Goal: Task Accomplishment & Management: Use online tool/utility

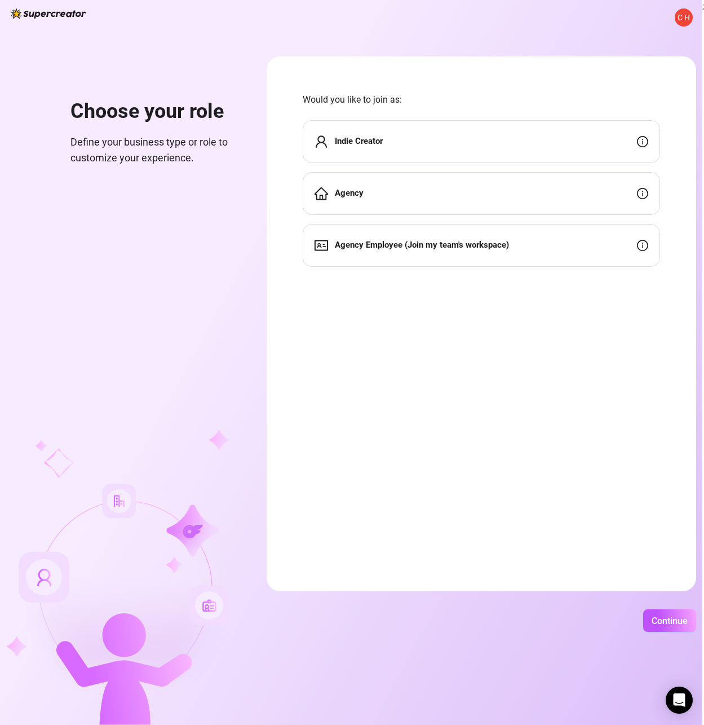
click at [333, 361] on form "Would you like to join as: Indie Creator Agency Agency Employee (Join my team's…" at bounding box center [482, 323] width 430 height 535
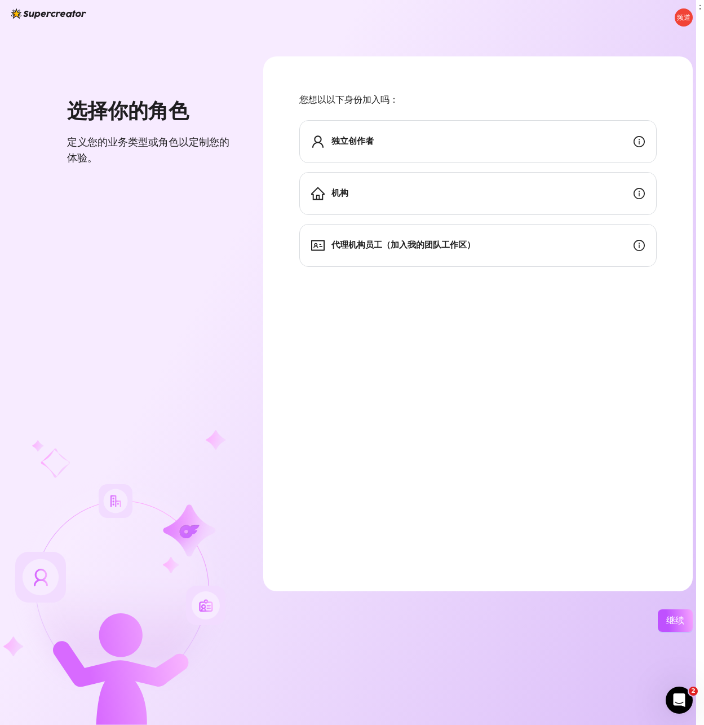
click at [386, 134] on div "独立创作者" at bounding box center [479, 141] width 358 height 43
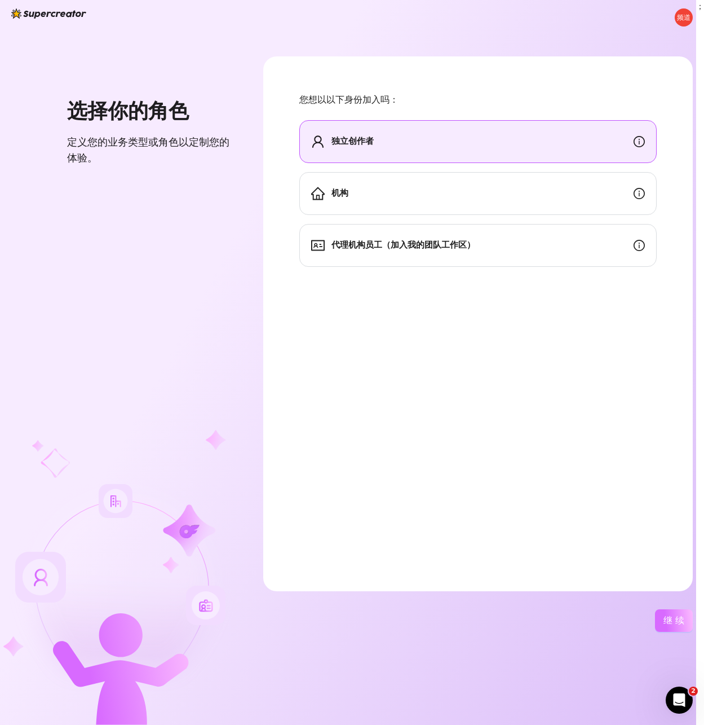
click at [671, 623] on font "继续" at bounding box center [676, 620] width 24 height 11
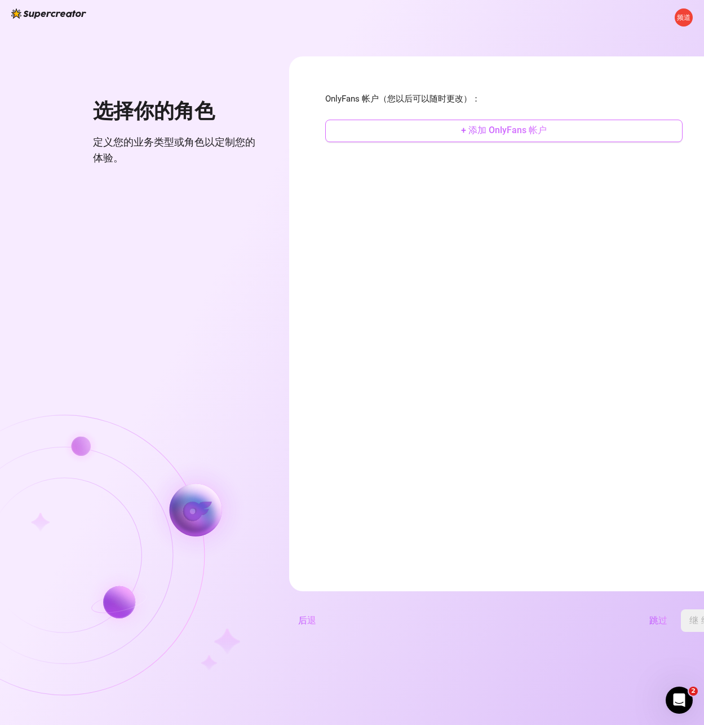
click at [416, 130] on button "+ 添加 OnlyFans 帐户" at bounding box center [504, 131] width 358 height 23
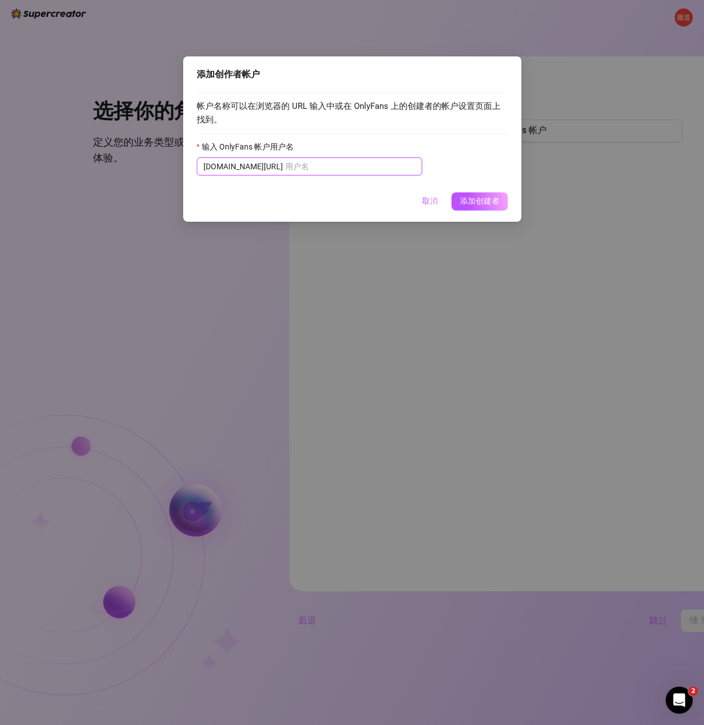
click at [320, 168] on input "输入 OnlyFans 帐户用户名" at bounding box center [350, 166] width 130 height 12
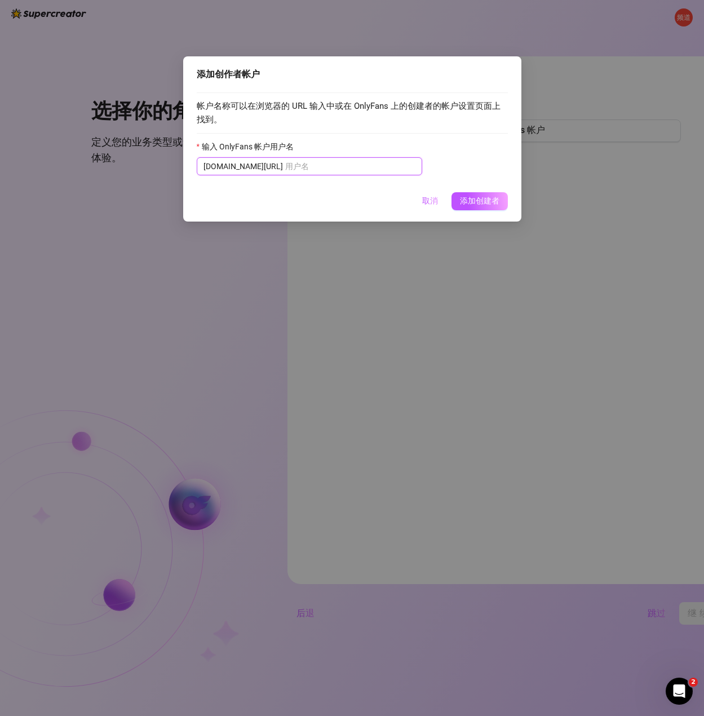
click at [308, 169] on input "输入 OnlyFans 帐户用户名" at bounding box center [350, 166] width 130 height 12
paste input "@u511527321"
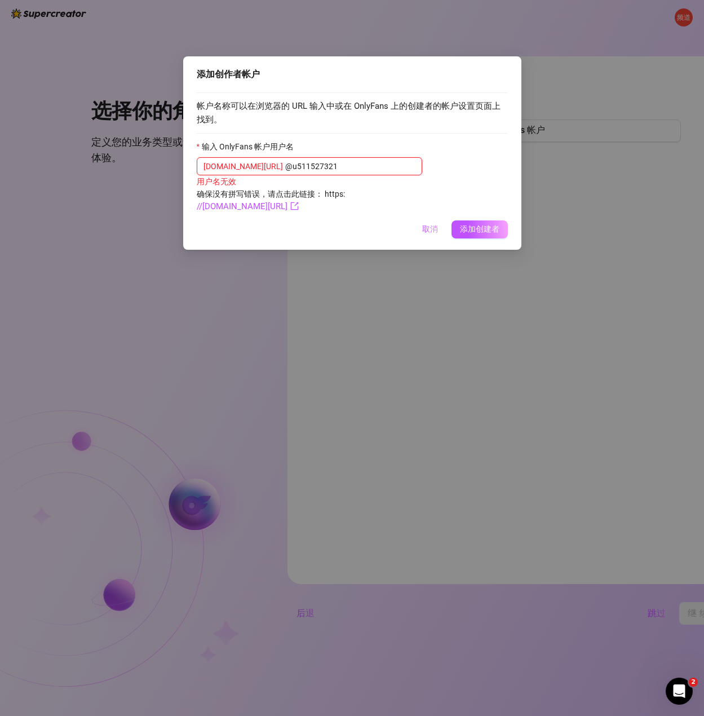
click at [285, 166] on input "@u511527321" at bounding box center [350, 166] width 130 height 12
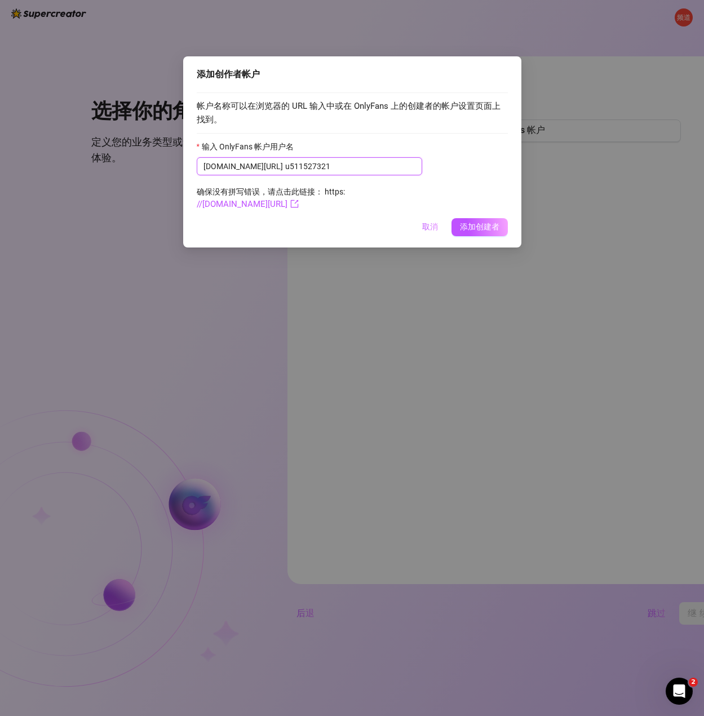
type input "u511527321"
click at [415, 127] on div "帐户名称可以在浏览器的 URL 输入中或在 OnlyFans 上的创建者的帐户设置页面上找到。 输入 OnlyFans 帐户用户名 onlyfans.com/…" at bounding box center [352, 149] width 311 height 126
click at [480, 231] on font "添加创建者" at bounding box center [479, 226] width 39 height 9
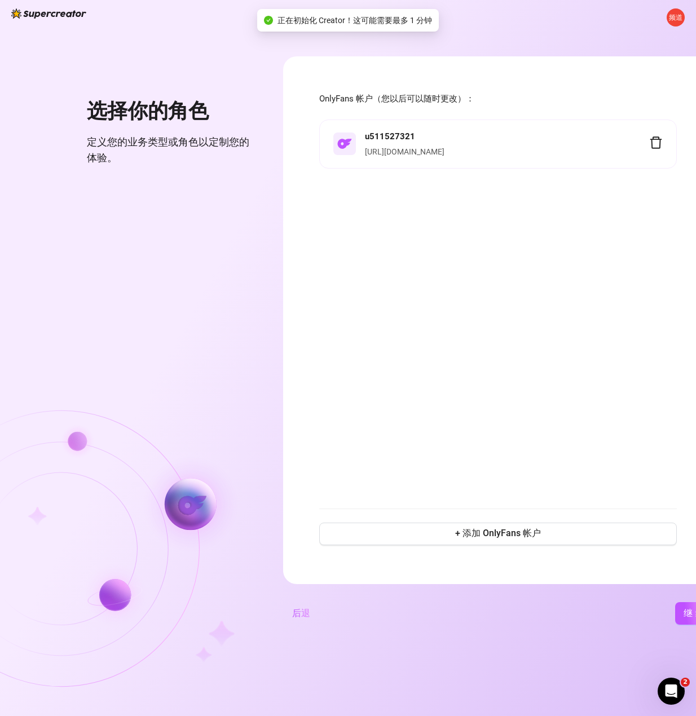
scroll to position [8, 23]
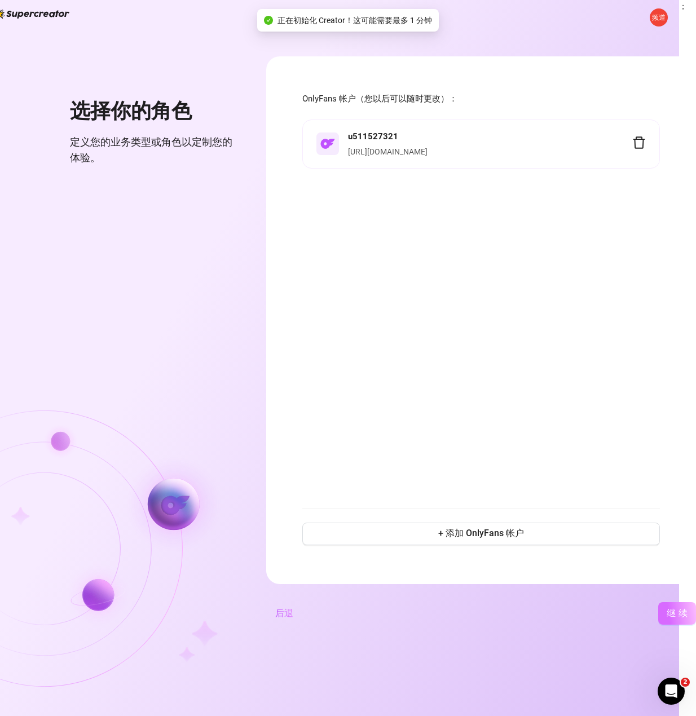
click at [667, 614] on font "继续" at bounding box center [679, 613] width 24 height 11
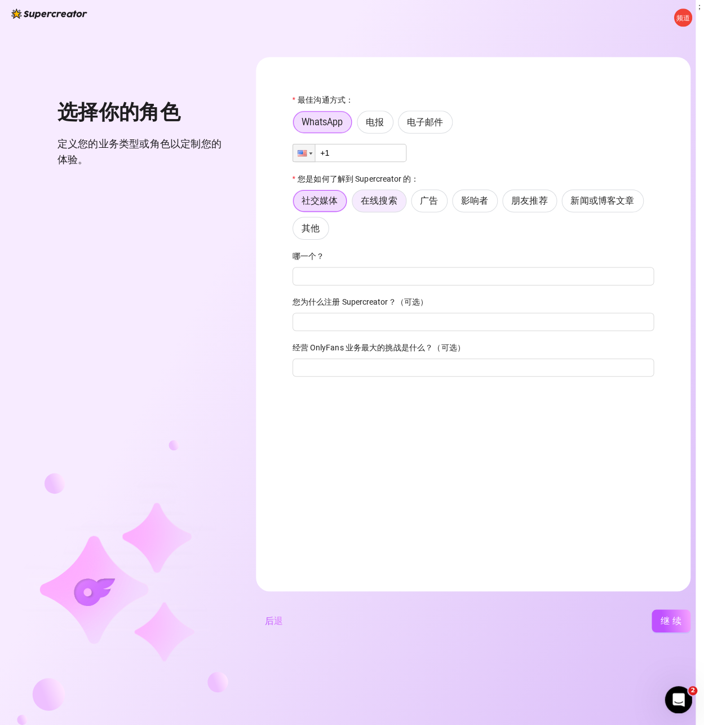
scroll to position [0, 0]
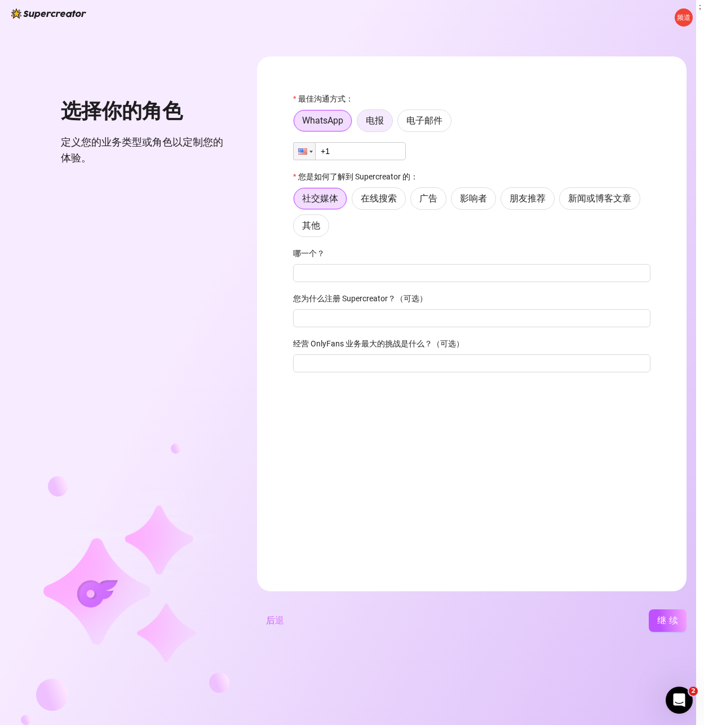
click at [385, 117] on label "电报" at bounding box center [375, 120] width 36 height 23
click at [360, 124] on input "电报" at bounding box center [360, 124] width 0 height 0
click at [419, 121] on font "电子邮件" at bounding box center [425, 120] width 36 height 11
click at [401, 124] on input "电子邮件" at bounding box center [401, 124] width 0 height 0
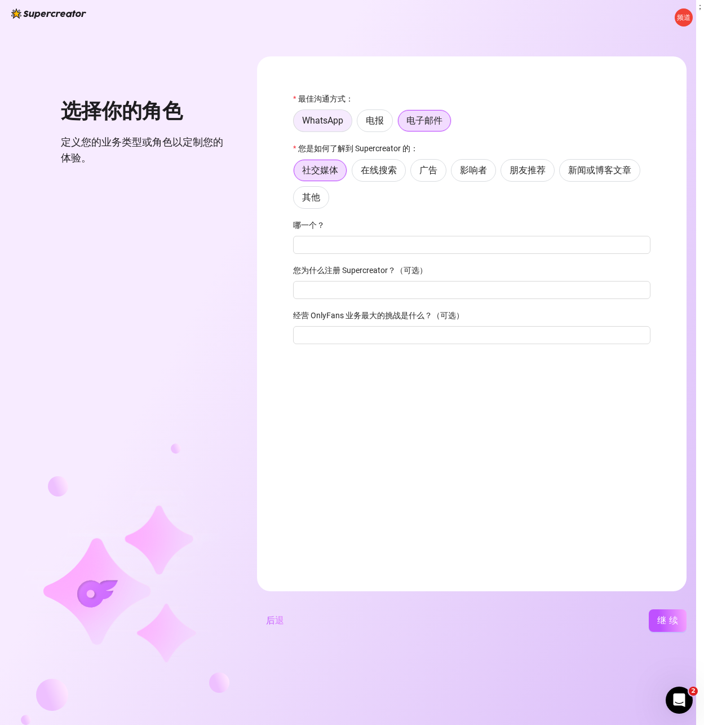
click at [319, 129] on label "WhatsApp" at bounding box center [322, 120] width 59 height 23
click at [297, 124] on input "WhatsApp" at bounding box center [297, 124] width 0 height 0
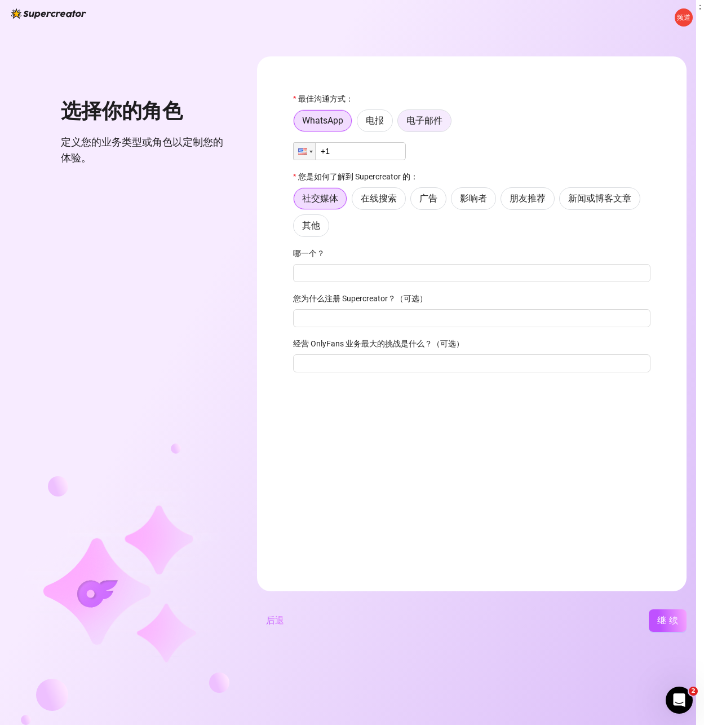
click at [420, 127] on label "电子邮件" at bounding box center [425, 120] width 54 height 23
click at [401, 124] on input "电子邮件" at bounding box center [401, 124] width 0 height 0
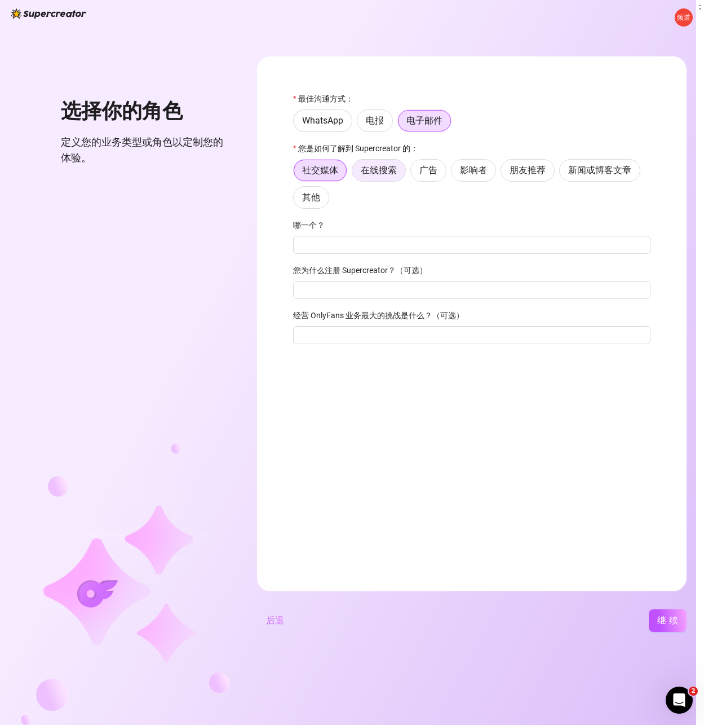
click at [382, 168] on font "在线搜索" at bounding box center [379, 170] width 36 height 11
click at [355, 173] on input "在线搜索" at bounding box center [355, 173] width 0 height 0
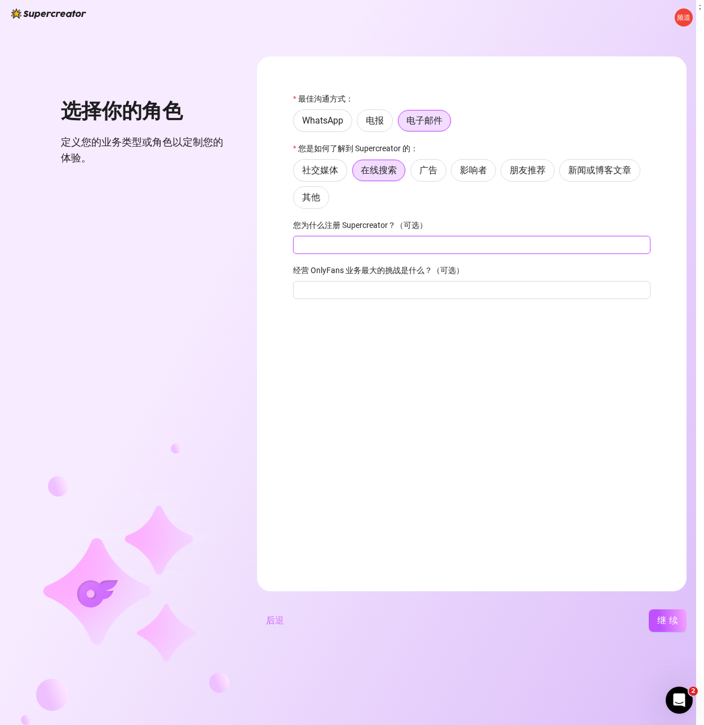
click at [372, 248] on input "您为什么注册 Supercreator？（可选）" at bounding box center [472, 245] width 358 height 18
click at [673, 619] on font "继续" at bounding box center [670, 620] width 24 height 11
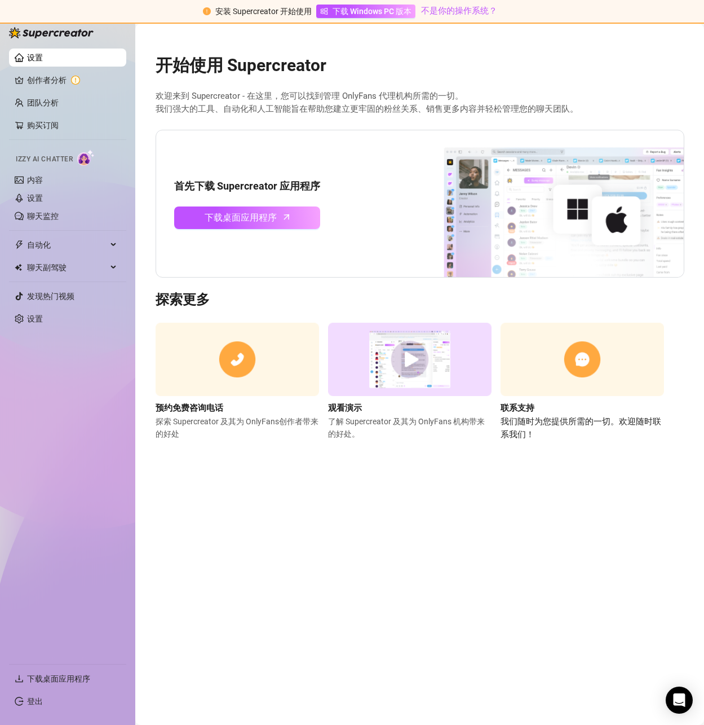
click at [265, 473] on main "开始使用 Supercreator 欢迎来到 Supercreator - 在这里，您可以找到管理 OnlyFans 代理机构所需的一切。 我们强大的工具、自…" at bounding box center [419, 374] width 569 height 701
click at [54, 81] on link "创作者分析" at bounding box center [72, 80] width 90 height 18
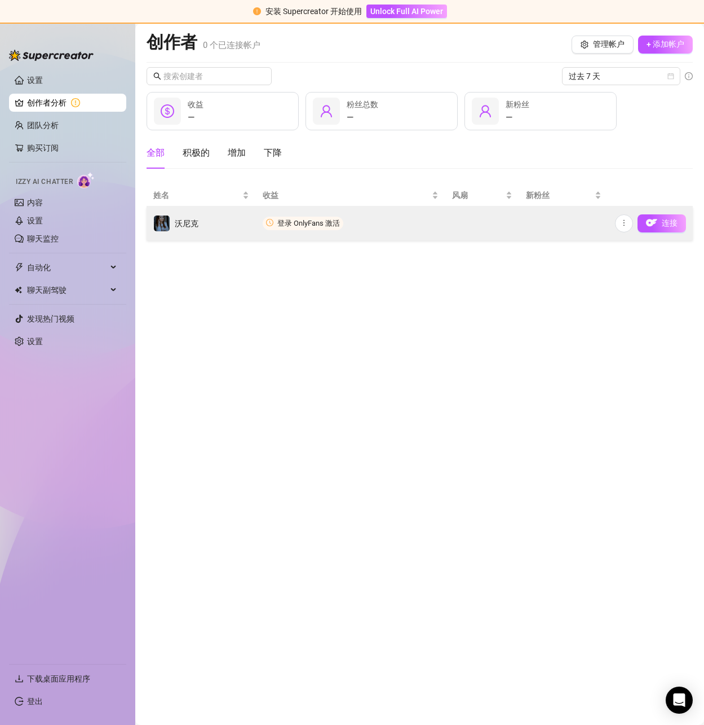
click at [225, 226] on td "沃尼克" at bounding box center [201, 223] width 109 height 34
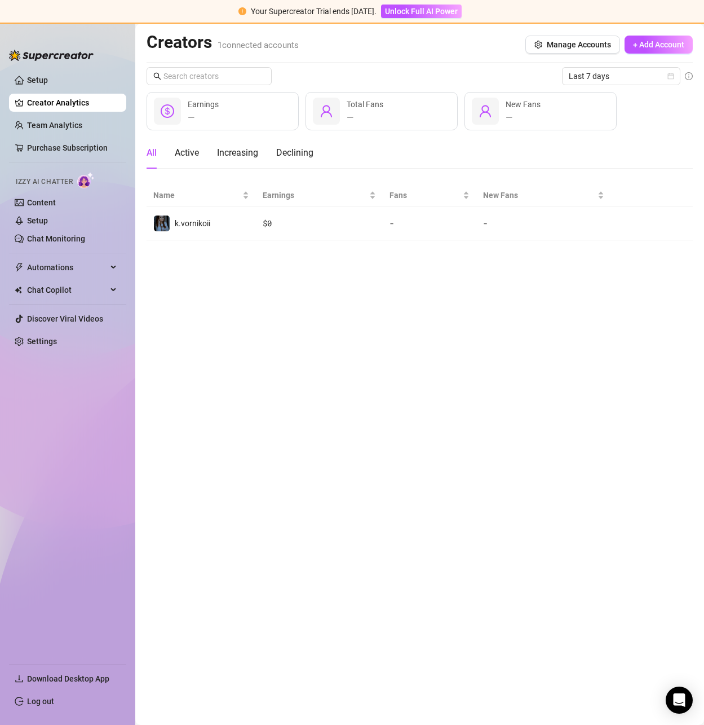
click at [291, 326] on main "Creators 1 connected accounts Manage Accounts + Add Account Last 7 days — Earni…" at bounding box center [419, 374] width 569 height 701
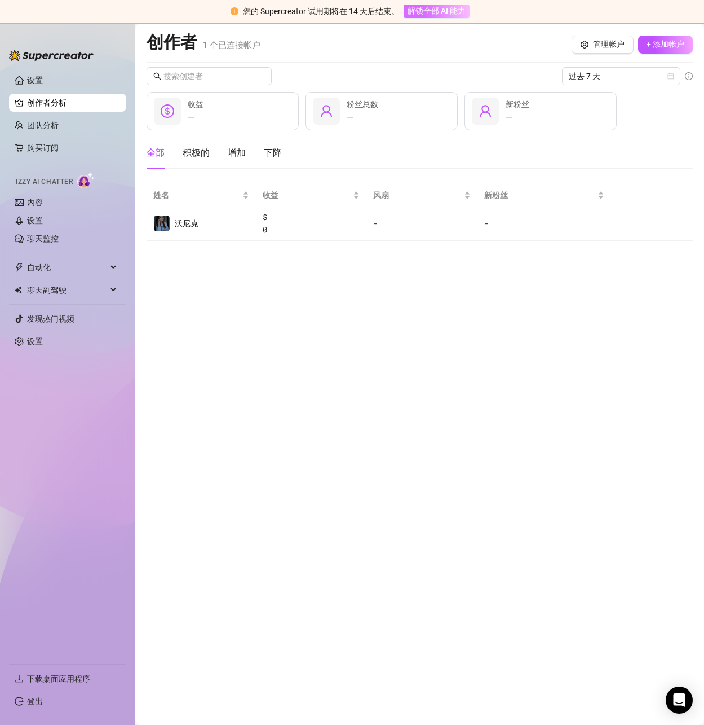
click at [418, 9] on font "解锁全部 AI 能力" at bounding box center [437, 10] width 58 height 9
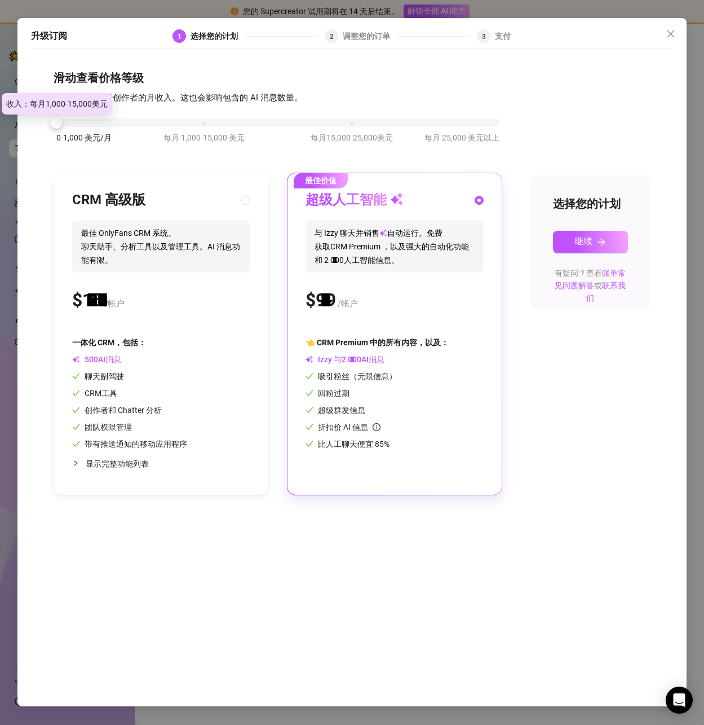
drag, startPoint x: 208, startPoint y: 121, endPoint x: 32, endPoint y: 125, distance: 175.5
click at [32, 125] on div "滑动查看价格等级 我们的定价基于创作者的月收入。这也会影响包含的 AI 消息数量。 0-1,000 美元/月 每月 1,000-15,000 美元 每月15,…" at bounding box center [352, 375] width 642 height 640
click at [177, 224] on span "最佳 OnlyFans CRM 系统。 聊天助手、分析工具以及管理工具。AI 消息功能有限。" at bounding box center [161, 247] width 178 height 52
radio input "true"
radio input "false"
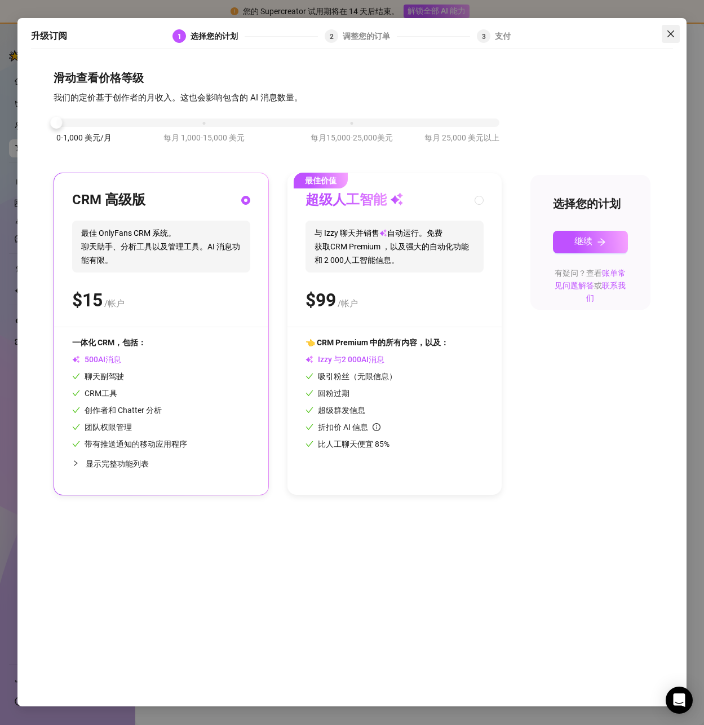
click at [673, 36] on icon "关闭" at bounding box center [671, 33] width 7 height 7
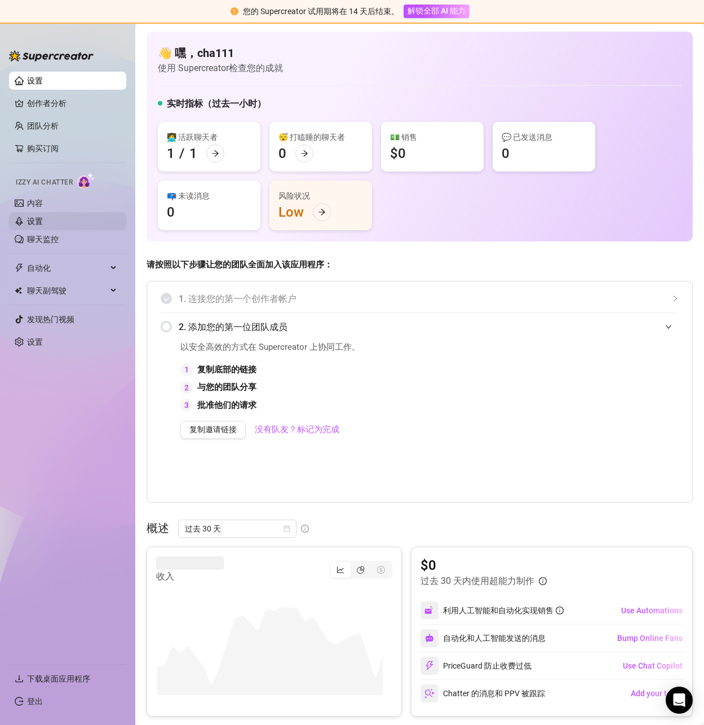
click at [43, 222] on link "设置" at bounding box center [35, 221] width 16 height 9
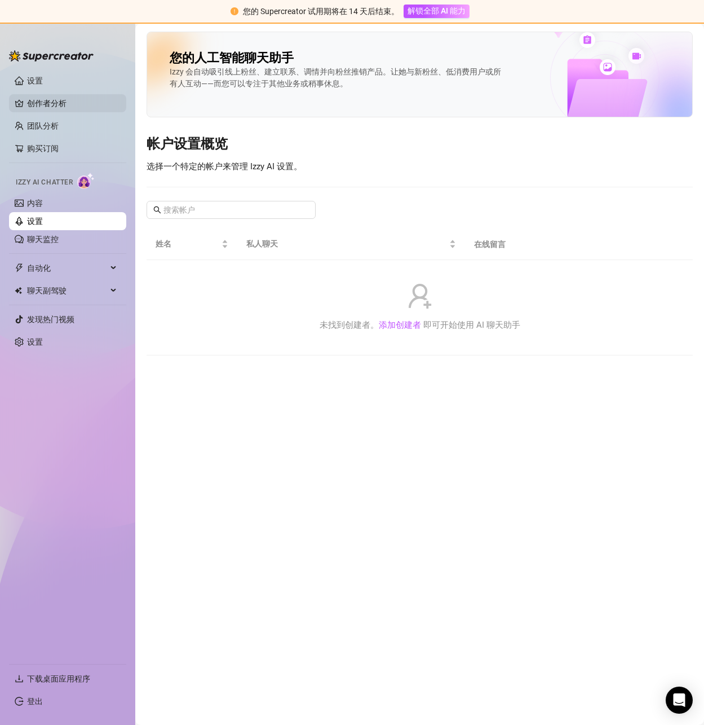
click at [51, 102] on link "创作者分析" at bounding box center [72, 103] width 90 height 18
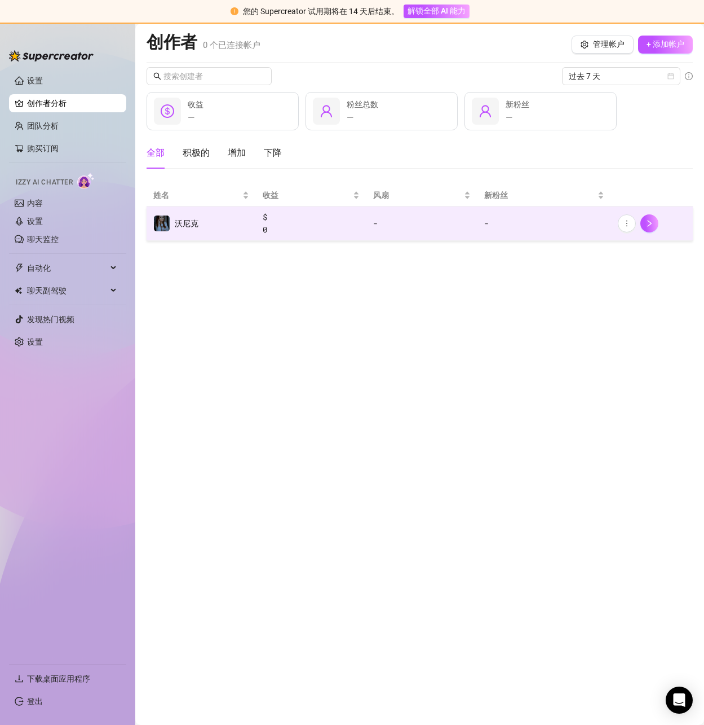
click at [521, 222] on font "-" at bounding box center [545, 223] width 120 height 12
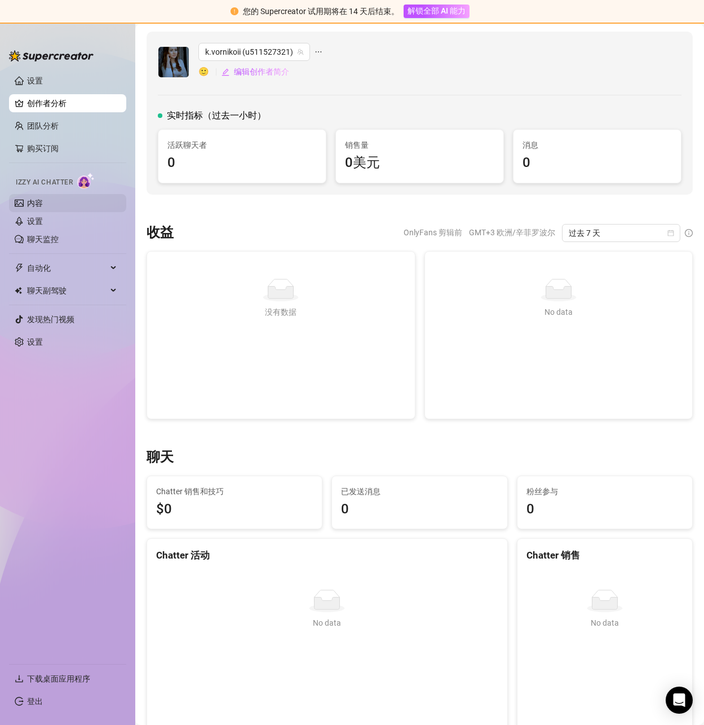
click at [35, 204] on link "内容" at bounding box center [35, 203] width 16 height 9
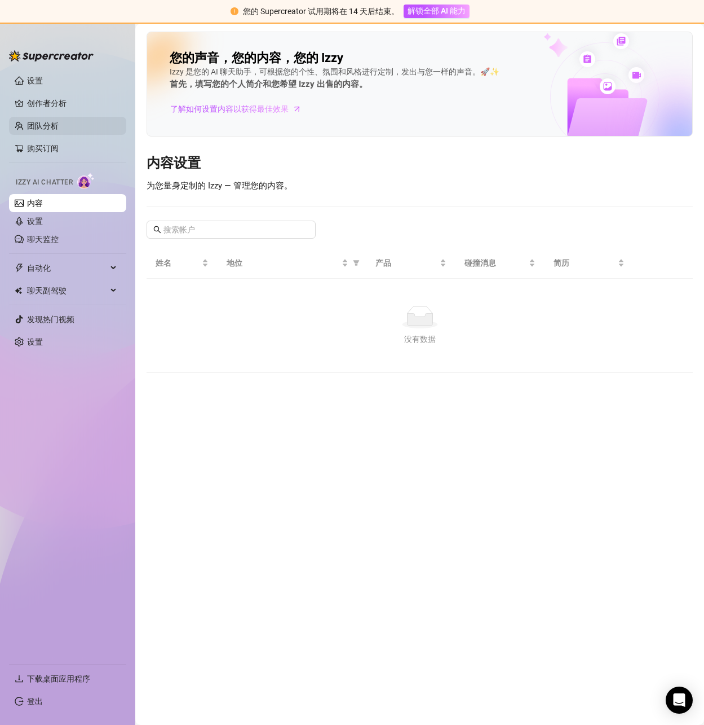
click at [51, 130] on link "团队分析" at bounding box center [43, 125] width 32 height 9
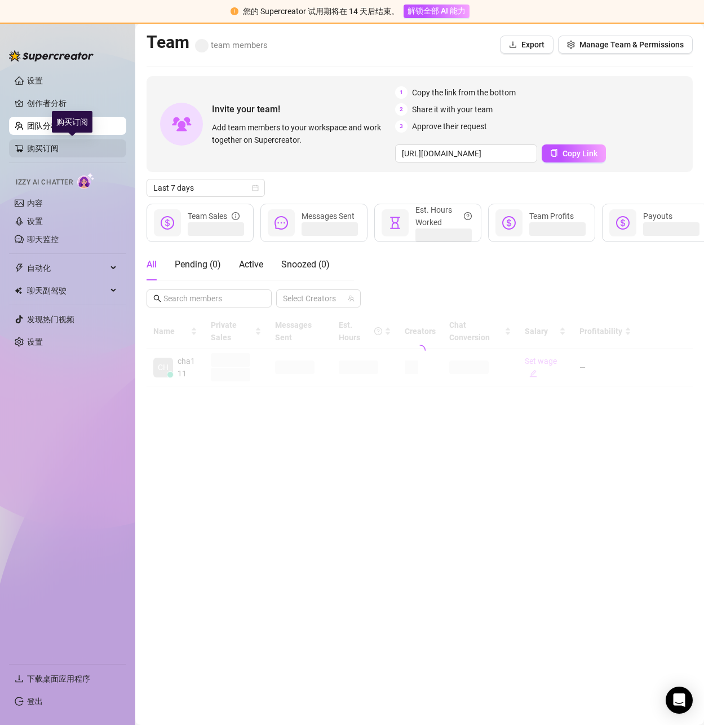
click at [39, 149] on link "购买订阅" at bounding box center [72, 148] width 90 height 18
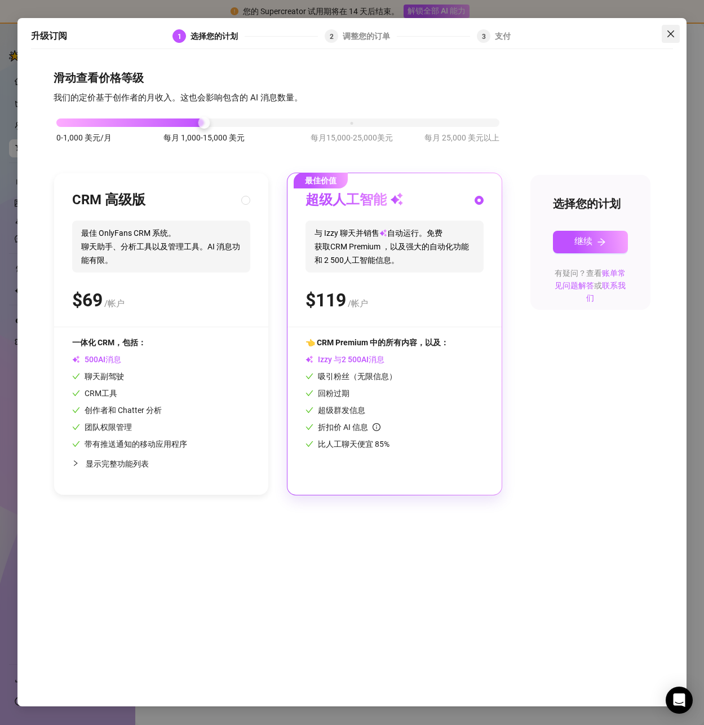
click at [673, 32] on icon "关闭" at bounding box center [671, 33] width 9 height 9
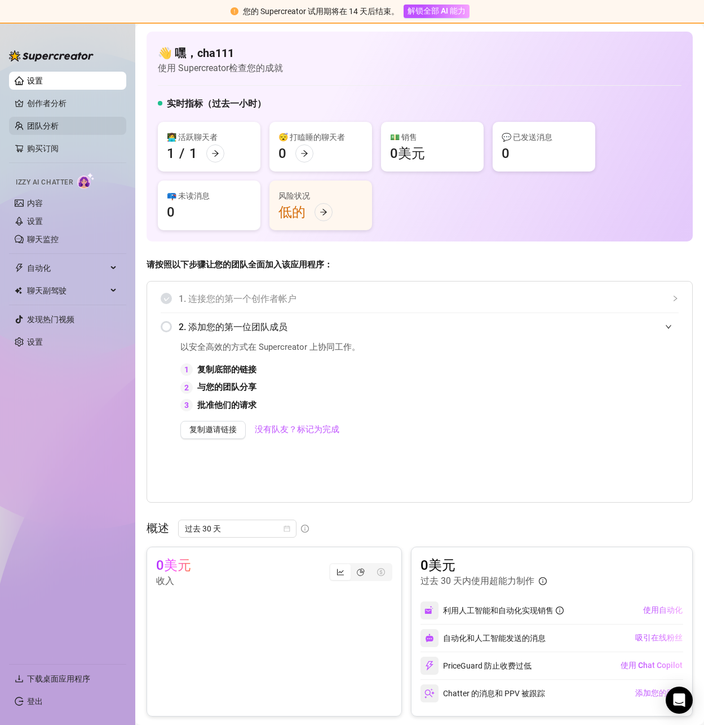
click at [41, 126] on link "团队分析" at bounding box center [43, 125] width 32 height 9
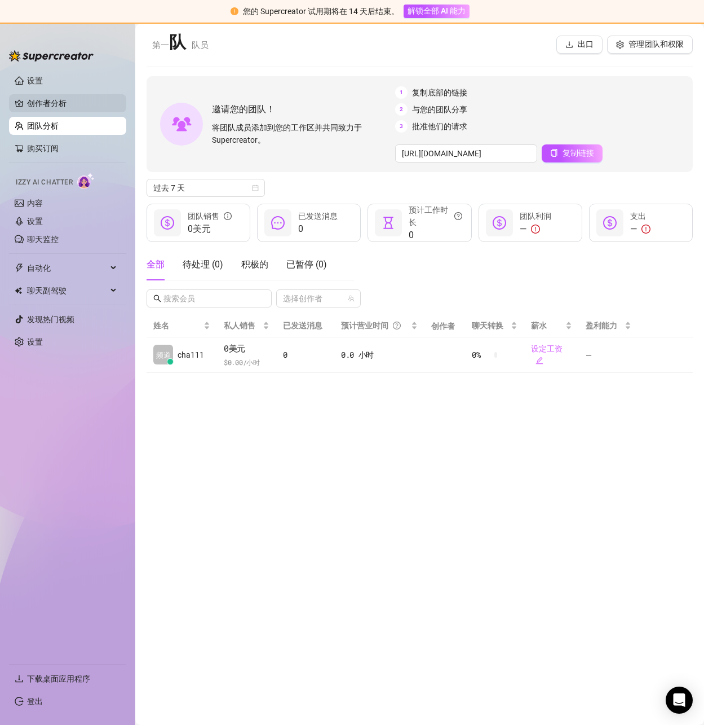
click at [49, 102] on link "创作者分析" at bounding box center [72, 103] width 90 height 18
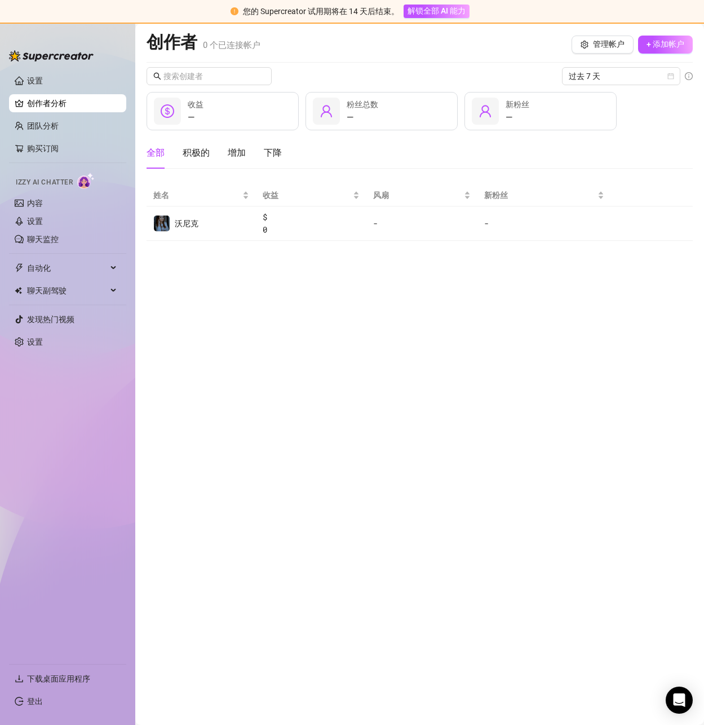
click at [38, 76] on link "设置" at bounding box center [35, 80] width 16 height 9
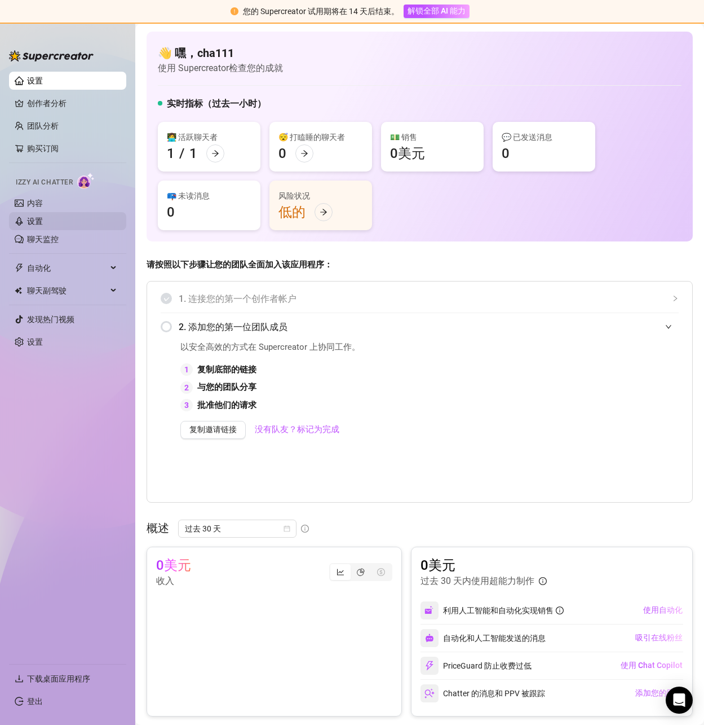
click at [43, 220] on link "设置" at bounding box center [35, 221] width 16 height 9
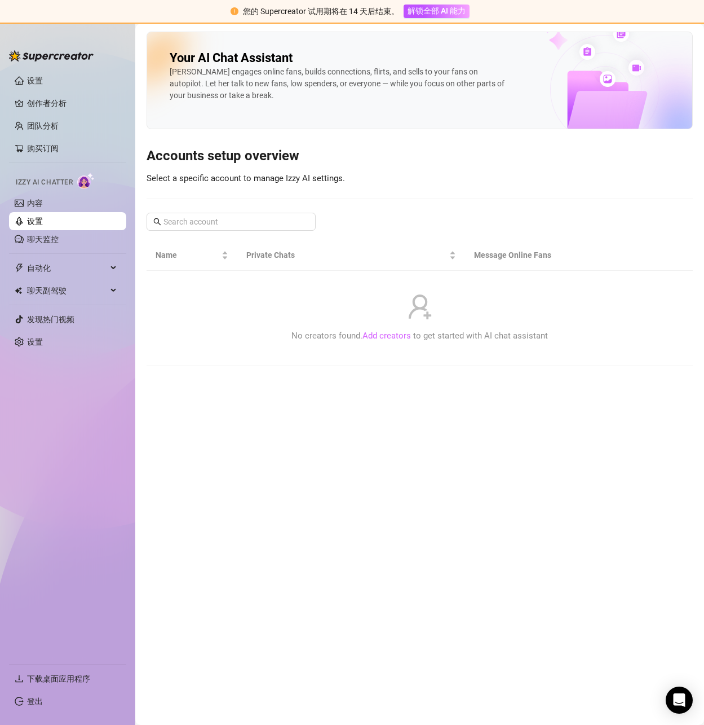
click at [395, 331] on link "Add creators" at bounding box center [387, 336] width 49 height 10
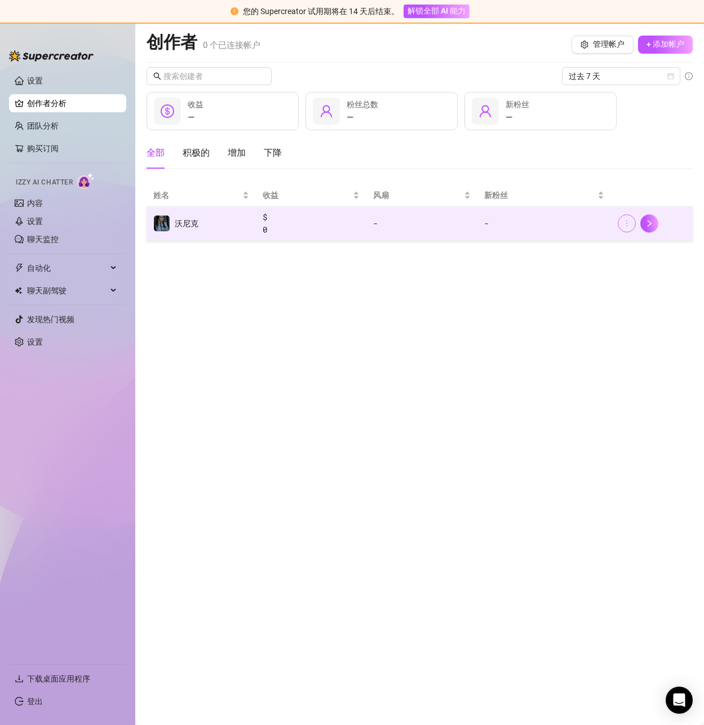
click at [628, 221] on icon "更多的" at bounding box center [627, 223] width 8 height 8
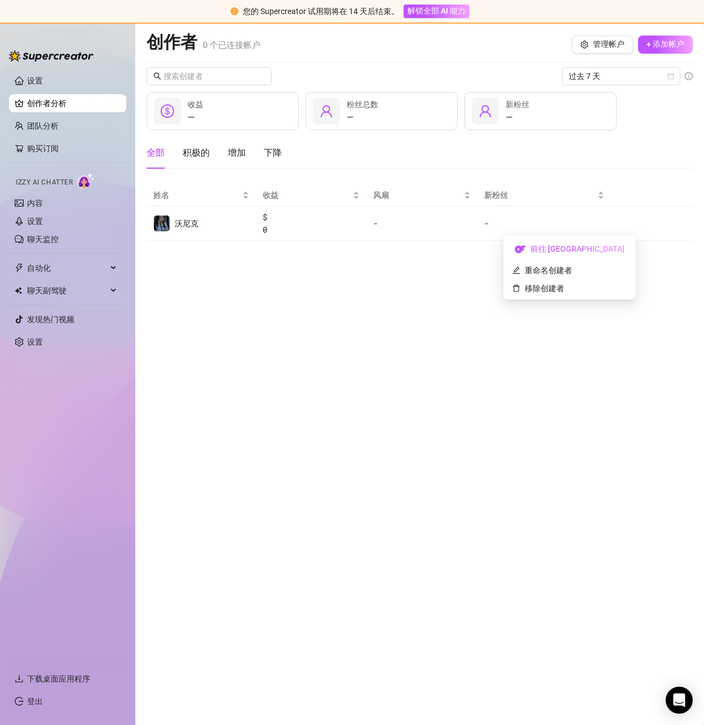
click at [433, 295] on main "创作者 0 个 已连接帐户 管理帐户 + 添加帐户 过去 7 天 — 收益 — 粉丝总数 — 新粉丝 全部 积极的 增加 下降 姓名 收益 风扇 新粉丝 沃尼…" at bounding box center [419, 374] width 569 height 701
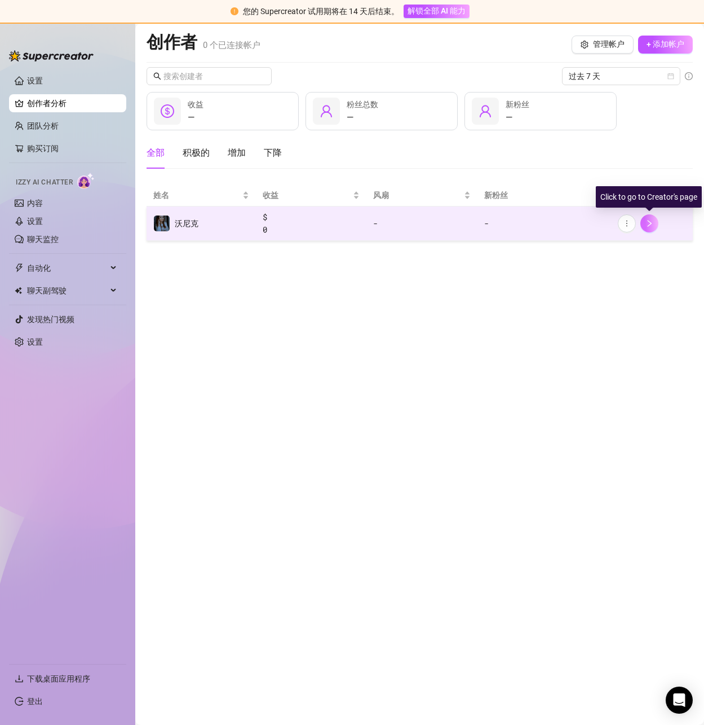
click at [647, 225] on icon "正确的" at bounding box center [650, 223] width 8 height 8
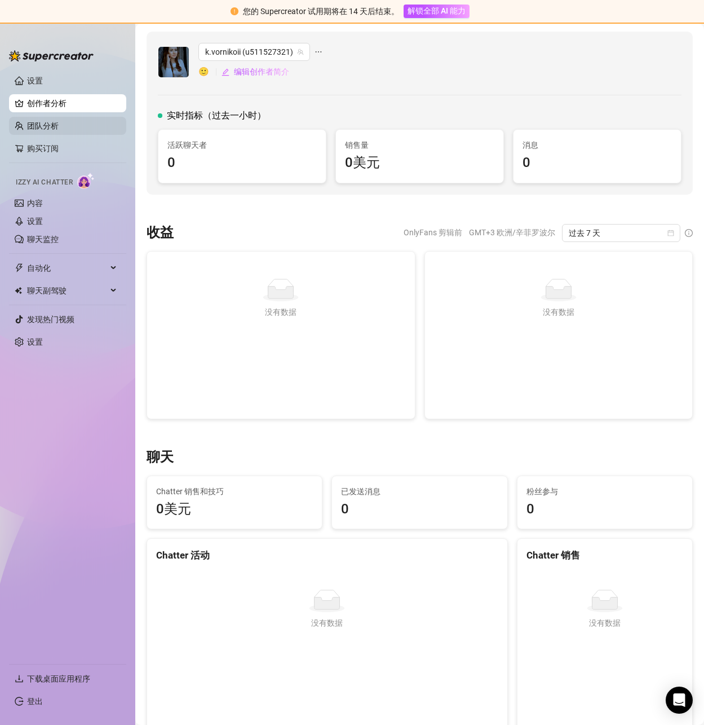
click at [56, 127] on link "团队分析" at bounding box center [43, 125] width 32 height 9
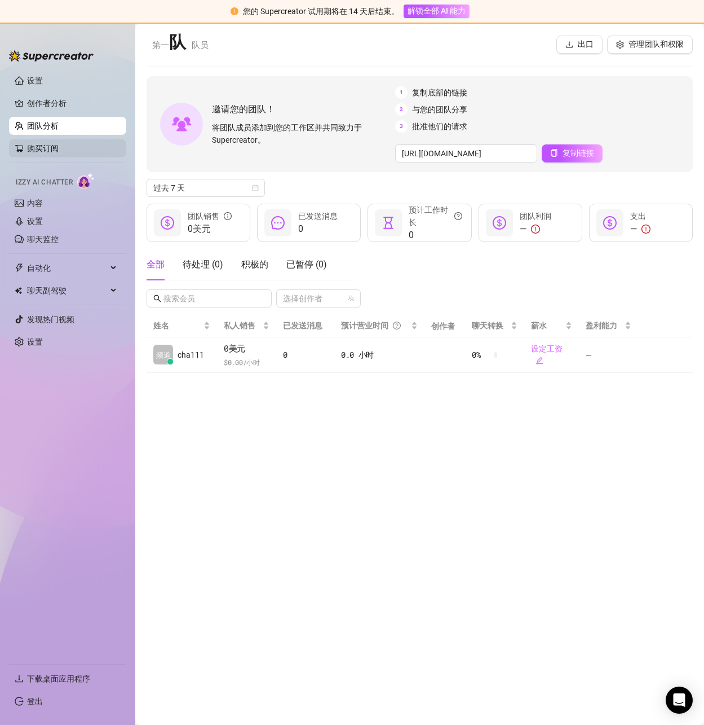
click at [27, 149] on link "购买订阅" at bounding box center [72, 148] width 90 height 18
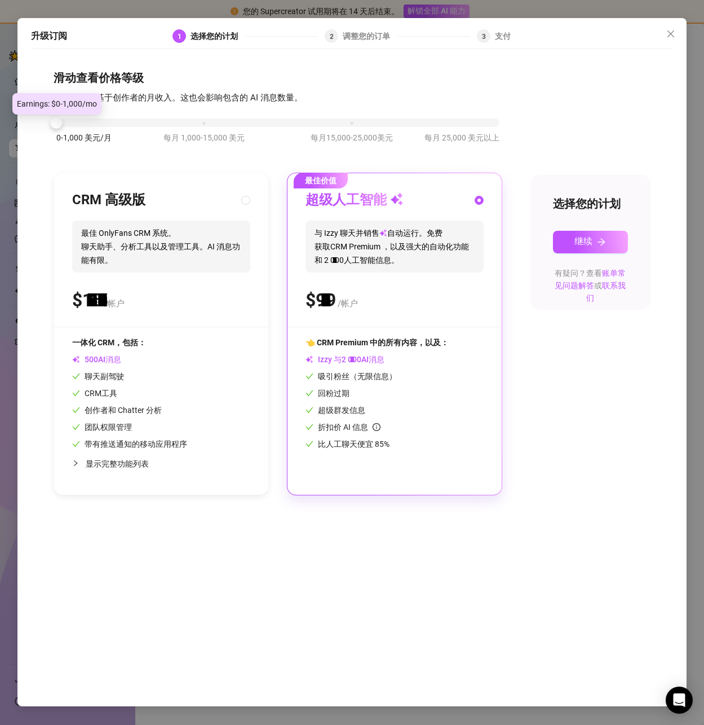
drag, startPoint x: 200, startPoint y: 125, endPoint x: 38, endPoint y: 118, distance: 162.0
click at [38, 118] on div "滑动查看价格等级 我们的定价基于创作者的月收入。这也会影响包含的 AI 消息数量。 0-1,000 美元/月 每月 1,000-15,000 美元 每月15,…" at bounding box center [352, 375] width 642 height 640
click at [596, 243] on button "继续" at bounding box center [590, 242] width 75 height 23
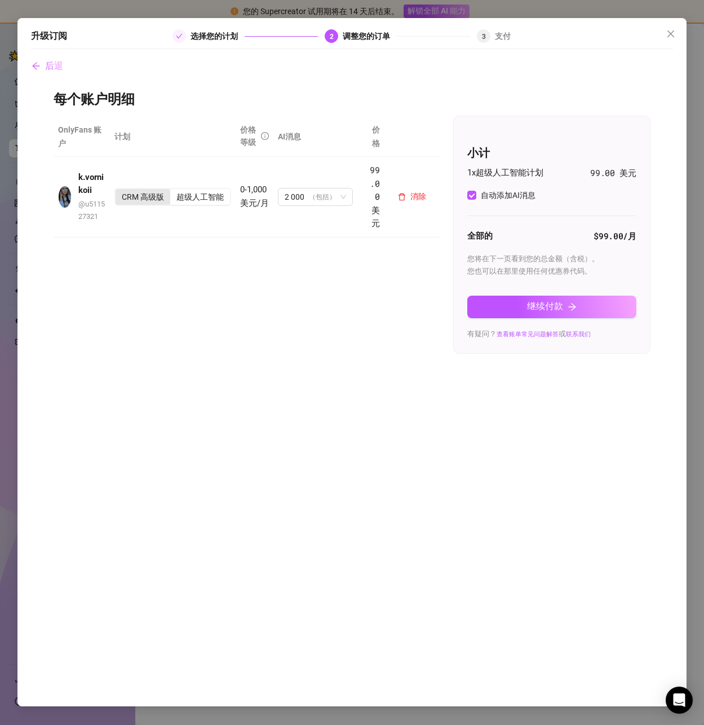
click at [148, 195] on font "CRM 高级版" at bounding box center [143, 196] width 42 height 9
click at [118, 191] on input "CRM 高级版" at bounding box center [118, 191] width 0 height 0
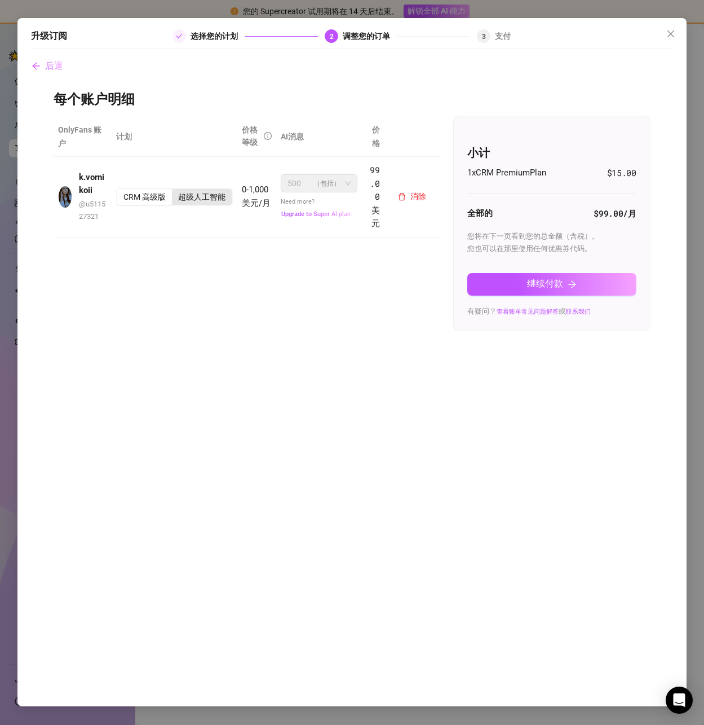
click at [201, 195] on font "超级人工智能" at bounding box center [201, 196] width 47 height 9
click at [175, 191] on input "超级人工智能" at bounding box center [175, 191] width 0 height 0
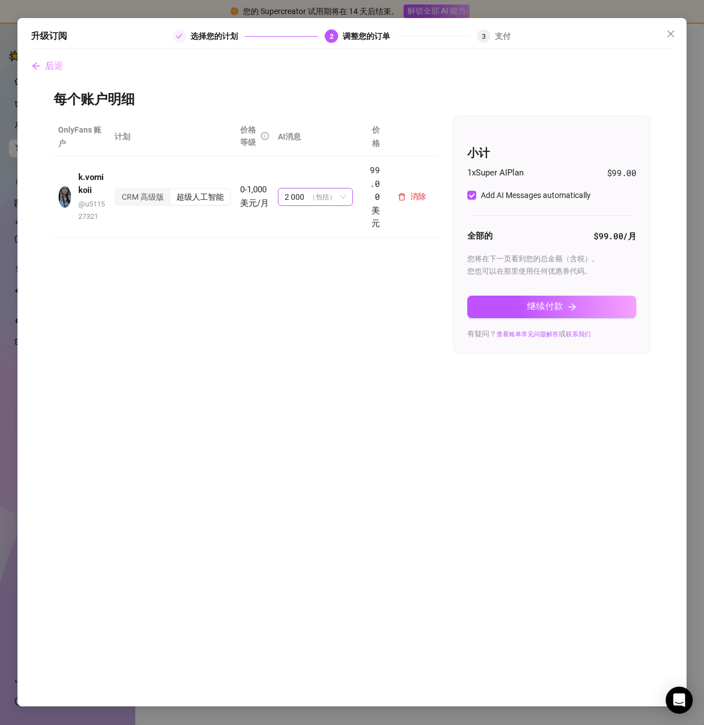
click at [309, 194] on font "（包括）" at bounding box center [322, 197] width 27 height 8
click at [192, 259] on div "OnlyFans 账户 计划 价格等级 AI消息 价格 k.vornikoii @ u511527321 CRM 高级版 超级人工智能 0-1,000 美元/…" at bounding box center [352, 235] width 597 height 238
click at [203, 33] on font "选择您的计划" at bounding box center [214, 36] width 47 height 9
click at [39, 63] on icon "向左箭头" at bounding box center [36, 65] width 9 height 9
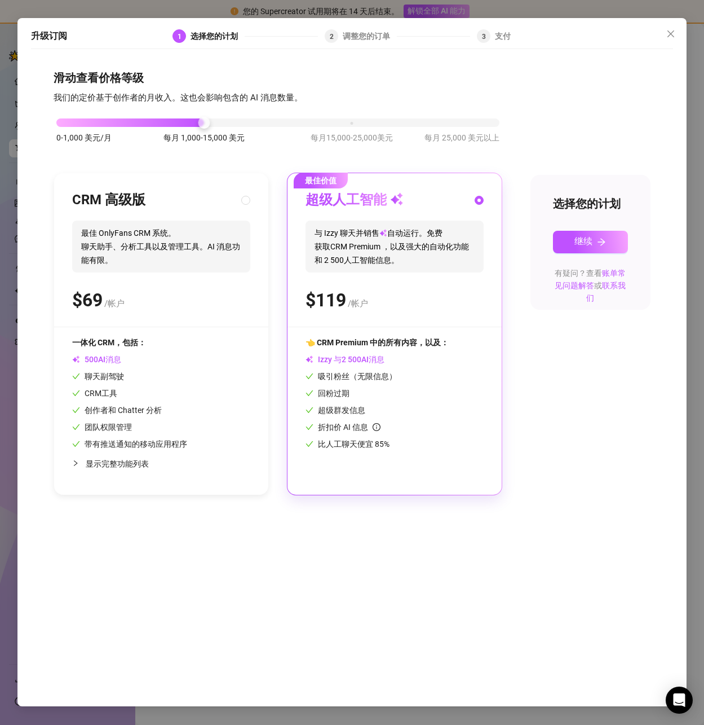
click at [160, 243] on font "聊天助手、分析工具以及管理工具。AI 消息功能有限。" at bounding box center [160, 253] width 159 height 23
radio input "true"
radio input "false"
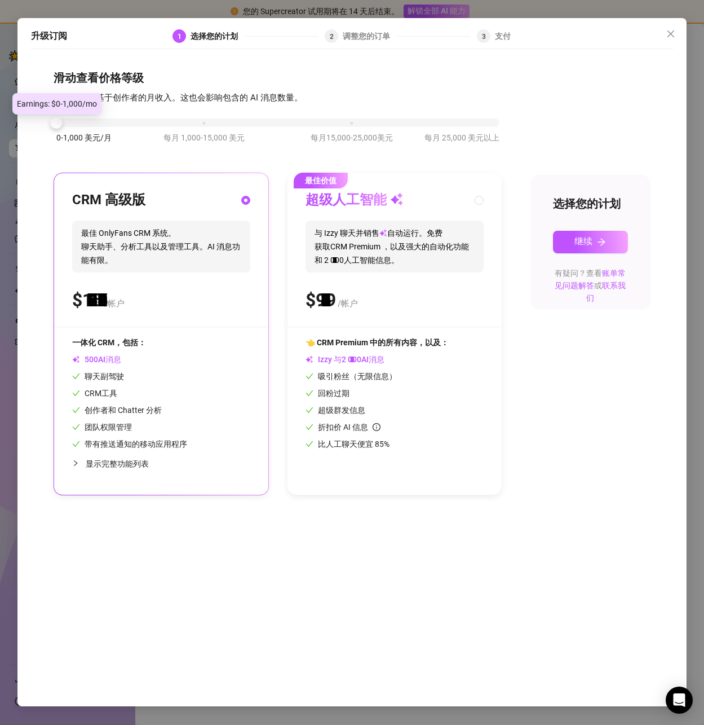
drag, startPoint x: 204, startPoint y: 124, endPoint x: 39, endPoint y: 121, distance: 164.7
click at [39, 121] on div "滑动查看价格等级 我们的定价基于创作者的月收入。这也会影响包含的 AI 消息数量。 0-1,000 美元/月 每月 1,000-15,000 美元 每月15,…" at bounding box center [352, 375] width 642 height 640
click at [167, 204] on div "CRM 高级版" at bounding box center [161, 200] width 178 height 18
click at [592, 244] on font "继续" at bounding box center [584, 241] width 18 height 11
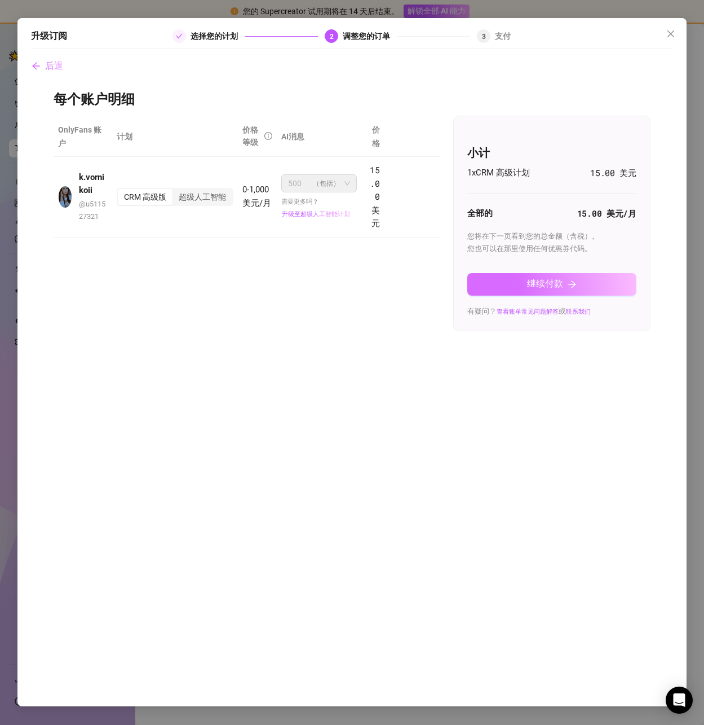
click at [527, 285] on font "继续付款" at bounding box center [545, 283] width 36 height 11
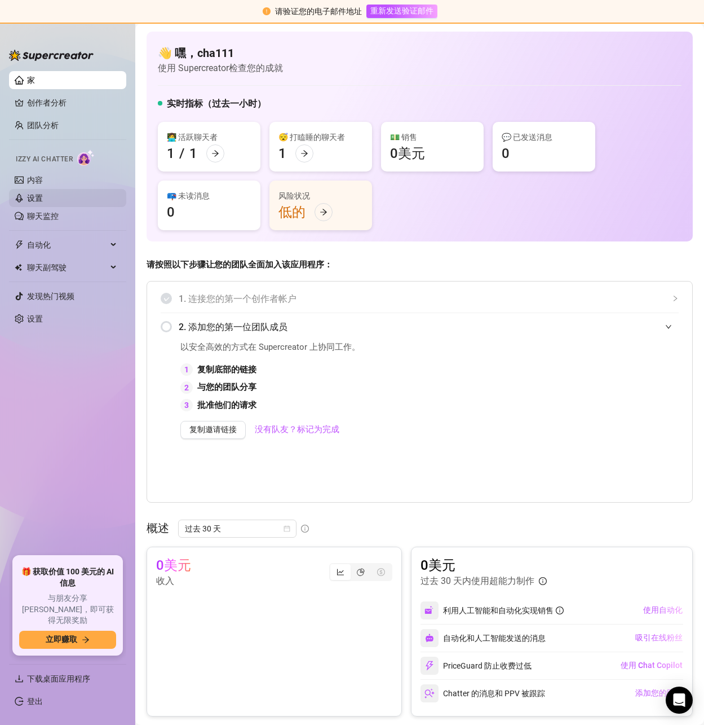
click at [42, 197] on link "设置" at bounding box center [35, 197] width 16 height 9
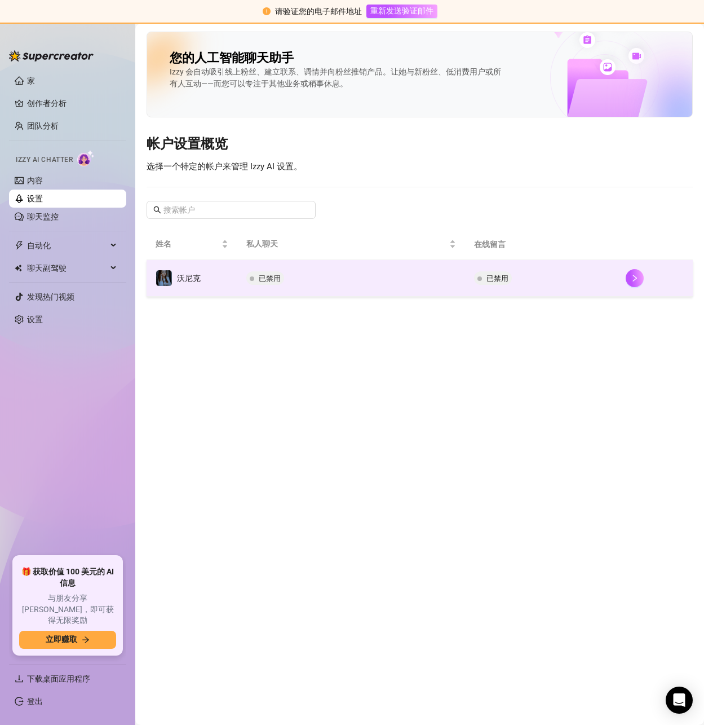
click at [344, 289] on td "已禁用" at bounding box center [351, 278] width 228 height 37
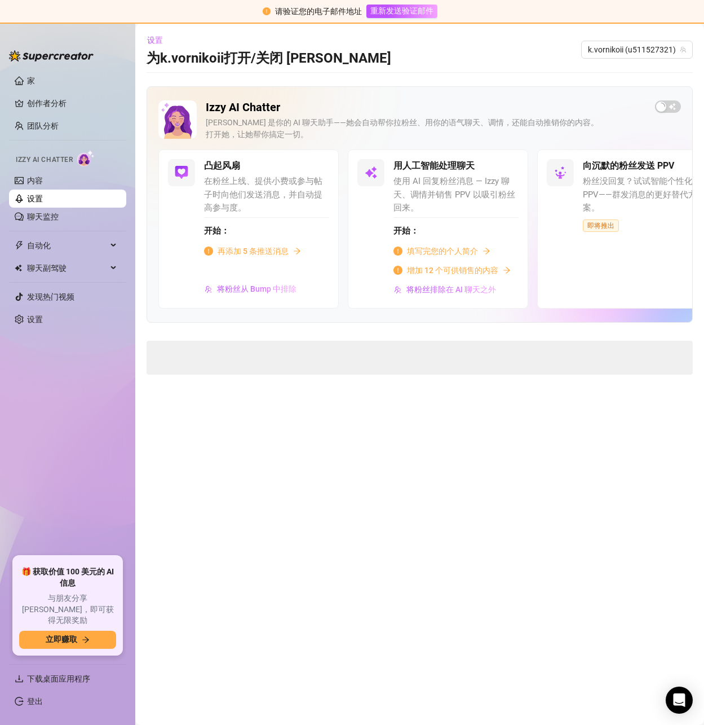
click at [438, 248] on font "填写完您的个人简介" at bounding box center [442, 250] width 71 height 9
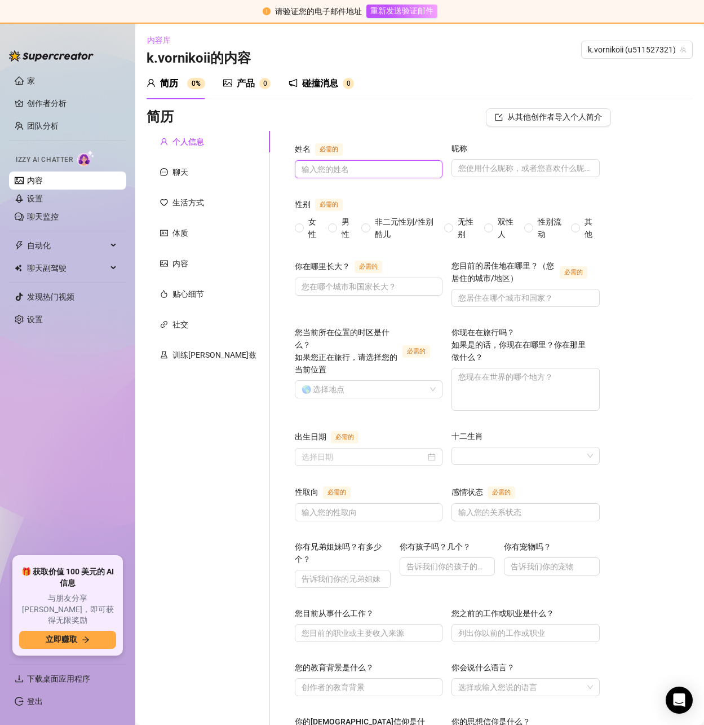
click at [302, 171] on input "姓名 必需的" at bounding box center [368, 169] width 132 height 12
type input "k.vornikoii"
click at [459, 173] on input "昵称" at bounding box center [525, 168] width 132 height 12
type input "k.vornikoii"
click at [295, 228] on span at bounding box center [299, 227] width 9 height 9
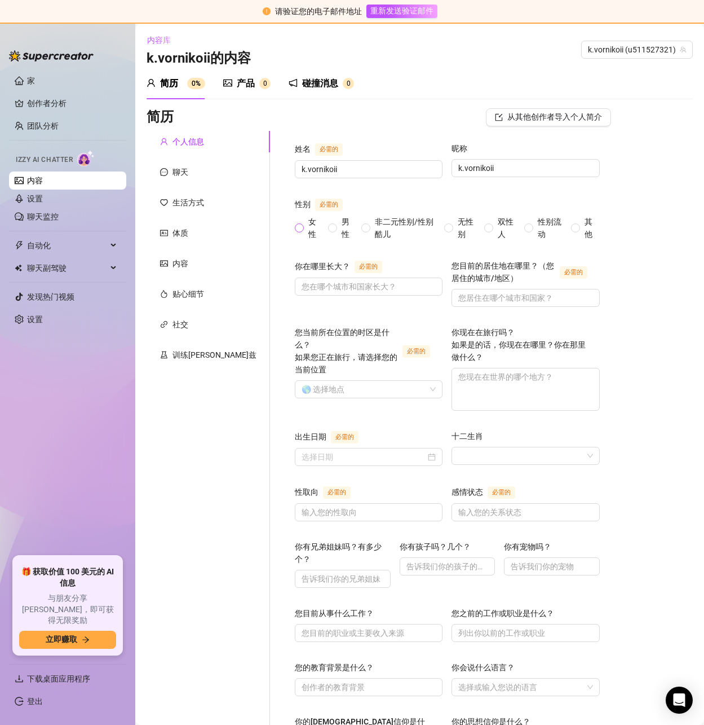
click at [298, 228] on input "女性" at bounding box center [300, 228] width 5 height 7
radio input "true"
click at [302, 285] on input "你在哪里长大？ 必需的" at bounding box center [368, 286] width 132 height 12
type input "[GEOGRAPHIC_DATA]"
click at [466, 294] on input "您目前的居住地在哪里？（您居住的城市/地区） 必需的" at bounding box center [525, 298] width 132 height 12
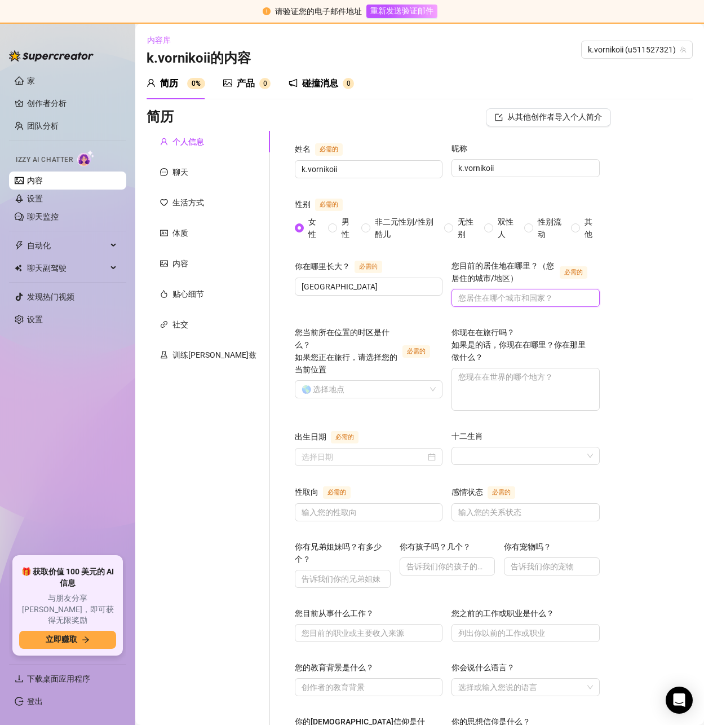
type input "[GEOGRAPHIC_DATA]"
click at [302, 381] on input "您当前所在位置的时区是什么？ 如果您正在旅行，请选择您的当前位置 必需的" at bounding box center [364, 389] width 124 height 17
drag, startPoint x: 296, startPoint y: 284, endPoint x: 239, endPoint y: 282, distance: 57.6
click at [284, 282] on div "姓名 必需的 k.vornikoii 昵称 [PERSON_NAME]vornikoii 性别 必需的 女性 男性 非二元性别/性别酷儿 无性别 双性人 性别…" at bounding box center [448, 616] width 328 height 970
click at [302, 287] on input "[GEOGRAPHIC_DATA]" at bounding box center [368, 286] width 132 height 12
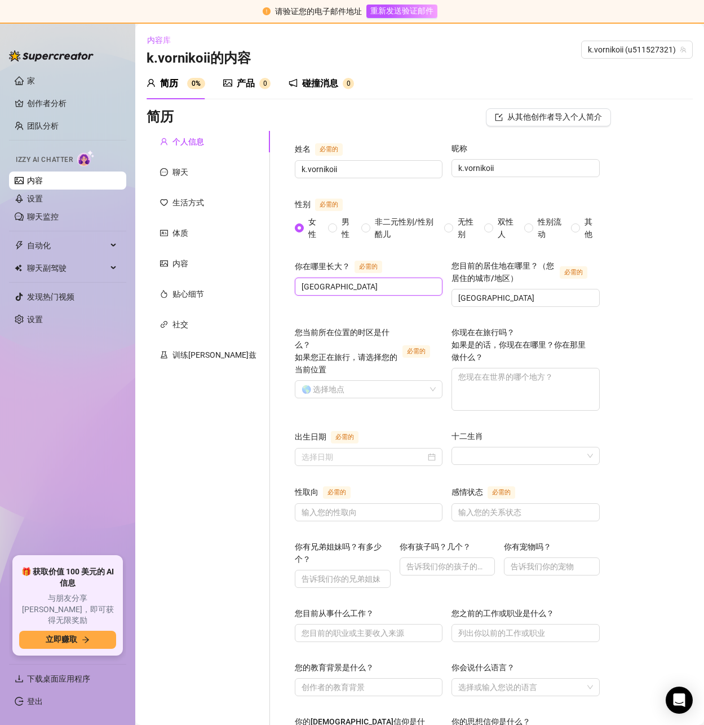
drag, startPoint x: 287, startPoint y: 287, endPoint x: 243, endPoint y: 285, distance: 43.5
click at [295, 285] on span "[GEOGRAPHIC_DATA]" at bounding box center [369, 287] width 148 height 18
click at [302, 381] on input "您当前所在位置的时区是什么？ 如果您正在旅行，请选择您的当前位置 必需的" at bounding box center [364, 389] width 124 height 17
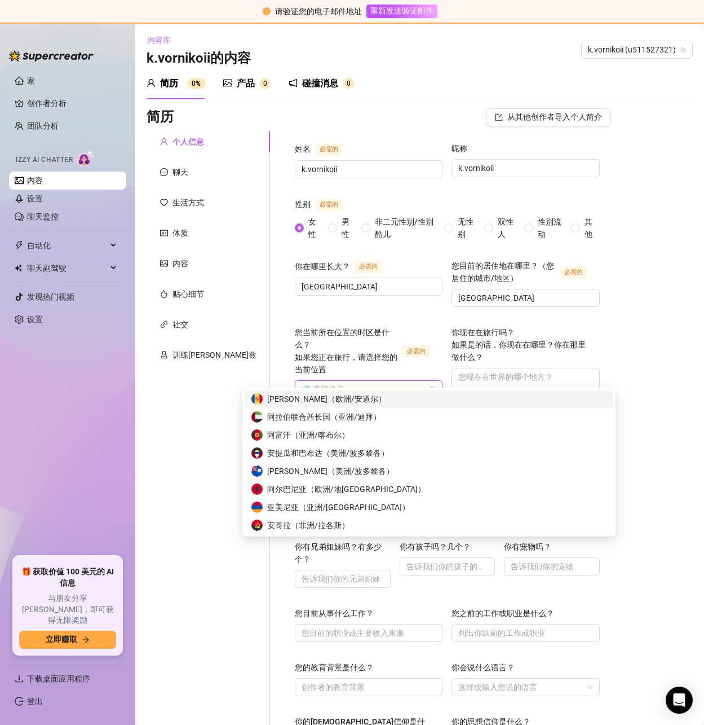
paste input "[GEOGRAPHIC_DATA]"
type input "[GEOGRAPHIC_DATA]"
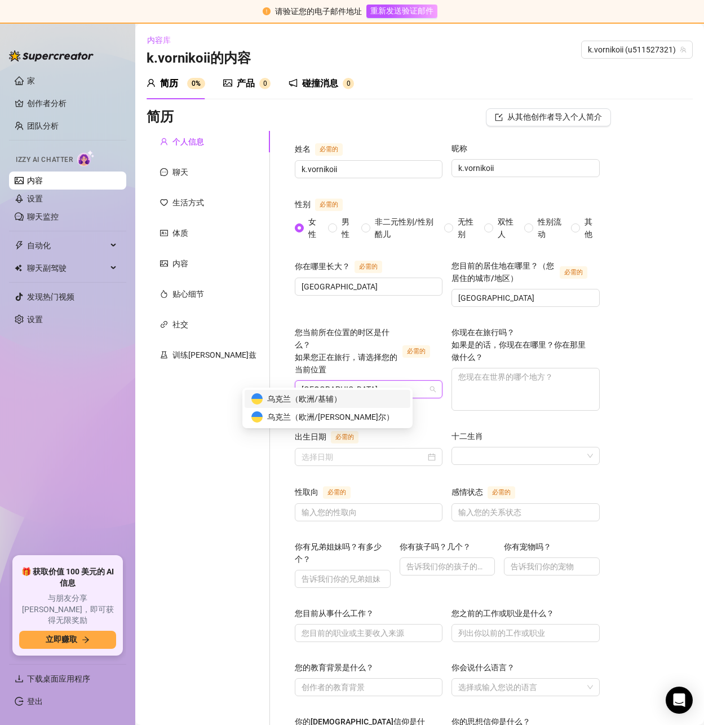
click at [333, 399] on font "欧洲/基辅" at bounding box center [316, 398] width 35 height 9
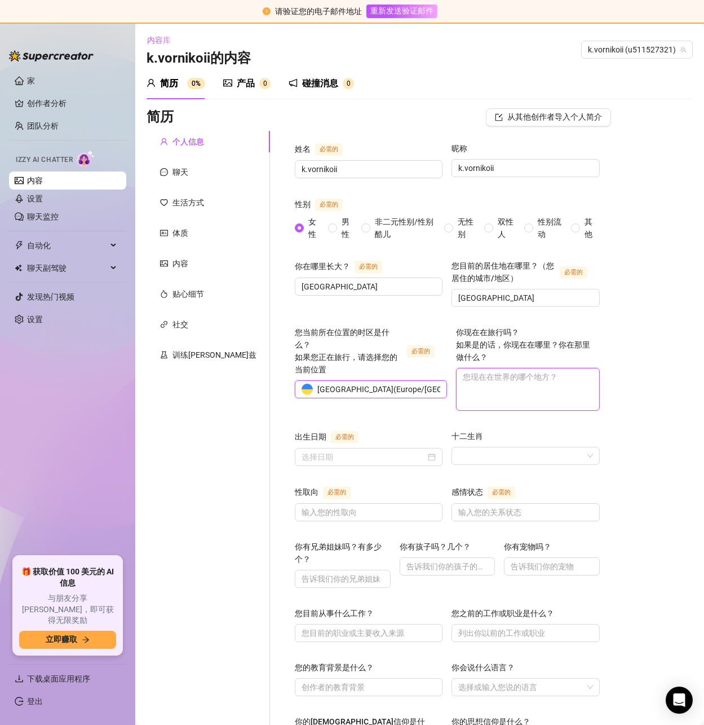
click at [481, 391] on textarea "你现在在旅行吗？ 如果是的话，你现在在哪里？你在那里做什么？" at bounding box center [528, 389] width 142 height 42
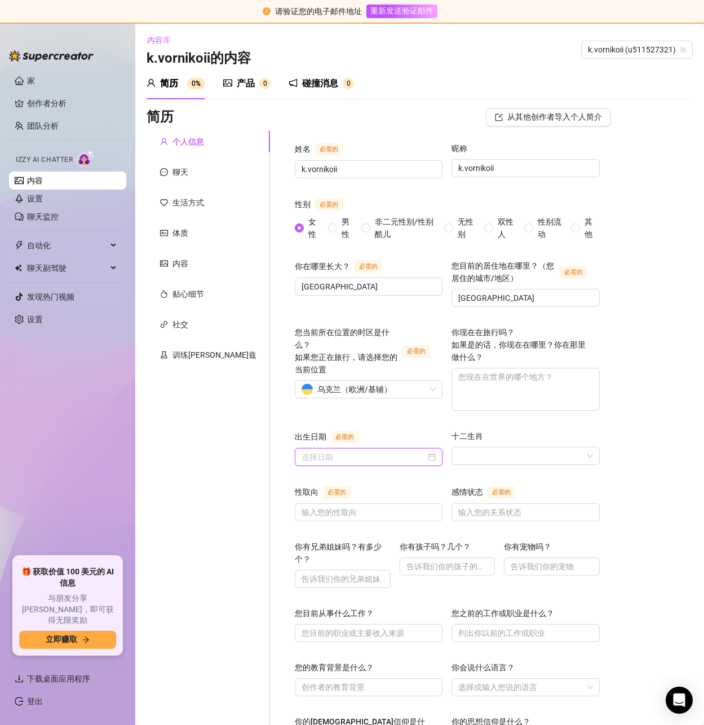
click at [302, 452] on input "出生日期 必需的" at bounding box center [364, 457] width 124 height 12
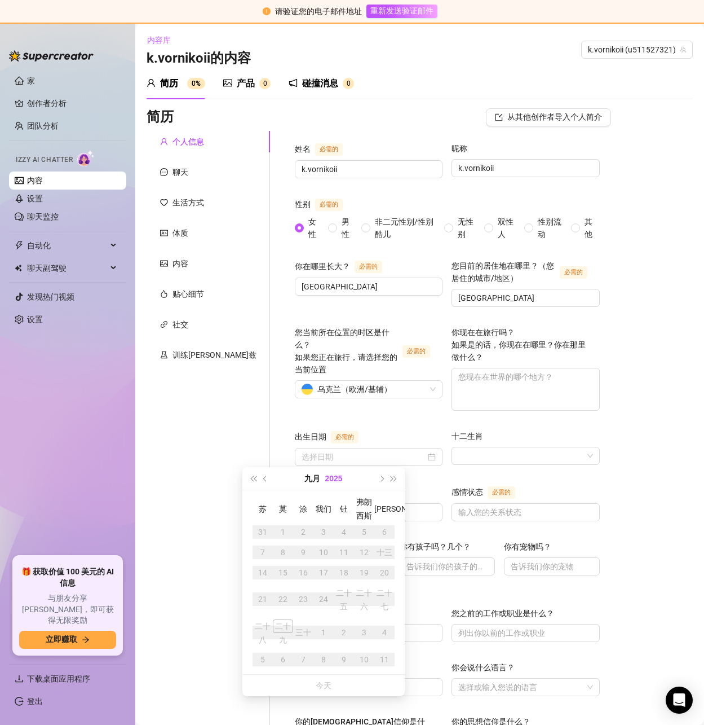
click at [335, 476] on font "2025" at bounding box center [333, 478] width 17 height 9
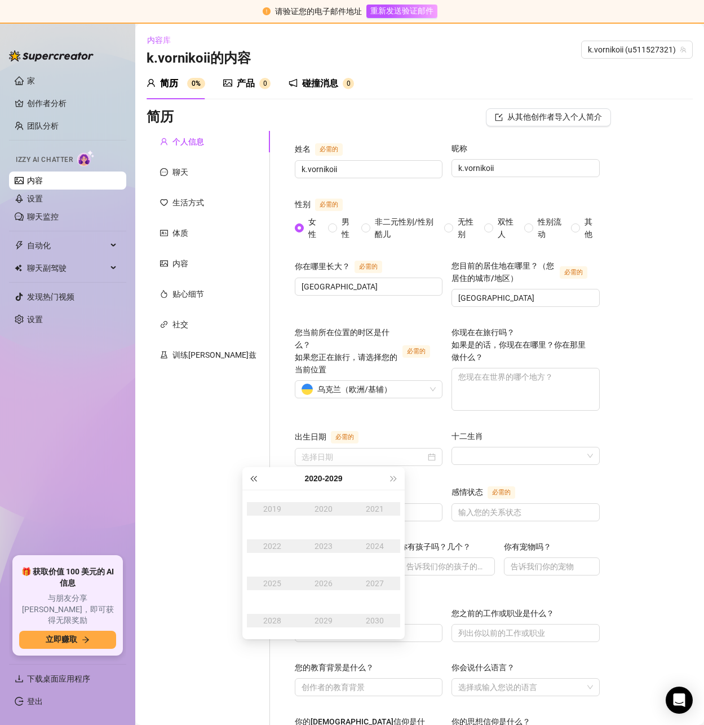
click at [250, 477] on button "去年（Ctrl + 左键）" at bounding box center [253, 478] width 12 height 23
click at [254, 477] on span "去年（Ctrl + 左键）" at bounding box center [253, 478] width 6 height 6
click at [371, 505] on div "2001" at bounding box center [375, 509] width 34 height 14
click at [333, 508] on div "Feb" at bounding box center [324, 509] width 34 height 14
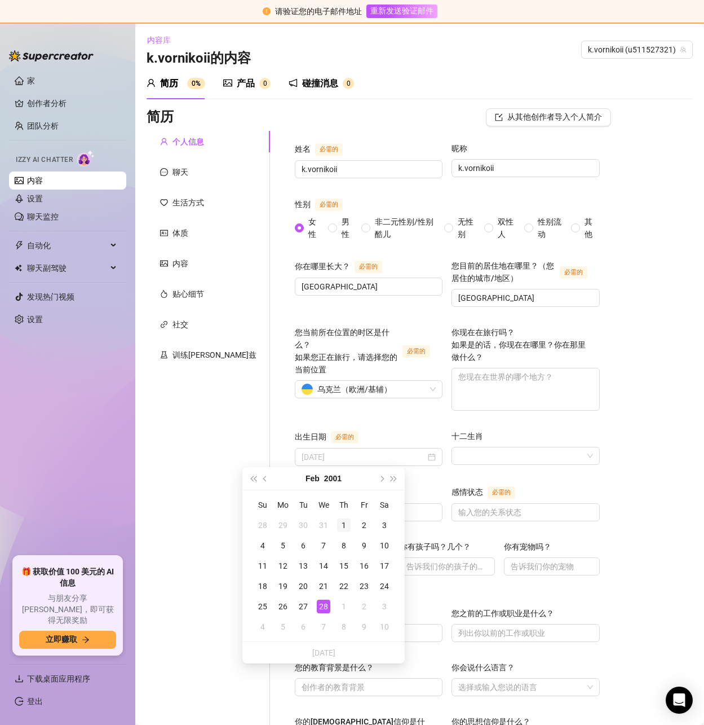
type input "[DATE]"
click at [347, 532] on div "1" at bounding box center [344, 525] width 14 height 14
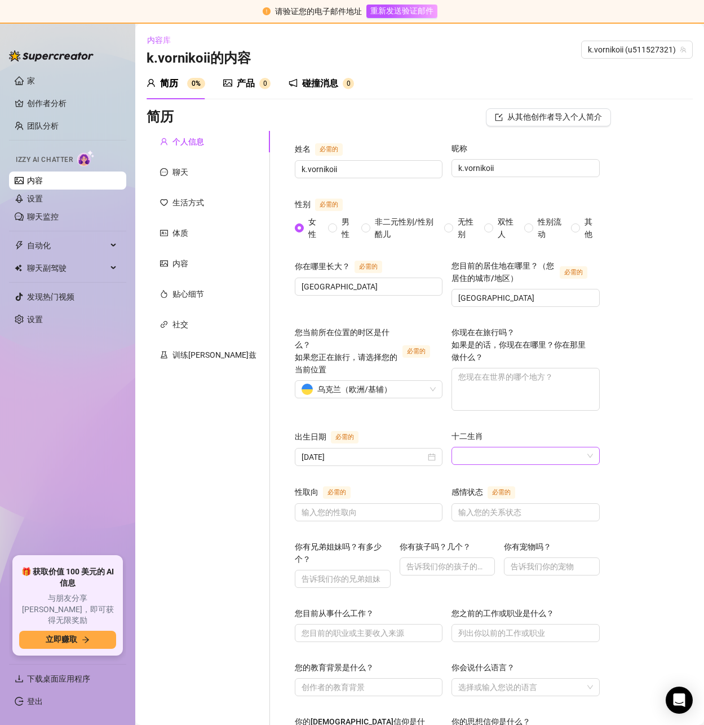
click at [459, 460] on input "十二生肖" at bounding box center [521, 455] width 124 height 17
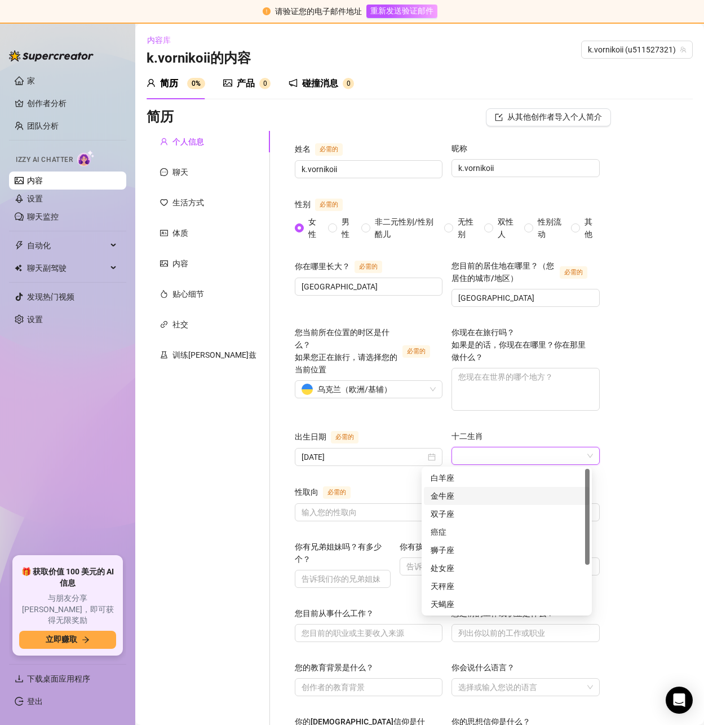
click at [452, 491] on font "金牛座" at bounding box center [443, 495] width 24 height 9
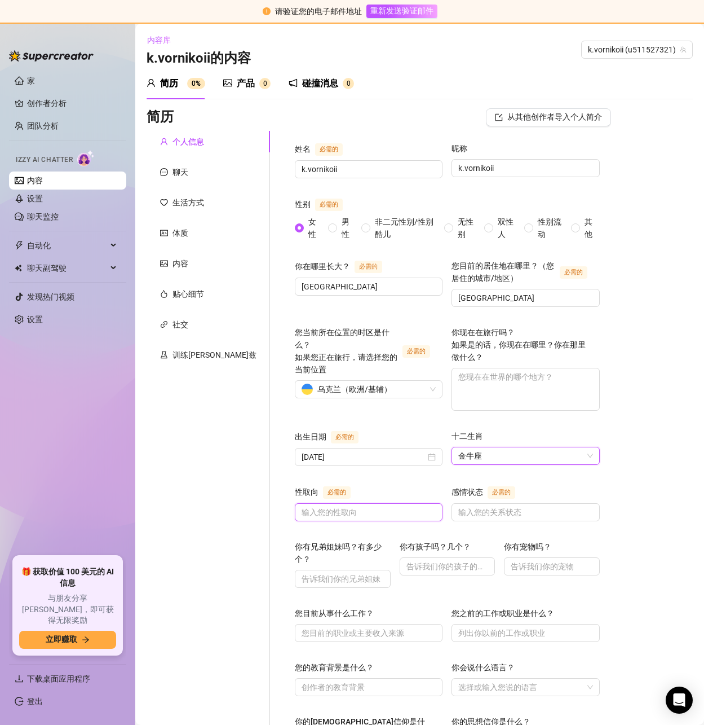
click at [302, 510] on input "性取向 必需的" at bounding box center [368, 512] width 132 height 12
type input "man"
click at [487, 510] on input "感情状态 必需的" at bounding box center [525, 512] width 132 height 12
type input "no"
click at [302, 573] on input "你有兄弟姐妹吗？有多少个？" at bounding box center [342, 579] width 80 height 12
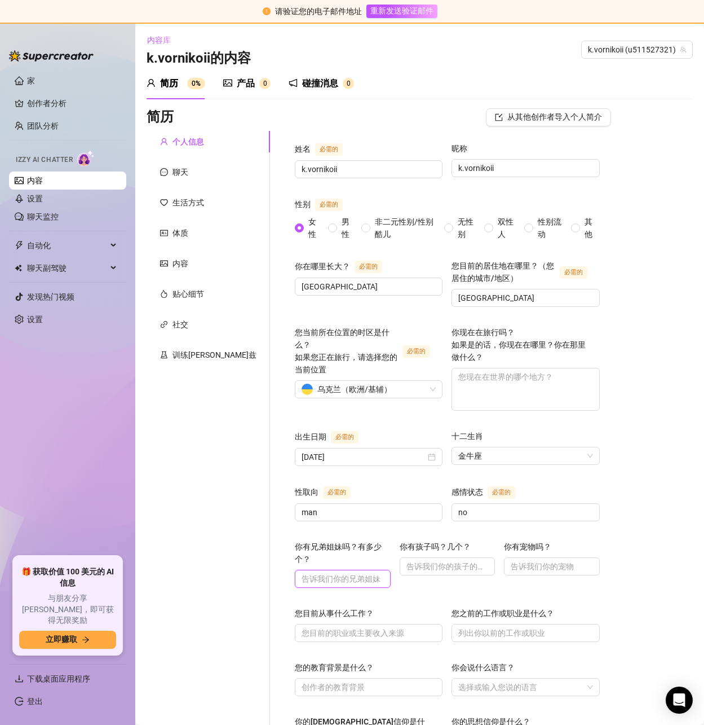
click at [302, 573] on input "你有兄弟姐妹吗？有多少个？" at bounding box center [342, 579] width 80 height 12
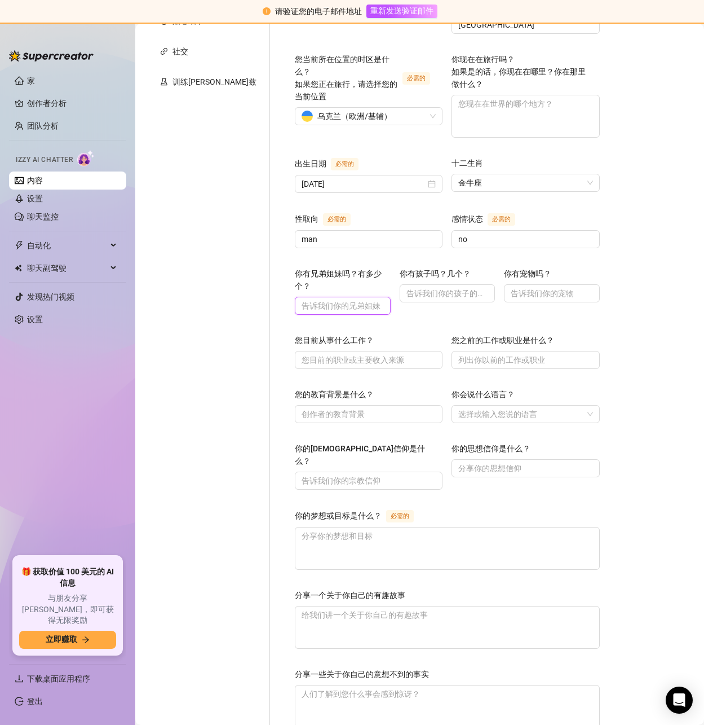
scroll to position [282, 0]
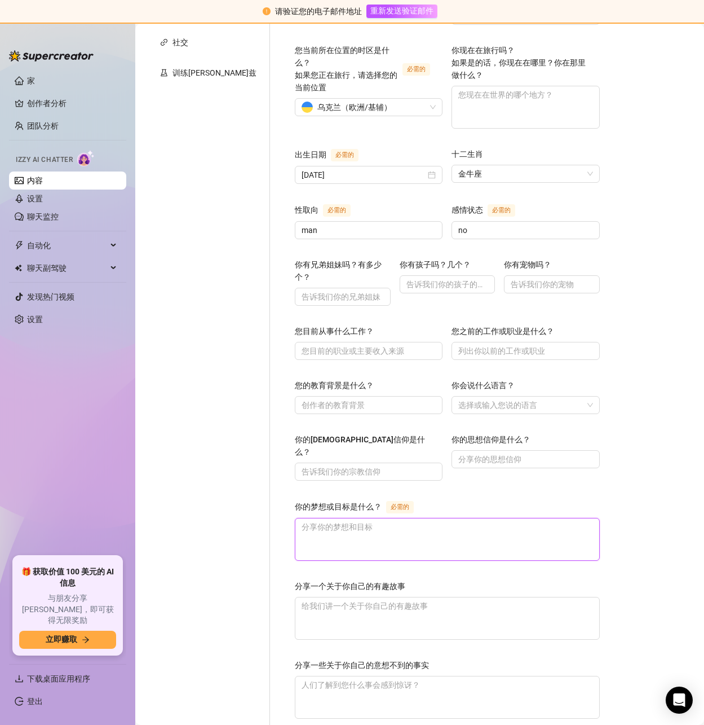
click at [302, 518] on textarea "你的梦想或目标是什么？ 必需的" at bounding box center [448, 539] width 304 height 42
click at [296, 518] on textarea "你的梦想或目标是什么？ 必需的" at bounding box center [448, 539] width 304 height 42
paste textarea "Travel around the world"
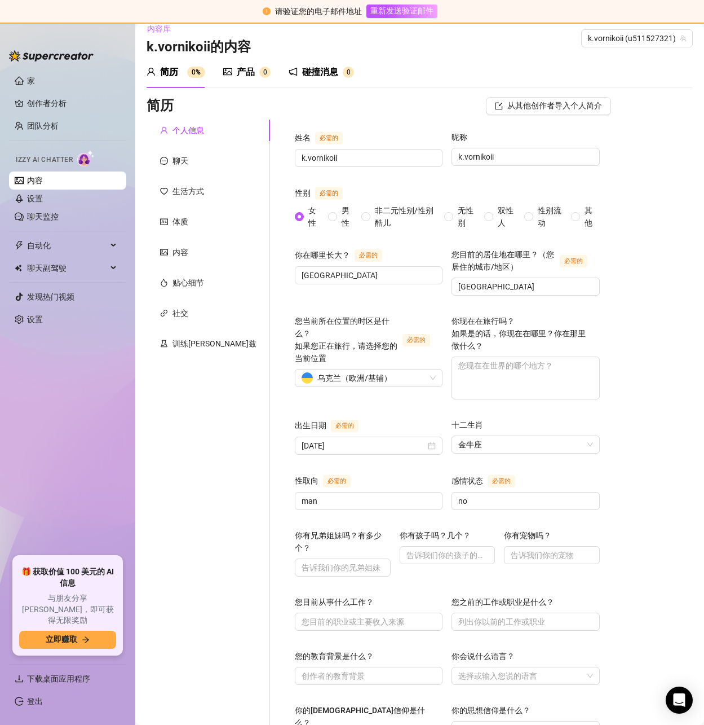
scroll to position [0, 0]
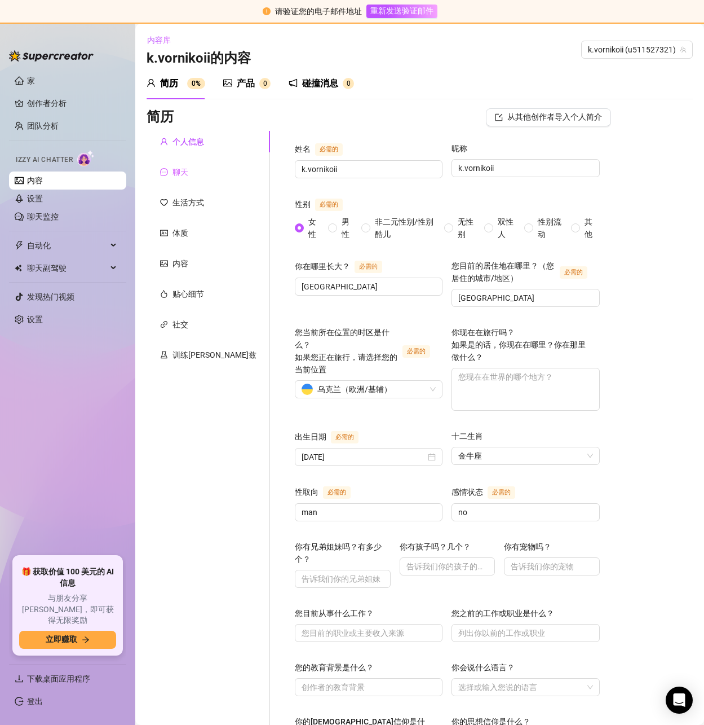
type textarea "Travel around the world"
click at [175, 162] on div "聊天" at bounding box center [209, 171] width 124 height 21
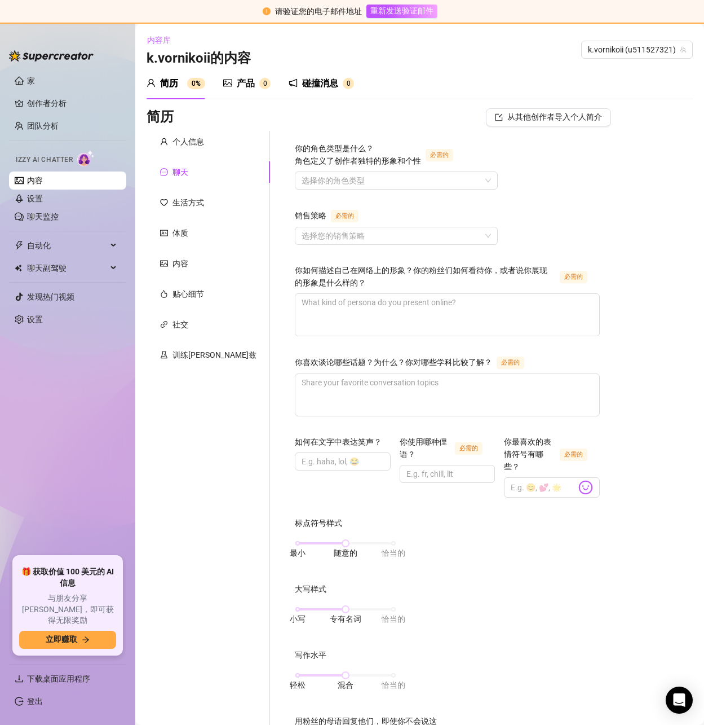
click at [307, 168] on div "你的角色类型是什么？ 角色定义了创作者独特的形象和个性 必需的" at bounding box center [396, 156] width 203 height 29
click at [303, 183] on input "你的角色类型是什么？ 角色定义了创作者独特的形象和个性 必需的" at bounding box center [391, 180] width 179 height 17
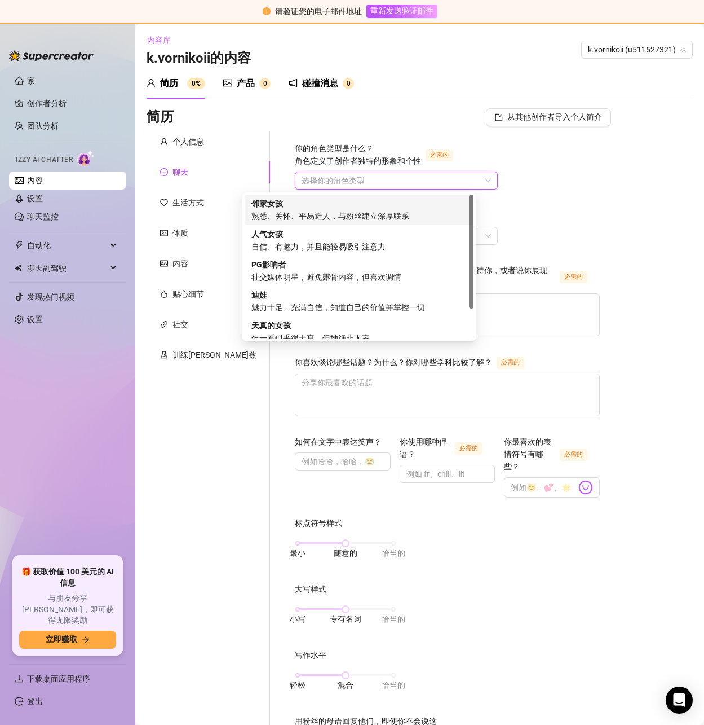
click at [298, 205] on div "邻家女孩 熟悉、关怀、平易近人，与粉丝建立深厚联系" at bounding box center [359, 209] width 215 height 25
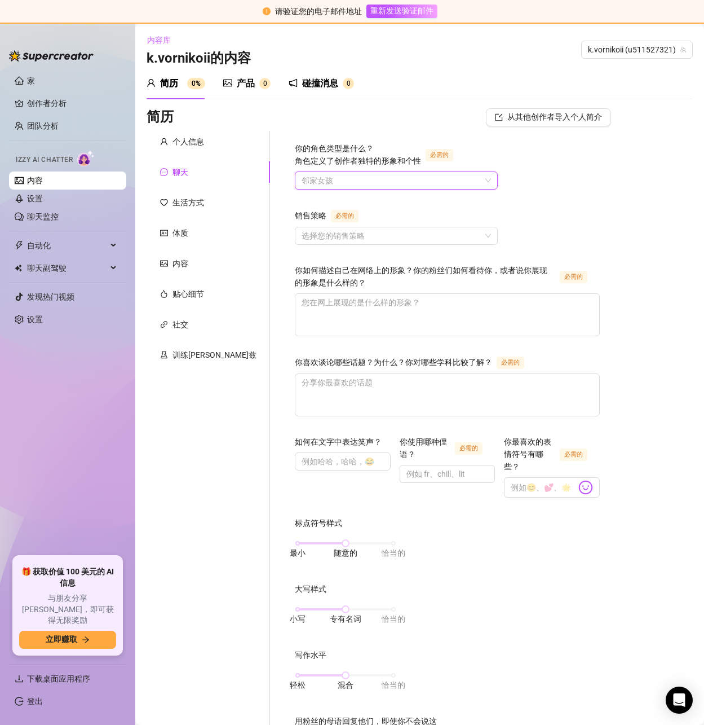
click at [302, 181] on font "邻家女孩" at bounding box center [318, 180] width 32 height 9
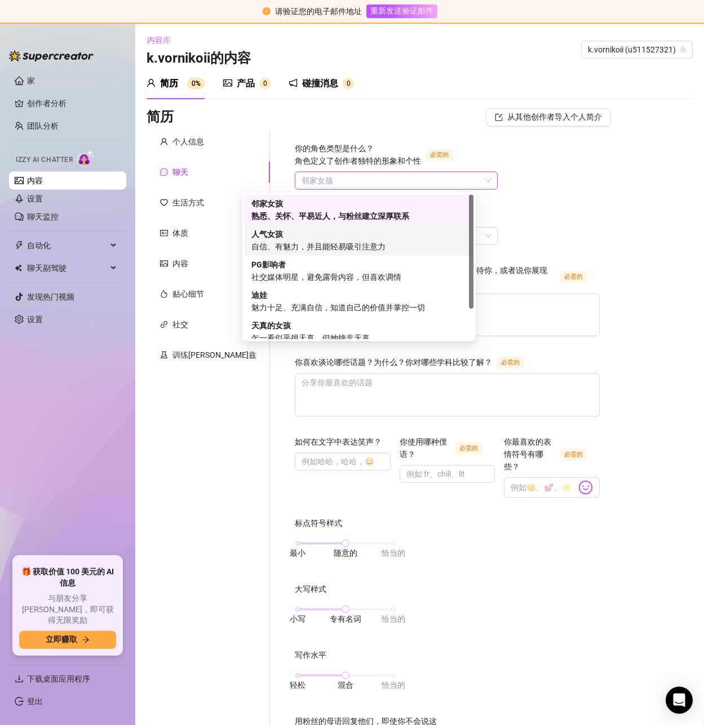
click at [280, 231] on font "人气女孩" at bounding box center [268, 234] width 32 height 9
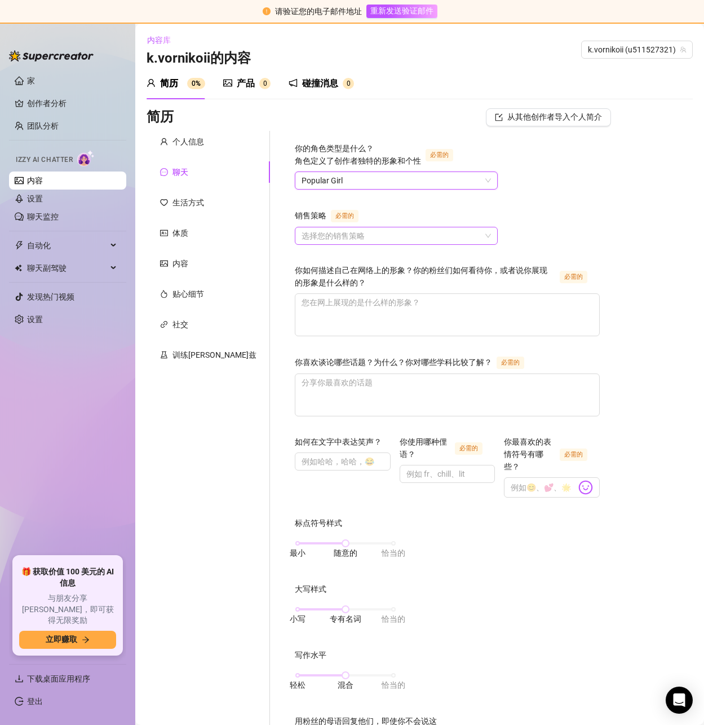
click at [302, 237] on input "销售策略 必需的" at bounding box center [391, 235] width 179 height 17
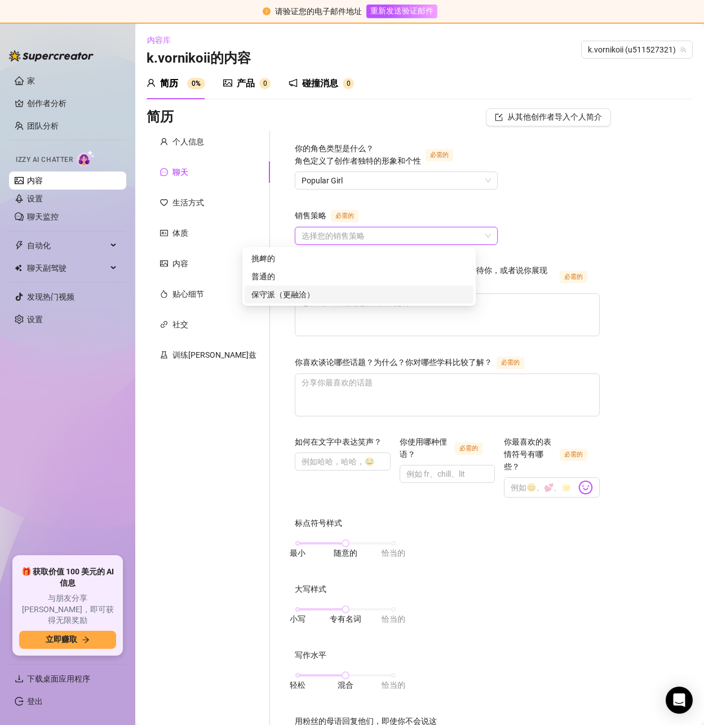
click at [286, 292] on font "保守派（更融洽）" at bounding box center [283, 294] width 63 height 9
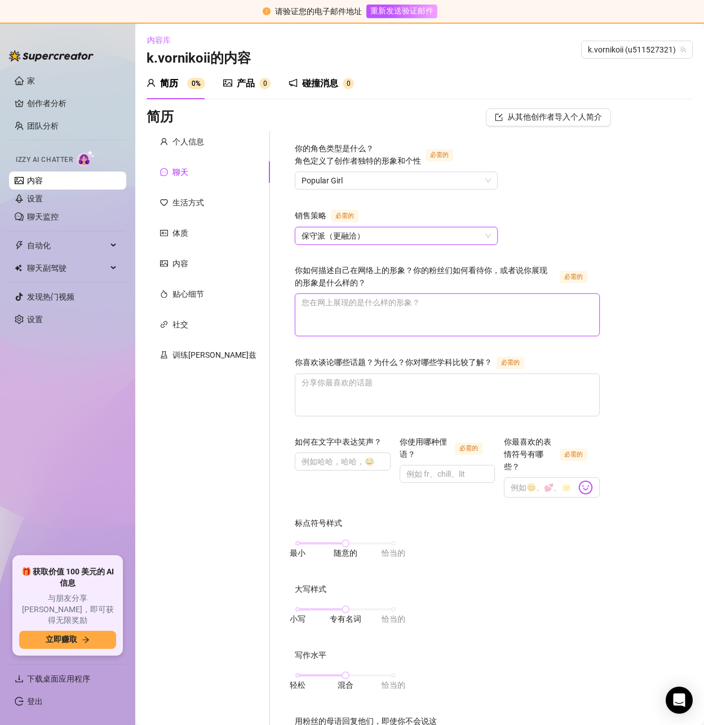
click at [314, 310] on textarea "你如何描述自己在网络上的形象？你的粉丝们如何看待你，或者说你展现的形象是什么样的？ 必需的" at bounding box center [448, 315] width 304 height 42
click at [356, 303] on textarea "你如何描述自己在网络上的形象？你的粉丝们如何看待你，或者说你展现的形象是什么样的？ 必需的" at bounding box center [448, 315] width 304 height 42
click at [356, 302] on textarea "你如何描述自己在网络上的形象？你的粉丝们如何看待你，或者说你展现的形象是什么样的？ 必需的" at bounding box center [448, 315] width 304 height 42
click at [315, 303] on textarea "你如何描述自己在网络上的形象？你的粉丝们如何看待你，或者说你展现的形象是什么样的？ 必需的" at bounding box center [448, 315] width 304 height 42
paste textarea "Travel around the world"
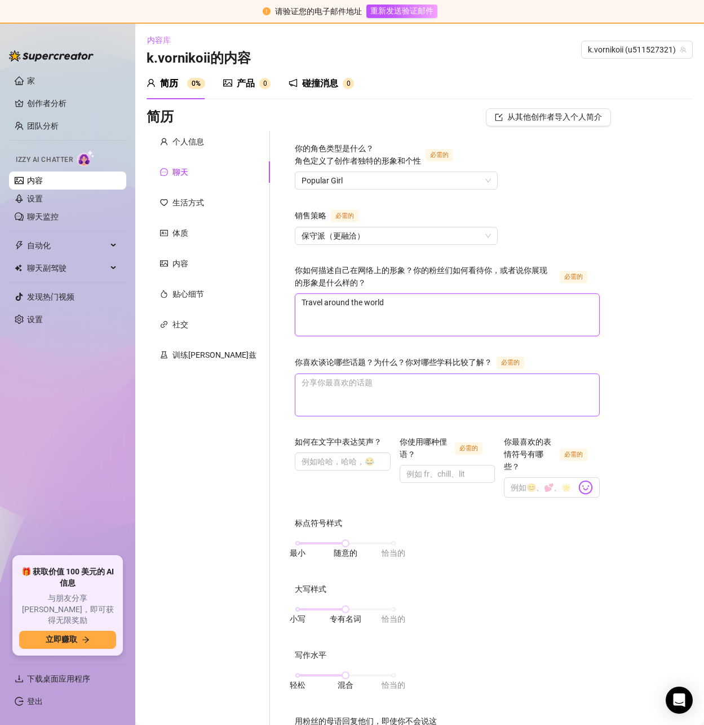
type textarea "Travel around the world"
click at [296, 394] on textarea "你喜欢谈论哪些话题？为什么？你对哪些学科比较了解？ 必需的" at bounding box center [448, 395] width 304 height 42
paste textarea "Travel around the world"
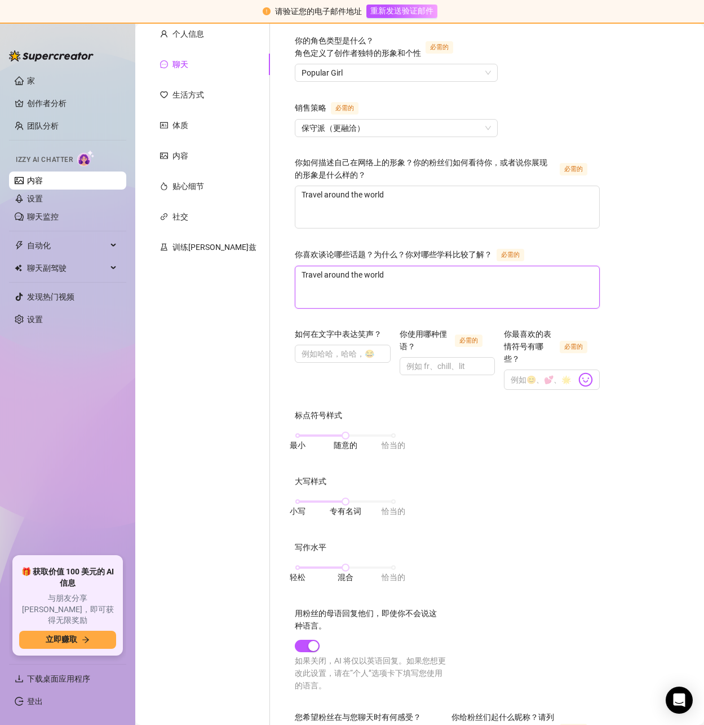
scroll to position [169, 0]
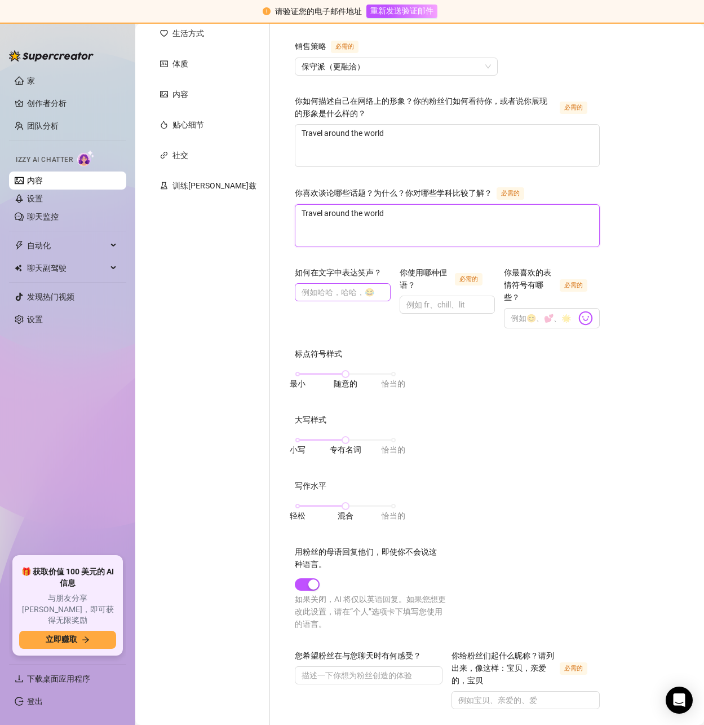
type textarea "Travel around the world"
click at [302, 292] on input "如何在文字中表达笑声？" at bounding box center [342, 292] width 80 height 12
click at [418, 300] on span at bounding box center [448, 305] width 96 height 18
click at [409, 298] on input "你使用哪种俚语？ 必需的" at bounding box center [447, 304] width 80 height 12
type input "fr"
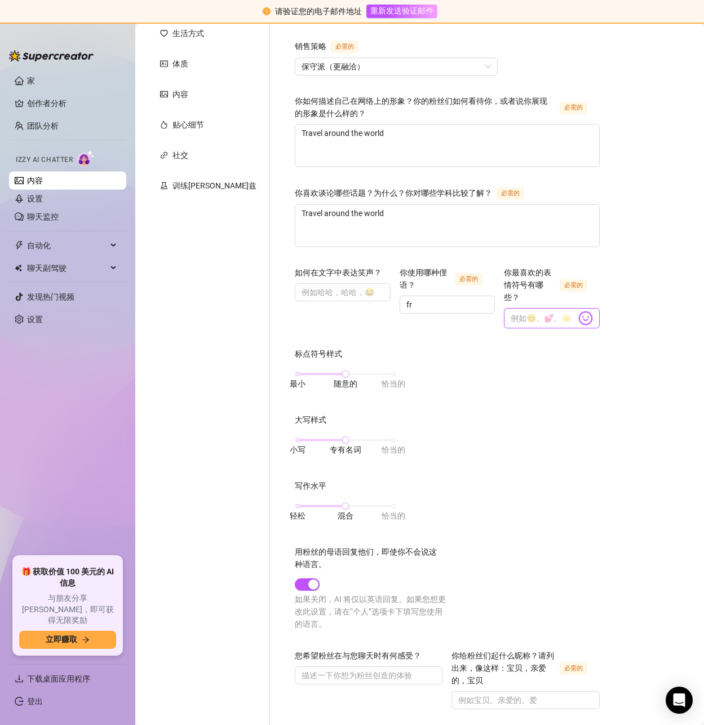
click at [581, 311] on img at bounding box center [586, 318] width 15 height 15
click at [579, 311] on img at bounding box center [586, 318] width 15 height 15
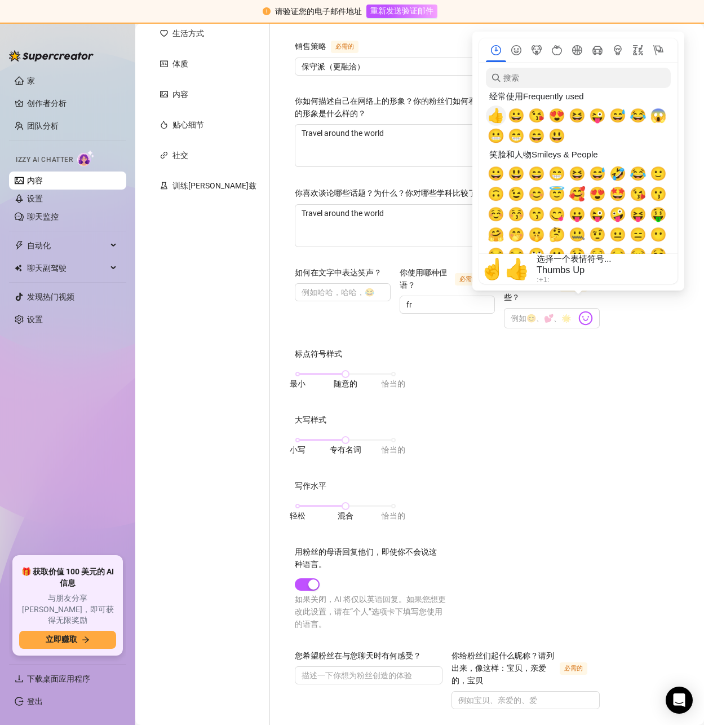
click at [498, 118] on span "👍 👍" at bounding box center [496, 116] width 17 height 16
click at [517, 116] on span "😀 😀" at bounding box center [516, 116] width 17 height 16
click at [531, 118] on span "😘 😘" at bounding box center [537, 116] width 17 height 16
click at [551, 120] on span "😍 😍" at bounding box center [557, 116] width 17 height 16
click at [575, 119] on span "😆 😆" at bounding box center [577, 116] width 17 height 16
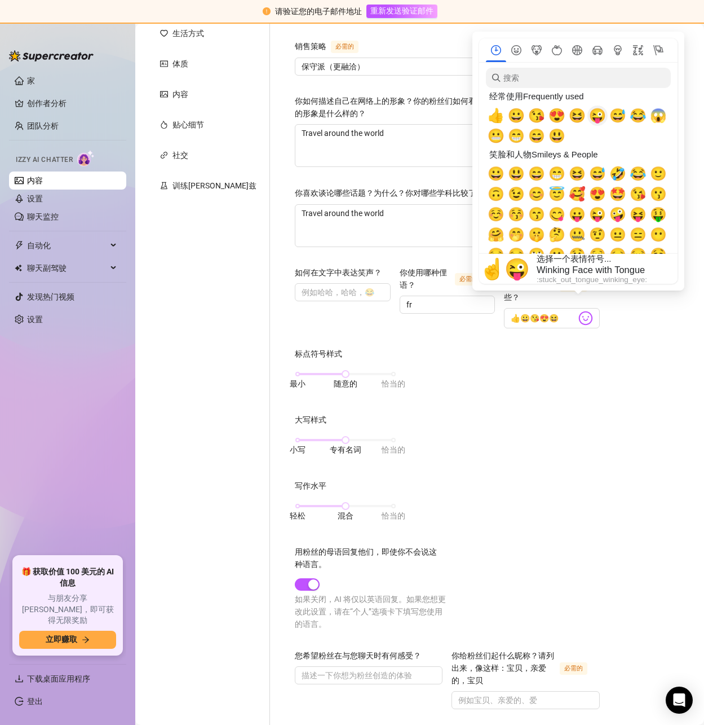
click at [594, 117] on span "😜 😜" at bounding box center [597, 116] width 17 height 16
click at [614, 116] on span "😅 😅" at bounding box center [618, 116] width 17 height 16
click at [638, 116] on span "😂 😂" at bounding box center [638, 116] width 17 height 16
click at [658, 116] on span "😱 😱" at bounding box center [658, 116] width 17 height 16
click at [501, 137] on span "😬 😬" at bounding box center [496, 136] width 17 height 16
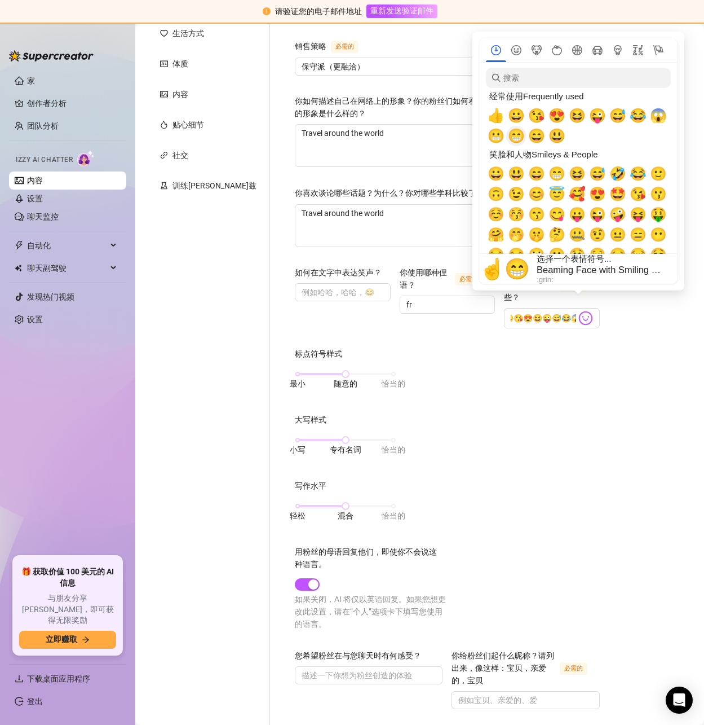
click at [522, 139] on span "😁 😁" at bounding box center [516, 136] width 17 height 16
click at [535, 139] on span "😄 😄" at bounding box center [537, 136] width 17 height 16
click at [555, 139] on span "😃 😃" at bounding box center [557, 136] width 17 height 16
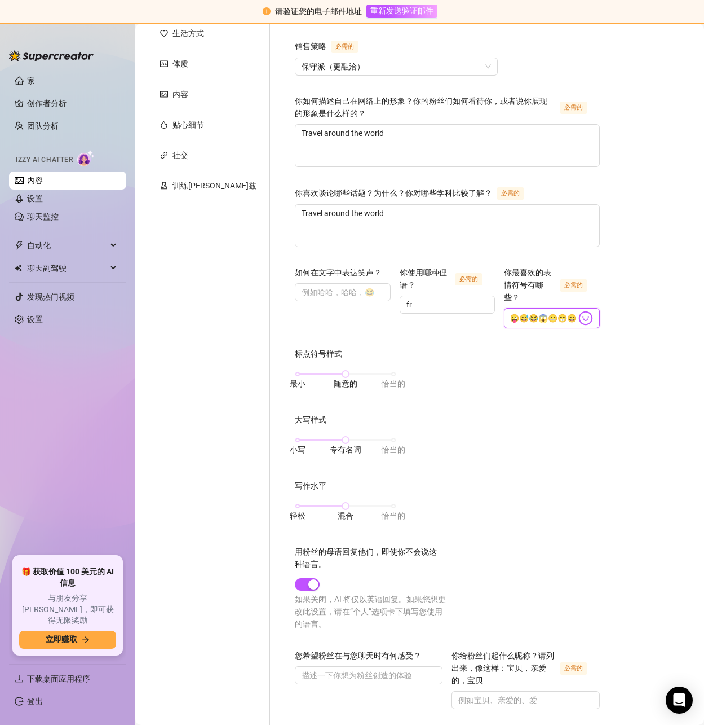
type input "👍😀😘😍😆😜😅😂😱😬😁😄😃"
click at [461, 379] on div "标点符号样式 最小 随意的 恰当的 大写样式 小写 专有名词 恰当的 写作水平 轻松 混合 恰当的 用粉丝的母语回复他们，即使你不会说这种语言。 如果关闭，A…" at bounding box center [447, 493] width 305 height 293
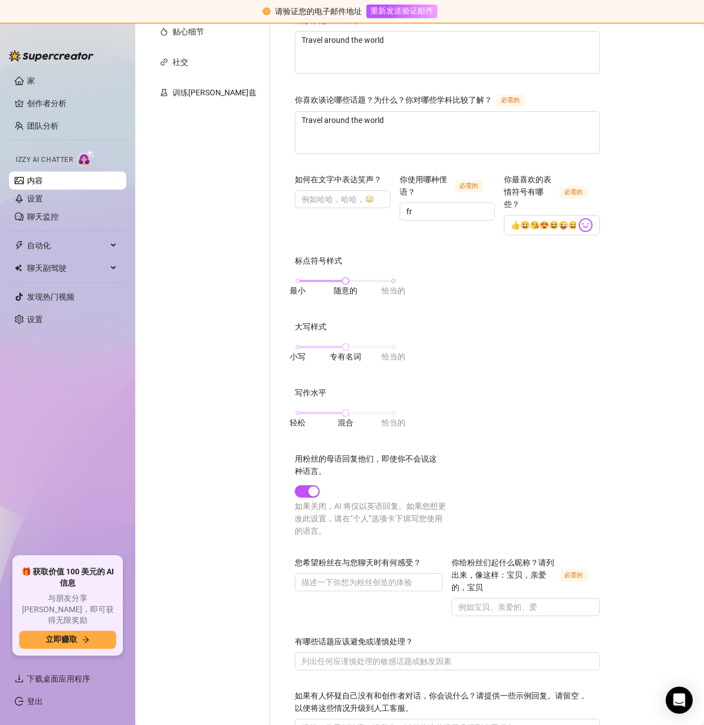
scroll to position [282, 0]
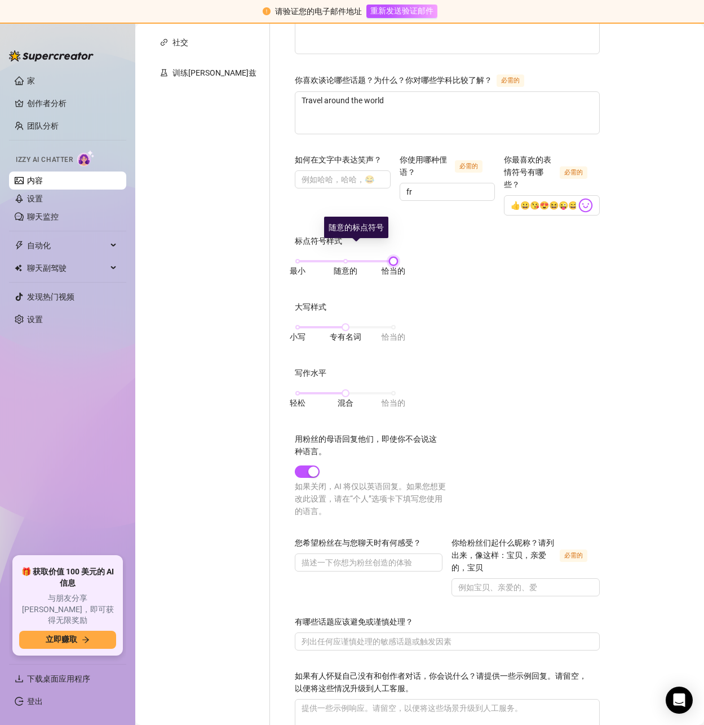
drag, startPoint x: 300, startPoint y: 243, endPoint x: 333, endPoint y: 304, distance: 69.1
click at [391, 258] on div at bounding box center [394, 261] width 6 height 6
drag, startPoint x: 311, startPoint y: 314, endPoint x: 362, endPoint y: 319, distance: 51.1
click at [360, 324] on div "小写 专有名词 恰当的" at bounding box center [346, 327] width 96 height 7
drag, startPoint x: 301, startPoint y: 380, endPoint x: 364, endPoint y: 382, distance: 63.2
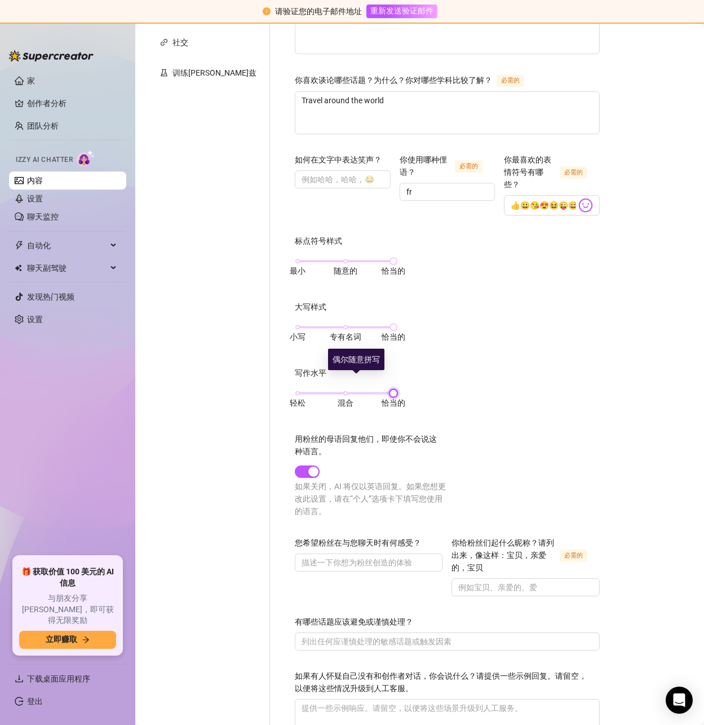
click at [362, 380] on div "标点符号样式 最小 随意的 恰当的 大写样式 小写 专有名词 恰当的 写作水平 轻松 混合 恰当的 用粉丝的母语回复他们，即使你不会说这种语言。 如果关闭，A…" at bounding box center [447, 381] width 305 height 293
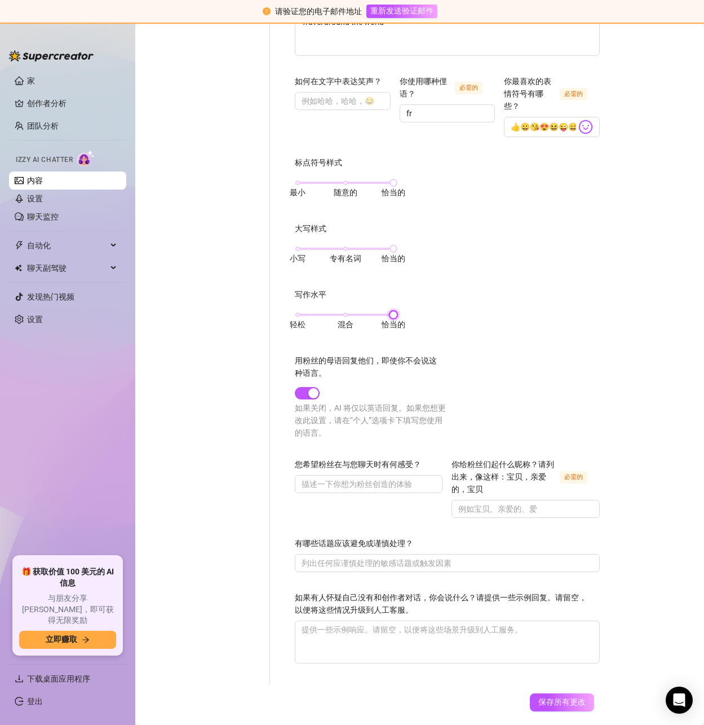
scroll to position [362, 0]
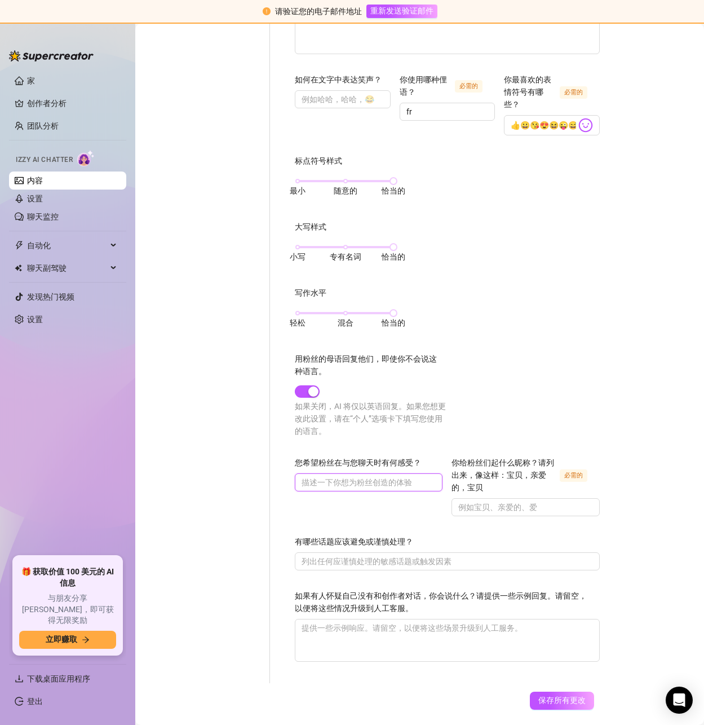
click at [302, 476] on input "您希望粉丝在与您聊天时有何感受？" at bounding box center [368, 482] width 132 height 12
click at [478, 501] on input "你给粉丝们起什么昵称？请列出来，像这样：宝贝，亲爱的，宝贝 必需的" at bounding box center [525, 507] width 132 height 12
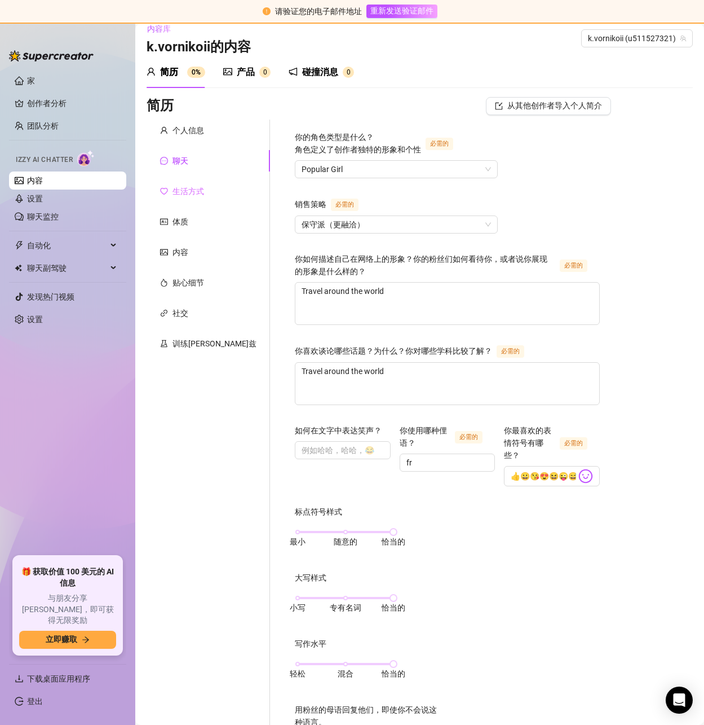
scroll to position [0, 0]
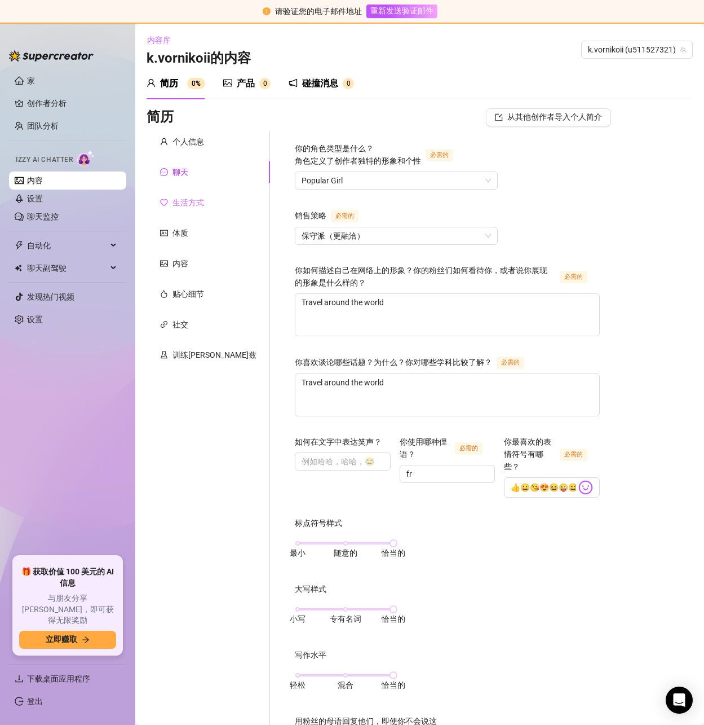
type input "baby"
click at [184, 205] on font "生活方式" at bounding box center [189, 202] width 32 height 9
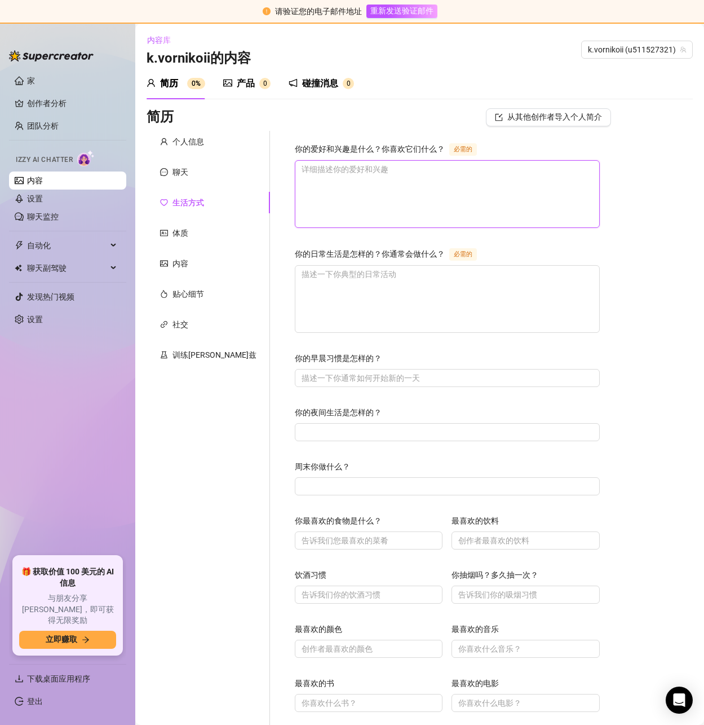
click at [344, 190] on textarea "你的爱好和兴趣是什么？你喜欢它们什么？ 必需的" at bounding box center [448, 194] width 304 height 67
click at [350, 190] on textarea "你的爱好和兴趣是什么？你喜欢它们什么？ 必需的" at bounding box center [448, 194] width 304 height 67
paste textarea "Travel around the world"
type textarea "Travel around the world"
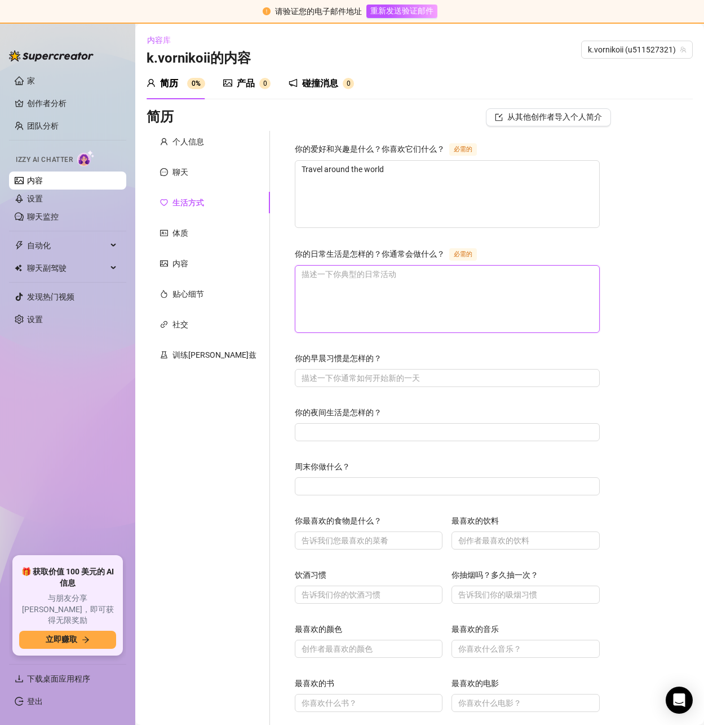
click at [296, 294] on textarea "你的日常生活是怎样的？你通常会做什么？ 必需的" at bounding box center [448, 299] width 304 height 67
paste textarea "Travel around the world"
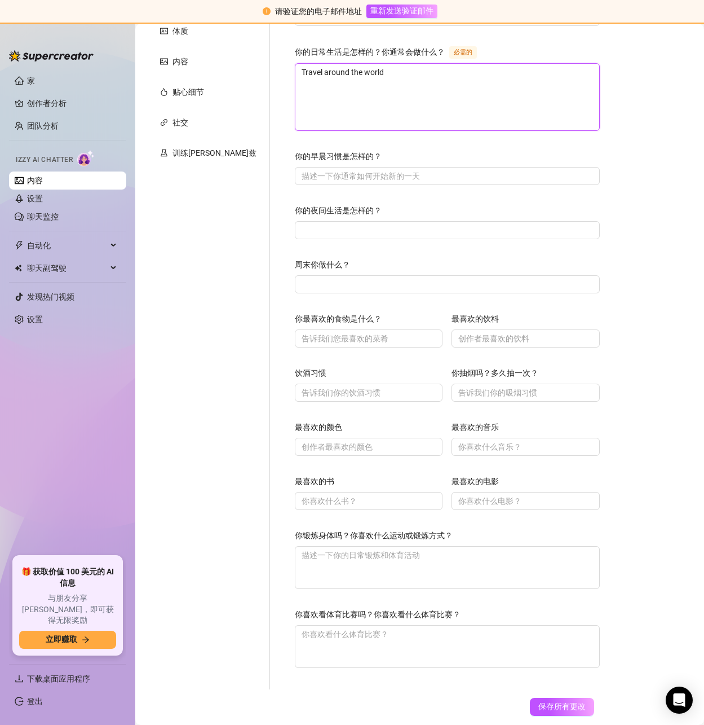
scroll to position [20, 0]
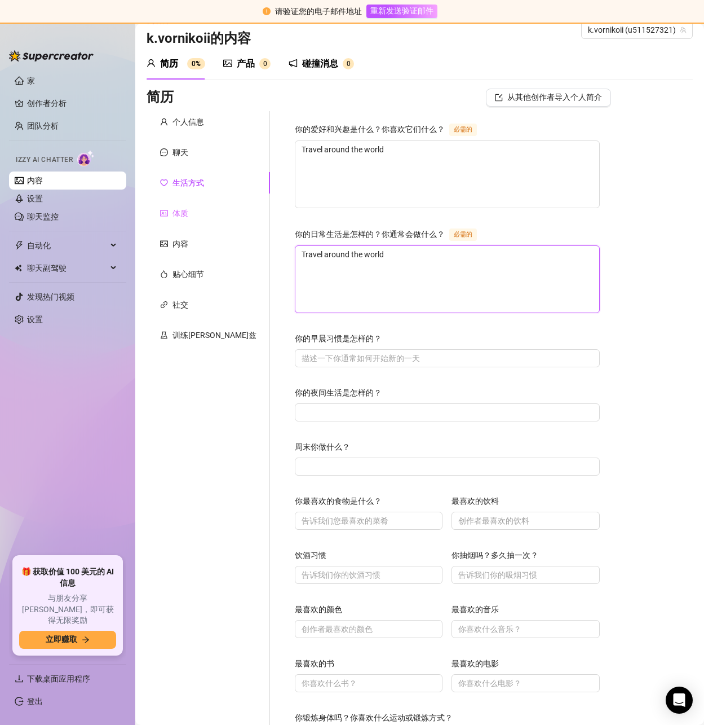
type textarea "Travel around the world"
click at [181, 217] on font "体质" at bounding box center [181, 213] width 16 height 9
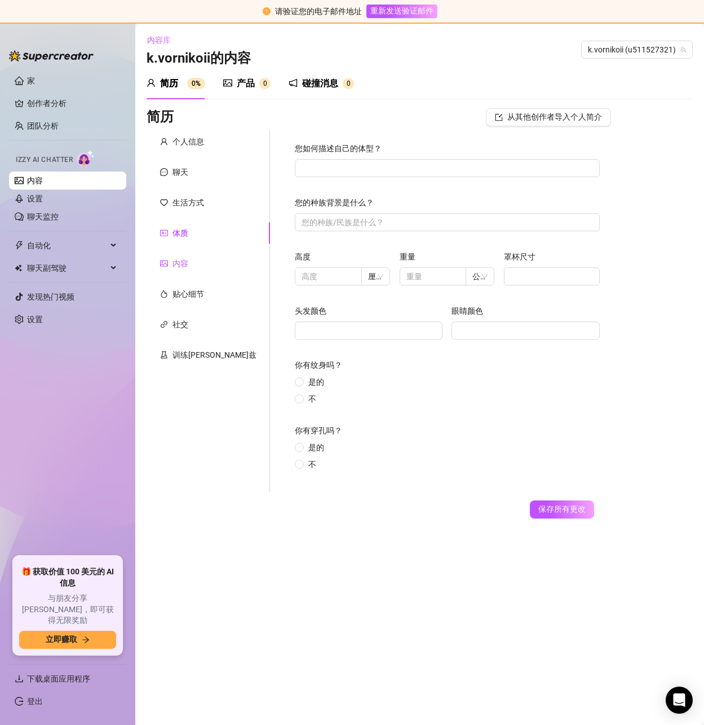
click at [183, 263] on font "内容" at bounding box center [181, 263] width 16 height 9
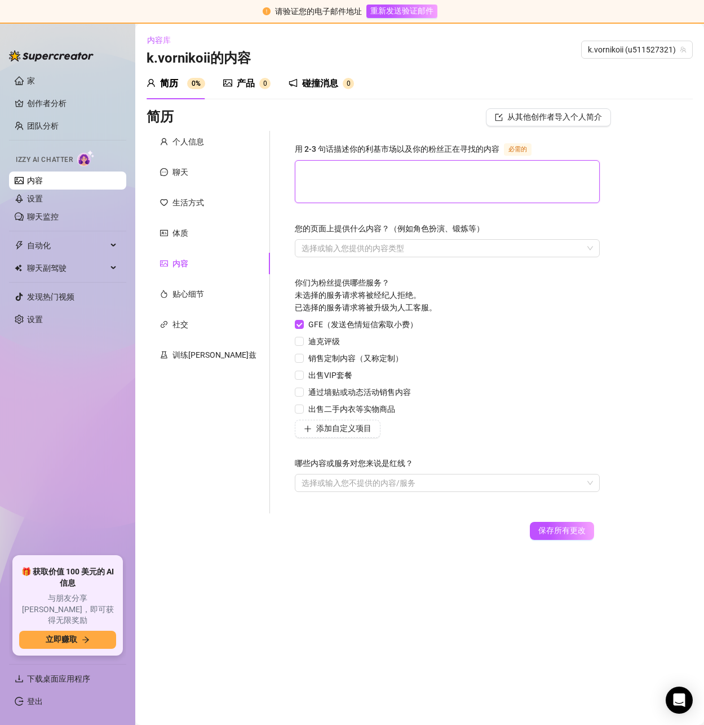
click at [336, 174] on textarea "用 2-3 句话描述你的利基市场以及你的粉丝正在寻找的内容 必需的" at bounding box center [448, 182] width 304 height 42
paste textarea "Travel around the world"
type textarea "Travel around the world"
click at [184, 297] on font "贴心细节" at bounding box center [189, 293] width 32 height 9
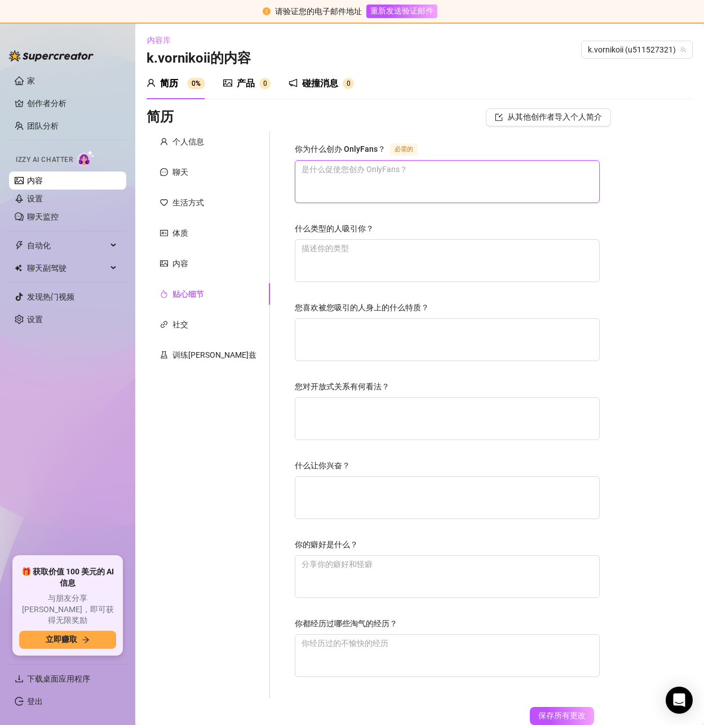
click at [309, 178] on textarea "你为什么创办 OnlyFans？ 必需的" at bounding box center [448, 182] width 304 height 42
paste textarea "Travel around the world"
type textarea "Travel around the world"
click at [179, 263] on font "内容" at bounding box center [181, 263] width 16 height 9
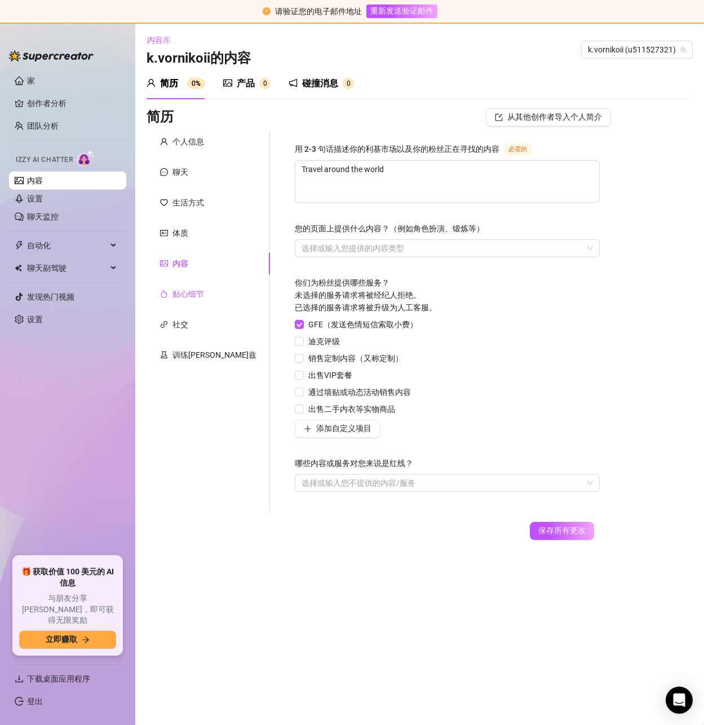
click at [188, 295] on font "贴心细节" at bounding box center [189, 293] width 32 height 9
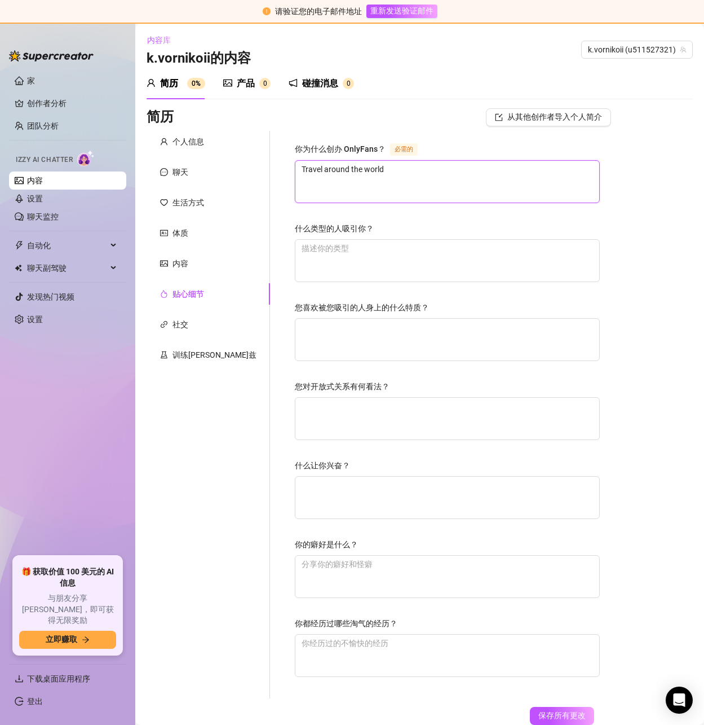
click at [380, 186] on textarea "Travel around the world" at bounding box center [448, 182] width 304 height 42
type textarea "Travel around the world"
paste textarea "Earn a lot of money"
type textarea "Travel around the world Earn a lot of money"
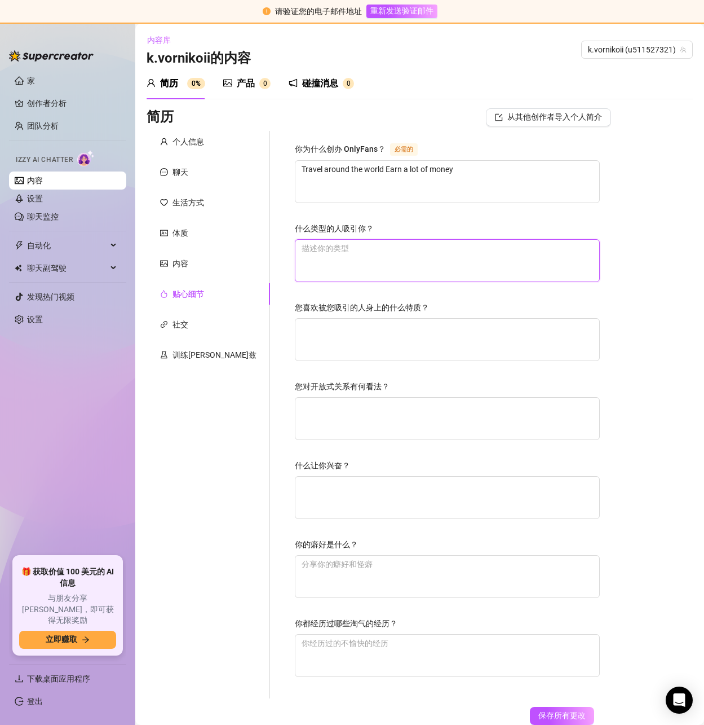
click at [316, 253] on textarea "什么类型的人吸引你？" at bounding box center [448, 261] width 304 height 42
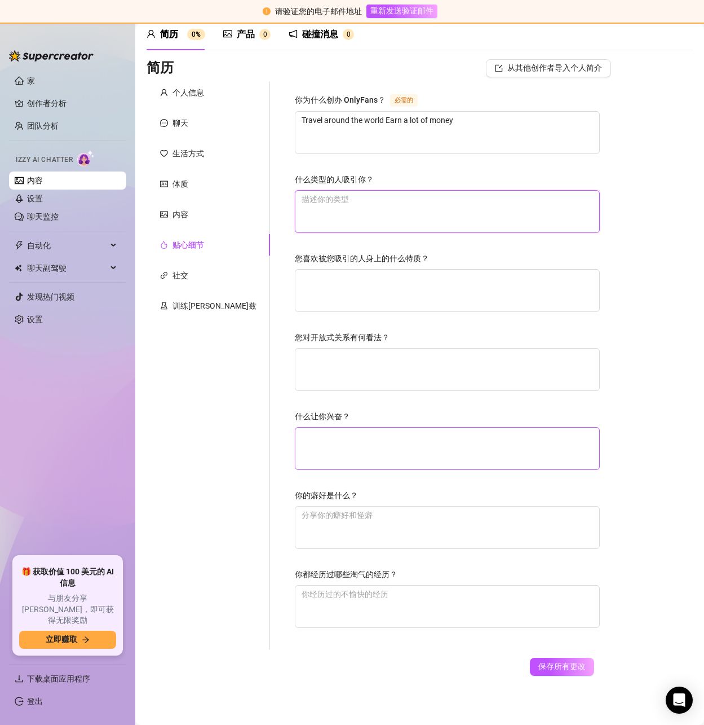
scroll to position [53, 0]
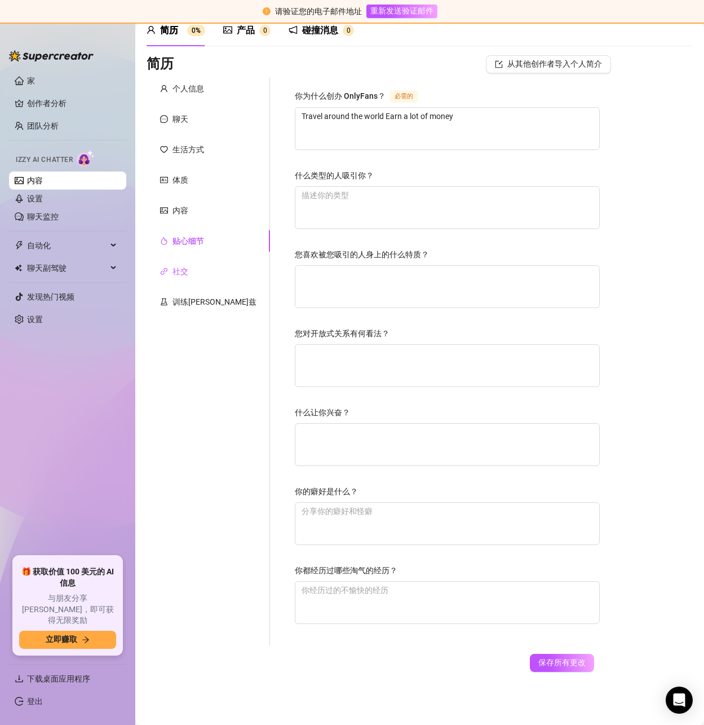
click at [179, 267] on font "社交" at bounding box center [181, 271] width 16 height 9
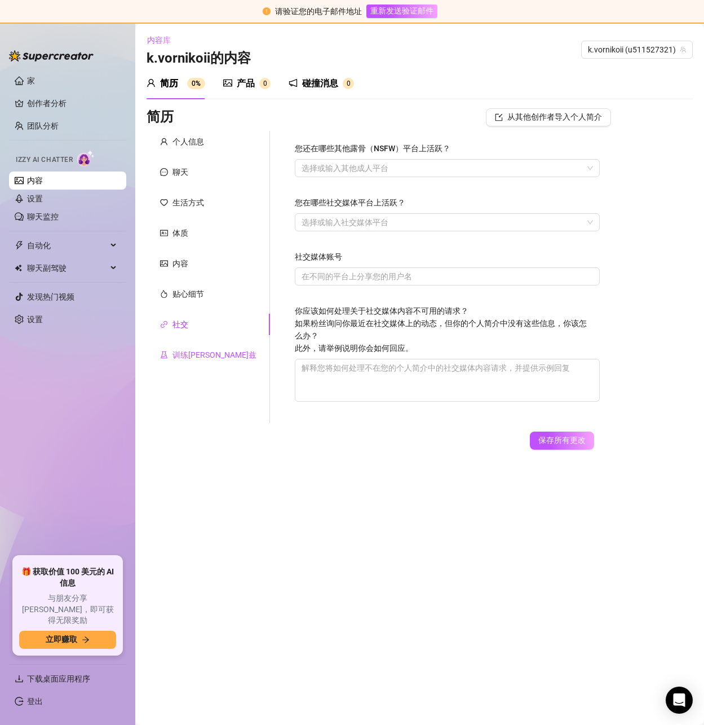
click at [183, 352] on font "训练[PERSON_NAME]兹" at bounding box center [215, 354] width 84 height 9
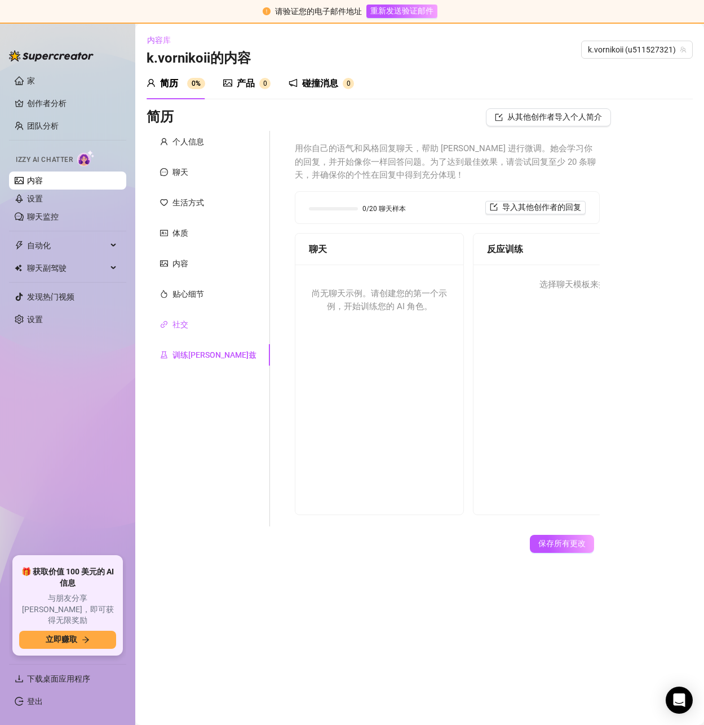
click at [187, 326] on font "社交" at bounding box center [181, 324] width 16 height 9
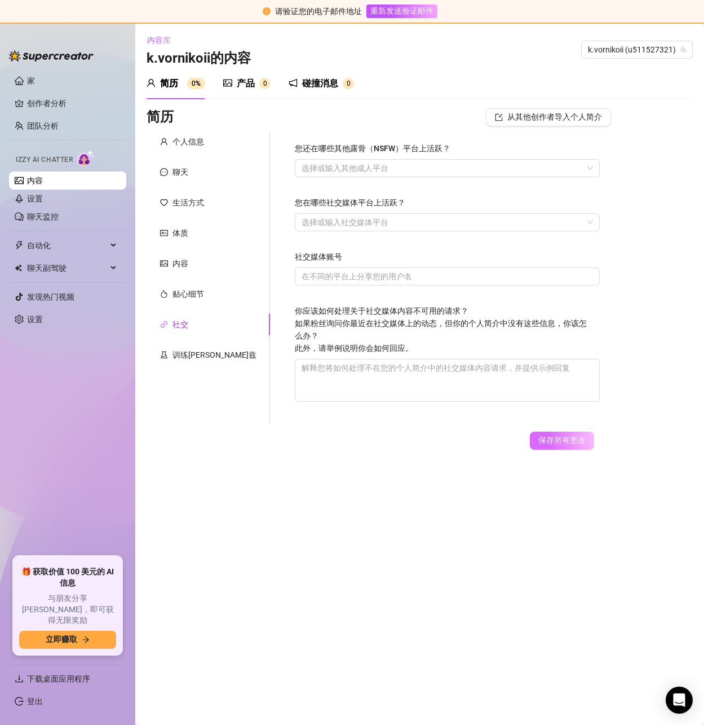
click at [560, 435] on font "保存所有更改" at bounding box center [562, 439] width 47 height 9
click at [250, 81] on font "产品" at bounding box center [250, 83] width 18 height 11
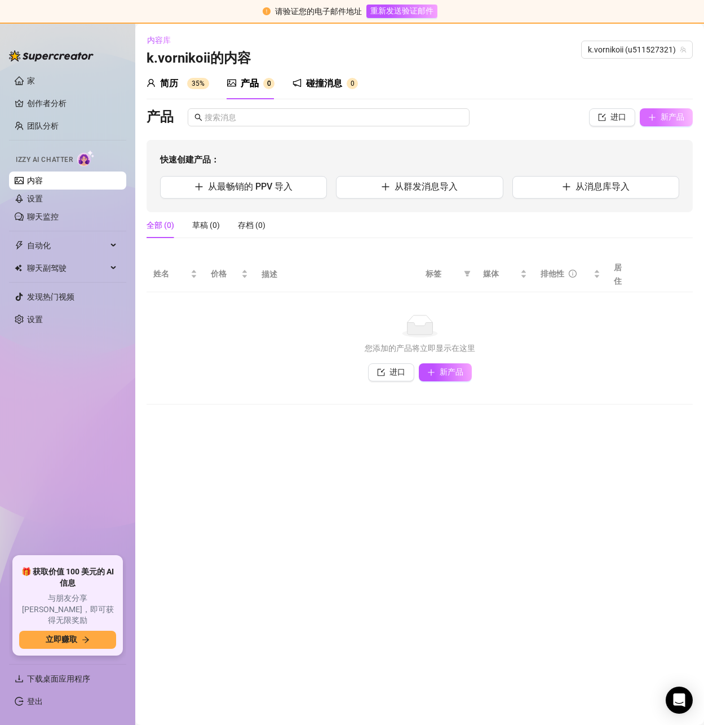
click at [663, 118] on font "新产品" at bounding box center [673, 116] width 24 height 9
type textarea "Type your message here..."
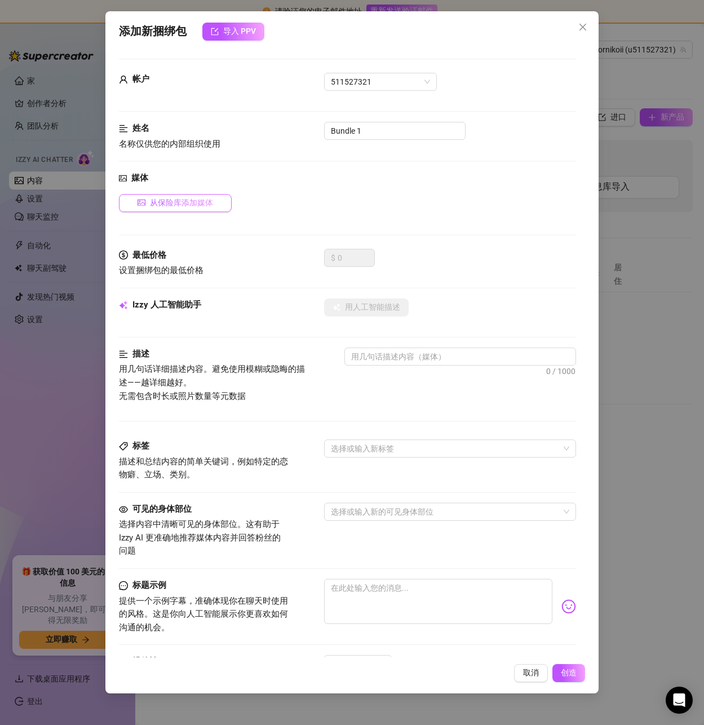
click at [177, 194] on button "从保险库添加媒体" at bounding box center [175, 203] width 113 height 18
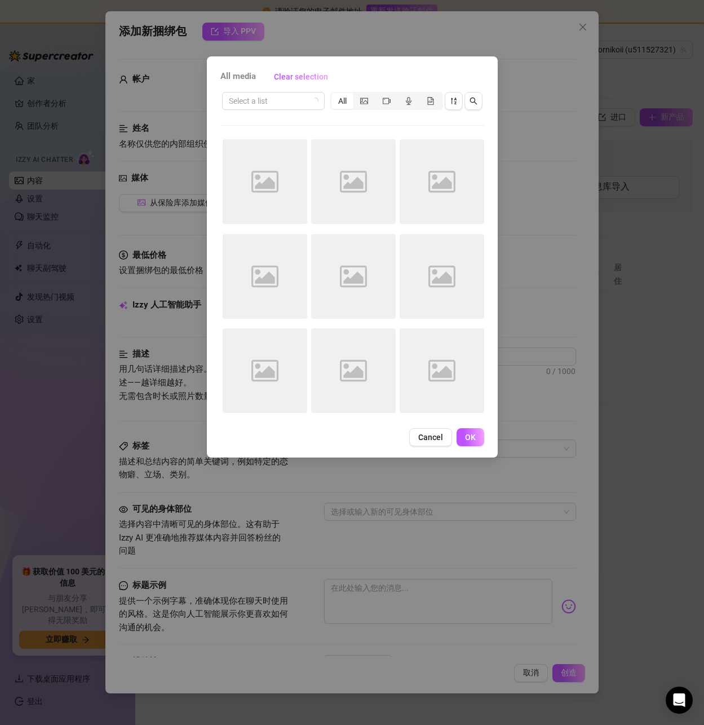
click at [272, 180] on icon "Image placeholder" at bounding box center [265, 181] width 27 height 27
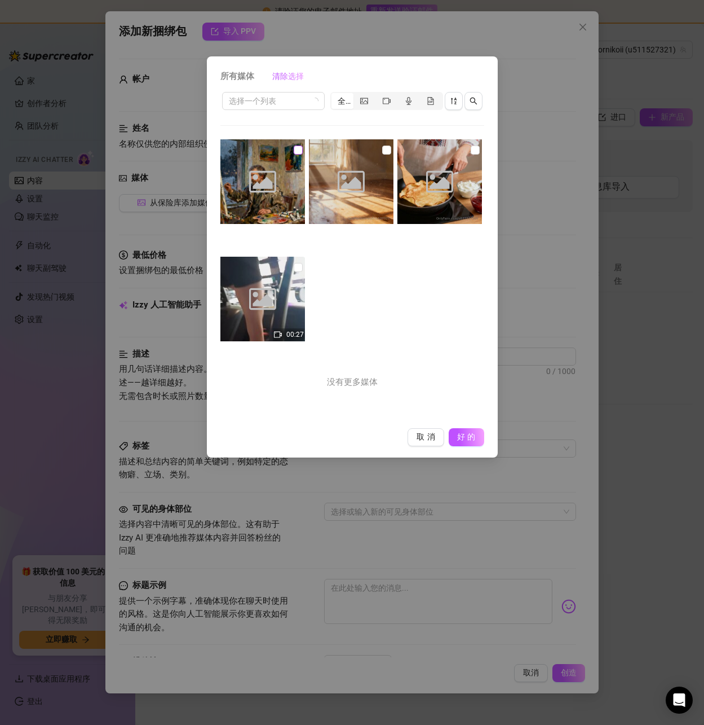
click at [294, 146] on input "checkbox" at bounding box center [298, 150] width 9 height 9
checkbox input "true"
click at [468, 437] on font "好的" at bounding box center [467, 436] width 21 height 9
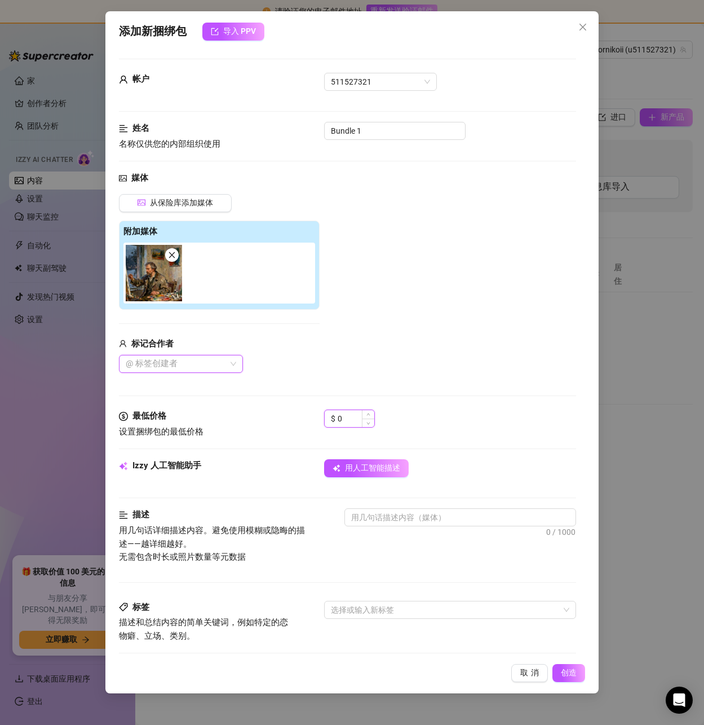
click at [353, 417] on input "0" at bounding box center [356, 418] width 37 height 17
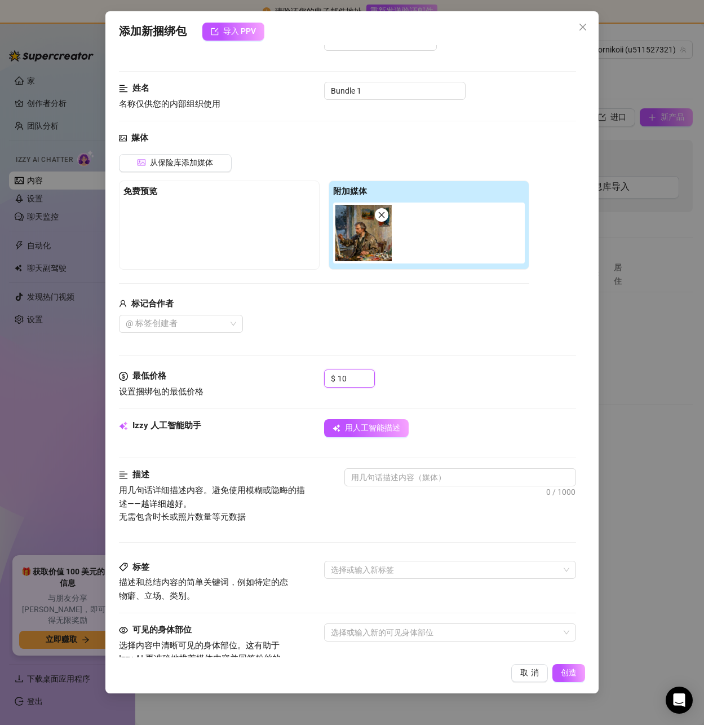
scroll to position [226, 0]
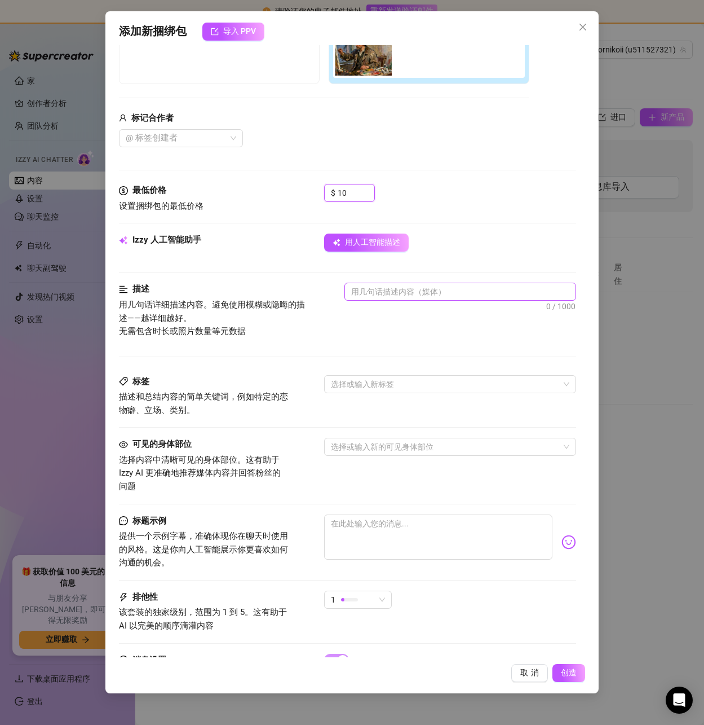
type input "10"
click at [399, 298] on textarea at bounding box center [460, 291] width 230 height 17
click at [360, 386] on div at bounding box center [444, 384] width 235 height 16
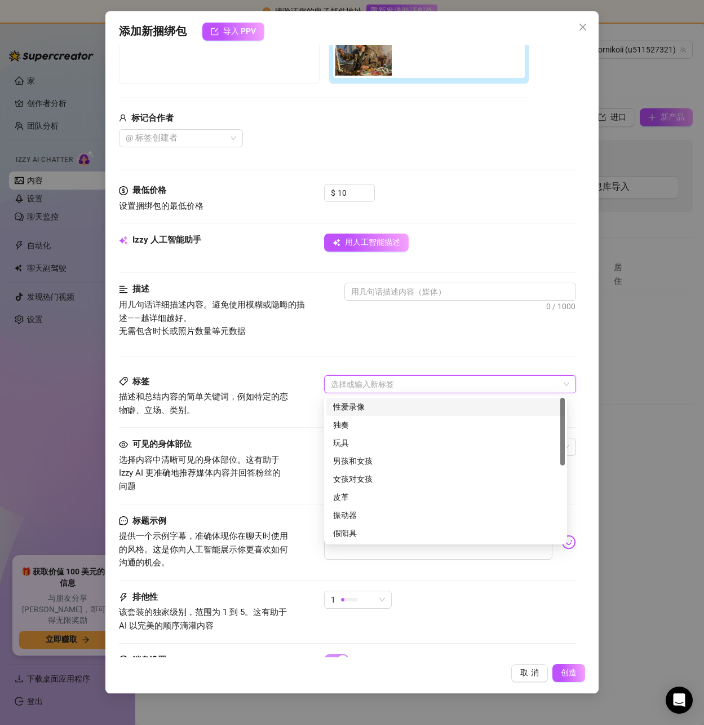
click at [341, 345] on div "描述 用几句话详细描述内容。避免使用模糊或隐晦的描述——越详细越好。 无需包含时长或照片数量等元数据 0 / 1000" at bounding box center [347, 329] width 457 height 92
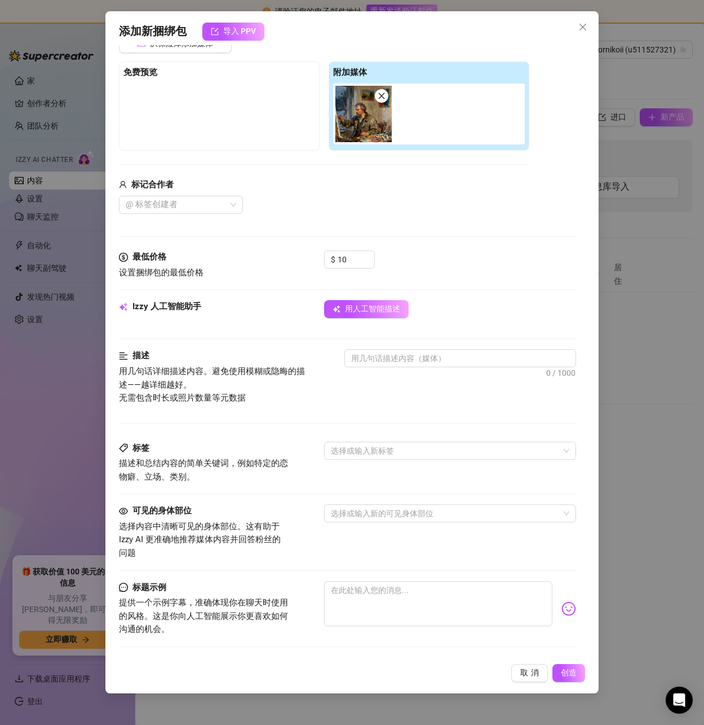
scroll to position [116, 0]
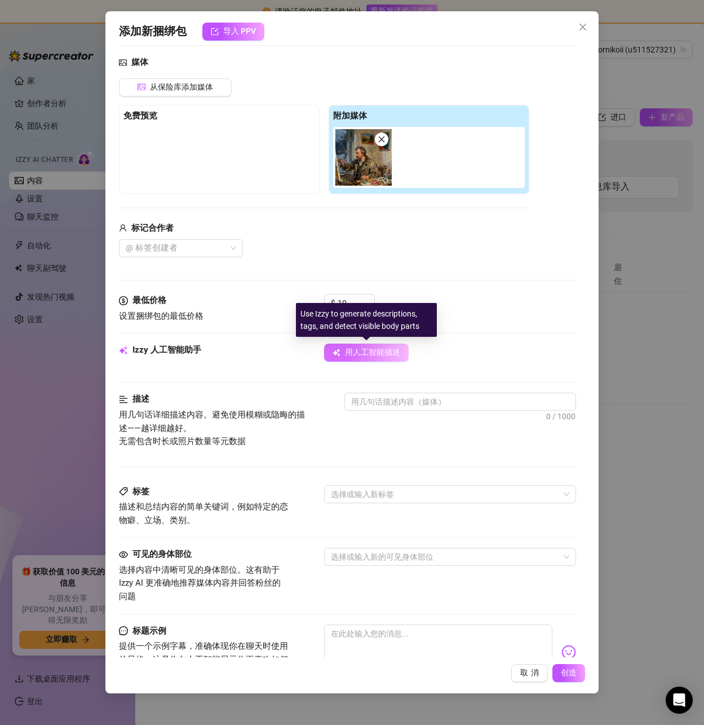
click at [365, 353] on font "用人工智能描述" at bounding box center [372, 351] width 55 height 9
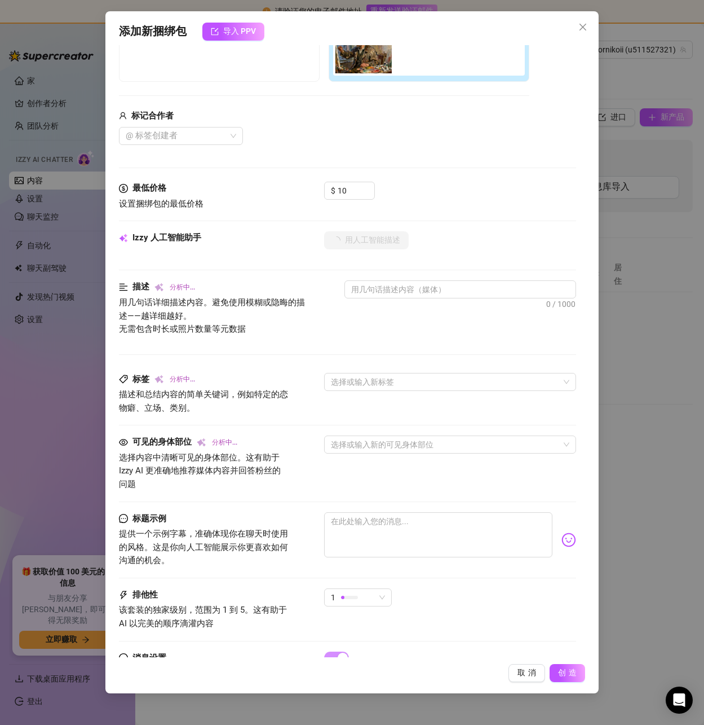
scroll to position [228, 0]
type textarea "An"
type textarea "An older"
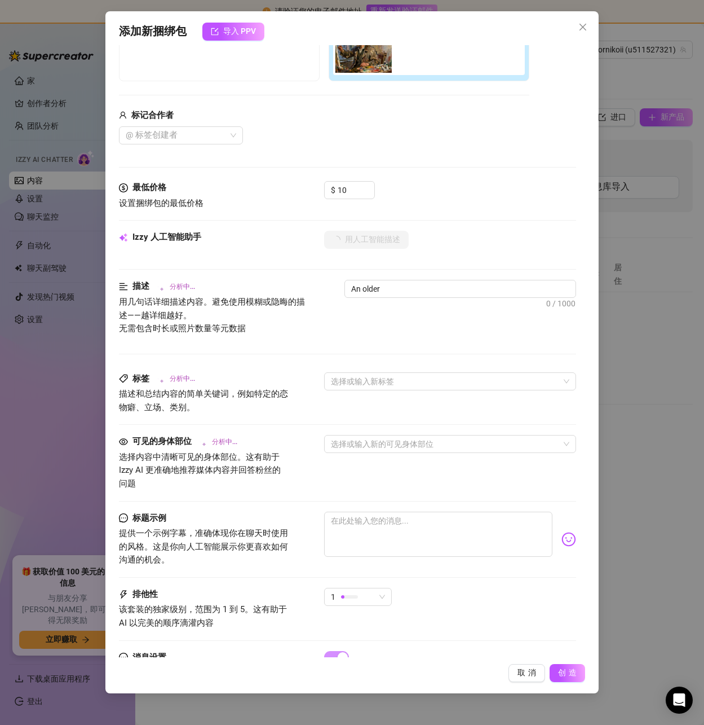
type textarea "An older [DEMOGRAPHIC_DATA]"
type textarea "An older [DEMOGRAPHIC_DATA] artist"
type textarea "An older [DEMOGRAPHIC_DATA] artist is"
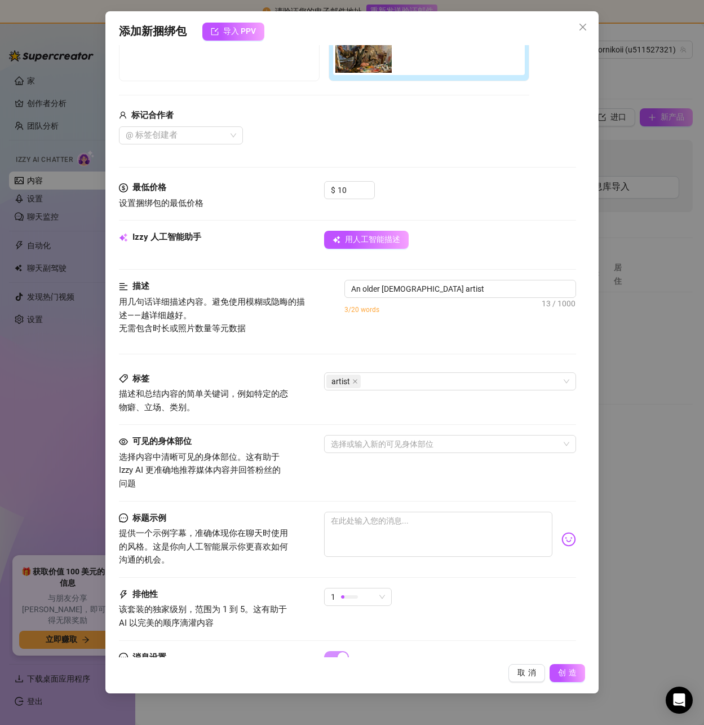
type textarea "An older [DEMOGRAPHIC_DATA] artist is"
type textarea "An older [DEMOGRAPHIC_DATA] artist is seated"
type textarea "An older [DEMOGRAPHIC_DATA] artist is seated in"
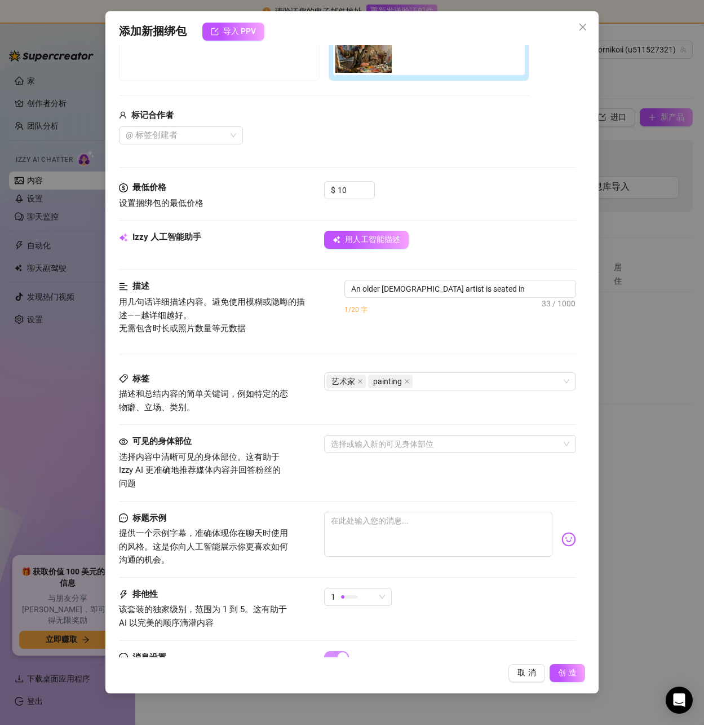
type textarea "An older [DEMOGRAPHIC_DATA] artist is seated in a"
type textarea "An older [DEMOGRAPHIC_DATA] artist is seated in a paint-splattered"
type textarea "An older [DEMOGRAPHIC_DATA] artist is seated in a paint-splattered jacket,"
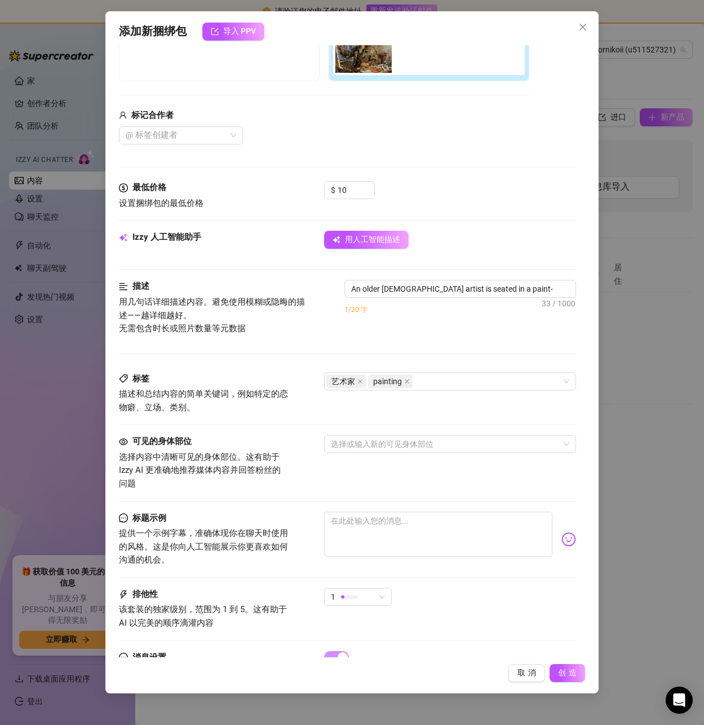
type textarea "An older [DEMOGRAPHIC_DATA] artist is seated in a paint-splattered jacket,"
type textarea "An older [DEMOGRAPHIC_DATA] artist is seated in a paint-splattered jacket, work…"
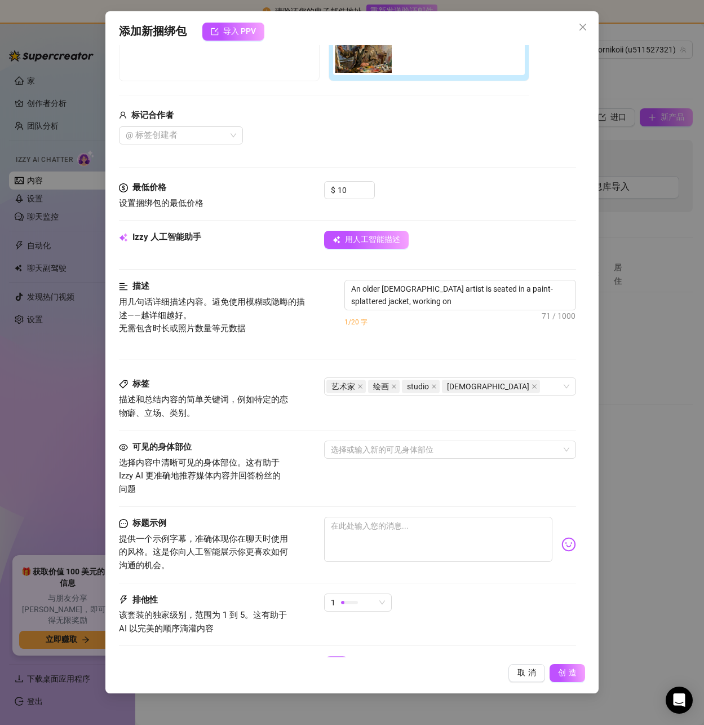
type textarea "An older [DEMOGRAPHIC_DATA] artist is seated in a paint-splattered jacket, work…"
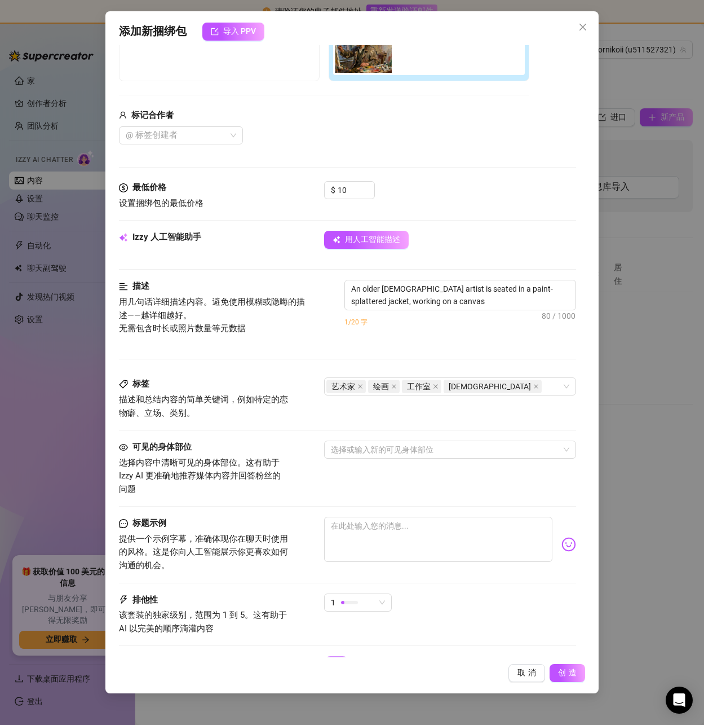
type textarea "An older [DEMOGRAPHIC_DATA] artist is seated in a paint-splattered jacket, work…"
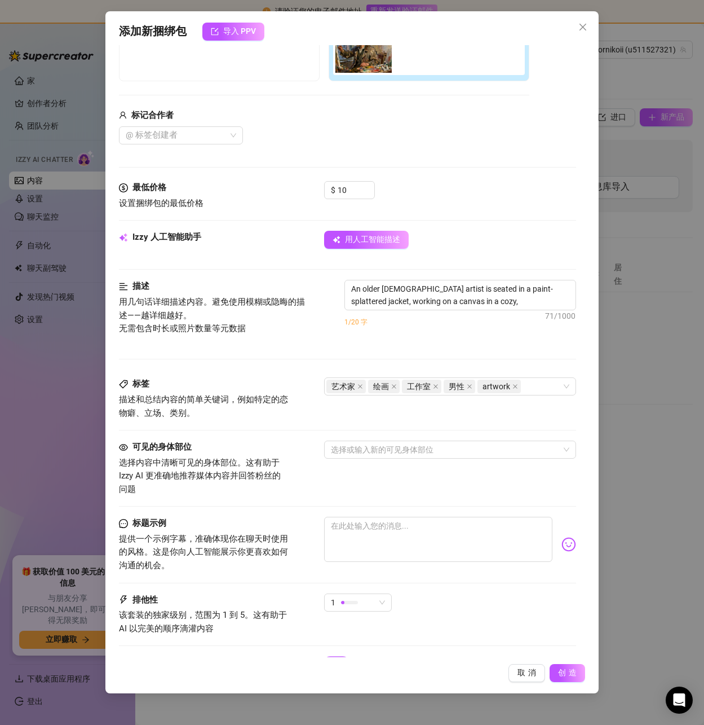
type textarea "An older [DEMOGRAPHIC_DATA] artist is seated in a paint-splattered jacket, work…"
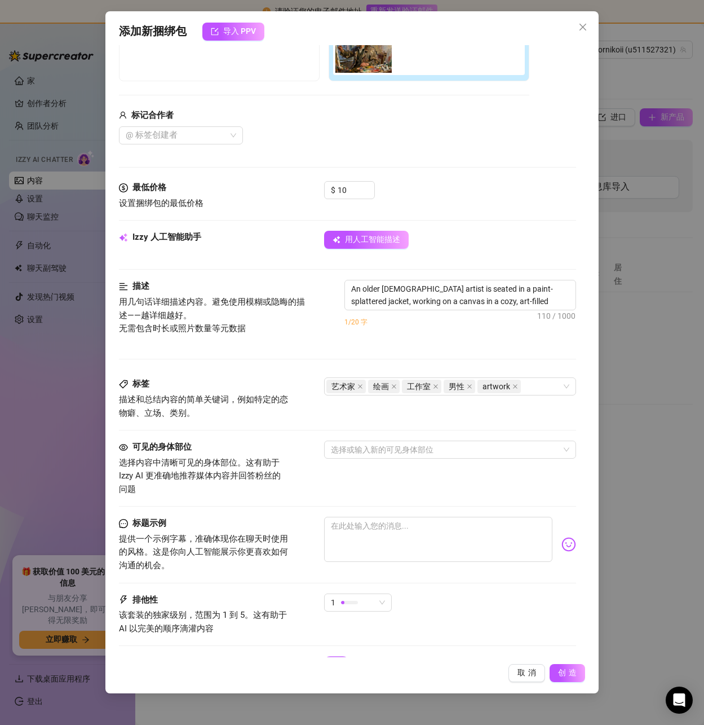
type textarea "An older [DEMOGRAPHIC_DATA] artist is seated in a paint-splattered jacket, work…"
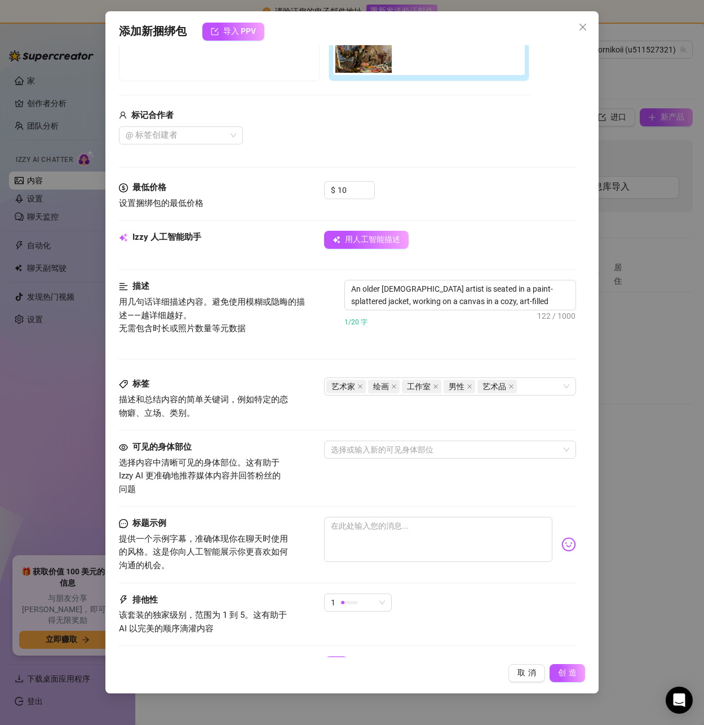
type textarea "An older [DEMOGRAPHIC_DATA] artist is seated in a paint-splattered jacket, work…"
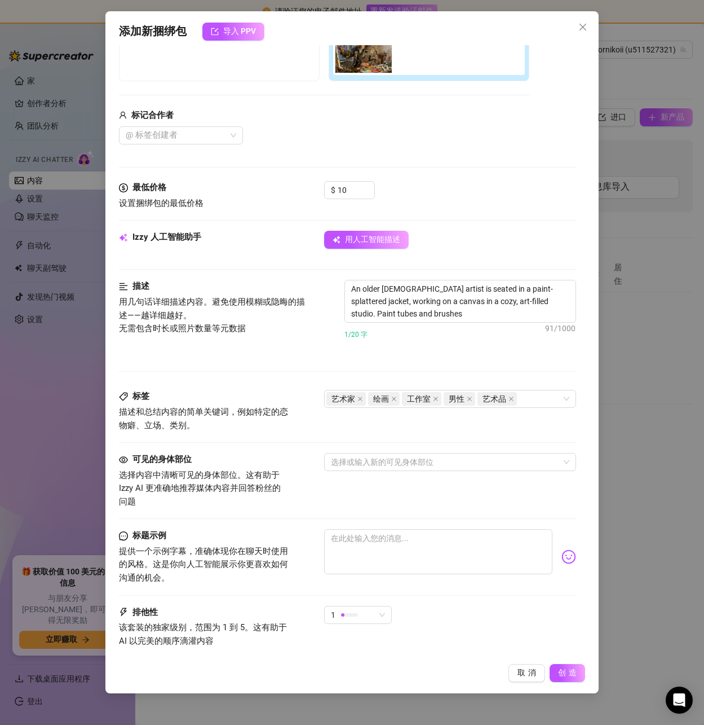
type textarea "An older [DEMOGRAPHIC_DATA] artist is seated in a paint-splattered jacket, work…"
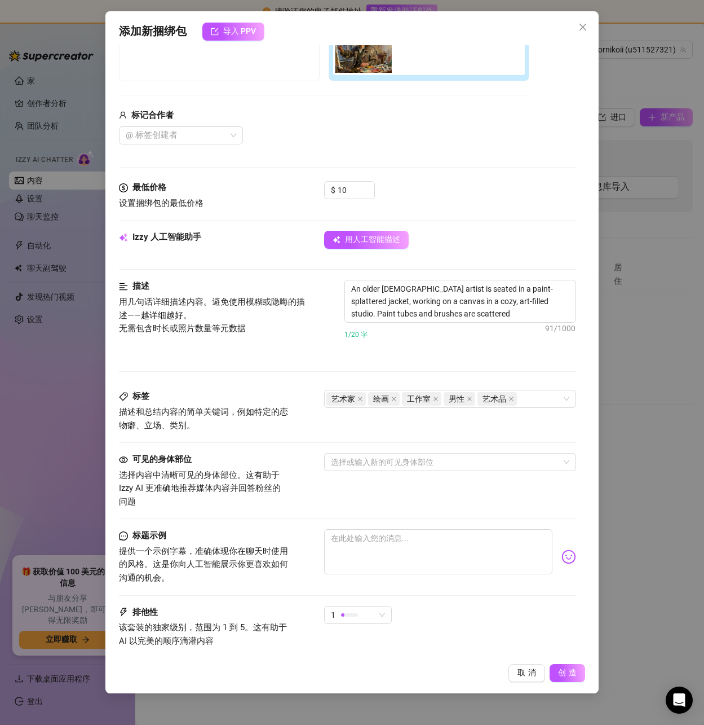
type textarea "An older [DEMOGRAPHIC_DATA] artist is seated in a paint-splattered jacket, work…"
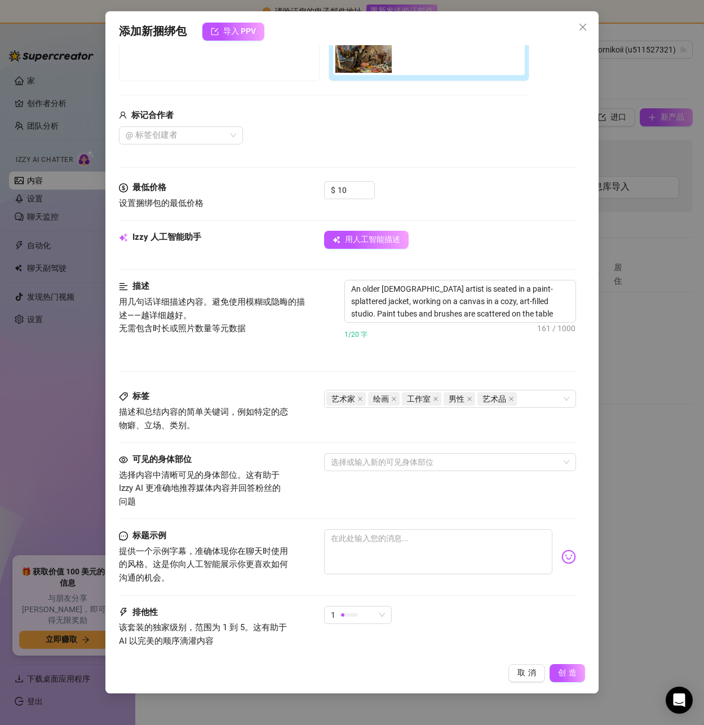
type textarea "An older [DEMOGRAPHIC_DATA] artist is seated in a paint-splattered jacket, work…"
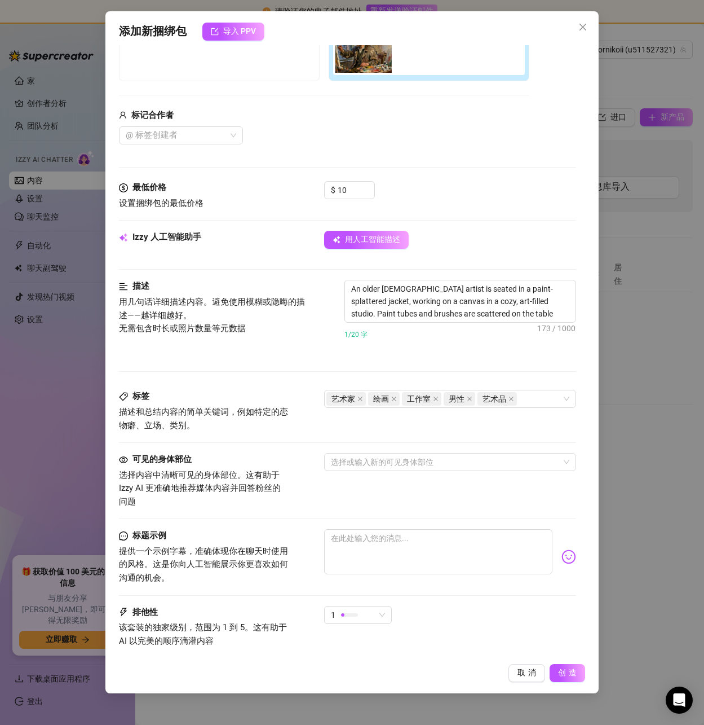
type textarea "An older [DEMOGRAPHIC_DATA] artist is seated in a paint-splattered jacket, work…"
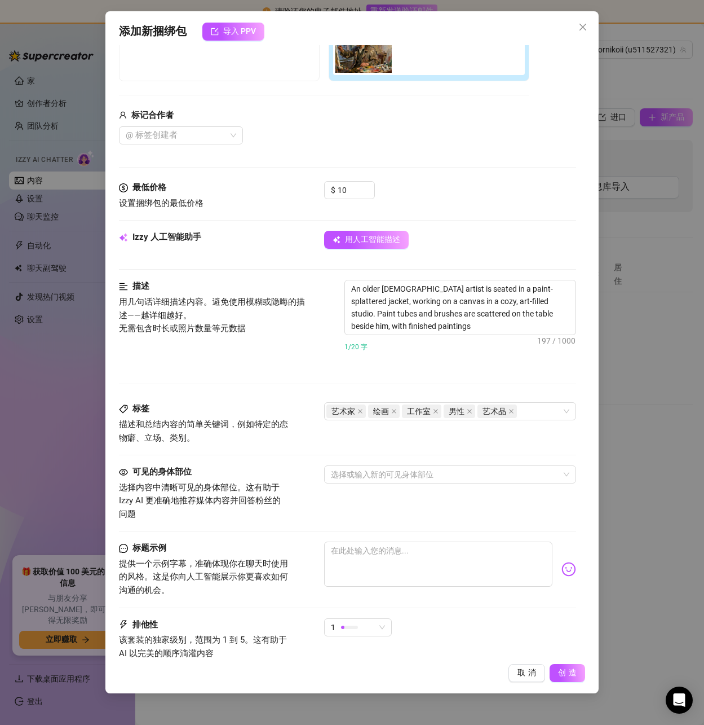
type textarea "An older [DEMOGRAPHIC_DATA] artist is seated in a paint-splattered jacket, work…"
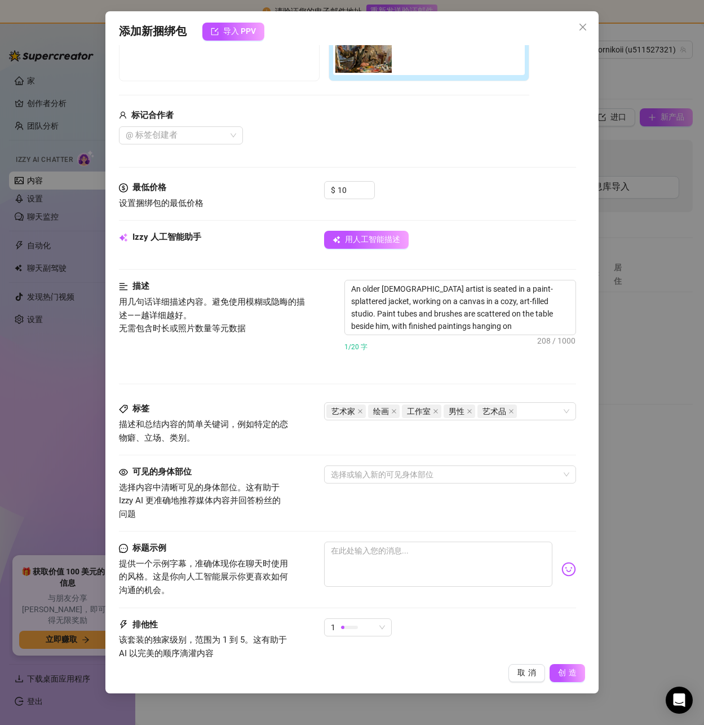
type textarea "An older [DEMOGRAPHIC_DATA] artist is seated in a paint-splattered jacket, work…"
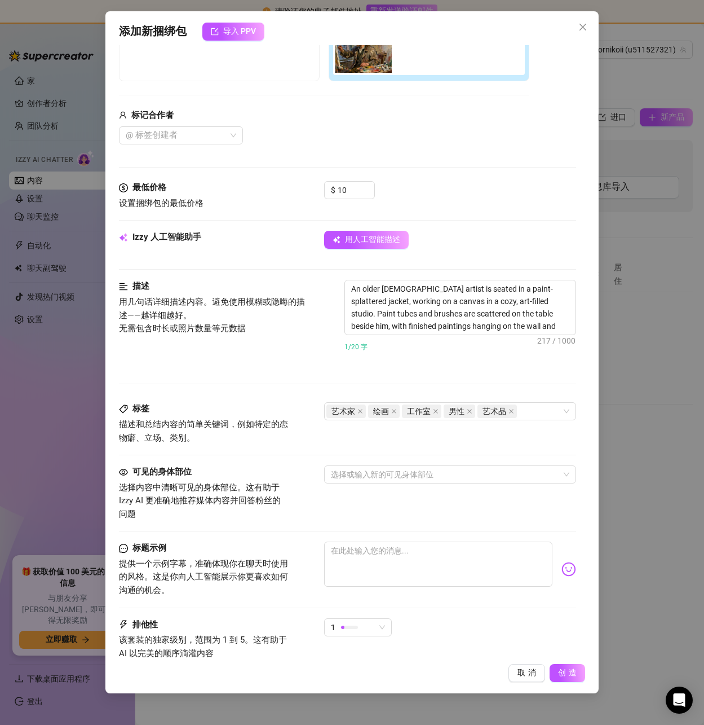
type textarea "An older [DEMOGRAPHIC_DATA] artist is seated in a paint-splattered jacket, work…"
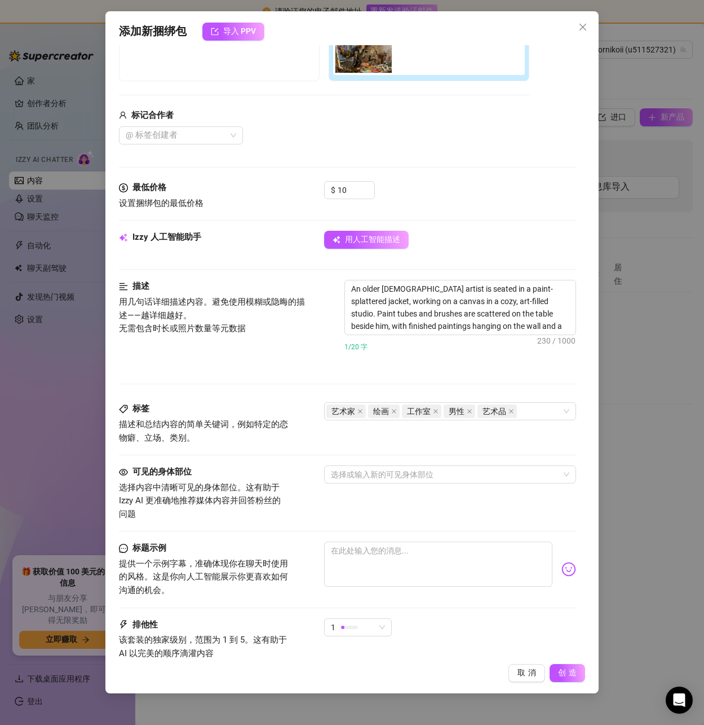
type textarea "An older [DEMOGRAPHIC_DATA] artist is seated in a paint-splattered jacket, work…"
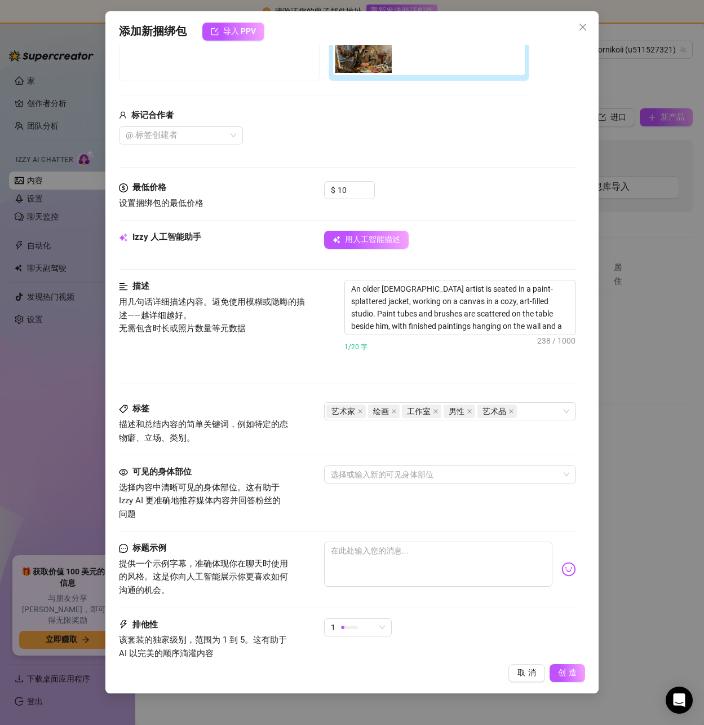
type textarea "An older [DEMOGRAPHIC_DATA] artist is seated in a paint-splattered jacket, work…"
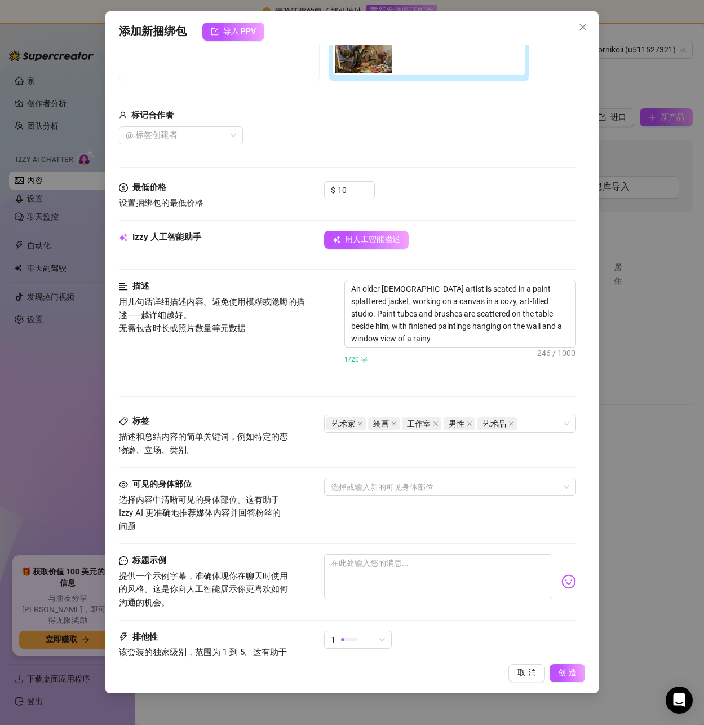
type textarea "An older [DEMOGRAPHIC_DATA] artist is seated in a paint-splattered jacket, work…"
drag, startPoint x: 532, startPoint y: 327, endPoint x: 508, endPoint y: 327, distance: 24.8
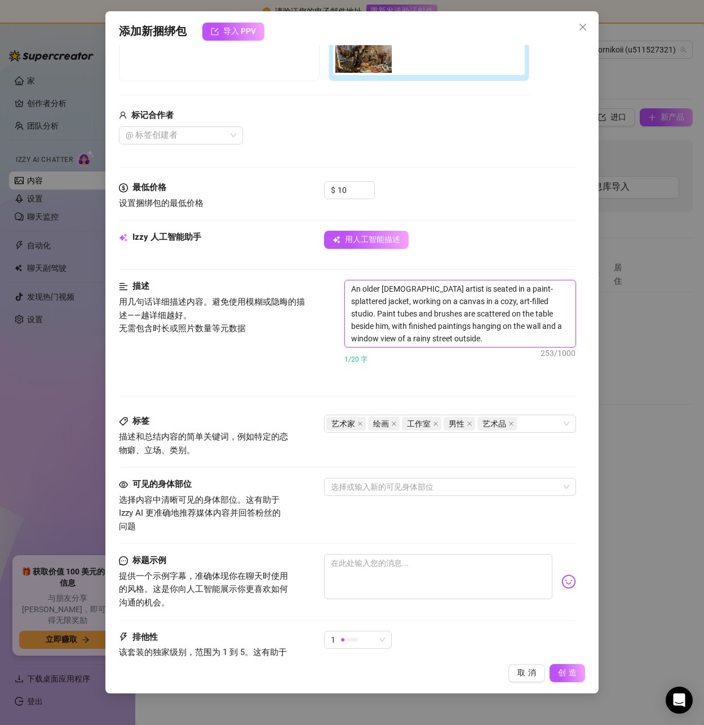
click at [508, 327] on textarea "An older [DEMOGRAPHIC_DATA] artist is seated in a paint-splattered jacket, work…" at bounding box center [460, 313] width 230 height 67
type textarea "An older [DEMOGRAPHIC_DATA] artist is seated in a paint-splattered jacket, work…"
click at [559, 673] on font "创造" at bounding box center [568, 672] width 21 height 9
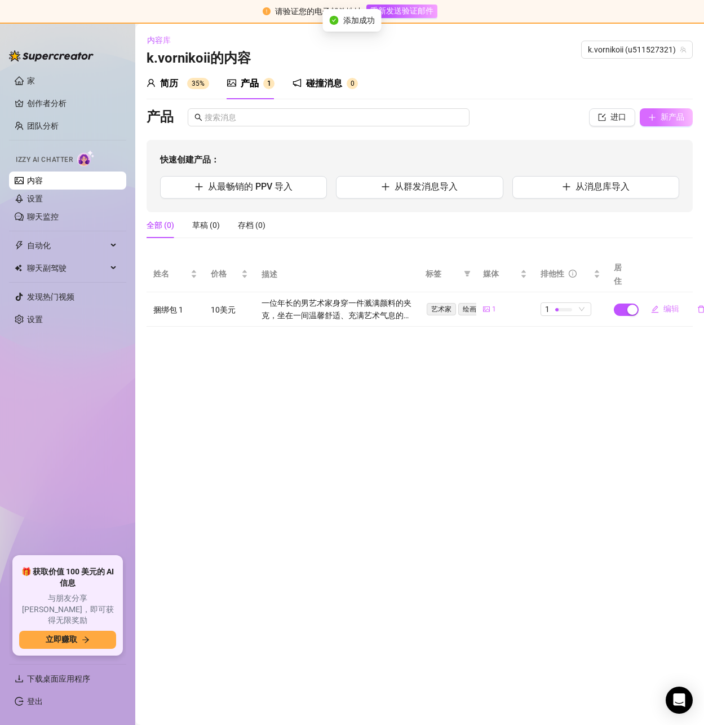
click at [685, 116] on button "新产品" at bounding box center [666, 117] width 53 height 18
type textarea "Type your message here..."
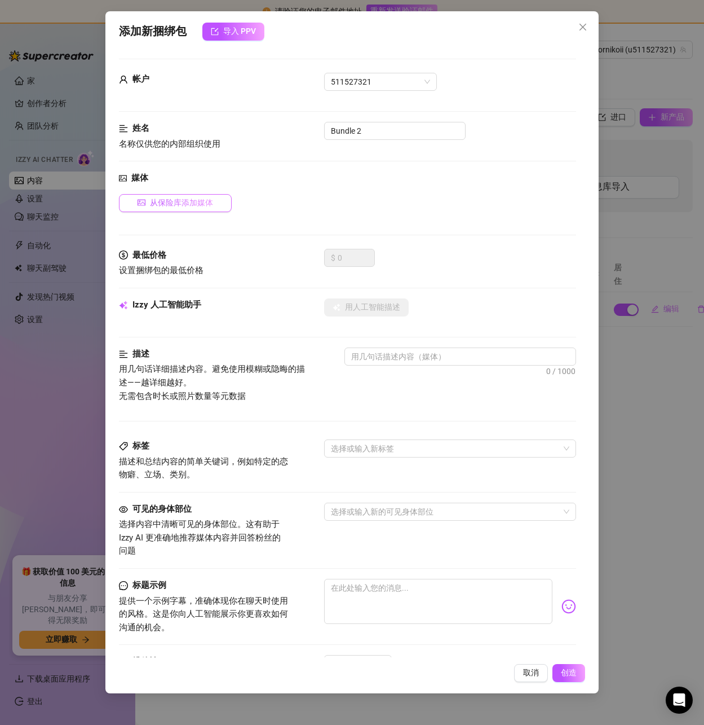
click at [175, 202] on font "从保险库添加媒体" at bounding box center [181, 202] width 63 height 9
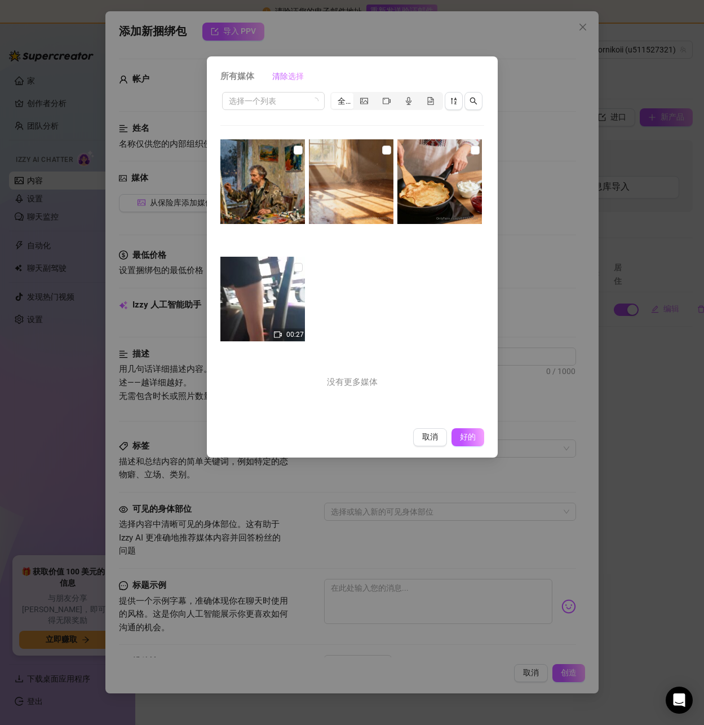
click at [540, 154] on div "所有媒体 清除选择 选择一个列表 全部 00:27 没有更多媒体 取消 好的" at bounding box center [352, 362] width 704 height 725
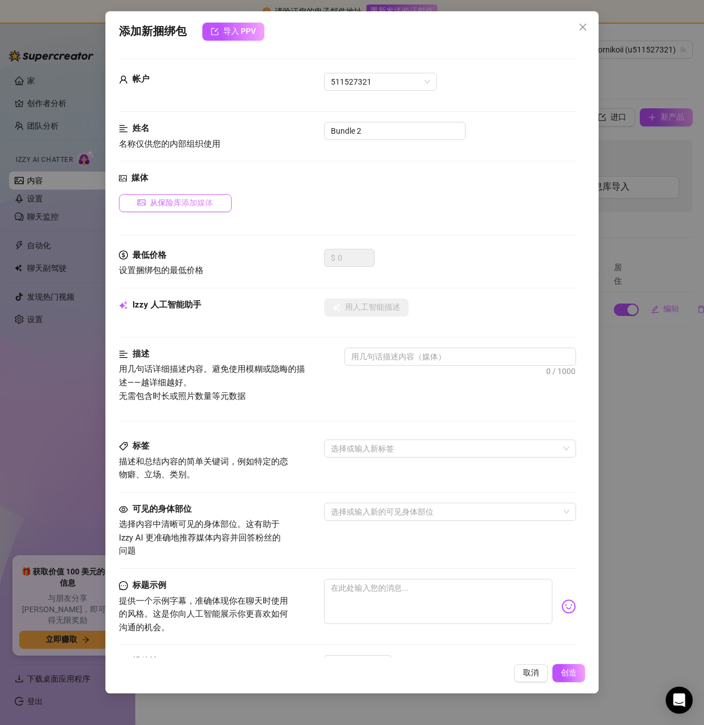
click at [149, 204] on button "从保险库添加媒体" at bounding box center [175, 203] width 113 height 18
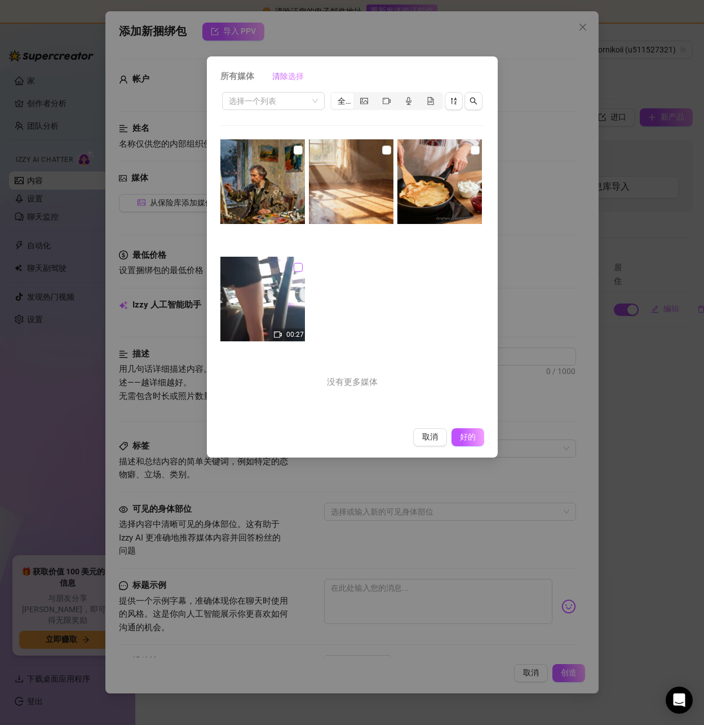
click at [299, 267] on input "checkbox" at bounding box center [298, 267] width 9 height 9
checkbox input "true"
click at [459, 438] on font "好的" at bounding box center [467, 436] width 21 height 9
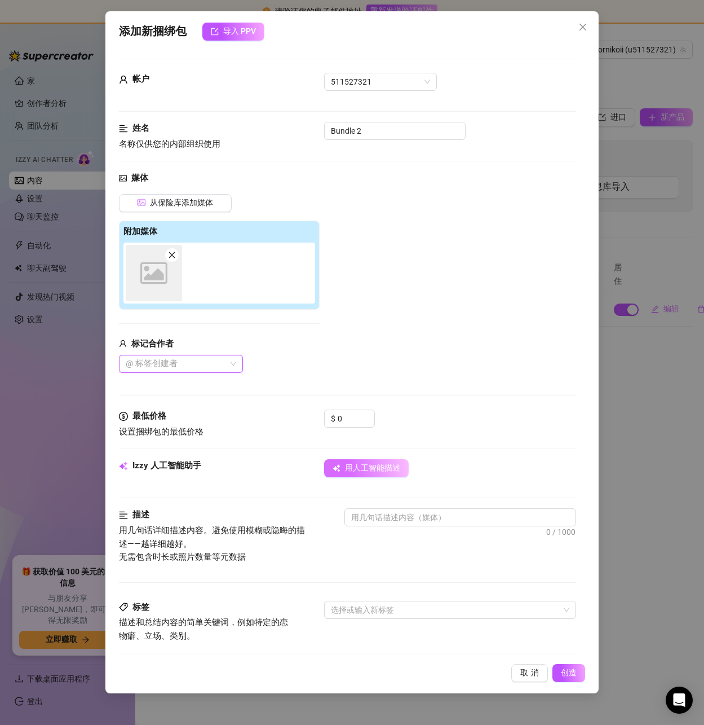
click at [371, 475] on button "用人工智能描述" at bounding box center [366, 468] width 85 height 18
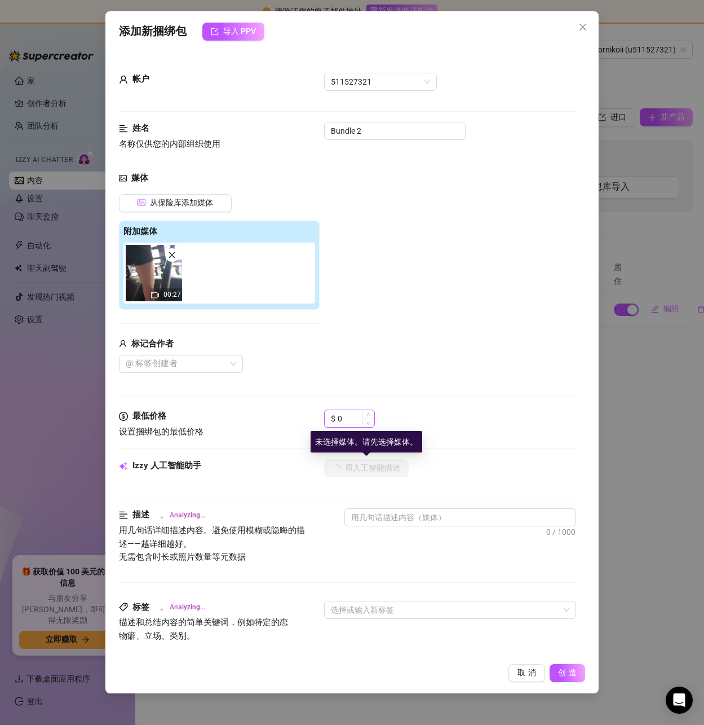
click at [353, 428] on div "$ 0" at bounding box center [349, 418] width 51 height 18
drag, startPoint x: 351, startPoint y: 421, endPoint x: 307, endPoint y: 417, distance: 44.7
click at [307, 417] on div "最低价格 设置捆绑包的最低价格 $ 0" at bounding box center [347, 423] width 457 height 29
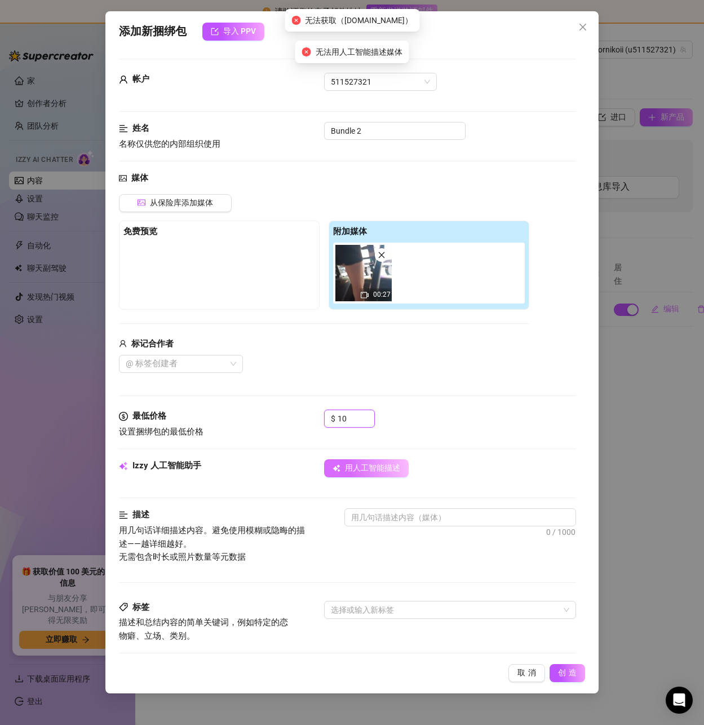
type input "10"
click at [378, 464] on font "用人工智能描述" at bounding box center [372, 467] width 55 height 9
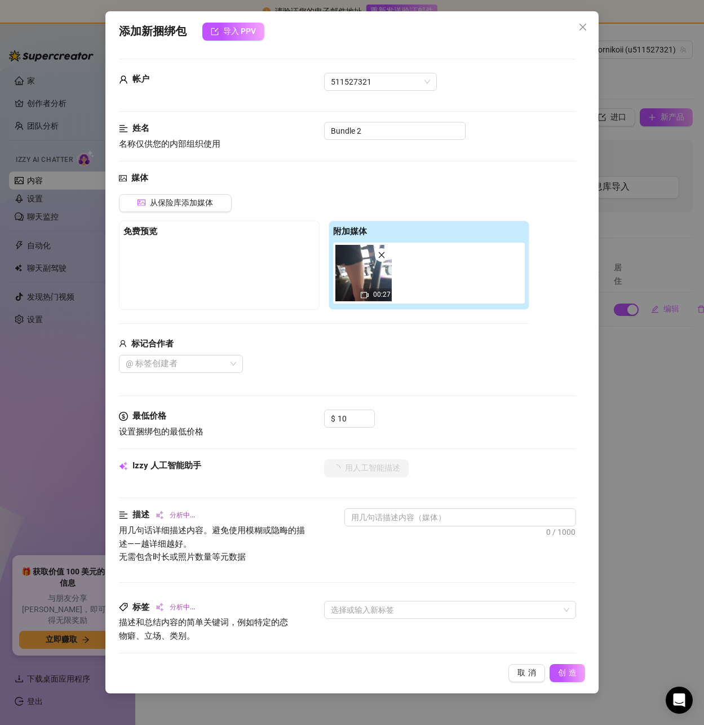
type textarea "Wearing"
type textarea "Wearing a"
type textarea "Wearing a tight"
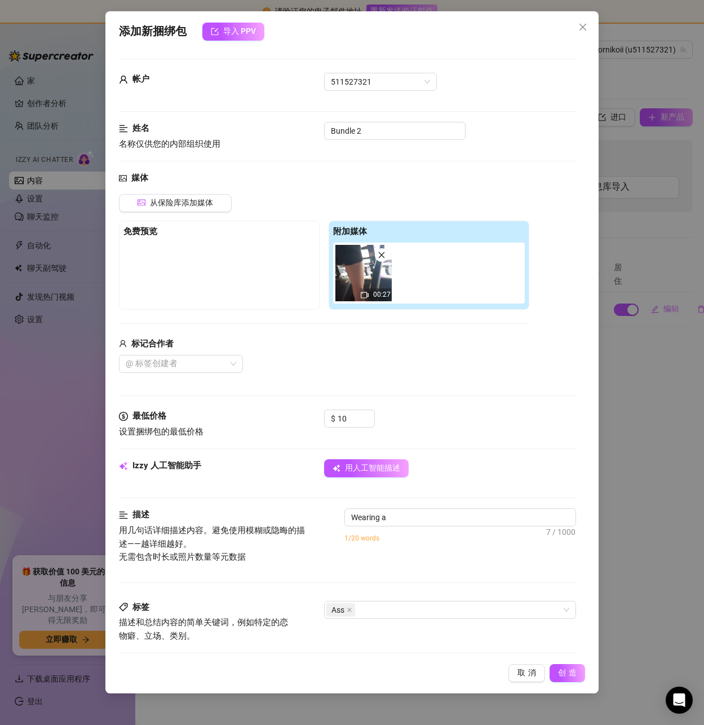
type textarea "Wearing a tight"
type textarea "Wearing a tight black"
type textarea "Wearing a tight black crop"
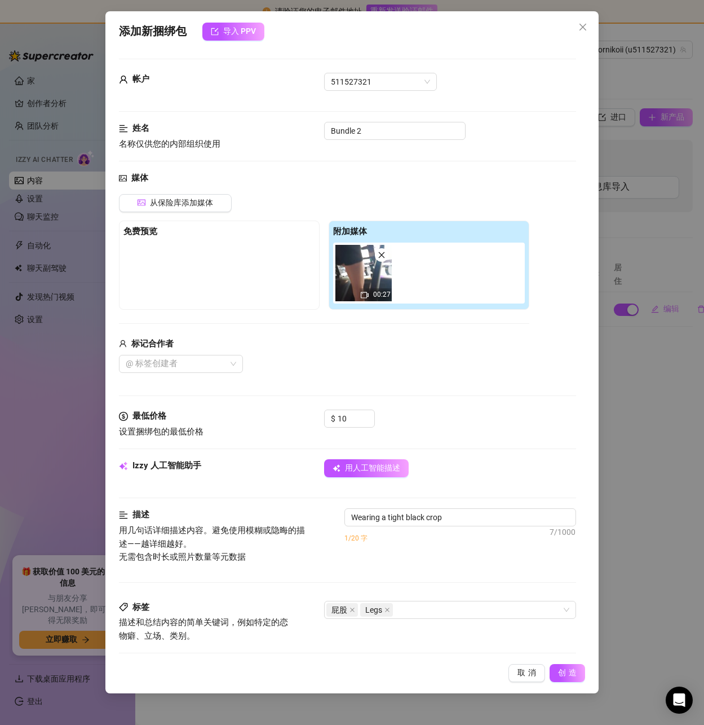
type textarea "Wearing a tight black crop top"
type textarea "Wearing a tight black crop top and"
type textarea "Wearing a tight black crop top and short"
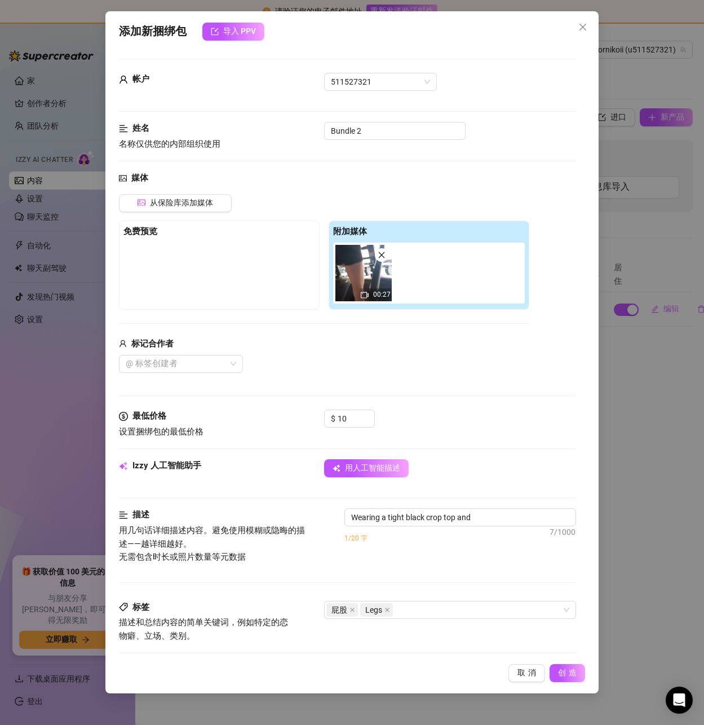
type textarea "Wearing a tight black crop top and short"
type textarea "Wearing a tight black crop top and short black"
type textarea "Wearing a tight black crop top and short black skirt,"
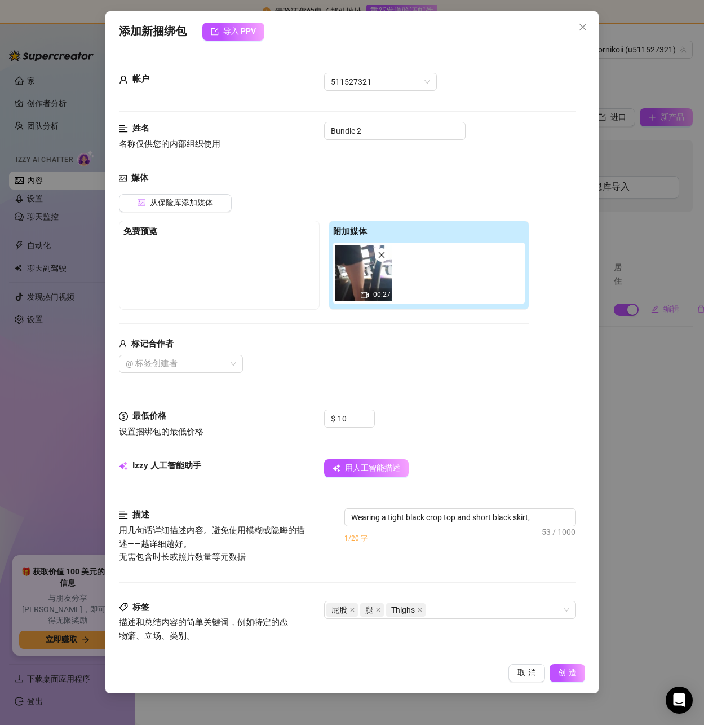
type textarea "Wearing a tight black crop top and short black skirt, the"
type textarea "Wearing a tight black crop top and short black skirt, the model"
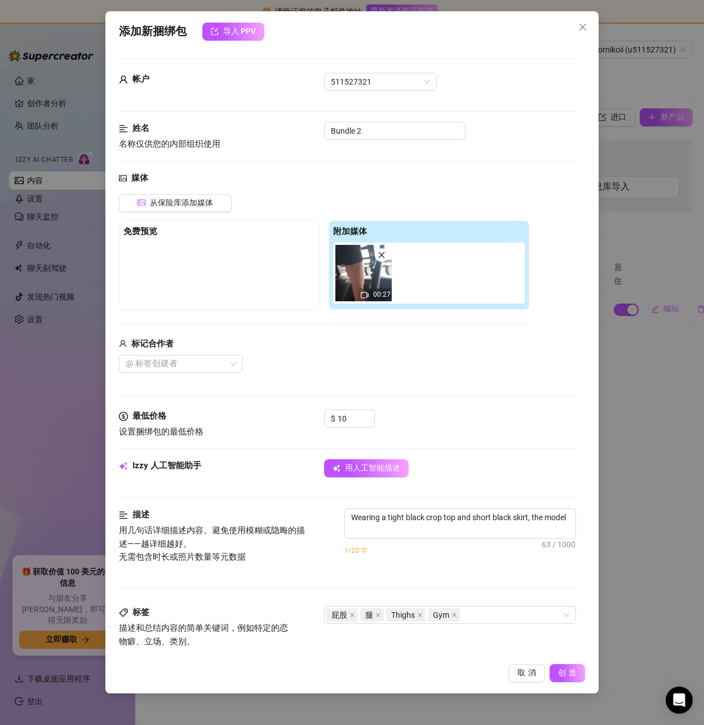
type textarea "Wearing a tight black crop top and short black skirt, the model works"
type textarea "Wearing a tight black crop top and short black skirt, the model works out"
type textarea "Wearing a tight black crop top and short black skirt, the model works out on"
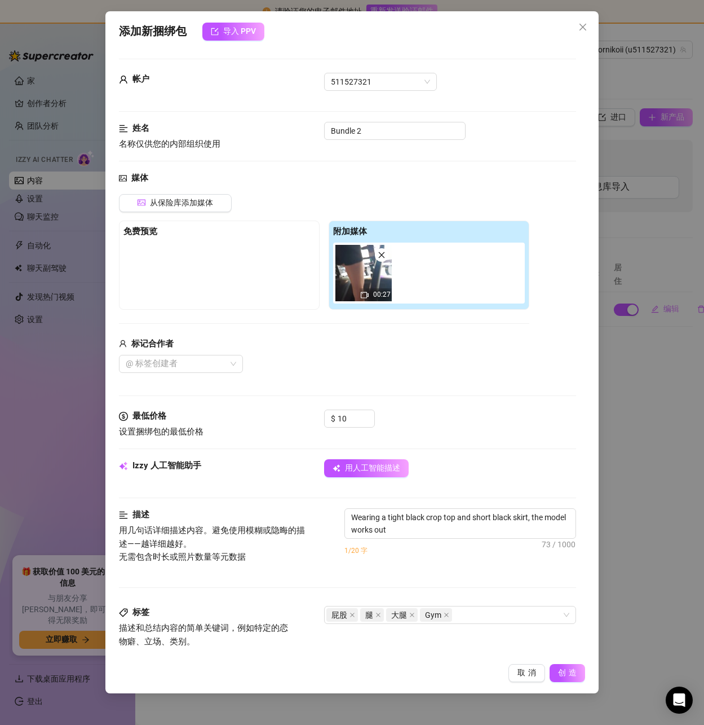
type textarea "Wearing a tight black crop top and short black skirt, the model works out on"
type textarea "Wearing a tight black crop top and short black skirt, the model works out on a"
type textarea "Wearing a tight black crop top and short black skirt, the model works out on a …"
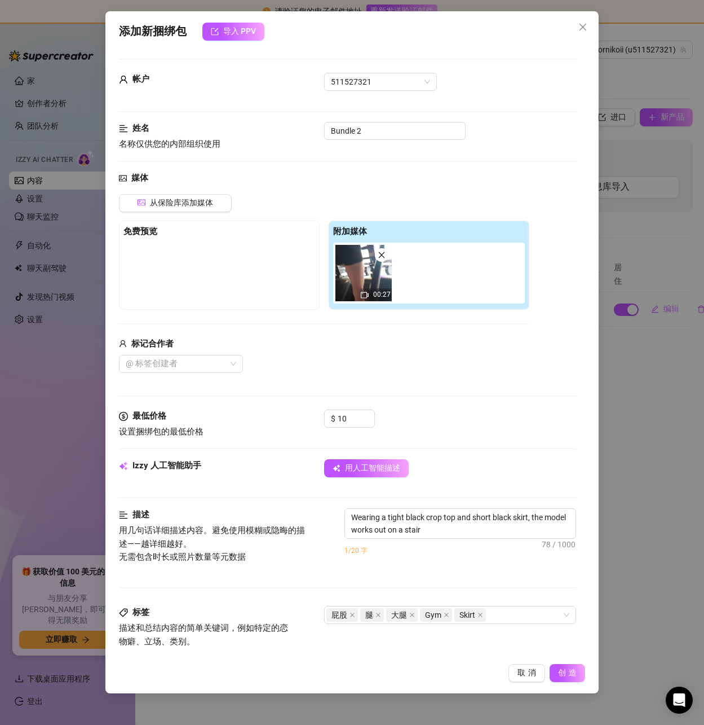
type textarea "Wearing a tight black crop top and short black skirt, the model works out on a …"
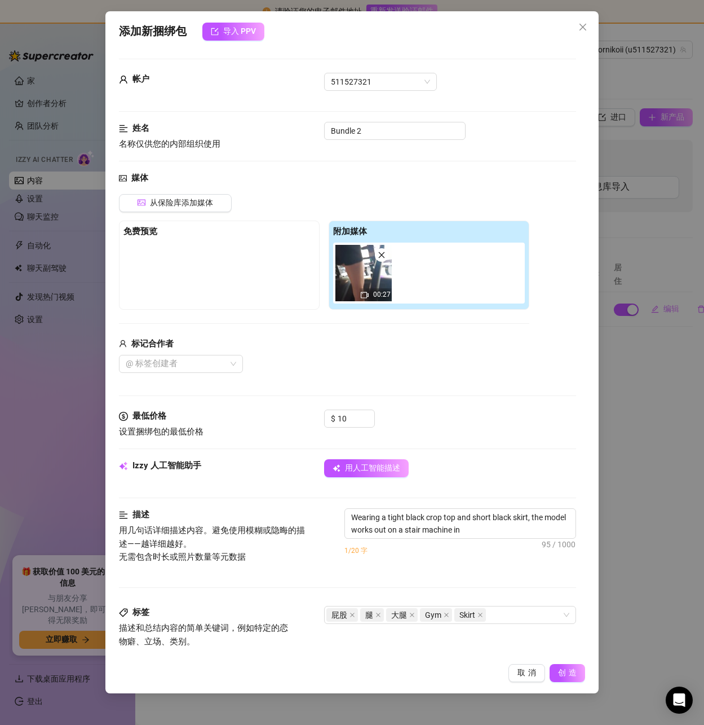
type textarea "Wearing a tight black crop top and short black skirt, the model works out on a …"
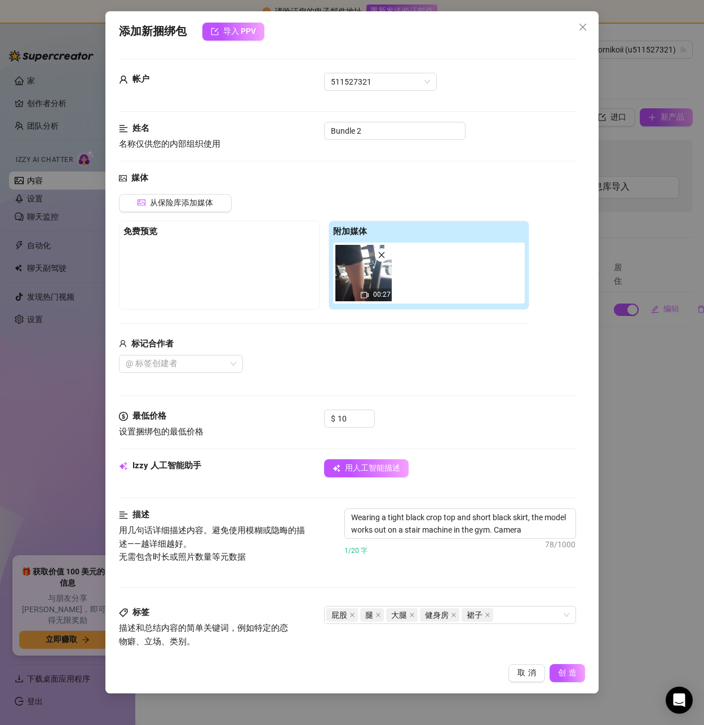
type textarea "Wearing a tight black crop top and short black skirt, the model works out on a …"
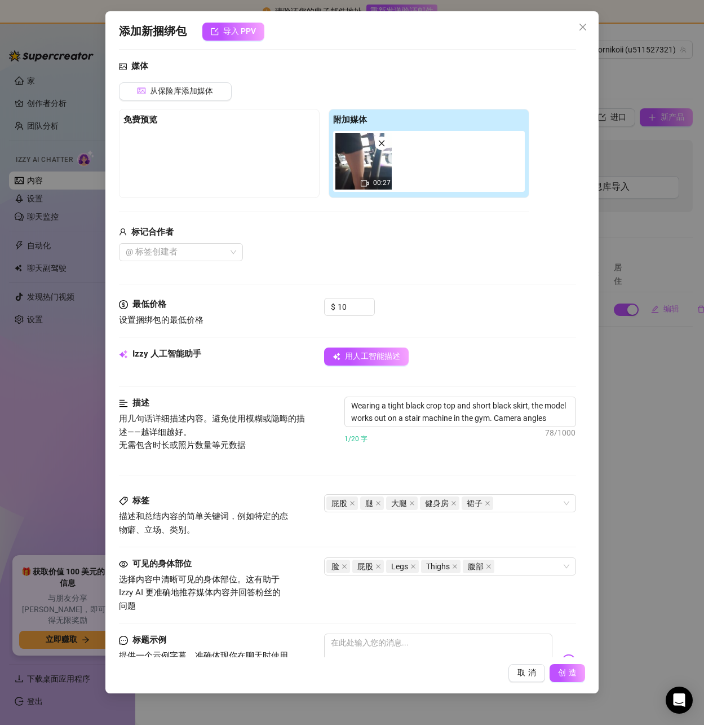
type textarea "Wearing a tight black crop top and short black skirt, the model works out on a …"
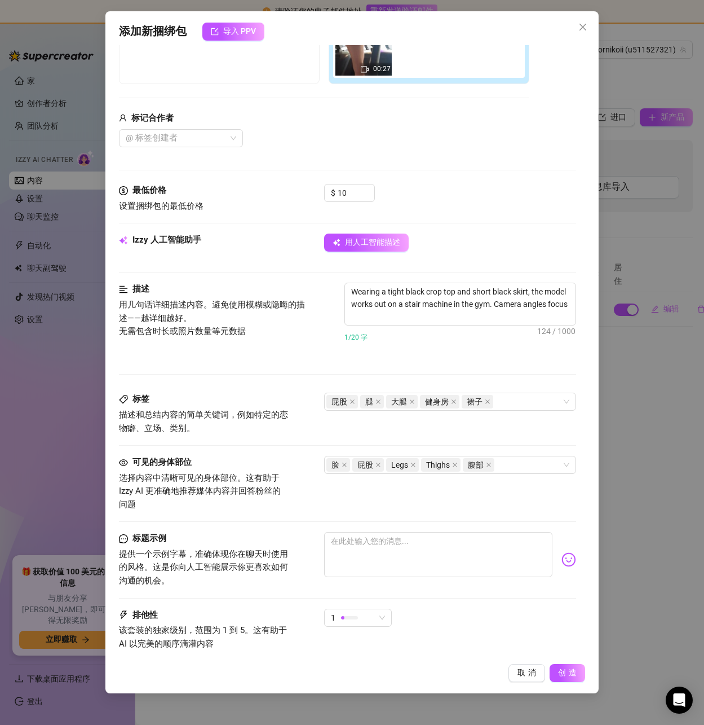
type textarea "Wearing a tight black crop top and short black skirt, the model works out on a …"
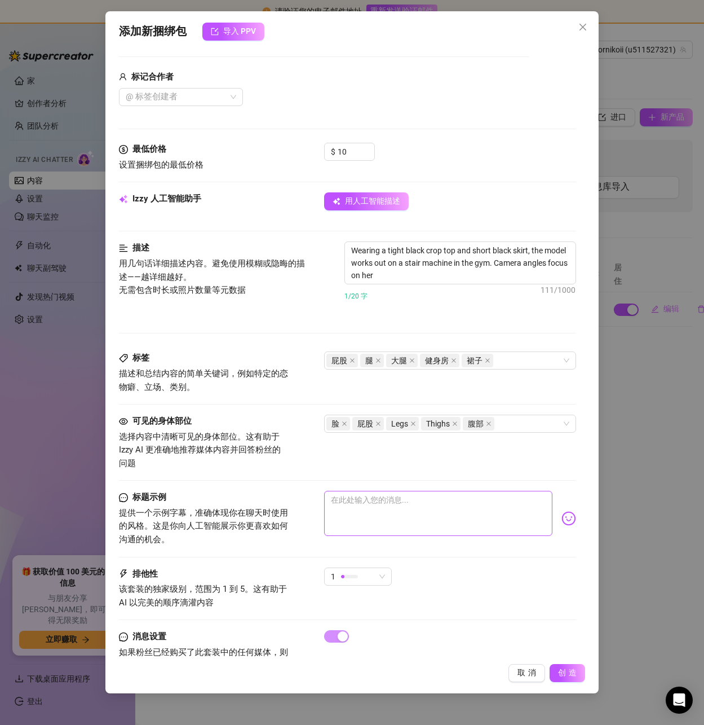
type textarea "Wearing a tight black crop top and short black skirt, the model works out on a …"
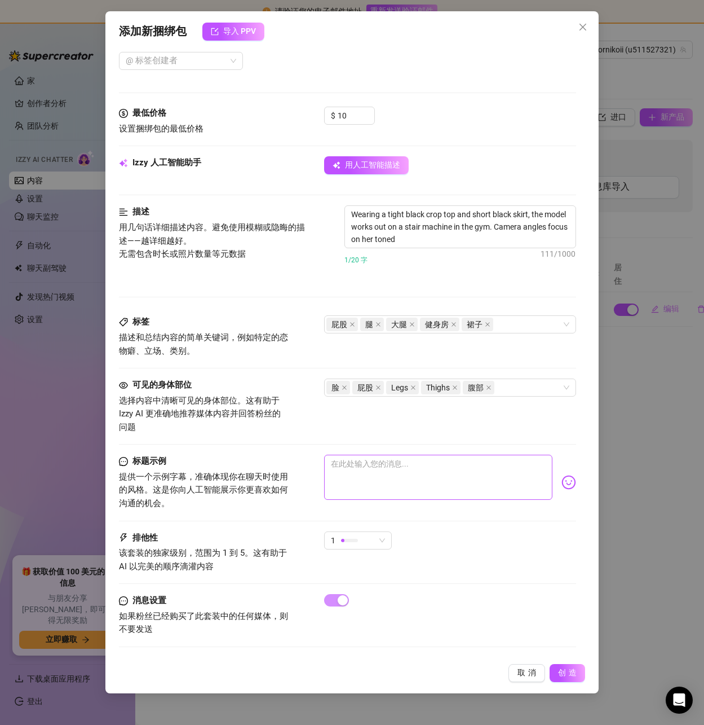
type textarea "Wearing a tight black crop top and short black skirt, the model works out on a …"
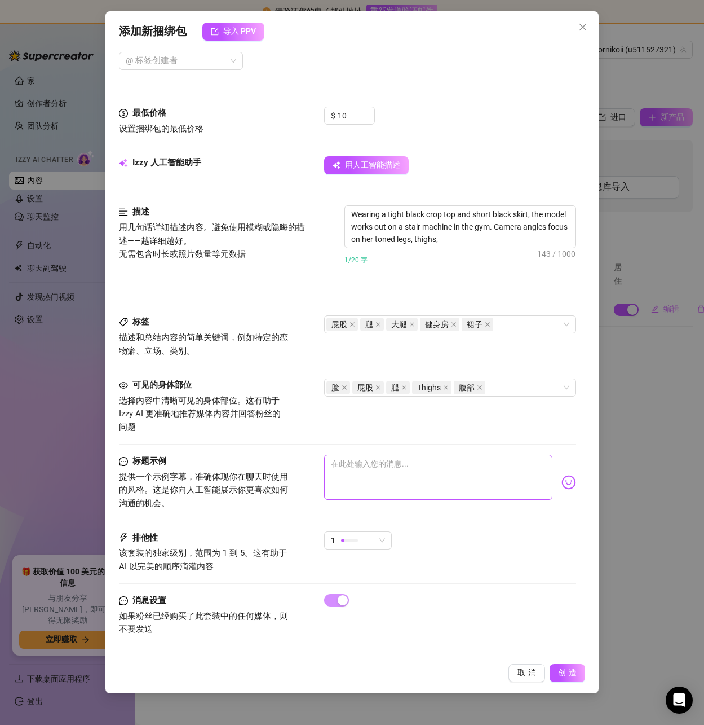
type textarea "Wearing a tight black crop top and short black skirt, the model works out on a …"
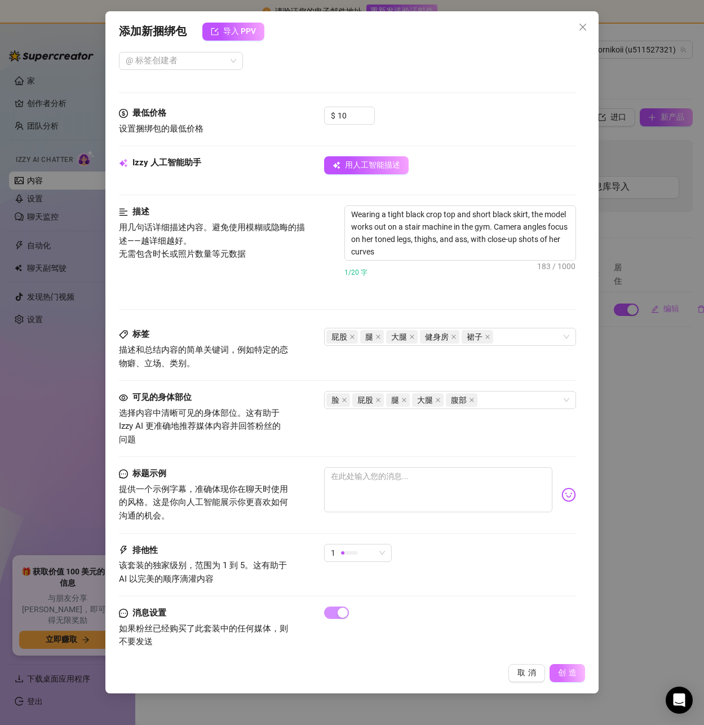
click at [568, 672] on font "创造" at bounding box center [568, 672] width 21 height 9
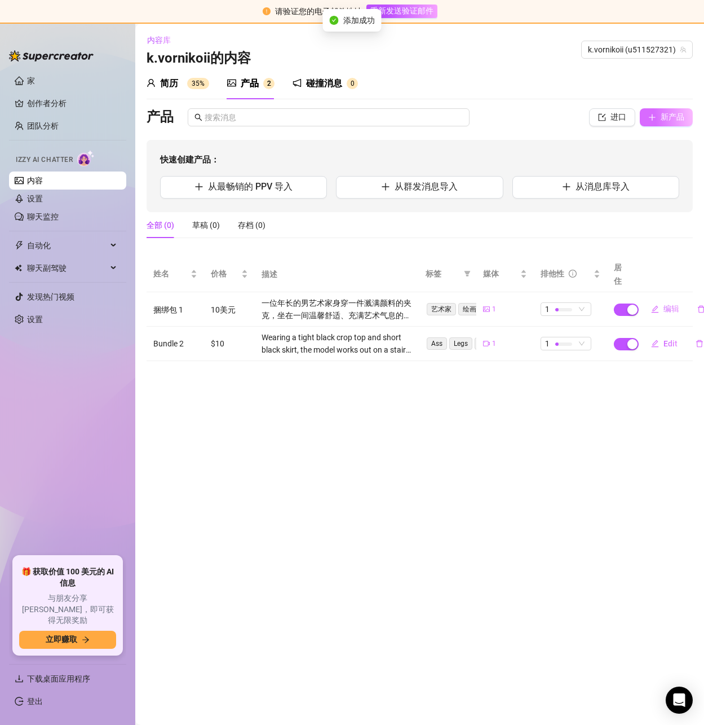
click at [663, 116] on font "新产品" at bounding box center [673, 116] width 24 height 9
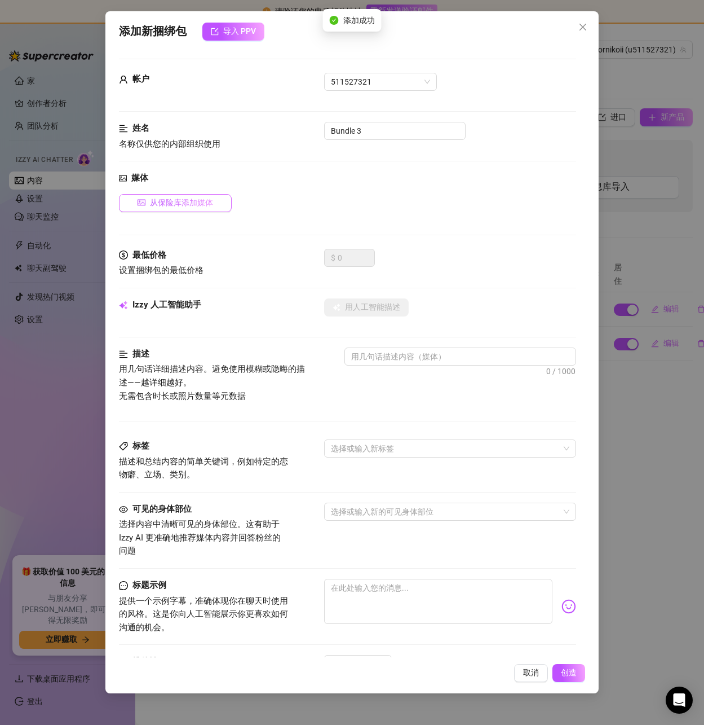
click at [181, 199] on font "从保险库添加媒体" at bounding box center [181, 202] width 63 height 9
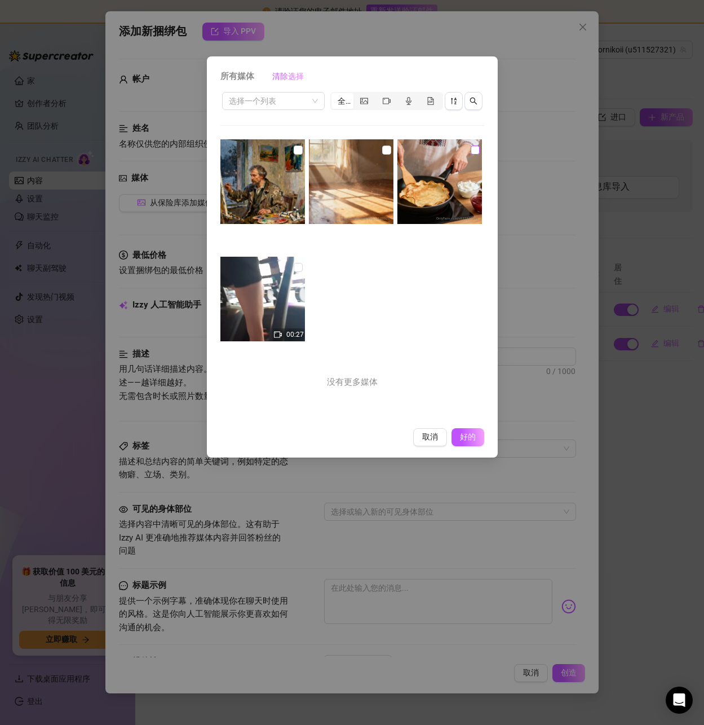
click at [471, 149] on input "checkbox" at bounding box center [475, 150] width 9 height 9
click at [294, 263] on input "checkbox" at bounding box center [298, 267] width 9 height 9
click at [476, 434] on font "好的" at bounding box center [467, 436] width 21 height 9
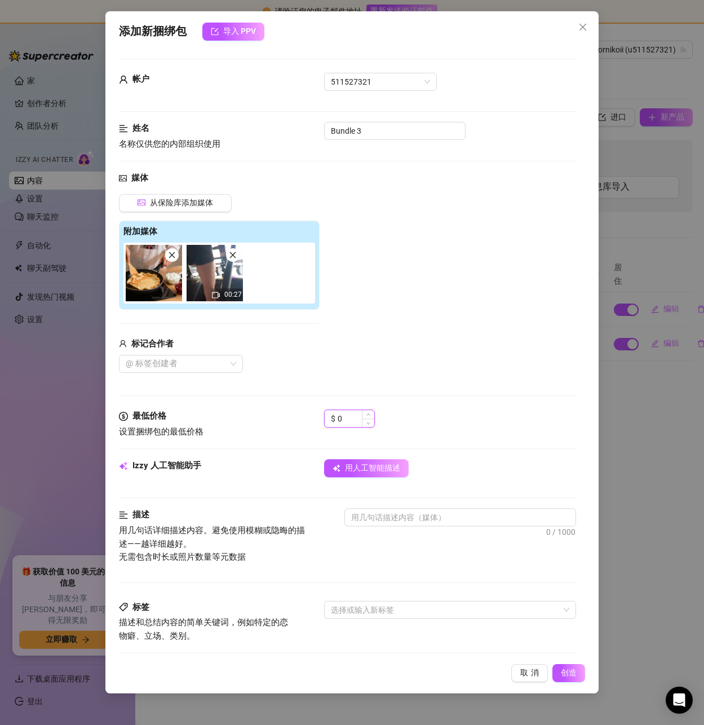
drag, startPoint x: 355, startPoint y: 417, endPoint x: 332, endPoint y: 416, distance: 23.1
click at [332, 416] on div "$ 0" at bounding box center [349, 418] width 51 height 18
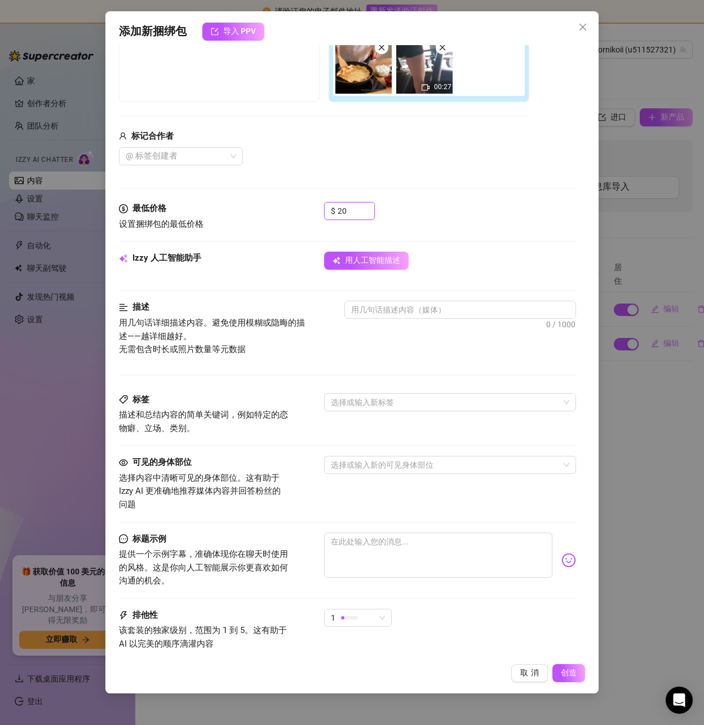
scroll to position [226, 0]
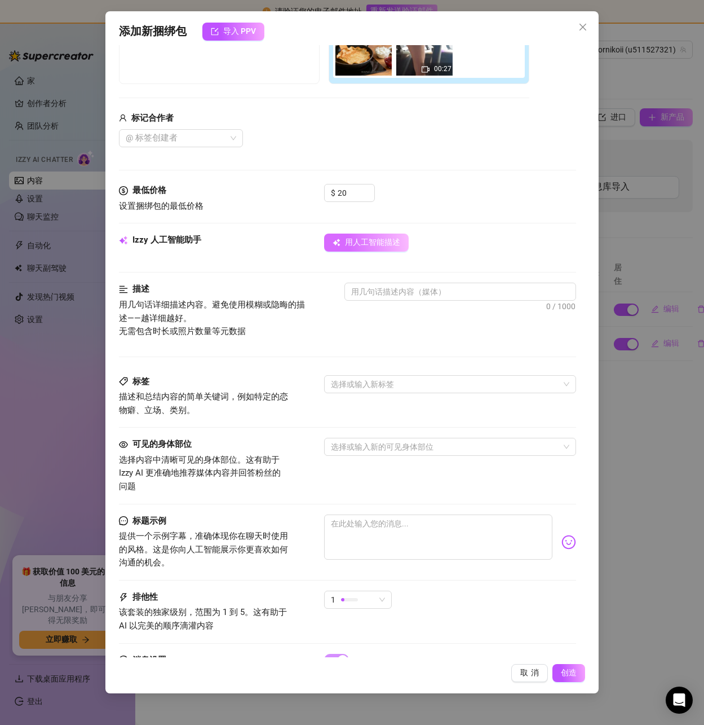
click at [376, 240] on font "用人工智能描述" at bounding box center [372, 241] width 55 height 9
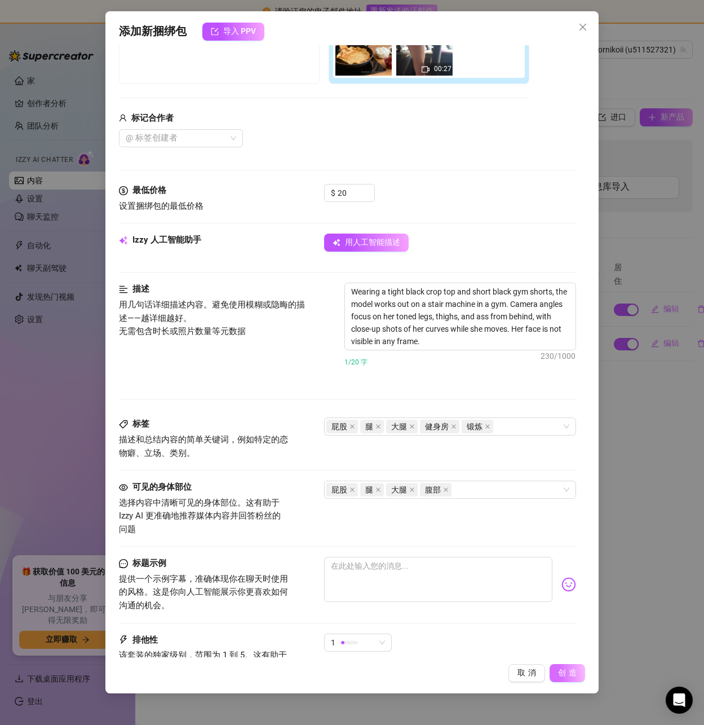
click at [574, 675] on font "创造" at bounding box center [568, 672] width 21 height 9
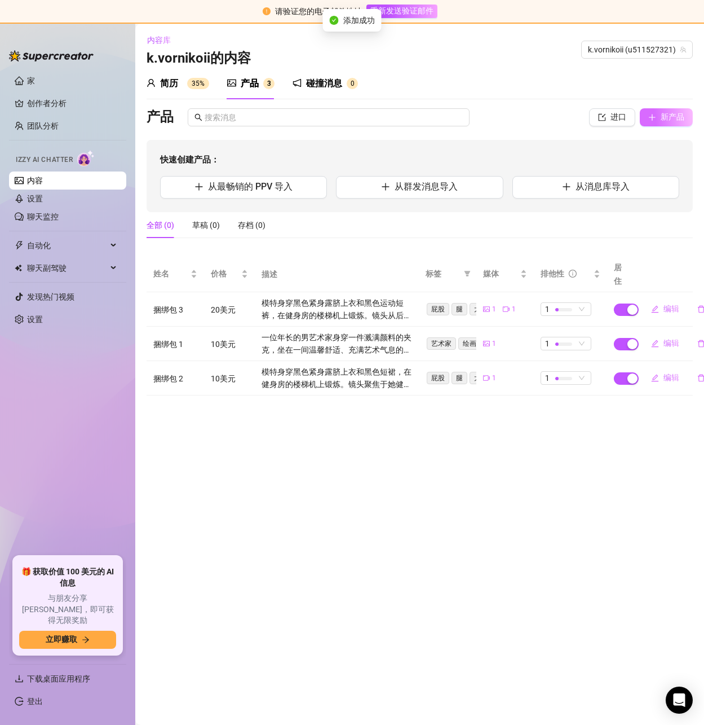
click at [668, 126] on button "新产品" at bounding box center [666, 117] width 53 height 18
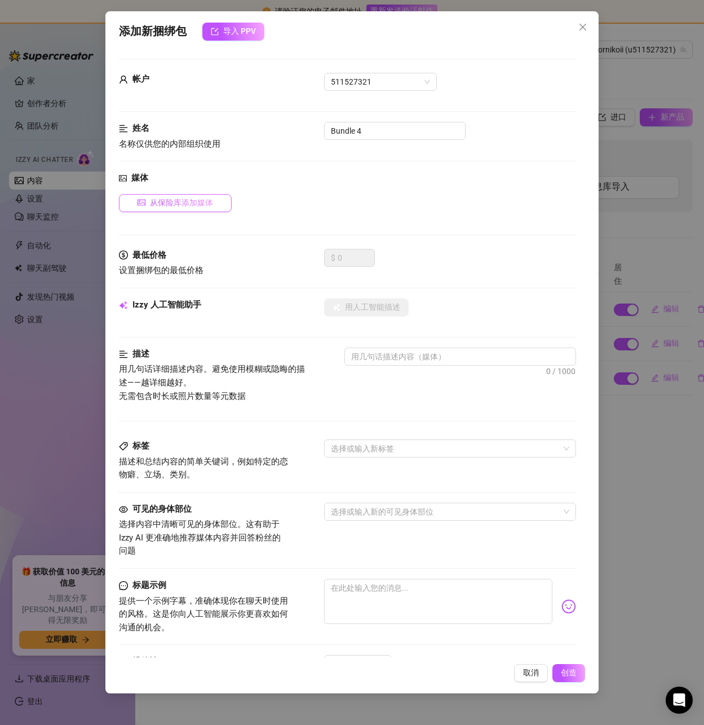
click at [148, 200] on button "从保险库添加媒体" at bounding box center [175, 203] width 113 height 18
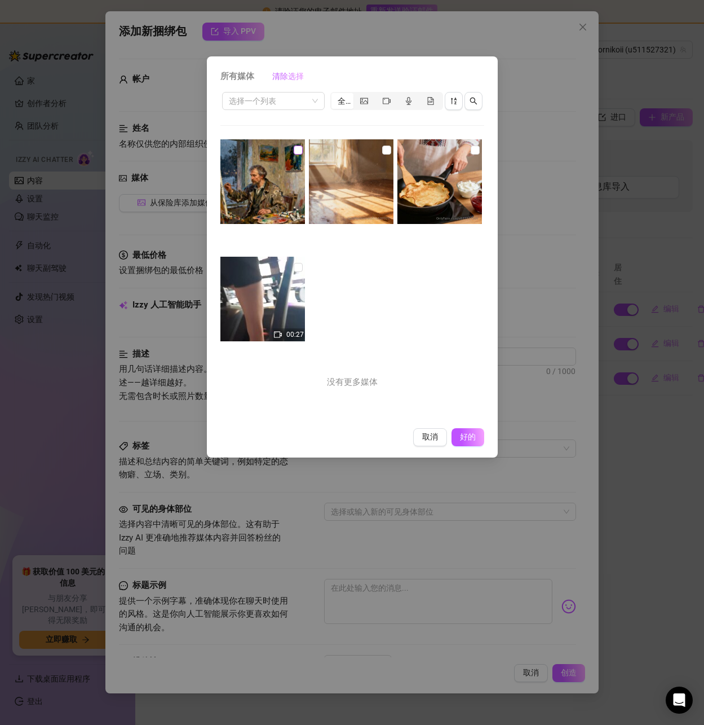
click at [298, 149] on input "checkbox" at bounding box center [298, 150] width 9 height 9
click at [297, 267] on input "checkbox" at bounding box center [298, 267] width 9 height 9
click at [296, 150] on input "checkbox" at bounding box center [298, 150] width 9 height 9
click at [465, 441] on font "好的" at bounding box center [467, 436] width 21 height 9
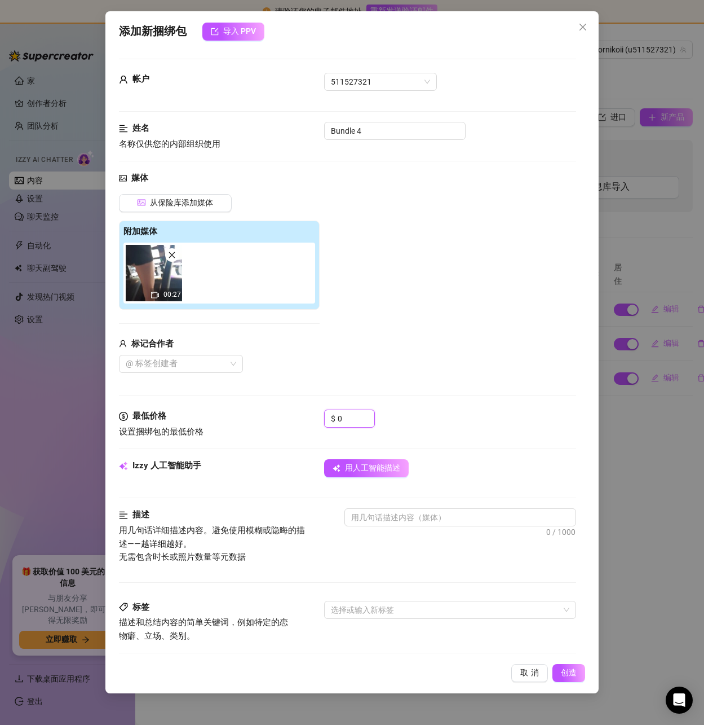
drag, startPoint x: 344, startPoint y: 413, endPoint x: 321, endPoint y: 415, distance: 22.6
click at [321, 415] on div "最低价格 设置捆绑包的最低价格 $ 0" at bounding box center [347, 423] width 457 height 29
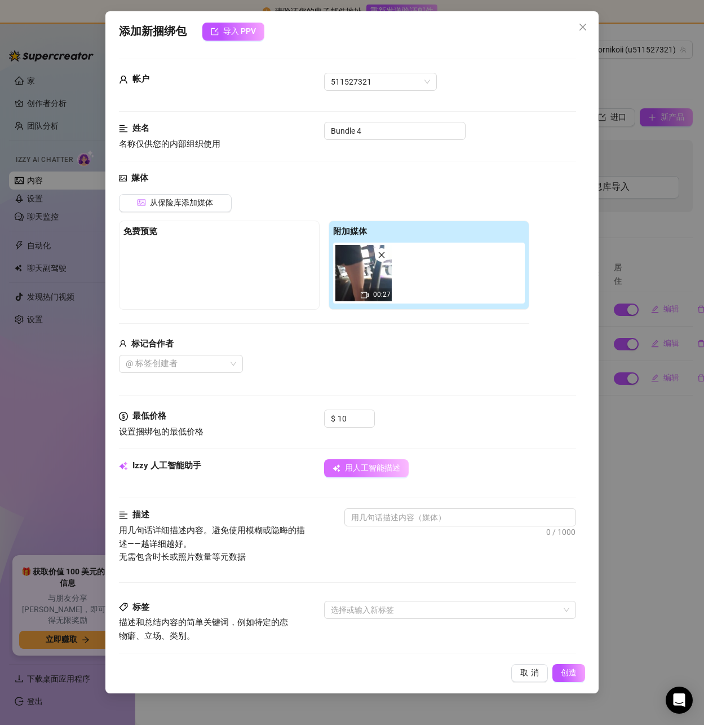
click at [355, 463] on span "用人工智能描述" at bounding box center [372, 468] width 55 height 10
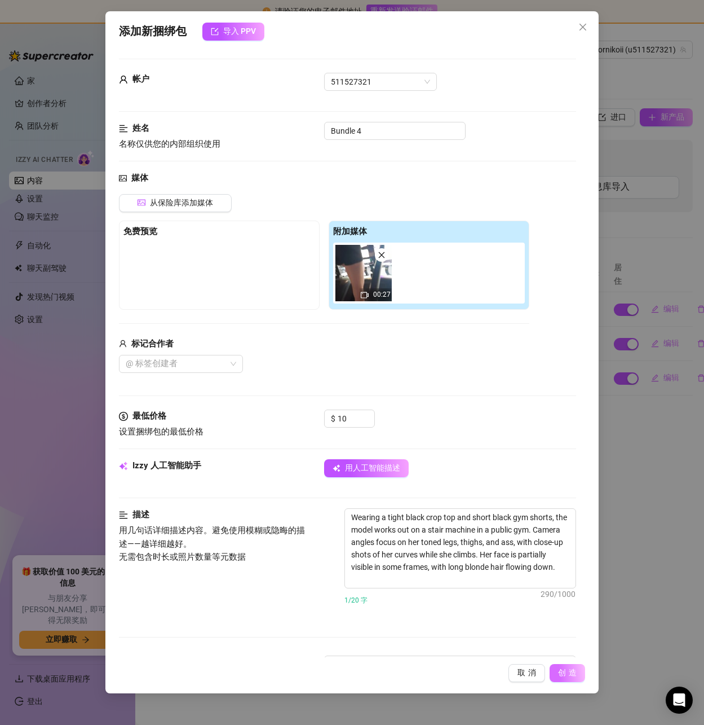
click at [563, 676] on font "创造" at bounding box center [568, 672] width 21 height 9
drag, startPoint x: 434, startPoint y: 576, endPoint x: 331, endPoint y: 509, distance: 123.9
click at [331, 509] on div "描述 用几句话详细描述内容。避免使用模糊或隐晦的描述——越详细越好。 无需包含时长或照片数量等元数据 Wearing a tight black crop t…" at bounding box center [347, 569] width 457 height 123
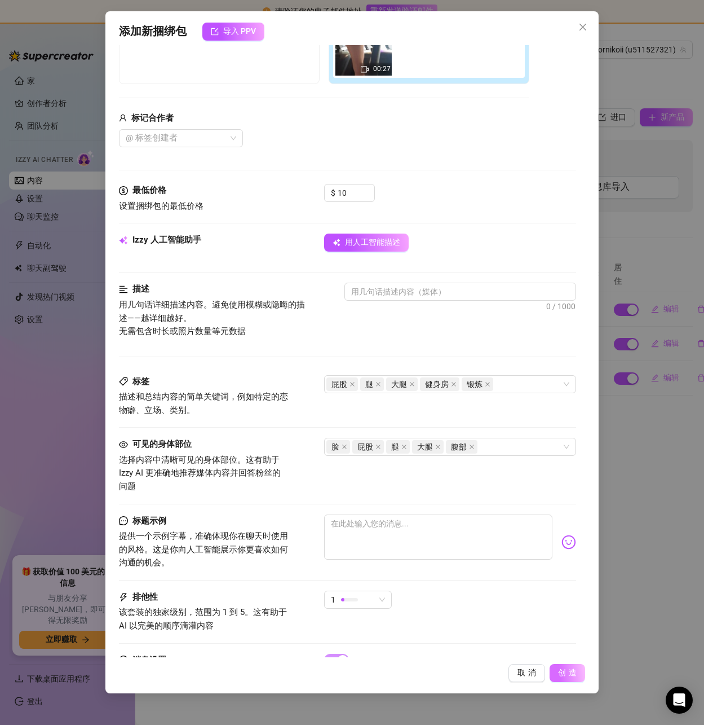
click at [554, 670] on button "创造" at bounding box center [568, 673] width 36 height 18
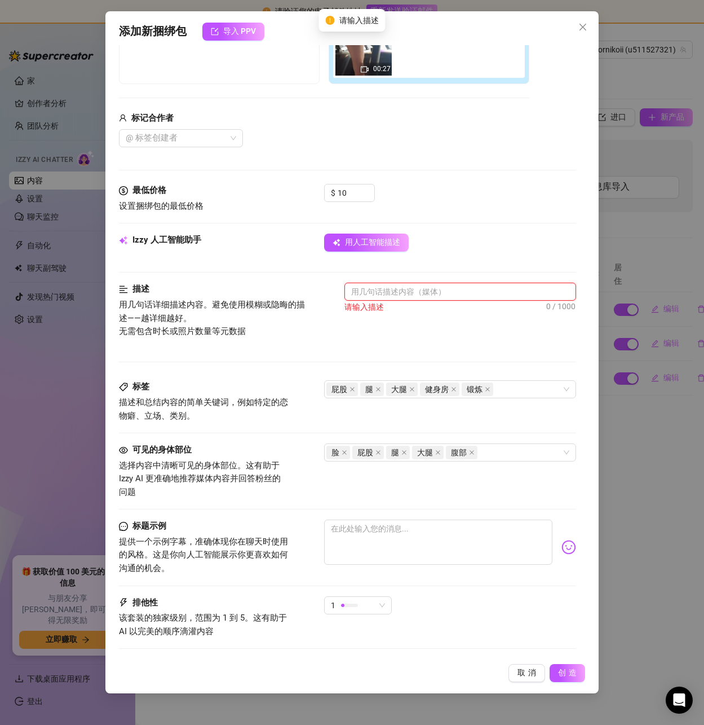
click at [404, 289] on textarea at bounding box center [460, 291] width 230 height 17
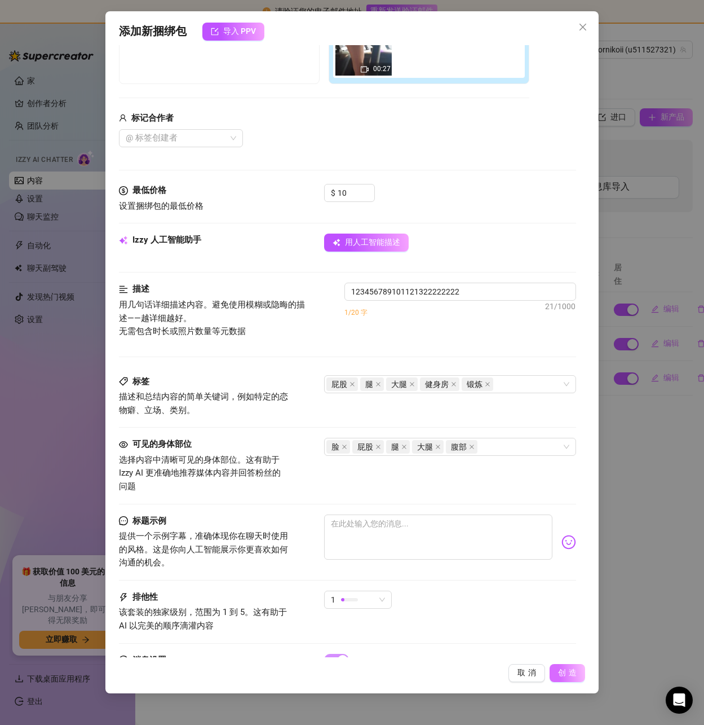
click at [574, 676] on font "创造" at bounding box center [568, 672] width 21 height 9
click at [575, 672] on font "创造" at bounding box center [568, 672] width 21 height 9
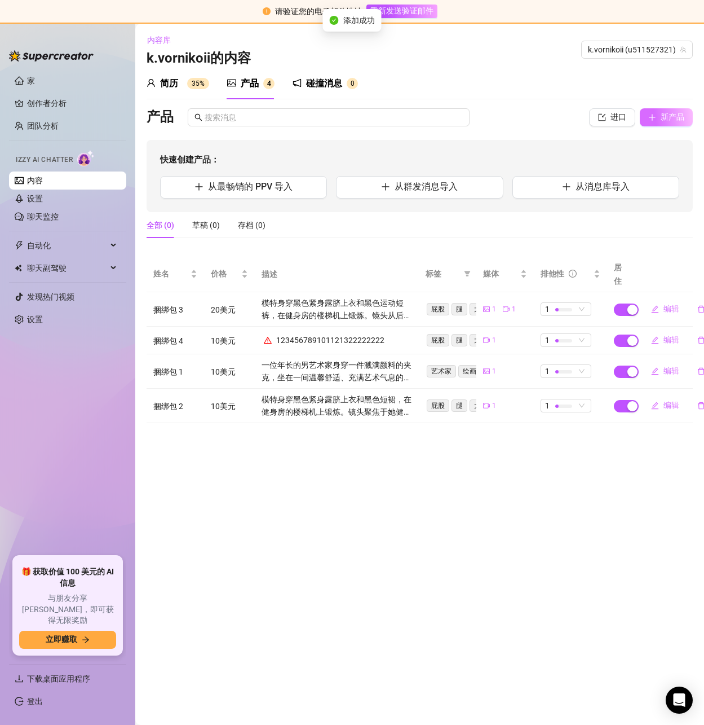
click at [668, 112] on button "新产品" at bounding box center [666, 117] width 53 height 18
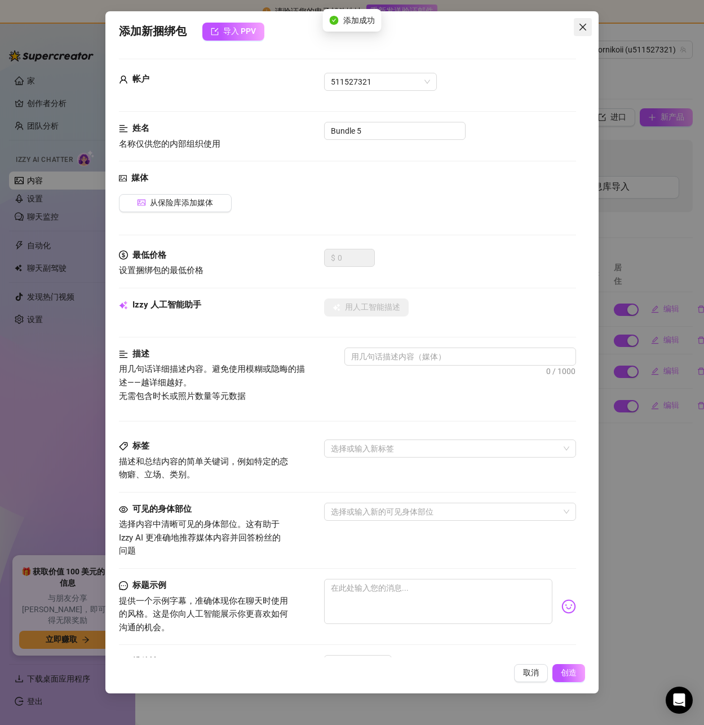
click at [583, 23] on icon "关闭" at bounding box center [583, 27] width 9 height 9
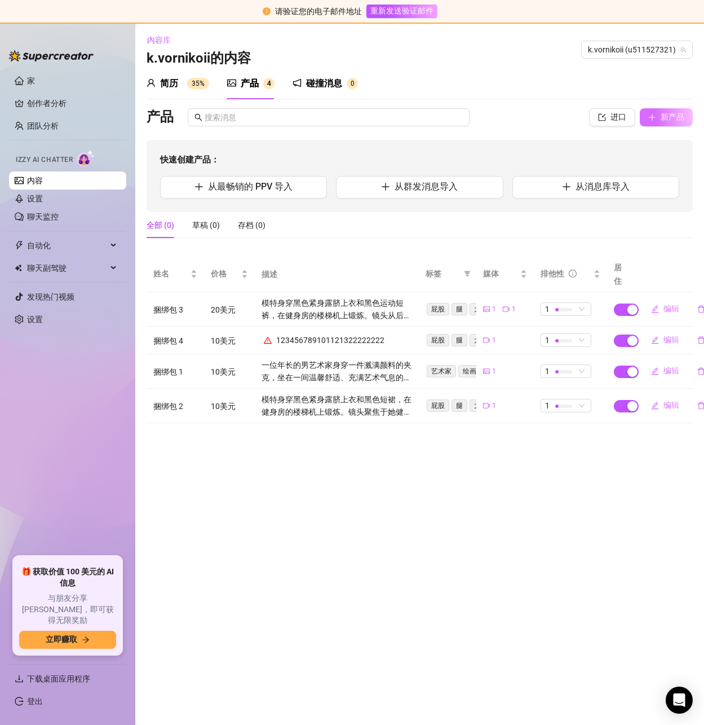
click at [655, 119] on icon "加" at bounding box center [653, 117] width 8 height 8
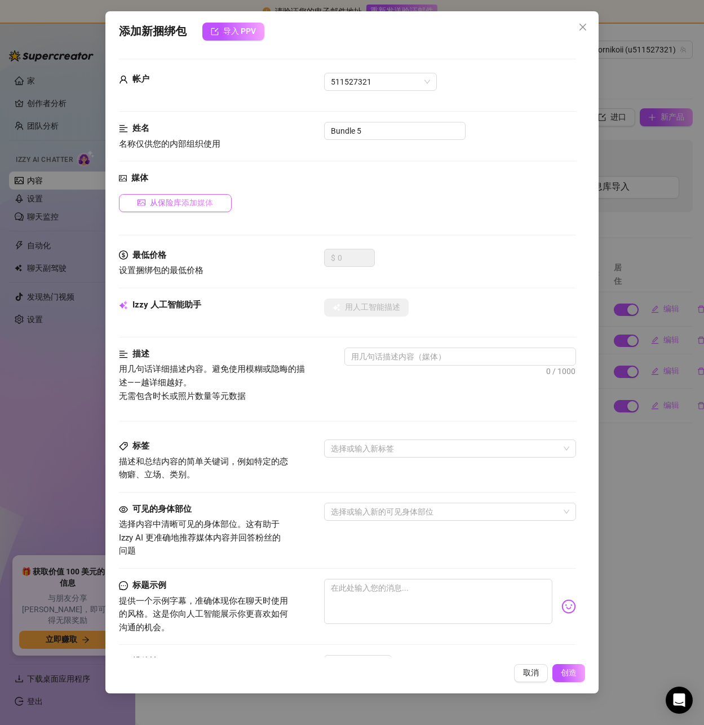
click at [180, 204] on font "从保险库添加媒体" at bounding box center [181, 202] width 63 height 9
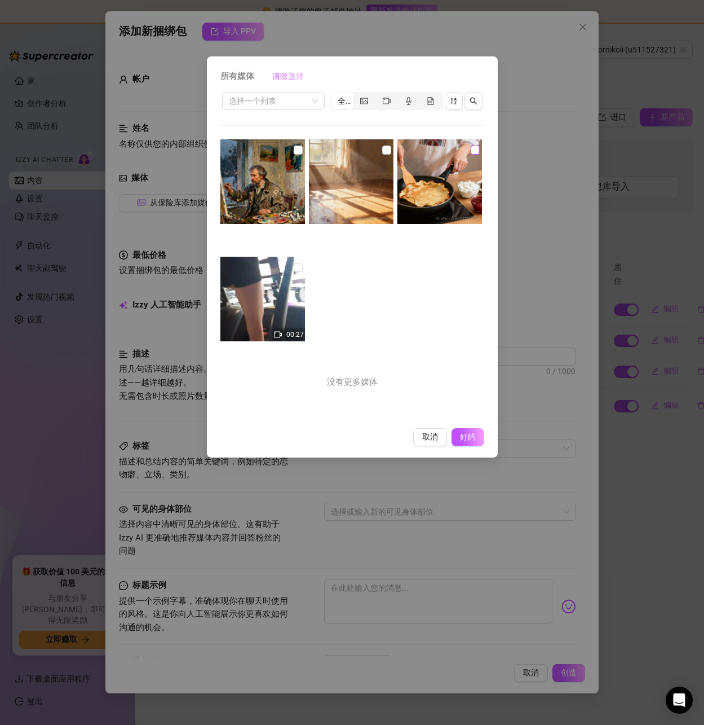
click at [472, 150] on input "checkbox" at bounding box center [475, 150] width 9 height 9
click at [465, 440] on font "好的" at bounding box center [467, 436] width 21 height 9
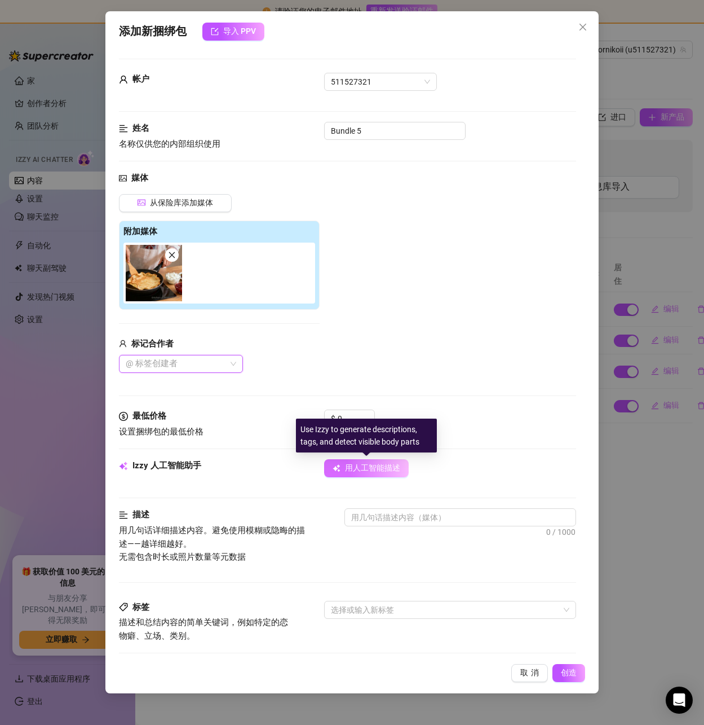
click at [369, 472] on font "用人工智能描述" at bounding box center [372, 467] width 55 height 9
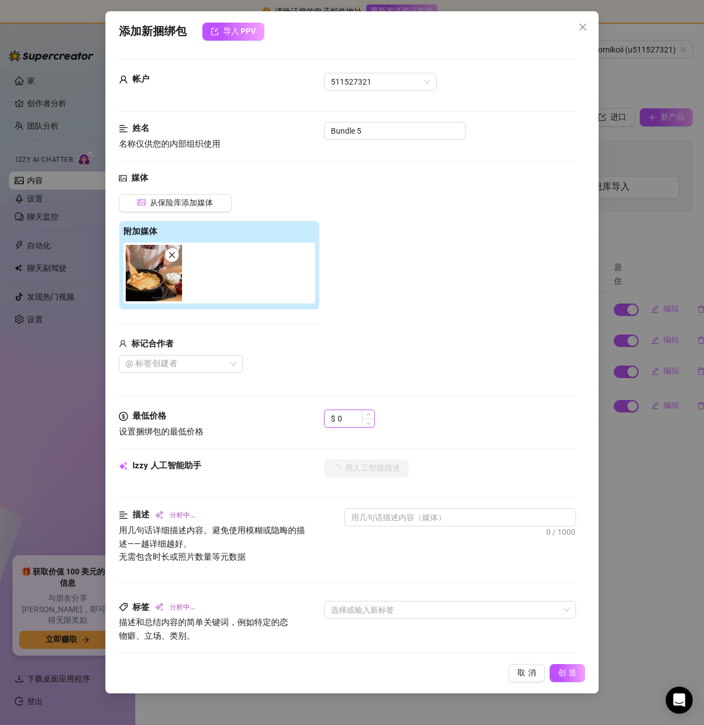
drag, startPoint x: 358, startPoint y: 421, endPoint x: 333, endPoint y: 419, distance: 25.4
click at [333, 419] on div "$ 0" at bounding box center [349, 418] width 51 height 18
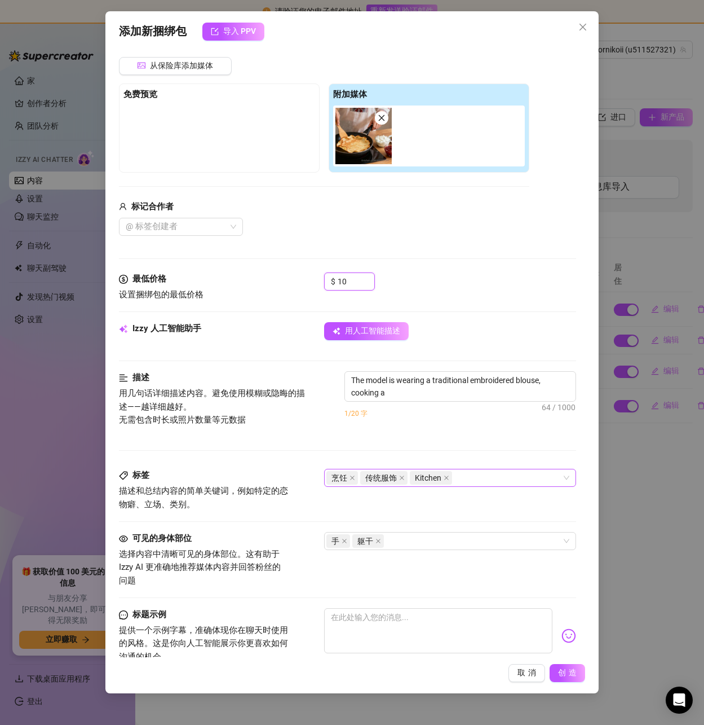
scroll to position [169, 0]
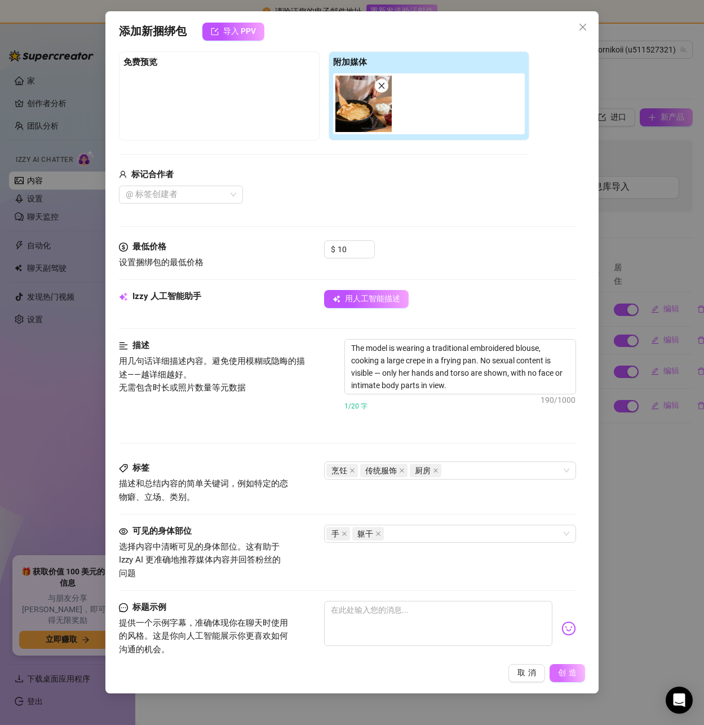
click at [573, 675] on font "创造" at bounding box center [568, 672] width 21 height 9
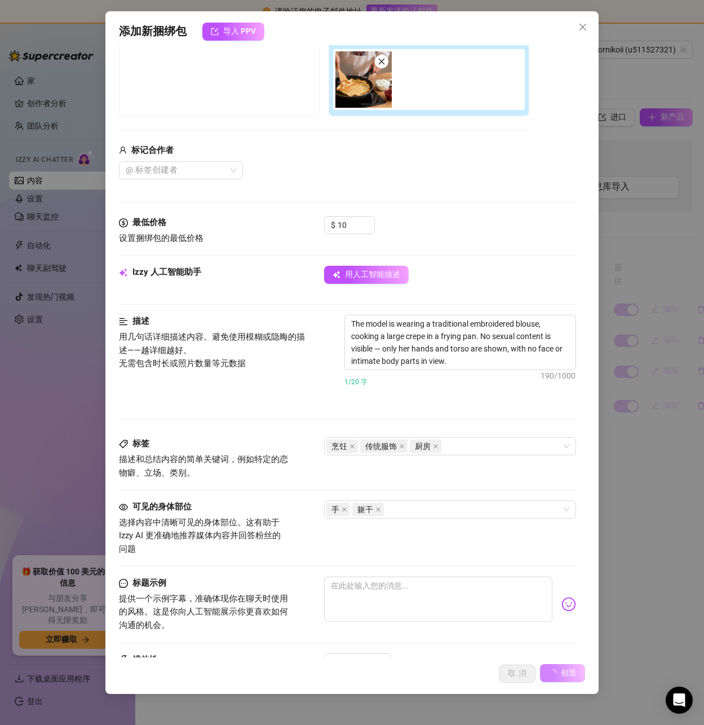
scroll to position [315, 0]
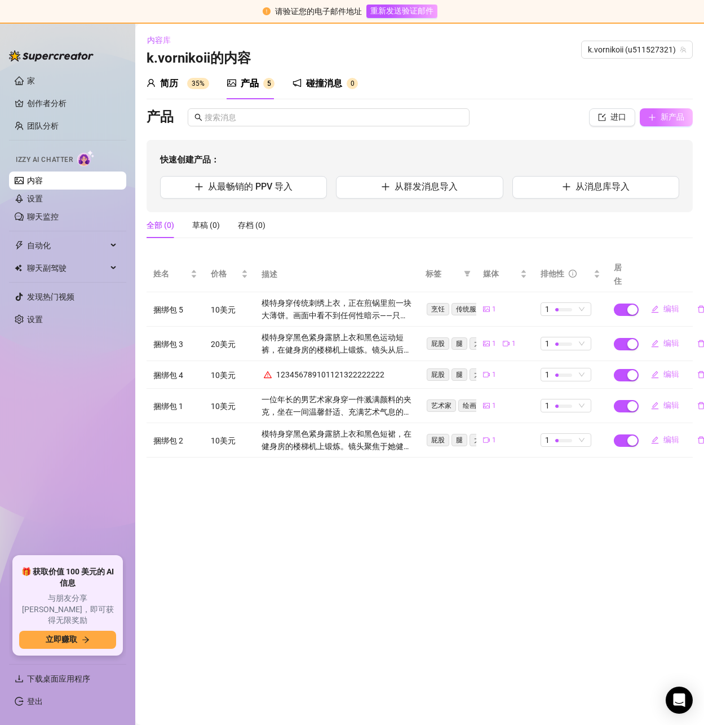
click at [667, 116] on font "新产品" at bounding box center [673, 116] width 24 height 9
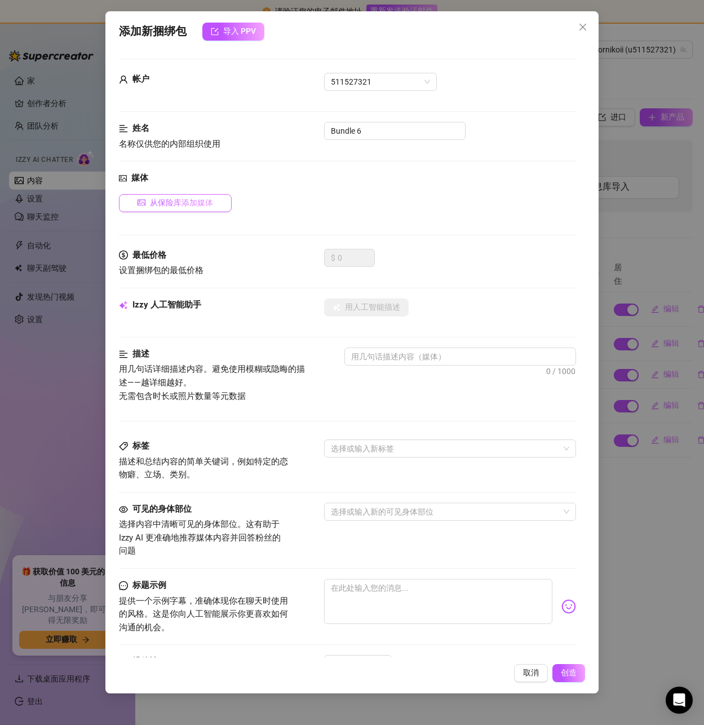
click at [171, 201] on font "从保险库添加媒体" at bounding box center [181, 202] width 63 height 9
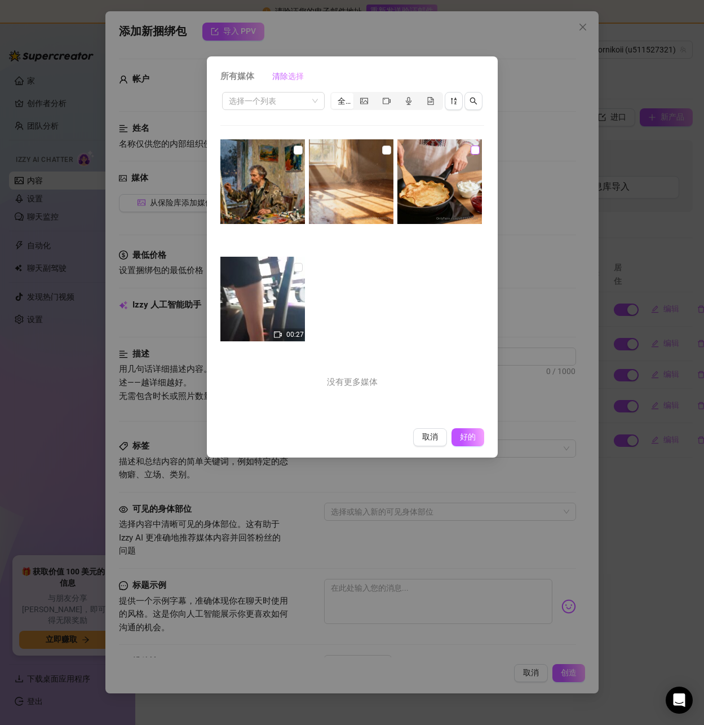
click at [471, 150] on input "checkbox" at bounding box center [475, 150] width 9 height 9
click at [469, 439] on font "好的" at bounding box center [467, 436] width 21 height 9
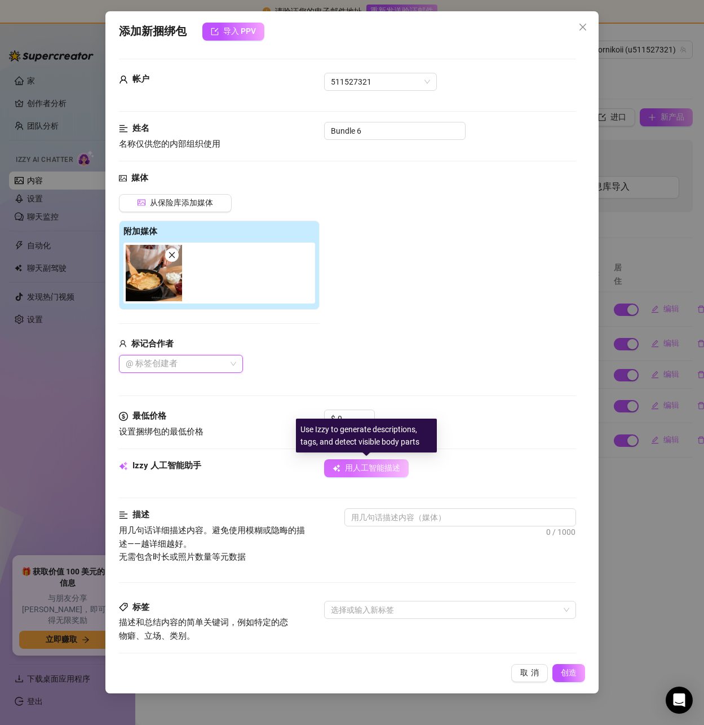
click at [359, 472] on font "用人工智能描述" at bounding box center [372, 467] width 55 height 9
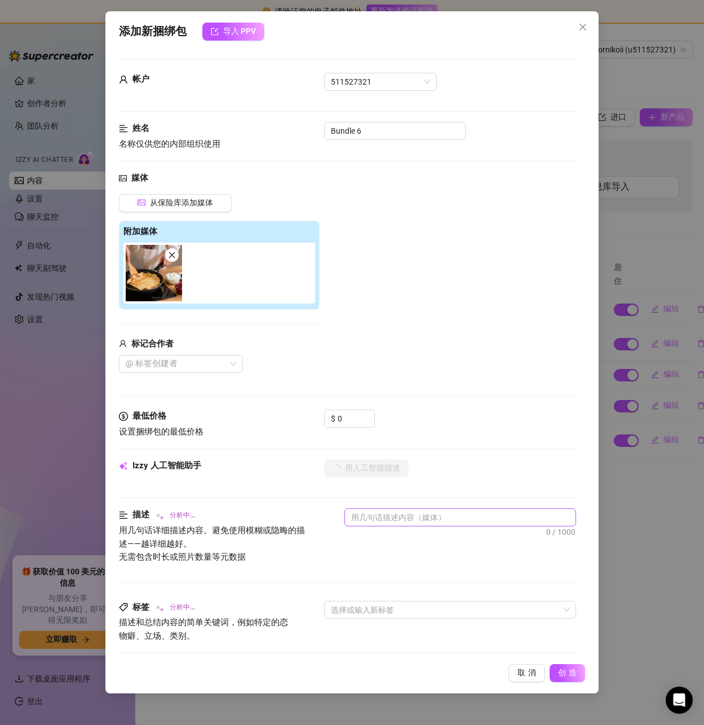
scroll to position [169, 0]
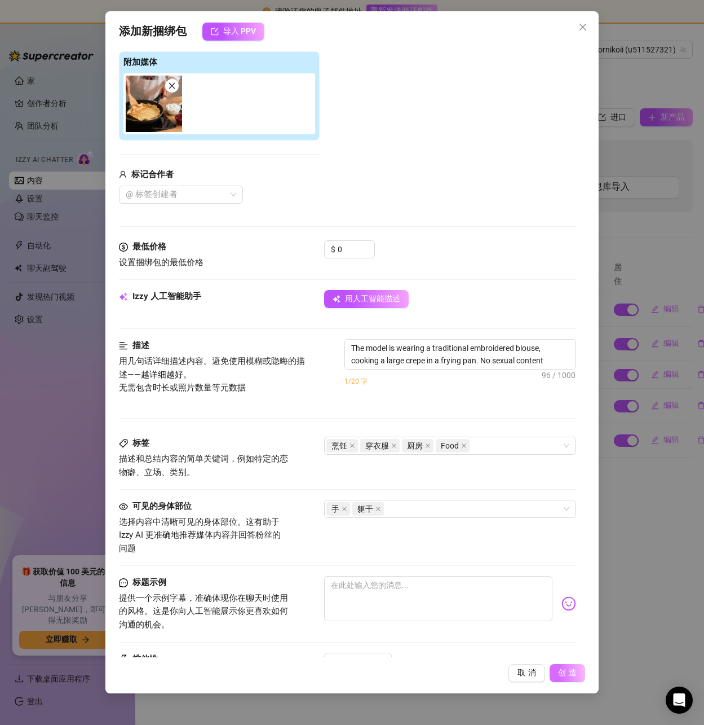
click at [571, 681] on button "创造" at bounding box center [568, 673] width 36 height 18
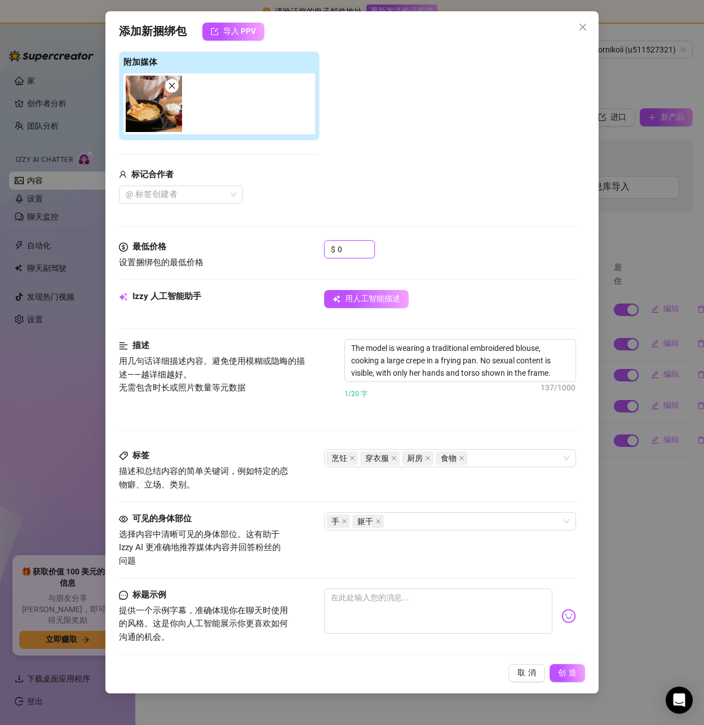
drag, startPoint x: 347, startPoint y: 244, endPoint x: 301, endPoint y: 244, distance: 46.3
click at [301, 244] on div "最低价格 设置捆绑包的最低价格 $ 0" at bounding box center [347, 254] width 457 height 29
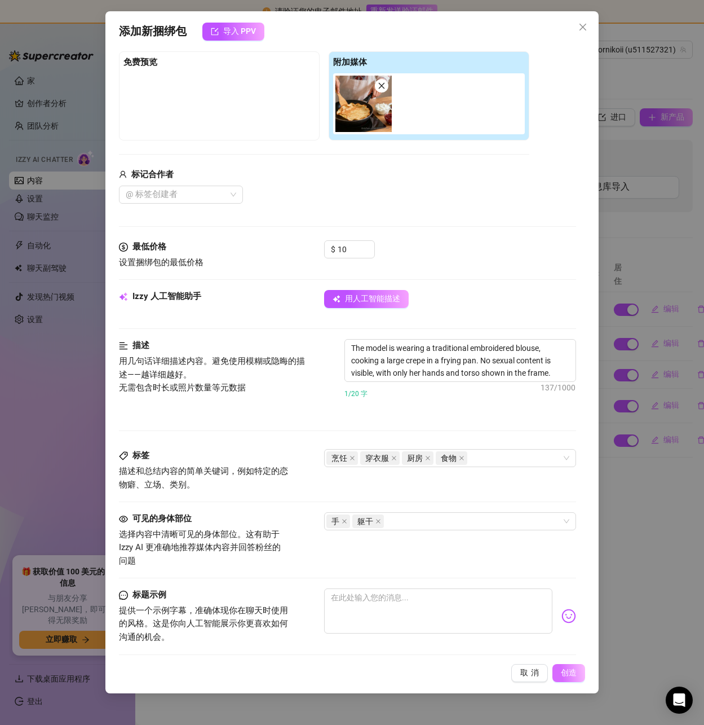
click at [562, 677] on font "创造" at bounding box center [569, 672] width 16 height 9
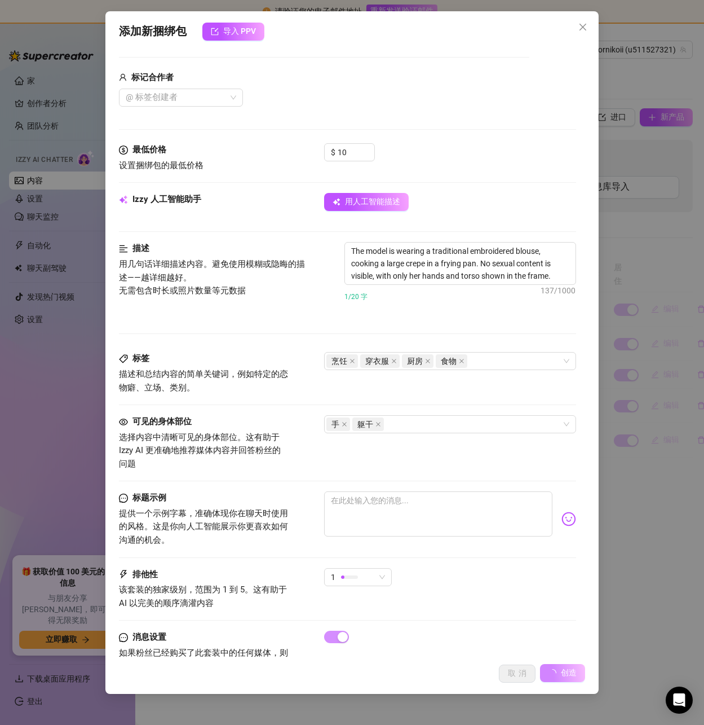
scroll to position [303, 0]
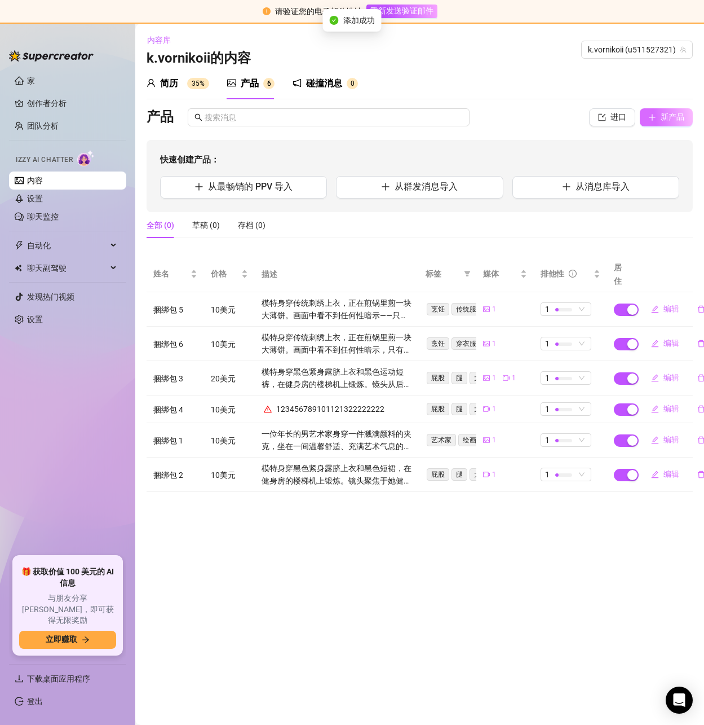
click at [670, 121] on font "新产品" at bounding box center [673, 116] width 24 height 9
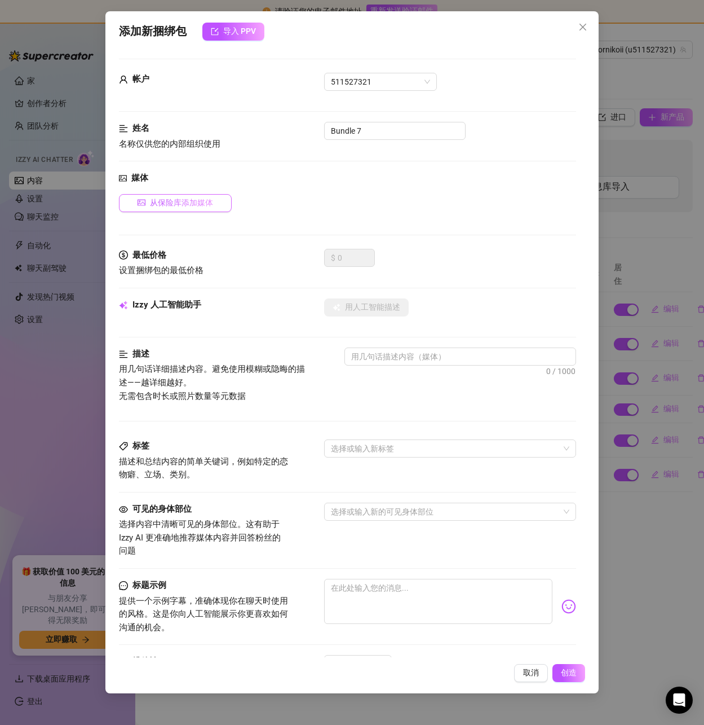
click at [177, 200] on font "从保险库添加媒体" at bounding box center [181, 202] width 63 height 9
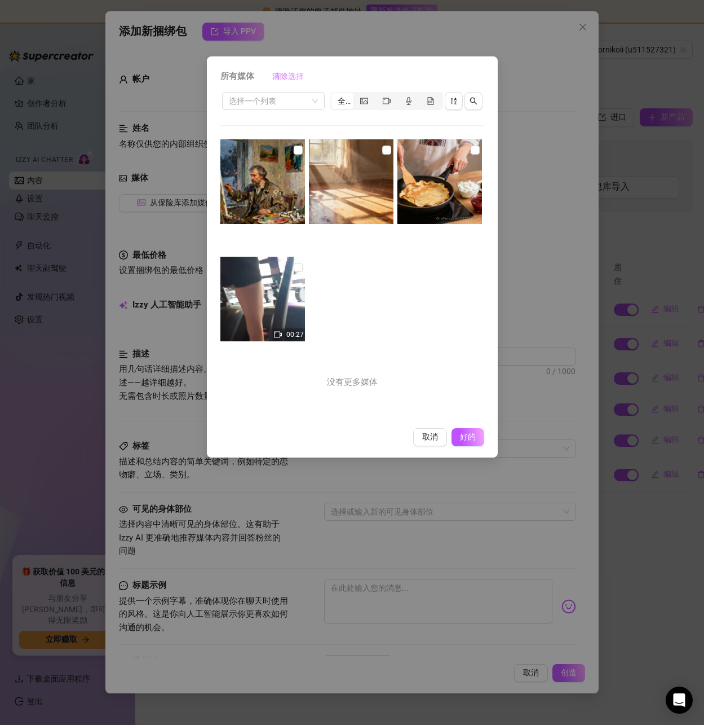
drag, startPoint x: 464, startPoint y: 148, endPoint x: 465, endPoint y: 231, distance: 82.9
click at [471, 148] on input "checkbox" at bounding box center [475, 150] width 9 height 9
click at [461, 432] on span "好的" at bounding box center [467, 437] width 21 height 10
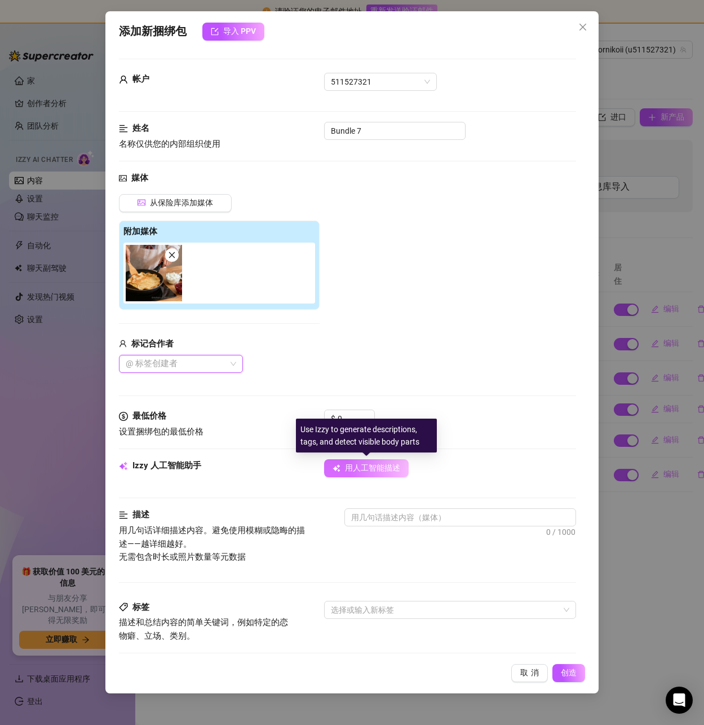
click at [368, 468] on font "用人工智能描述" at bounding box center [372, 467] width 55 height 9
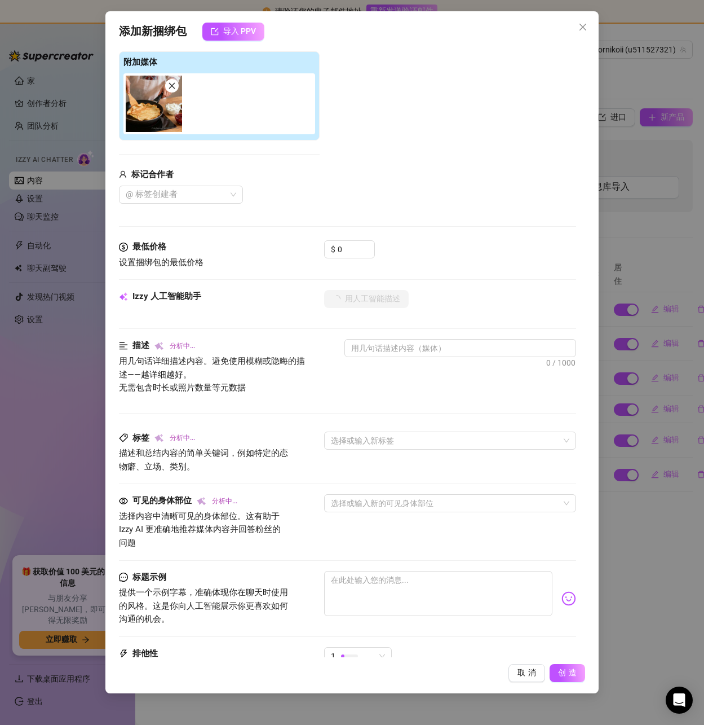
scroll to position [226, 0]
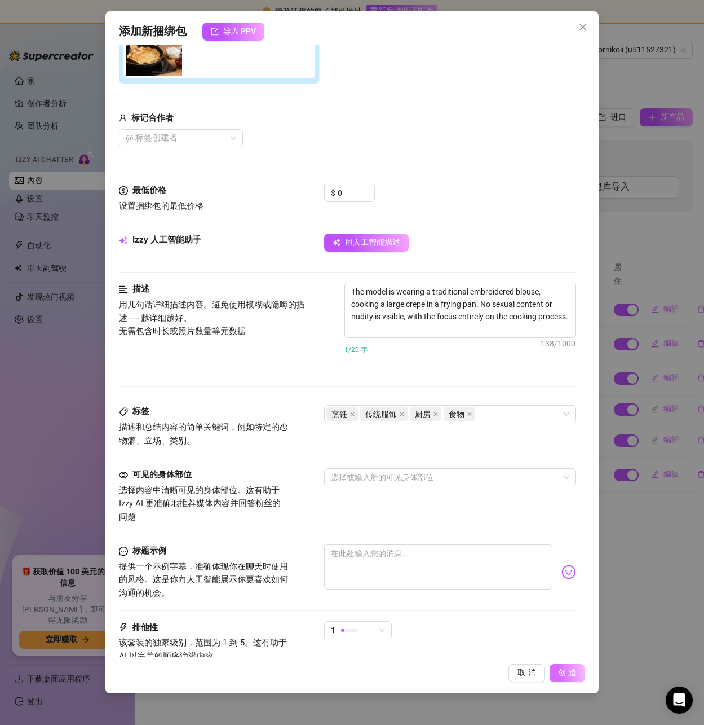
click at [572, 668] on font "创造" at bounding box center [568, 672] width 21 height 9
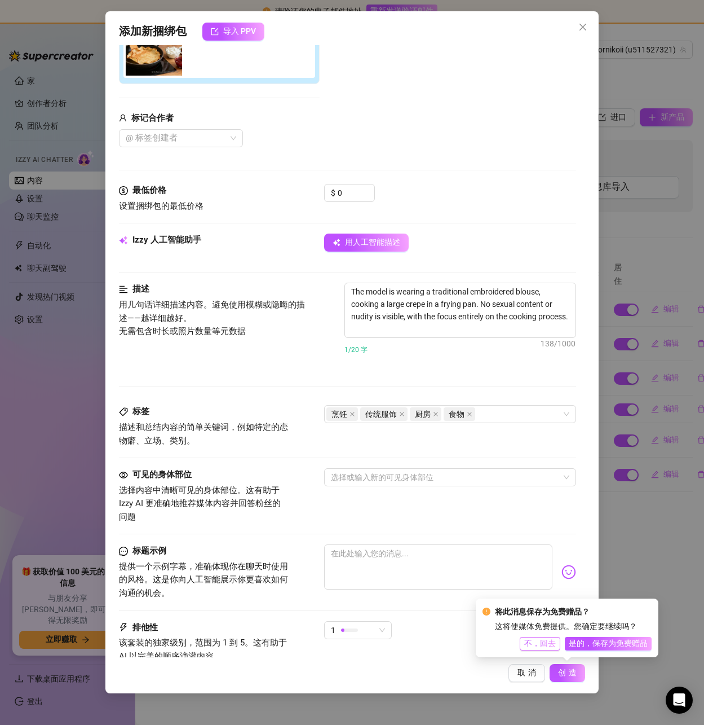
click at [539, 645] on font "不，回去" at bounding box center [541, 642] width 32 height 9
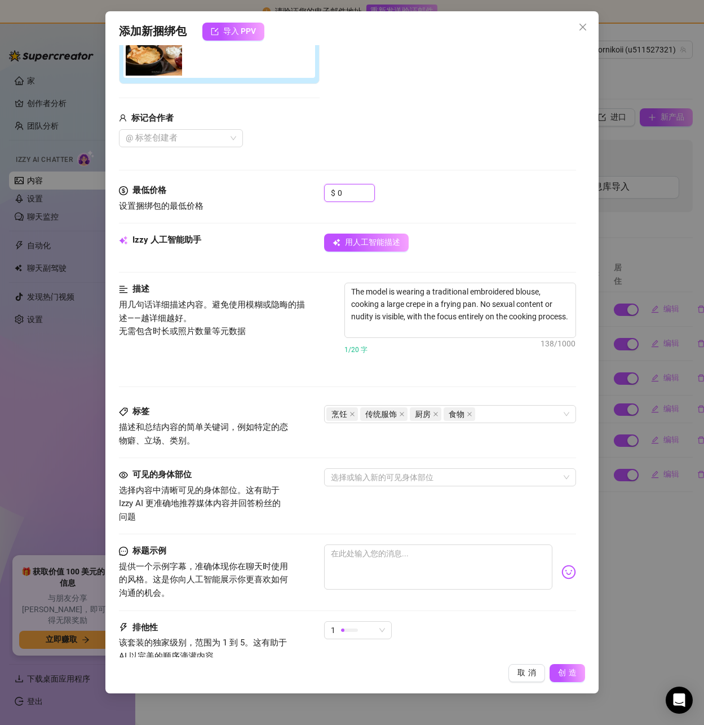
drag, startPoint x: 353, startPoint y: 200, endPoint x: 319, endPoint y: 199, distance: 33.3
click at [319, 199] on div "最低价格 设置捆绑包的最低价格 $ 0" at bounding box center [347, 198] width 457 height 29
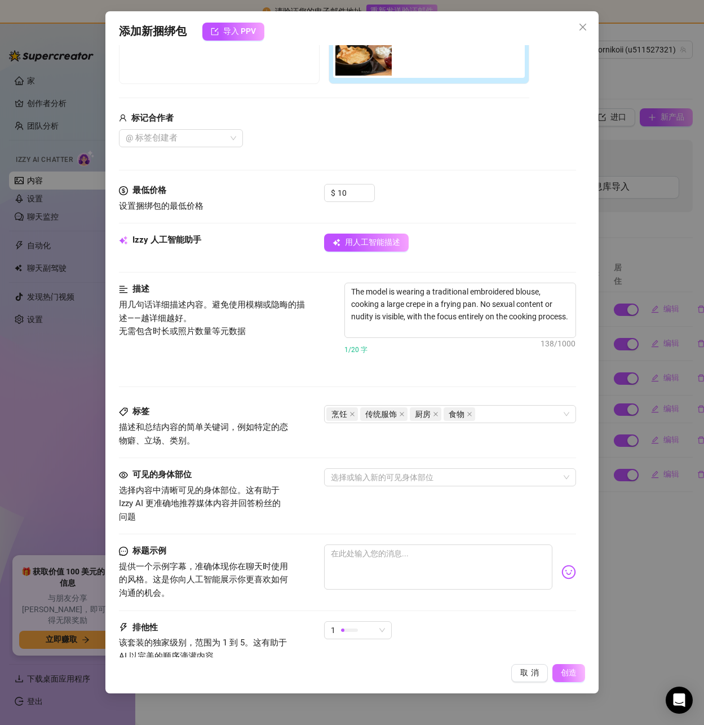
click at [561, 673] on font "创造" at bounding box center [569, 672] width 16 height 9
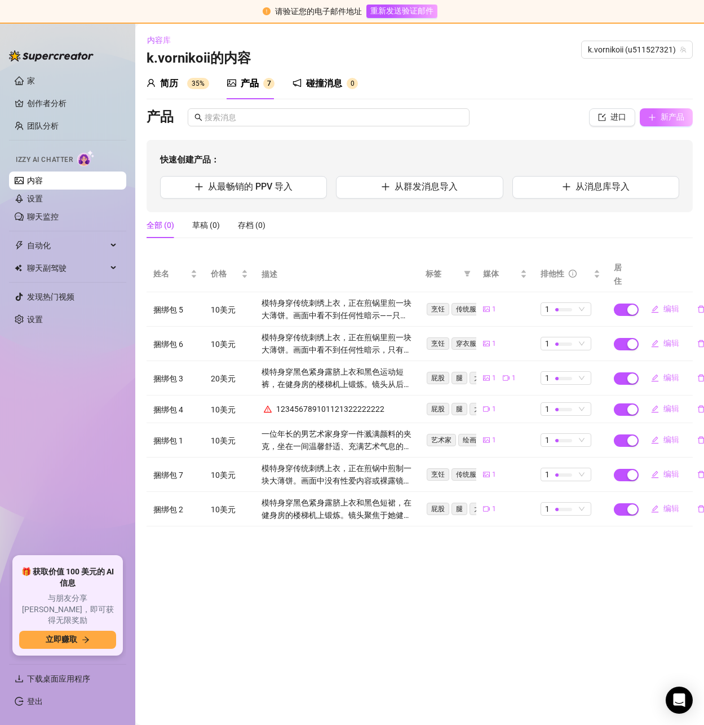
click at [671, 124] on button "新产品" at bounding box center [666, 117] width 53 height 18
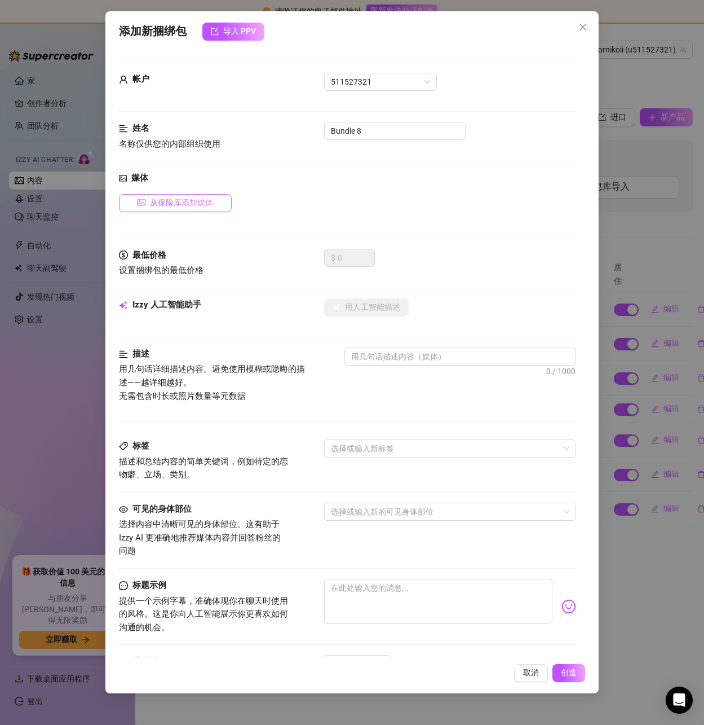
click at [198, 203] on font "从保险库添加媒体" at bounding box center [181, 202] width 63 height 9
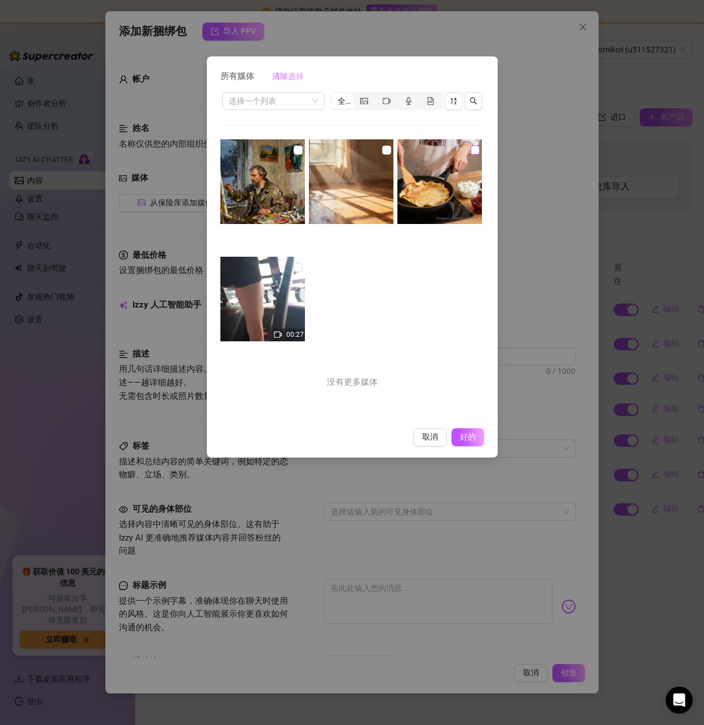
click at [472, 146] on input "checkbox" at bounding box center [475, 150] width 9 height 9
click at [470, 439] on font "好的" at bounding box center [467, 436] width 21 height 9
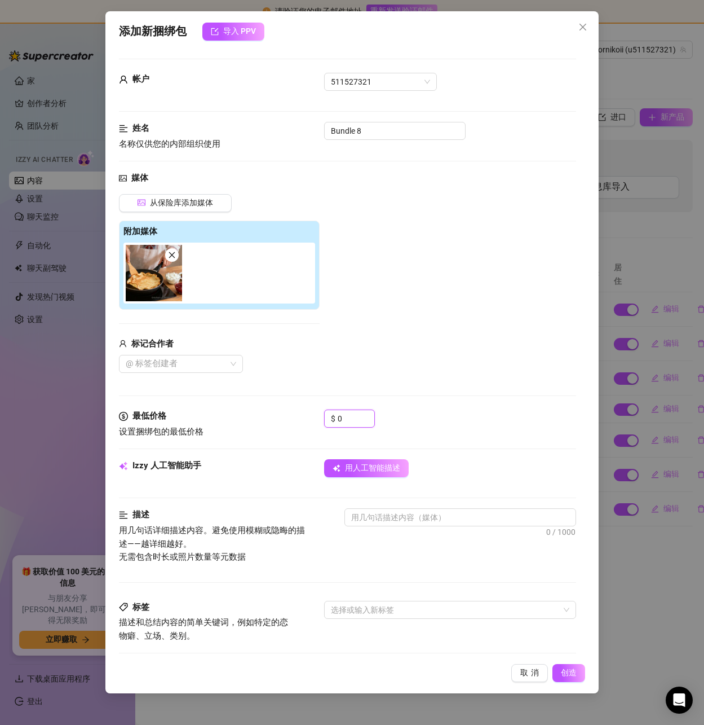
drag, startPoint x: 350, startPoint y: 421, endPoint x: 310, endPoint y: 417, distance: 40.8
click at [310, 417] on div "最低价格 设置捆绑包的最低价格 $ 0" at bounding box center [347, 423] width 457 height 29
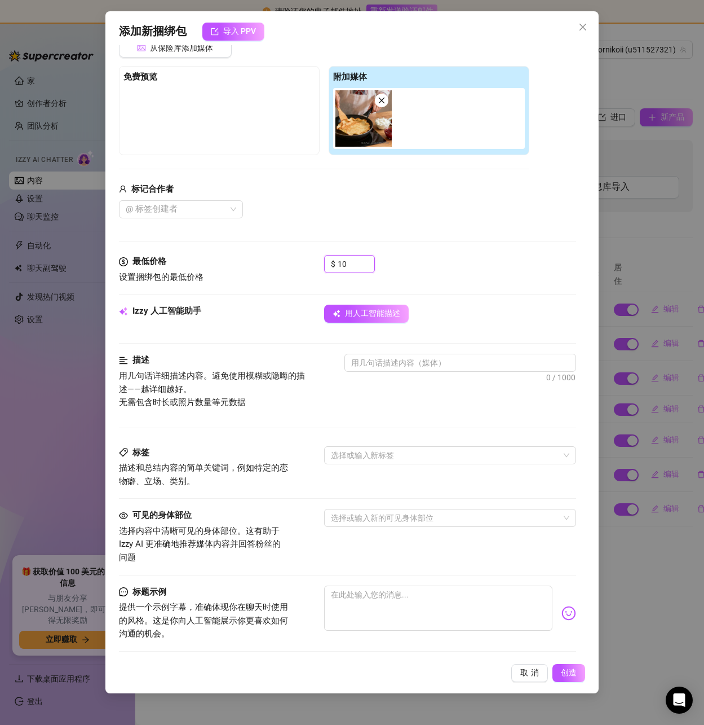
scroll to position [169, 0]
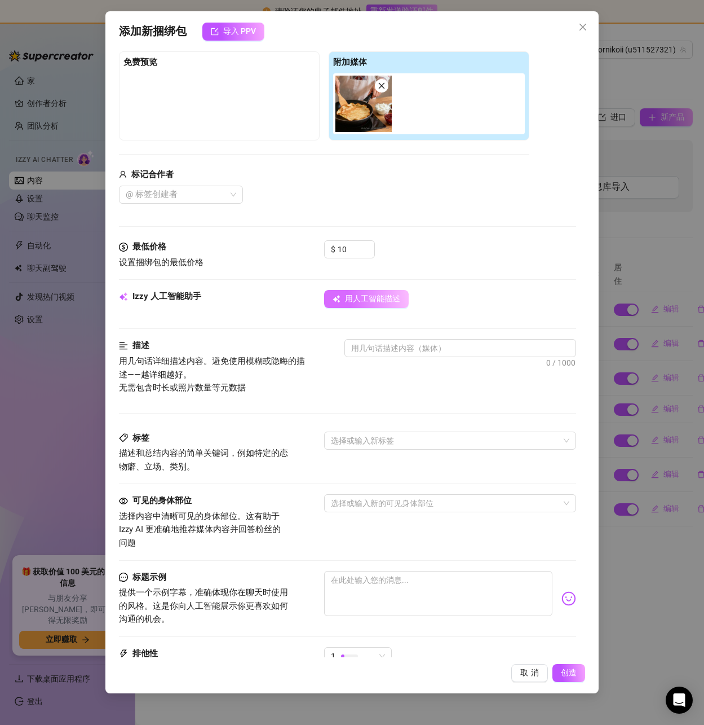
click at [375, 305] on button "用人工智能描述" at bounding box center [366, 299] width 85 height 18
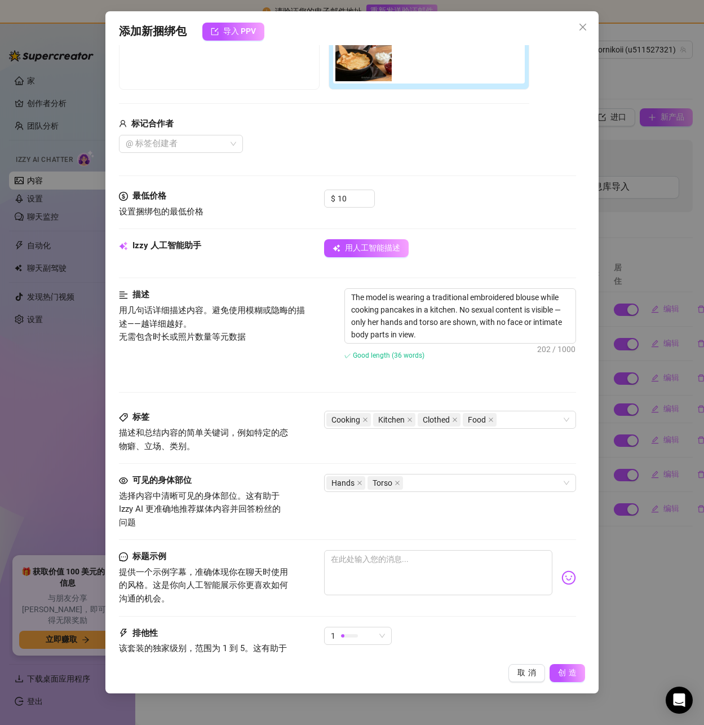
scroll to position [226, 0]
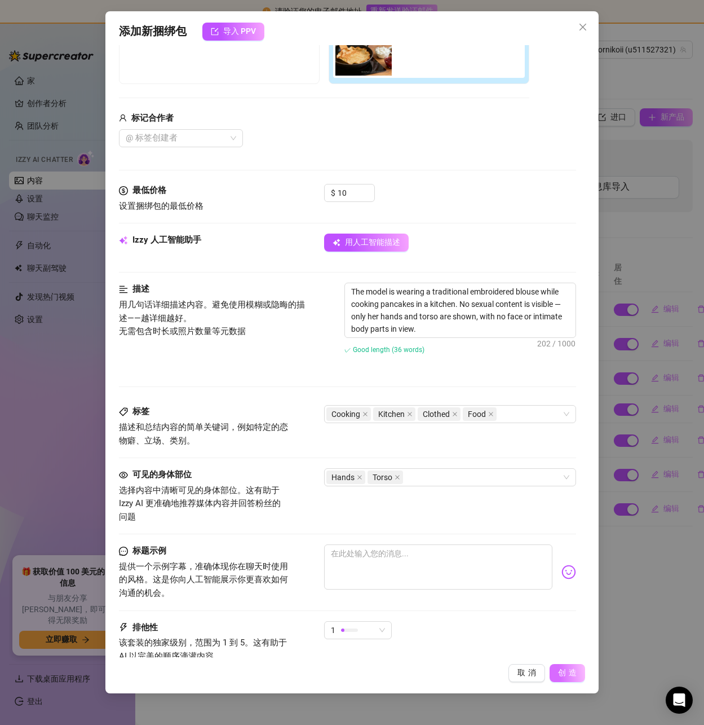
click at [570, 679] on button "创造" at bounding box center [568, 673] width 36 height 18
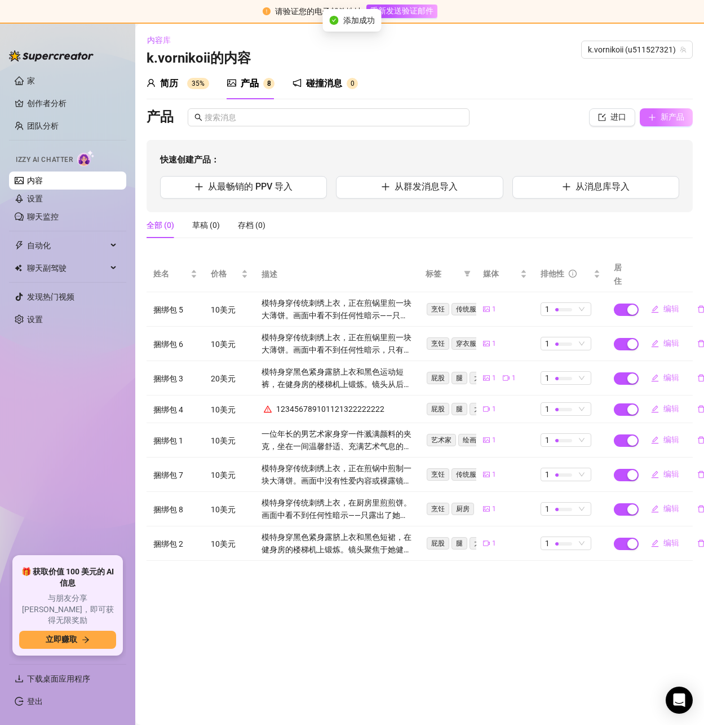
click at [662, 118] on font "新产品" at bounding box center [673, 116] width 24 height 9
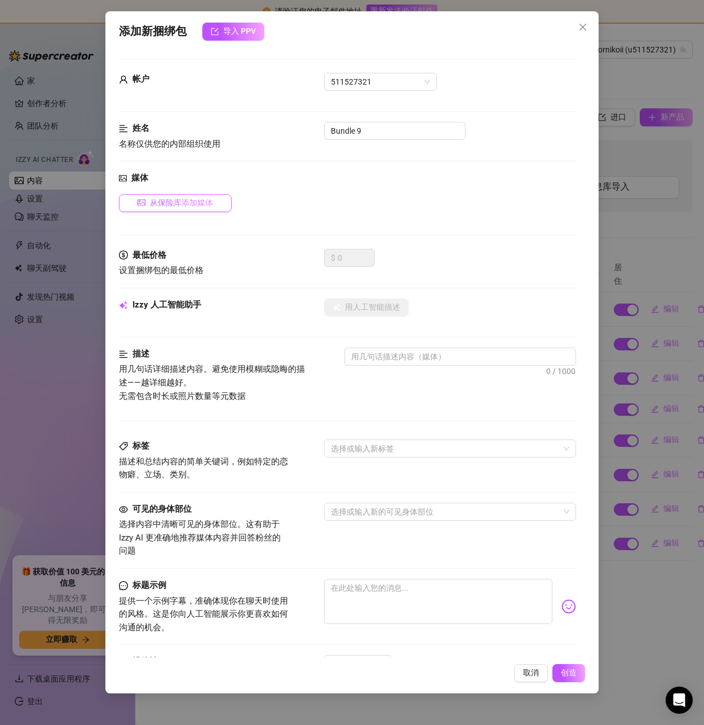
click at [179, 207] on font "从保险库添加媒体" at bounding box center [181, 202] width 63 height 9
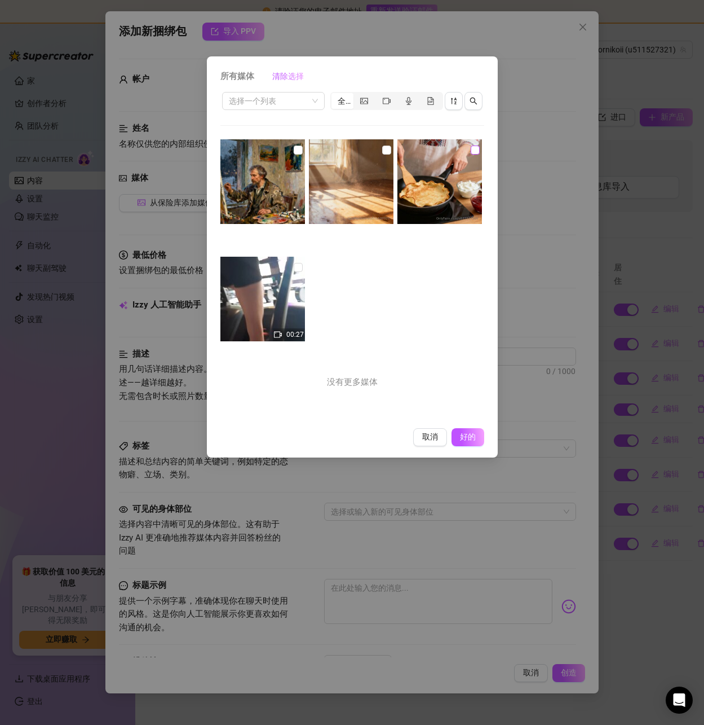
click at [471, 149] on input "checkbox" at bounding box center [475, 150] width 9 height 9
click at [466, 435] on font "好的" at bounding box center [467, 436] width 21 height 9
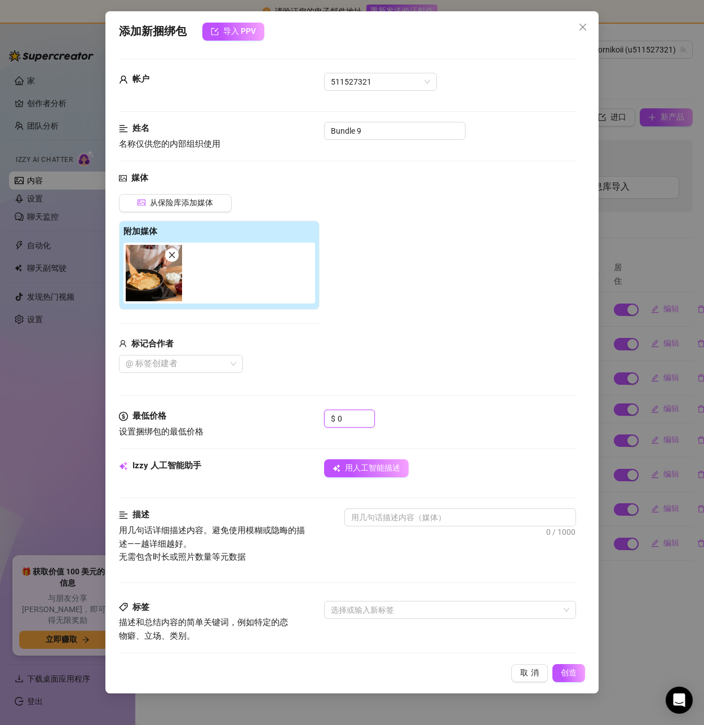
drag, startPoint x: 348, startPoint y: 419, endPoint x: 306, endPoint y: 417, distance: 42.3
click at [306, 417] on div "最低价格 设置捆绑包的最低价格 $ 0" at bounding box center [347, 423] width 457 height 29
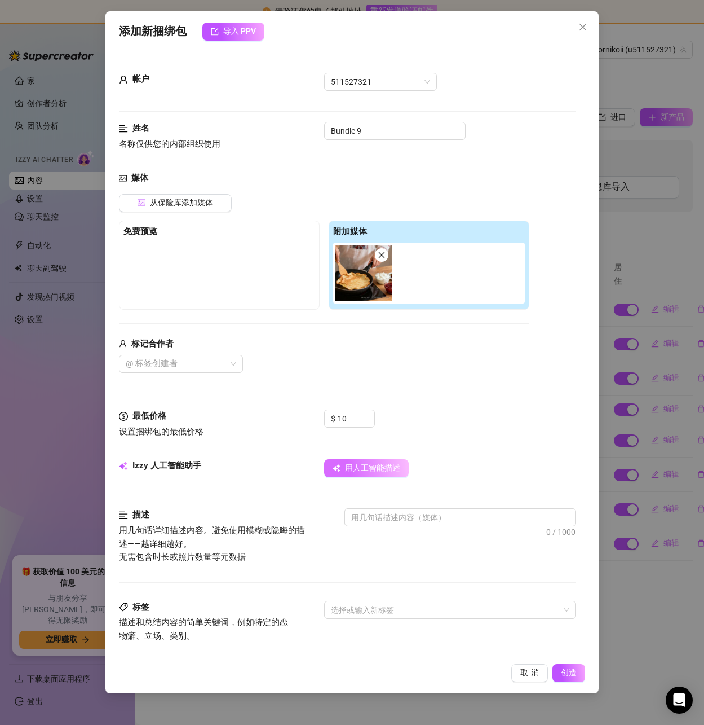
click at [370, 466] on font "用人工智能描述" at bounding box center [372, 467] width 55 height 9
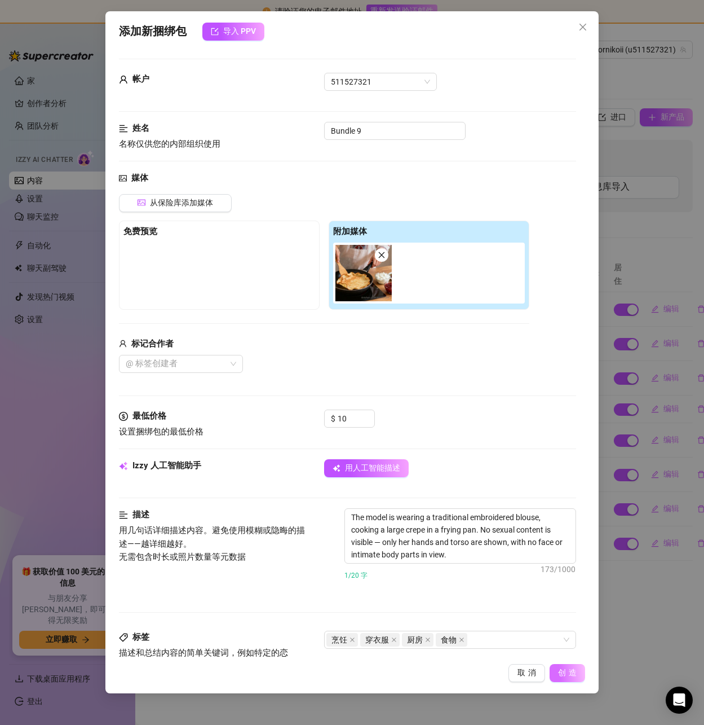
click at [576, 671] on font "创造" at bounding box center [568, 672] width 21 height 9
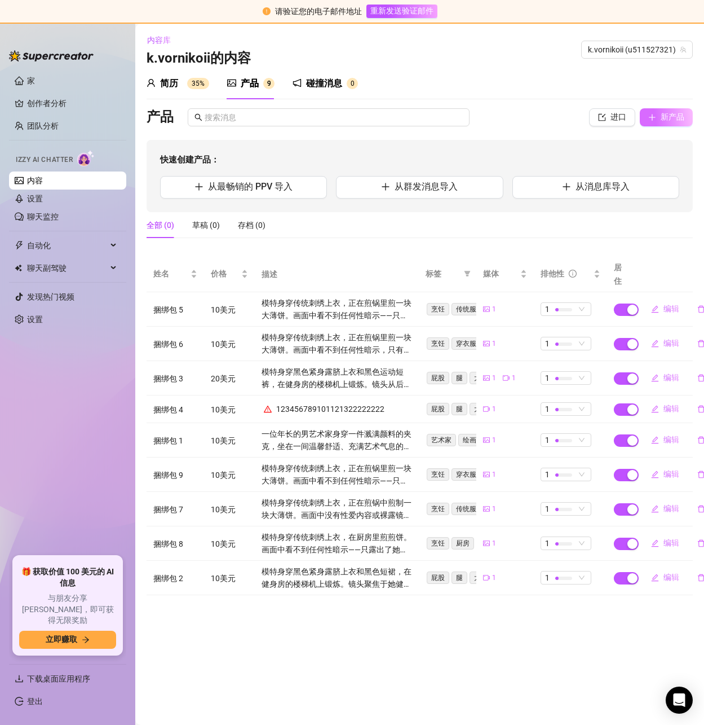
click at [668, 116] on font "新产品" at bounding box center [673, 116] width 24 height 9
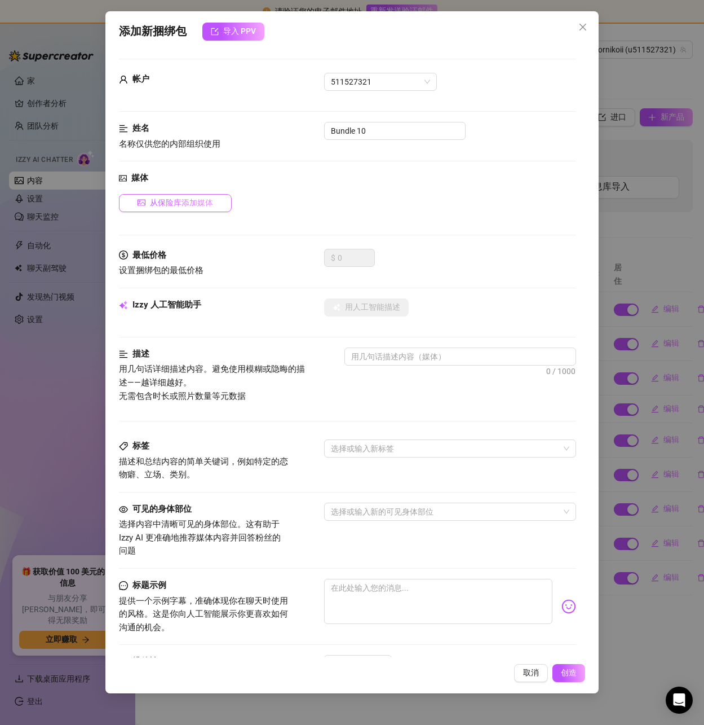
click at [183, 204] on font "从保险库添加媒体" at bounding box center [181, 202] width 63 height 9
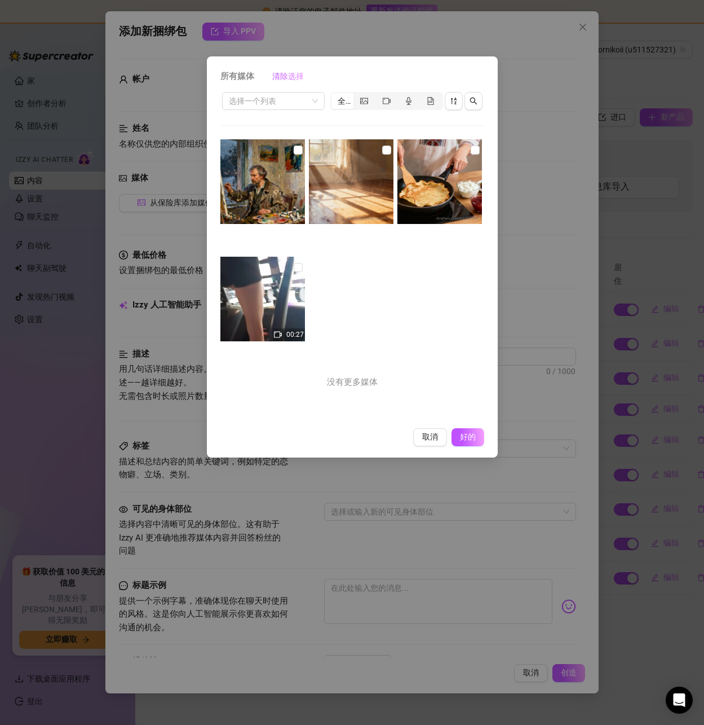
drag, startPoint x: 466, startPoint y: 149, endPoint x: 472, endPoint y: 164, distance: 15.0
click at [471, 150] on input "checkbox" at bounding box center [475, 150] width 9 height 9
drag, startPoint x: 467, startPoint y: 433, endPoint x: 463, endPoint y: 438, distance: 6.0
click at [468, 433] on font "好的" at bounding box center [467, 436] width 21 height 9
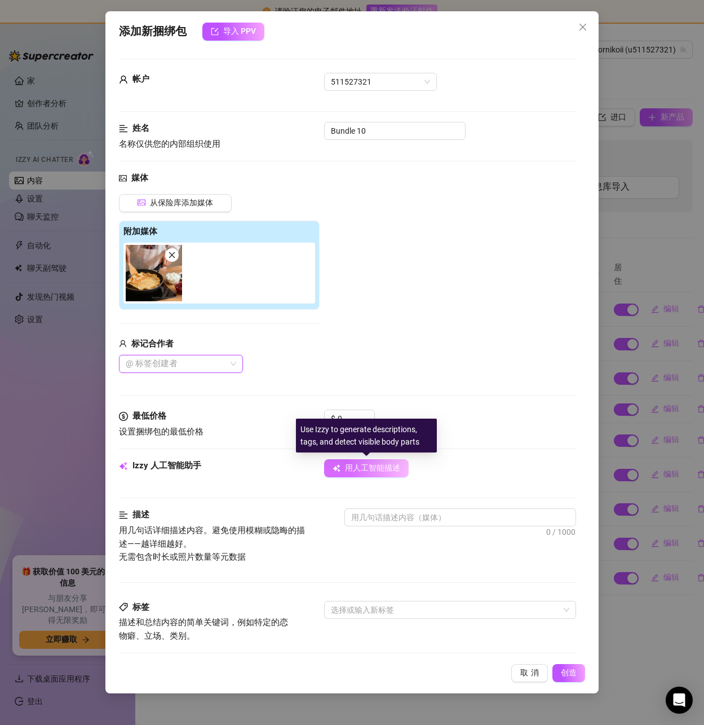
click at [364, 472] on font "用人工智能描述" at bounding box center [372, 467] width 55 height 9
click at [355, 419] on div "Use Izzy to generate descriptions, tags, and detect visible body parts" at bounding box center [366, 436] width 141 height 34
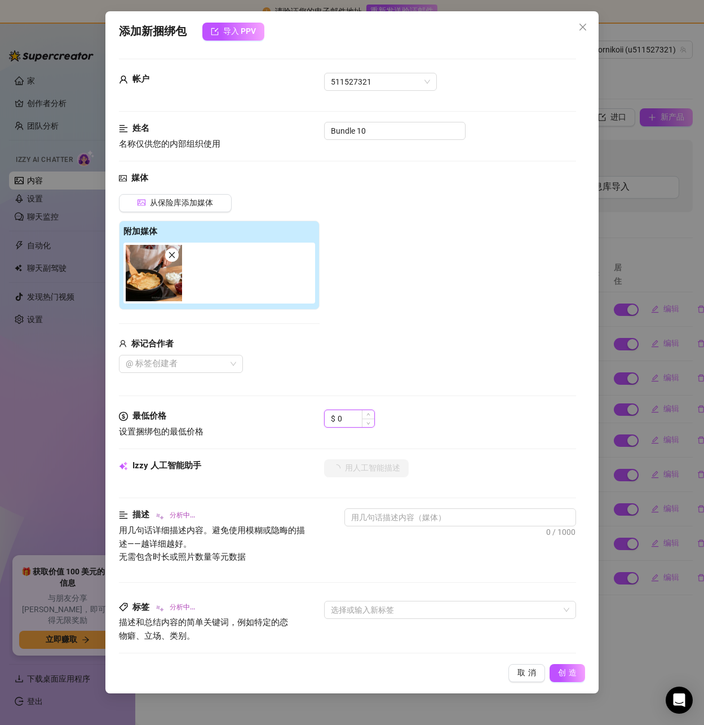
click at [346, 416] on input "0" at bounding box center [356, 418] width 37 height 17
drag, startPoint x: 346, startPoint y: 416, endPoint x: 330, endPoint y: 417, distance: 15.8
click at [330, 417] on div "$ 0" at bounding box center [349, 418] width 51 height 18
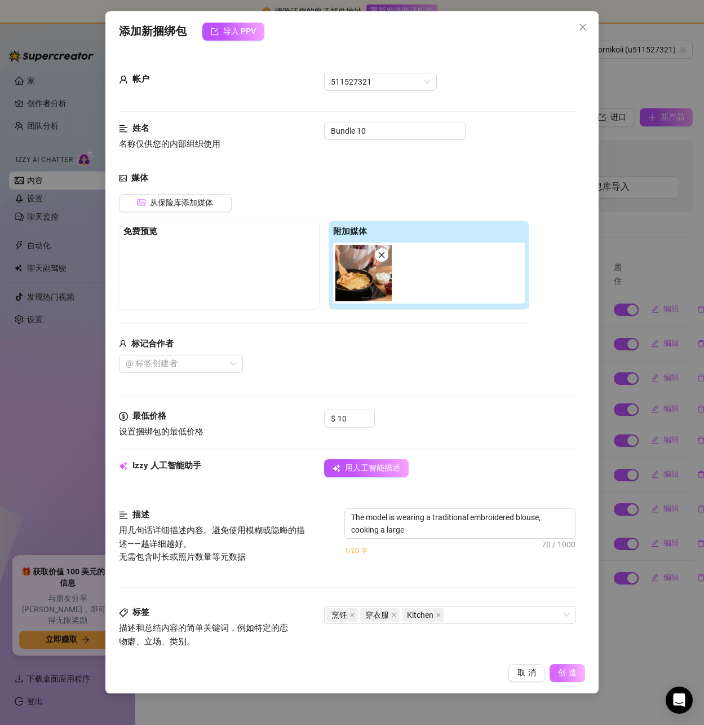
click at [562, 676] on font "创造" at bounding box center [568, 672] width 21 height 9
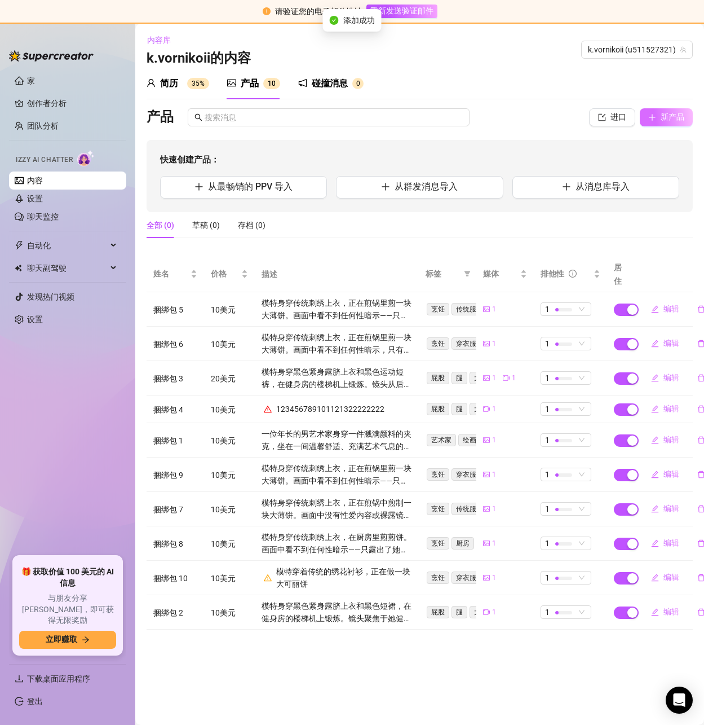
click at [666, 118] on font "新产品" at bounding box center [673, 116] width 24 height 9
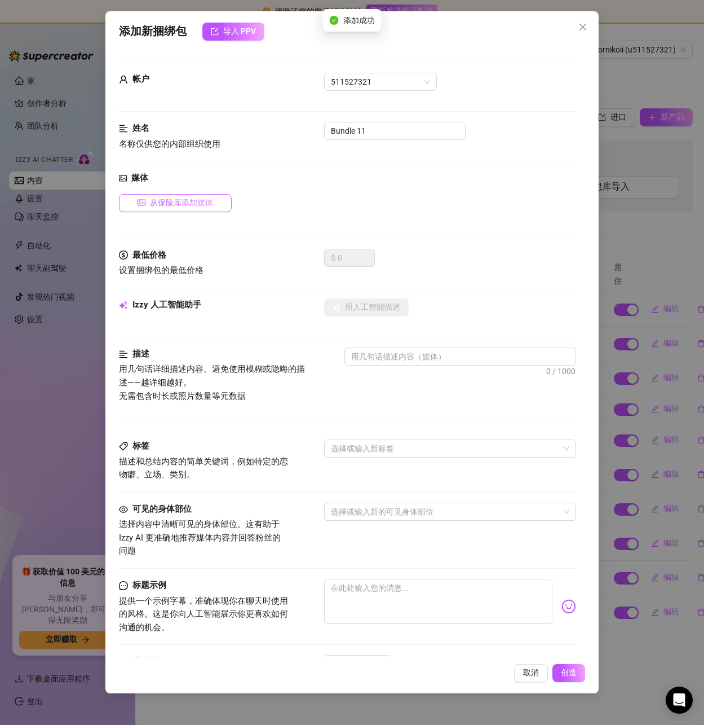
click at [171, 201] on font "从保险库添加媒体" at bounding box center [181, 202] width 63 height 9
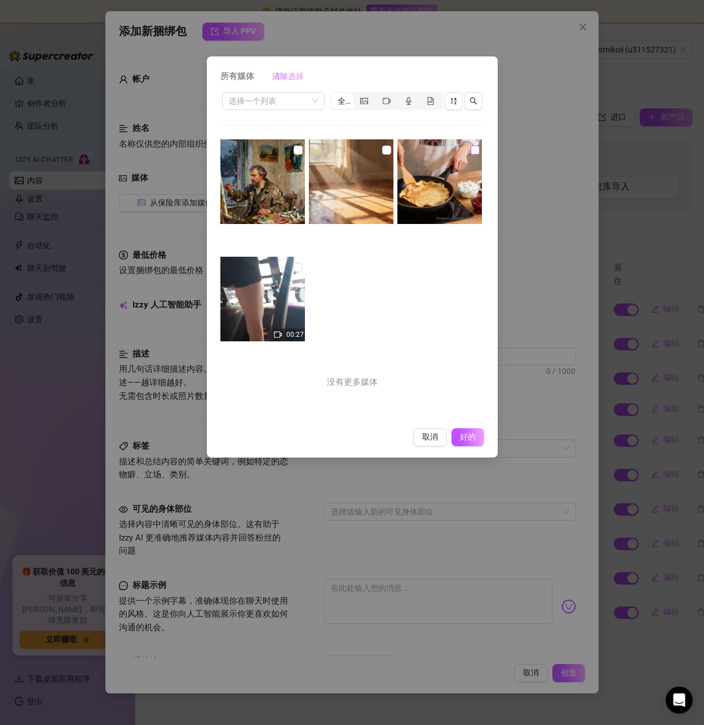
click at [472, 147] on input "checkbox" at bounding box center [475, 150] width 9 height 9
click at [464, 436] on font "好的" at bounding box center [467, 436] width 21 height 9
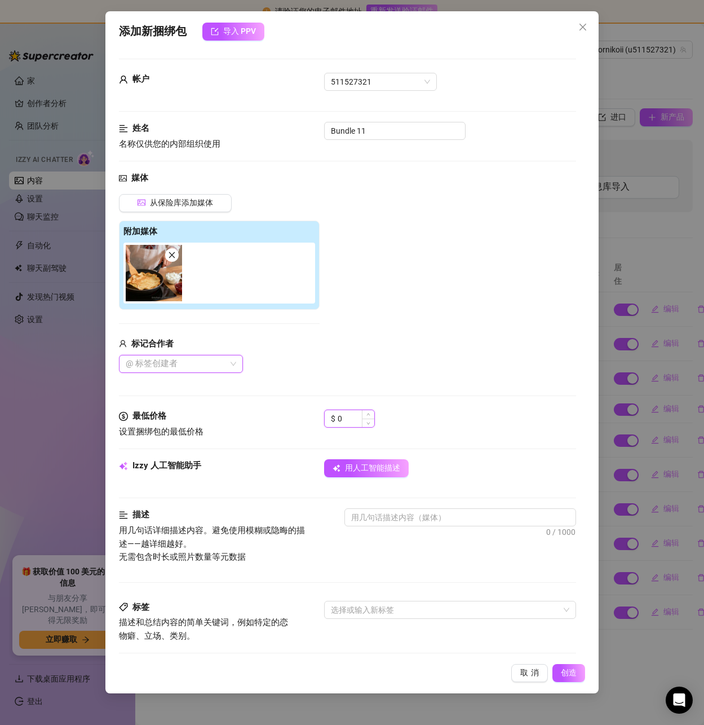
click at [350, 422] on input "0" at bounding box center [356, 418] width 37 height 17
drag, startPoint x: 350, startPoint y: 419, endPoint x: 325, endPoint y: 419, distance: 25.4
click at [325, 419] on div "$ 0" at bounding box center [349, 418] width 51 height 18
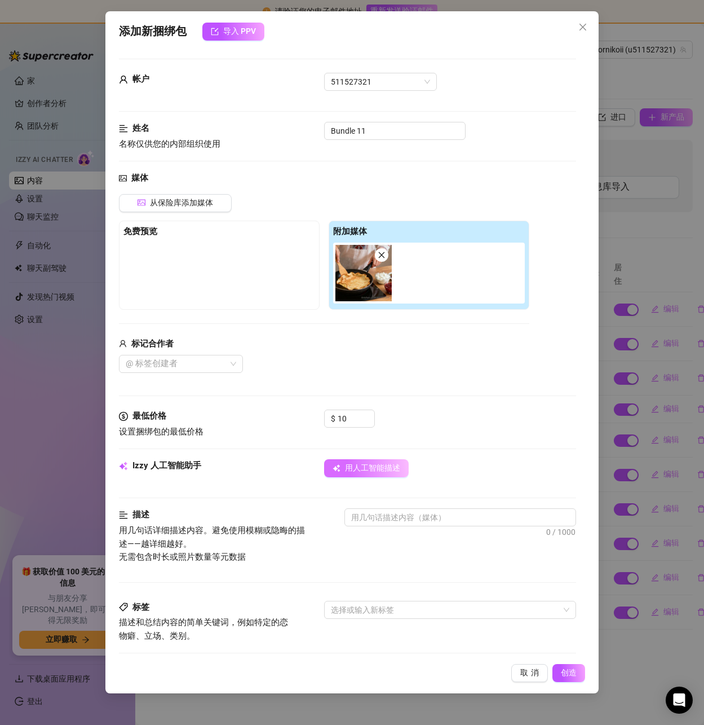
click at [358, 470] on font "用人工智能描述" at bounding box center [372, 467] width 55 height 9
click at [434, 519] on textarea at bounding box center [460, 517] width 230 height 17
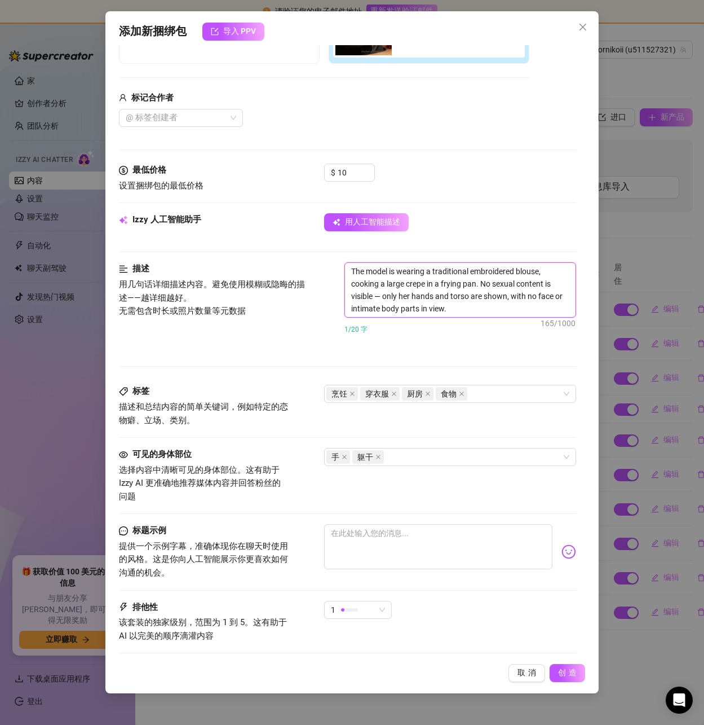
scroll to position [315, 0]
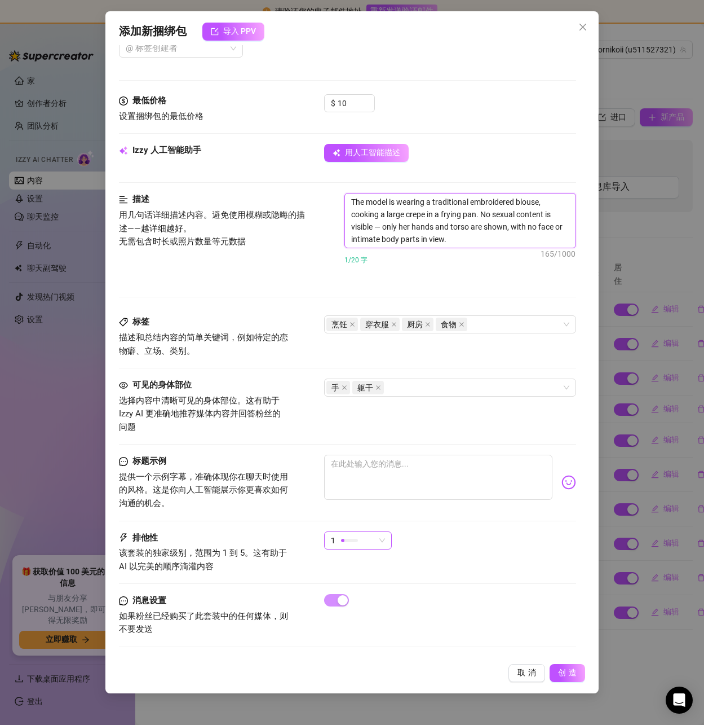
click at [363, 543] on div "1" at bounding box center [353, 540] width 44 height 17
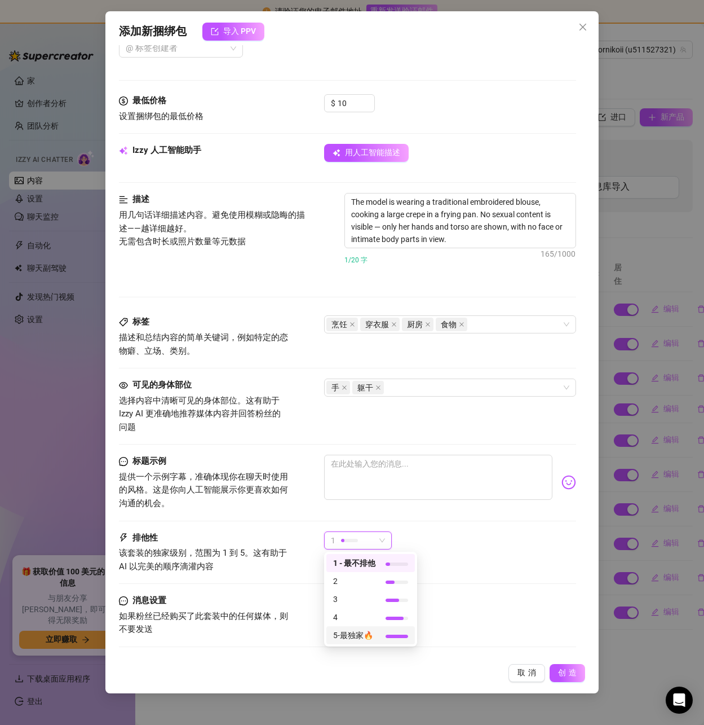
click at [356, 632] on font "5-最独家🔥" at bounding box center [353, 635] width 40 height 9
click at [560, 668] on span "创造" at bounding box center [568, 673] width 21 height 10
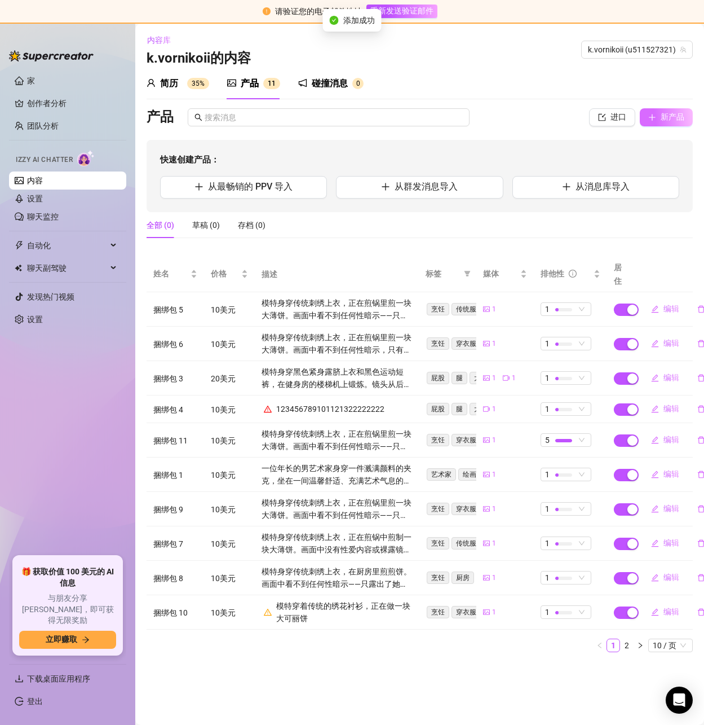
click at [675, 121] on font "新产品" at bounding box center [673, 116] width 24 height 9
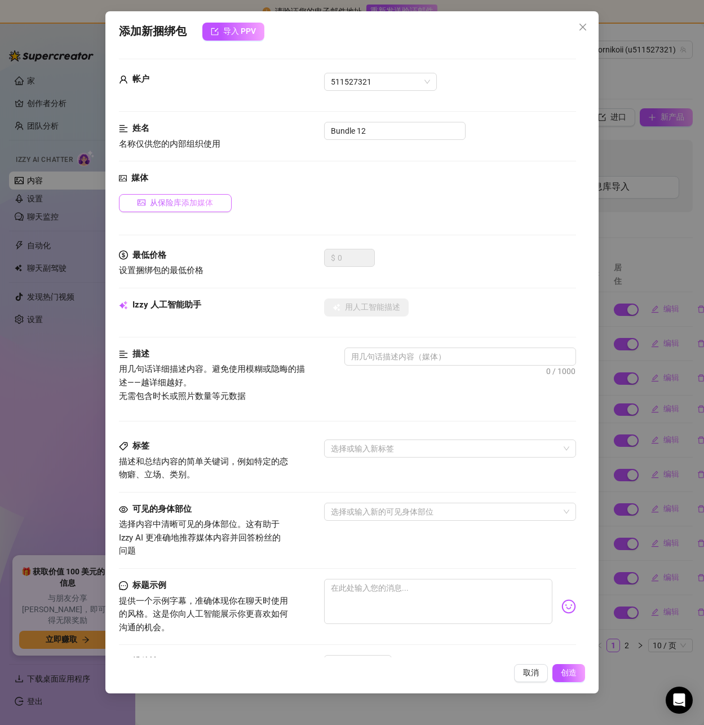
click at [177, 199] on font "从保险库添加媒体" at bounding box center [181, 202] width 63 height 9
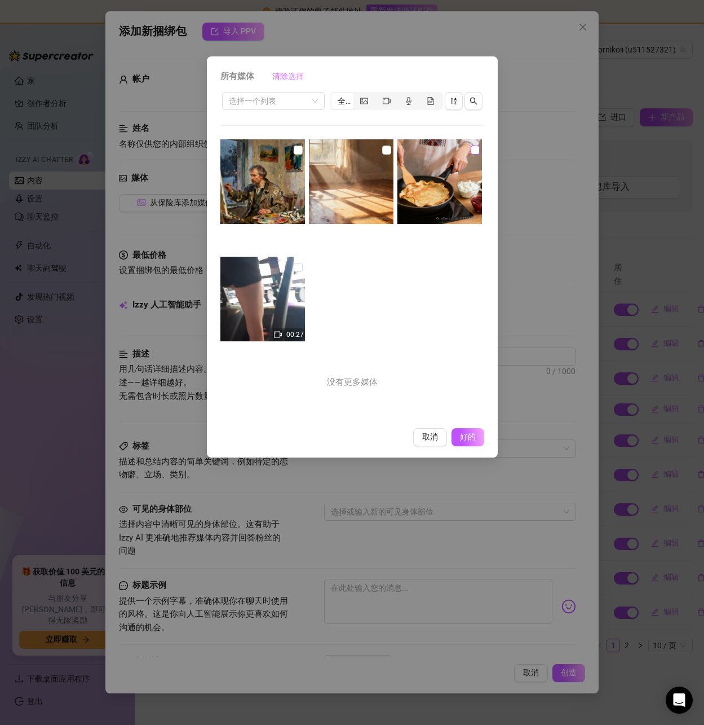
click at [471, 152] on input "checkbox" at bounding box center [475, 150] width 9 height 9
click at [465, 430] on button "好的" at bounding box center [467, 437] width 36 height 18
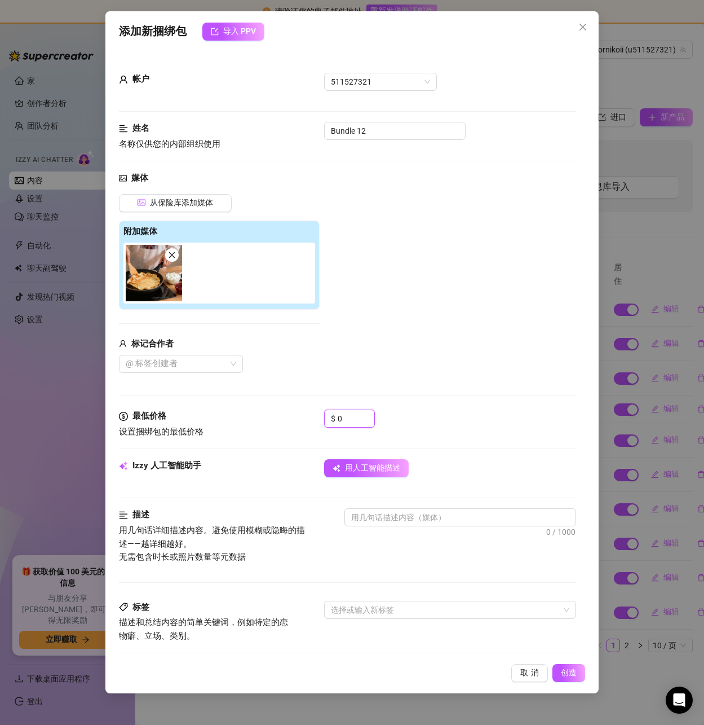
drag, startPoint x: 346, startPoint y: 416, endPoint x: 321, endPoint y: 417, distance: 24.8
click at [321, 417] on div "最低价格 设置捆绑包的最低价格 $ 0" at bounding box center [347, 423] width 457 height 29
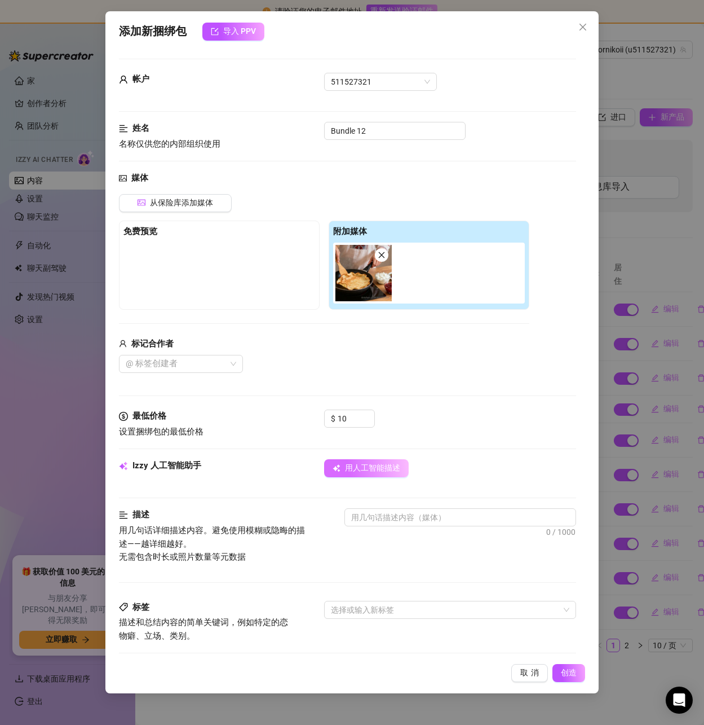
click at [368, 474] on button "用人工智能描述" at bounding box center [366, 468] width 85 height 18
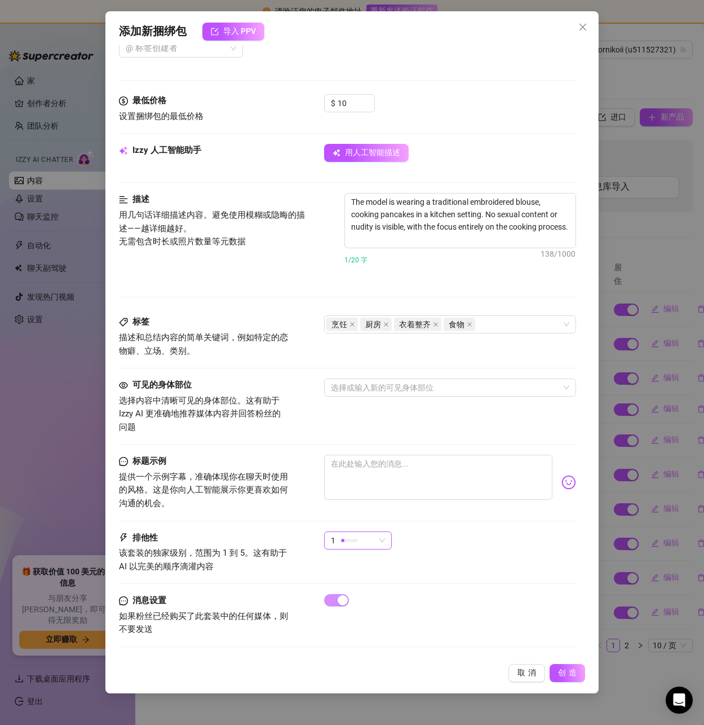
click at [385, 541] on span "1" at bounding box center [358, 540] width 54 height 17
click at [360, 634] on font "5-最独家🔥" at bounding box center [353, 635] width 40 height 9
click at [570, 668] on span "创造" at bounding box center [568, 673] width 21 height 10
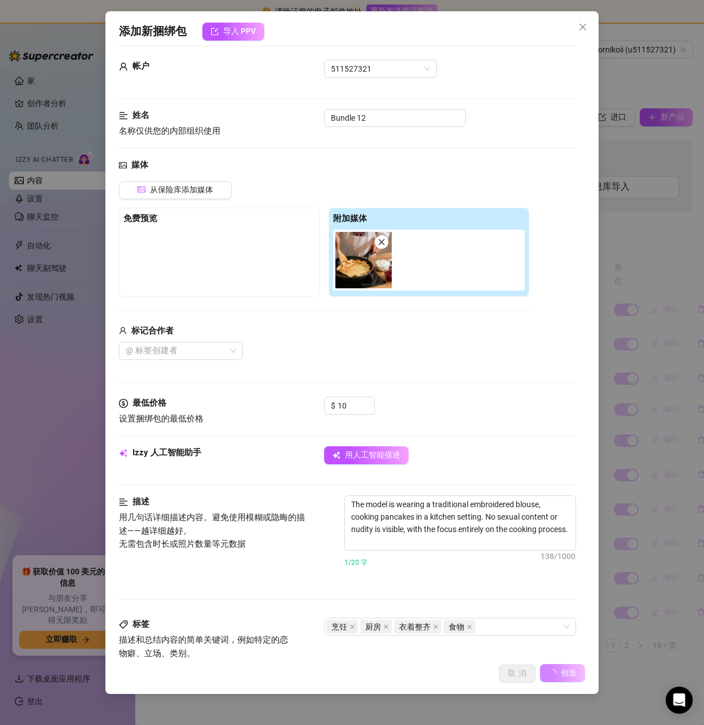
scroll to position [0, 0]
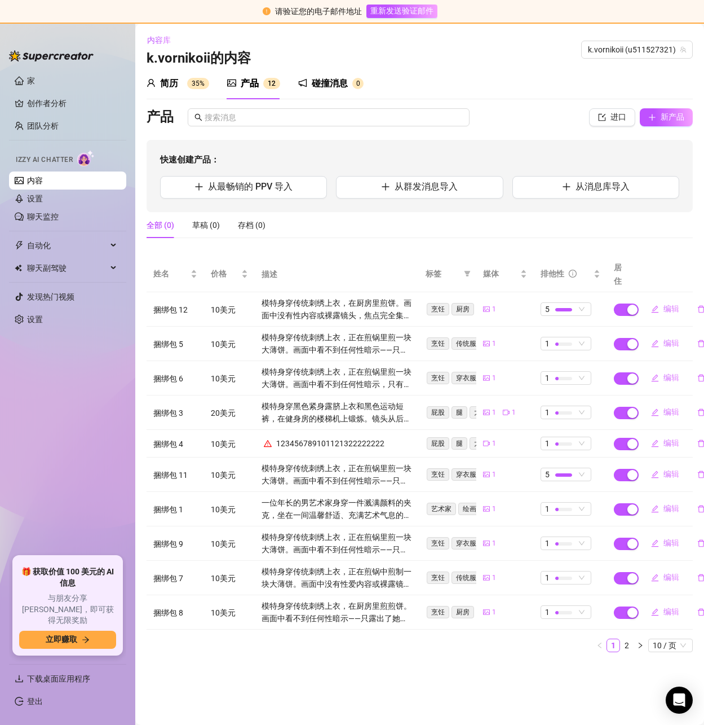
click at [333, 89] on div "碰撞消息" at bounding box center [330, 84] width 36 height 14
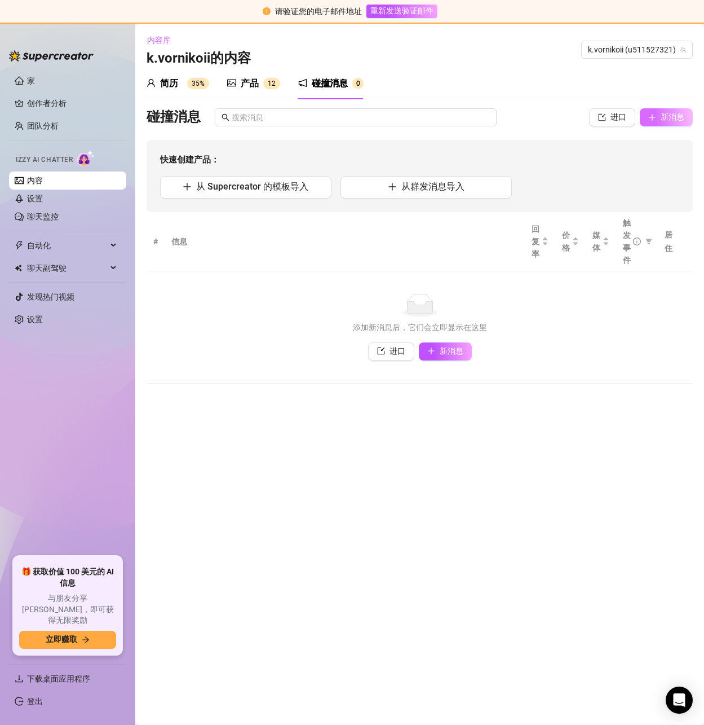
click at [659, 115] on button "新消息" at bounding box center [666, 117] width 53 height 18
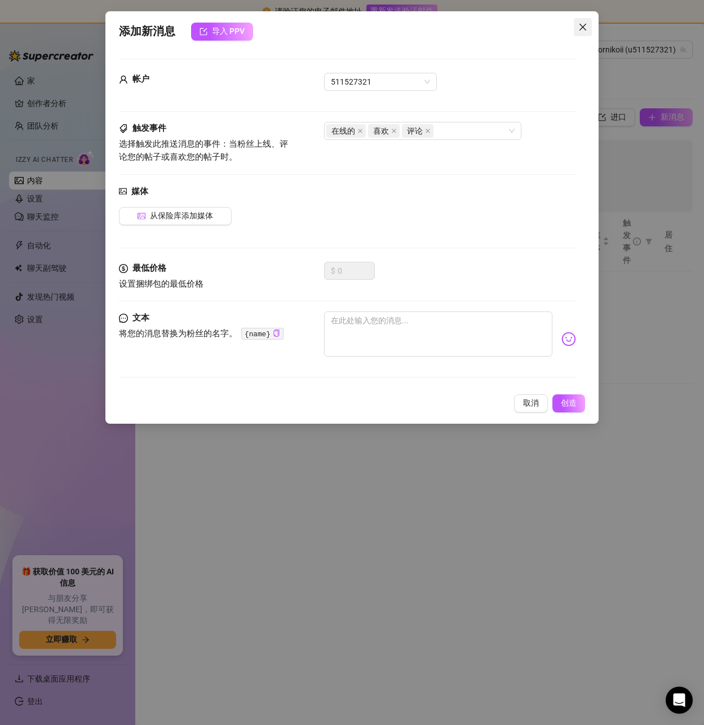
click at [585, 29] on icon "关闭" at bounding box center [582, 27] width 7 height 7
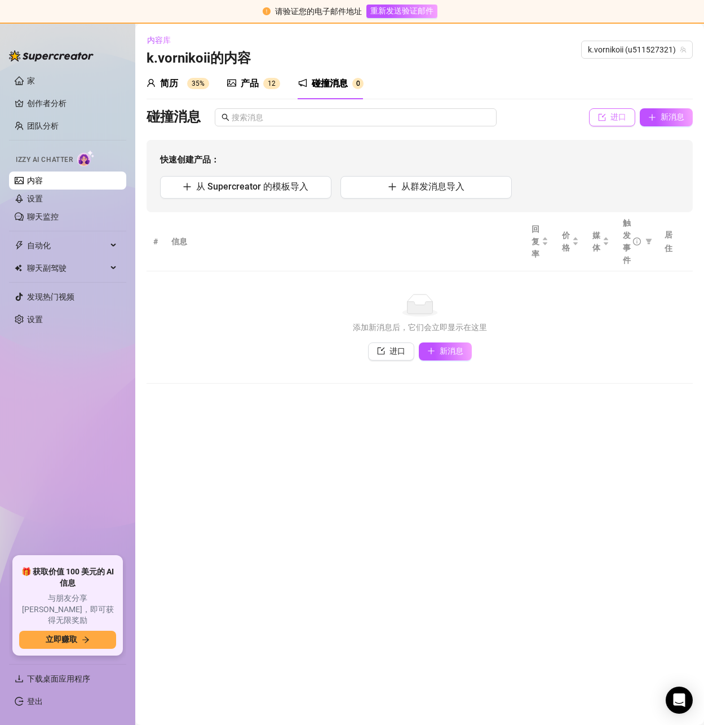
click at [612, 116] on font "进口" at bounding box center [619, 116] width 16 height 9
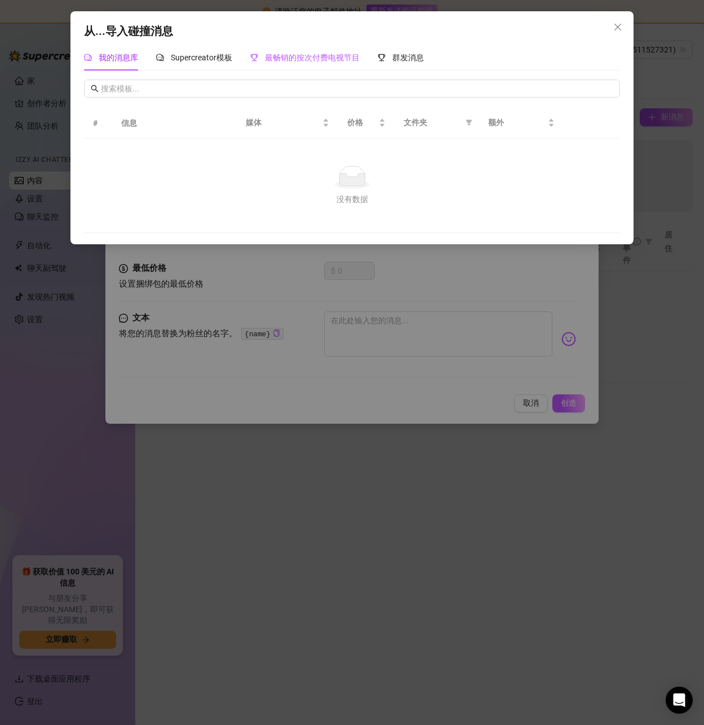
click at [331, 57] on font "最畅销的按次付费电视节目" at bounding box center [312, 57] width 95 height 9
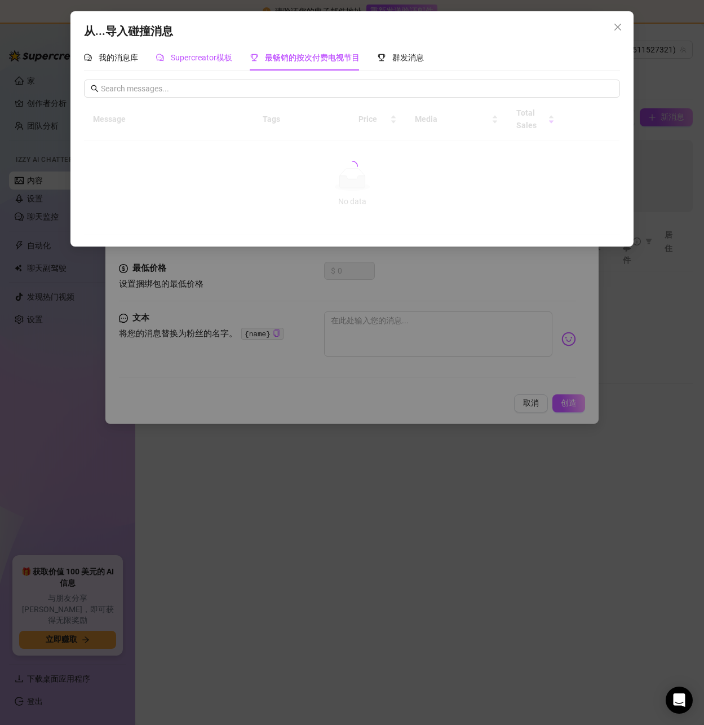
click at [219, 59] on font "Supercreator模板" at bounding box center [201, 57] width 61 height 9
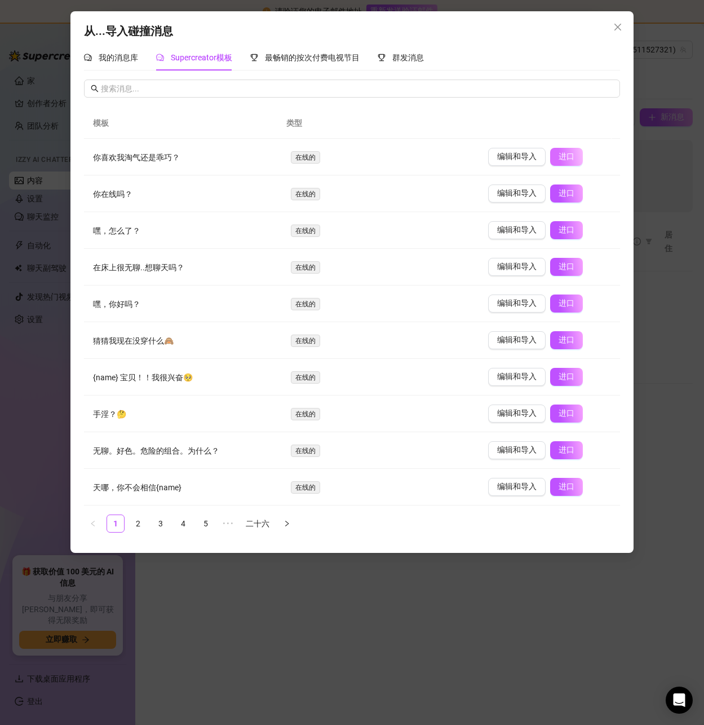
click at [551, 157] on button "进口" at bounding box center [567, 157] width 33 height 18
click at [561, 190] on font "进口" at bounding box center [569, 192] width 21 height 9
drag, startPoint x: 559, startPoint y: 229, endPoint x: 590, endPoint y: 245, distance: 35.1
click at [560, 229] on font "进口" at bounding box center [569, 229] width 21 height 9
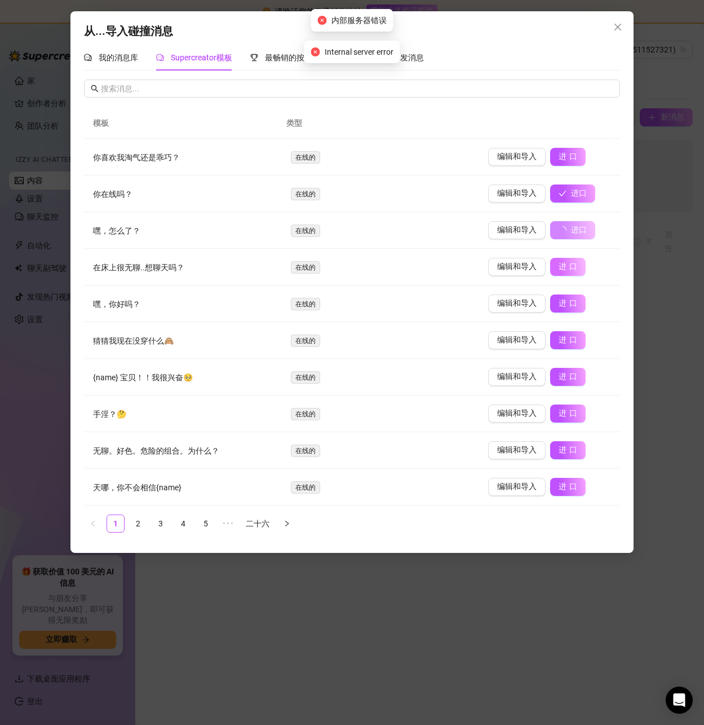
click at [561, 269] on font "进口" at bounding box center [569, 266] width 21 height 9
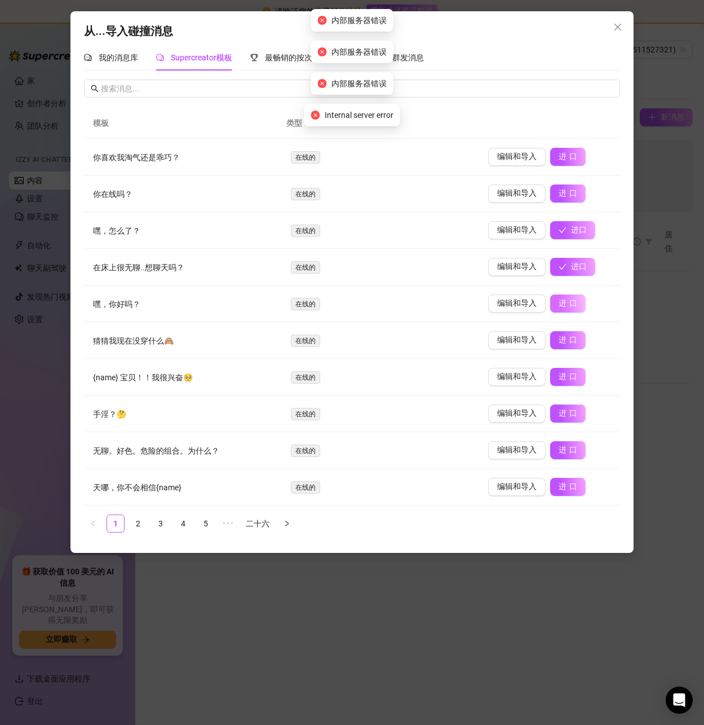
click at [564, 306] on font "进口" at bounding box center [569, 302] width 21 height 9
drag, startPoint x: 565, startPoint y: 337, endPoint x: 571, endPoint y: 355, distance: 19.3
click at [565, 338] on font "进口" at bounding box center [569, 339] width 21 height 9
drag, startPoint x: 560, startPoint y: 373, endPoint x: 565, endPoint y: 398, distance: 25.3
click at [560, 373] on font "进口" at bounding box center [569, 376] width 21 height 9
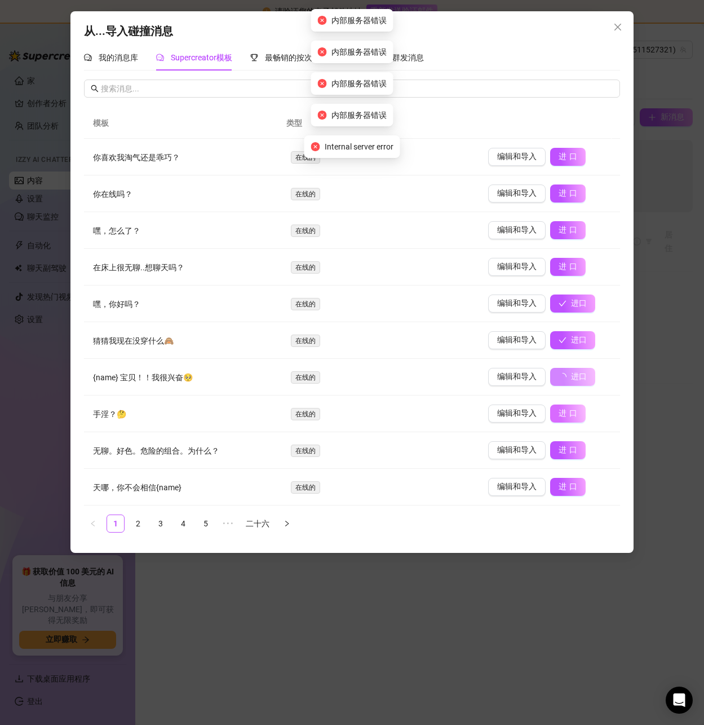
click at [559, 412] on font "进口" at bounding box center [569, 412] width 21 height 9
click at [615, 24] on icon "关闭" at bounding box center [618, 27] width 9 height 9
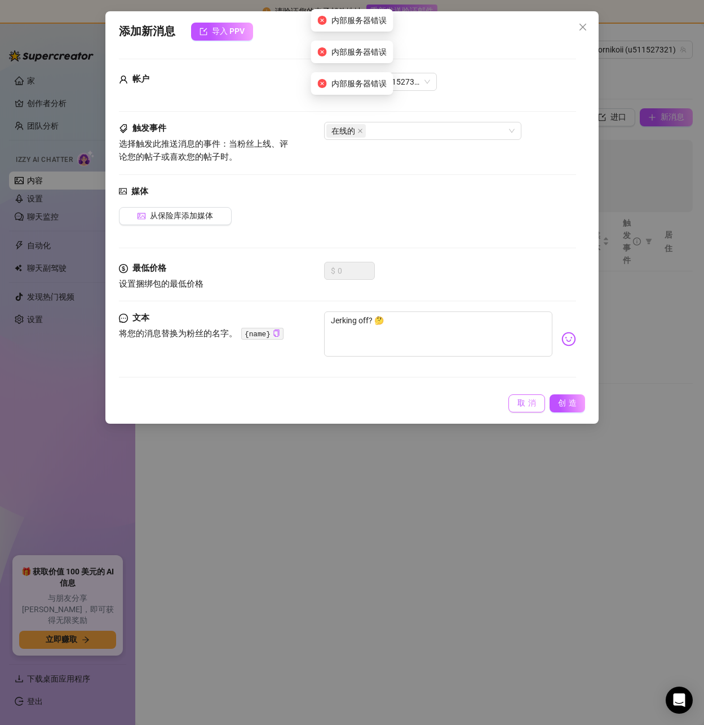
click at [527, 398] on span "取消" at bounding box center [528, 403] width 21 height 10
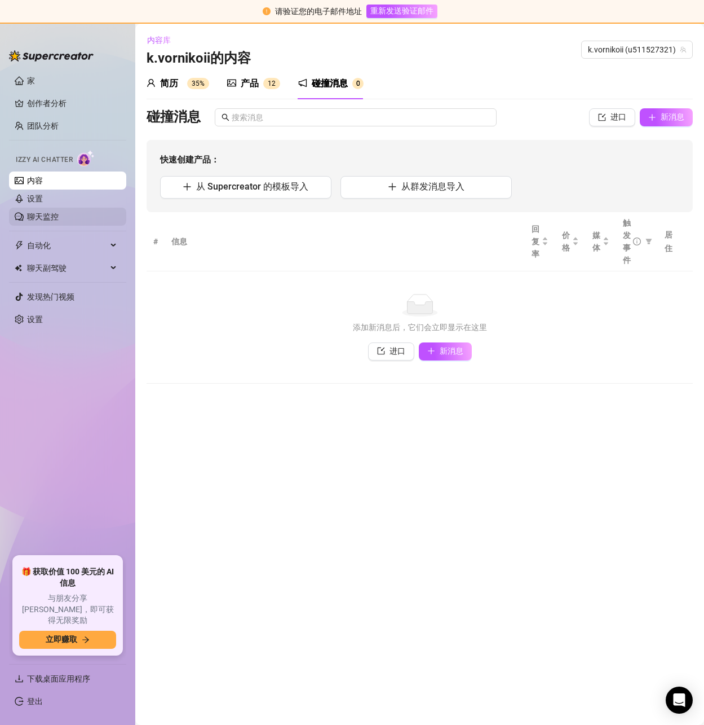
click at [45, 217] on link "聊天监控" at bounding box center [43, 216] width 32 height 9
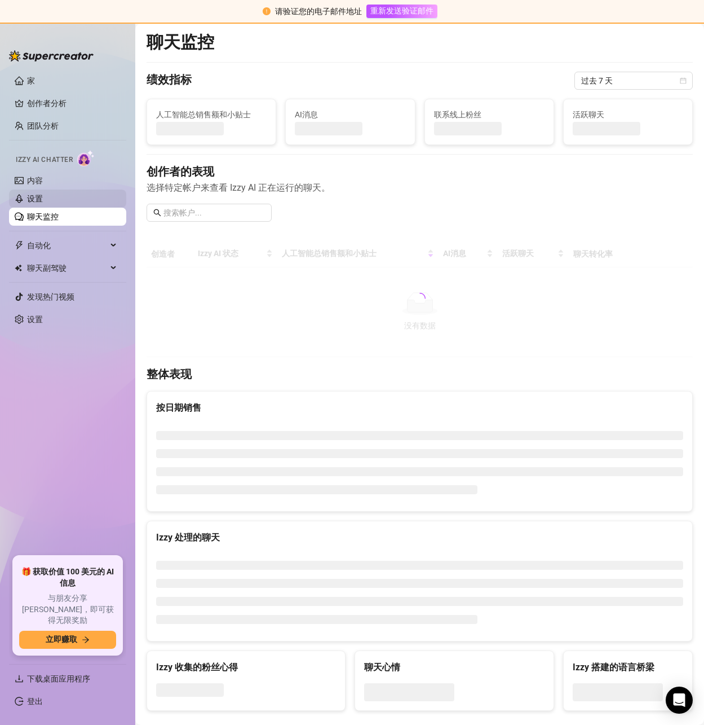
click at [43, 200] on link "设置" at bounding box center [35, 198] width 16 height 9
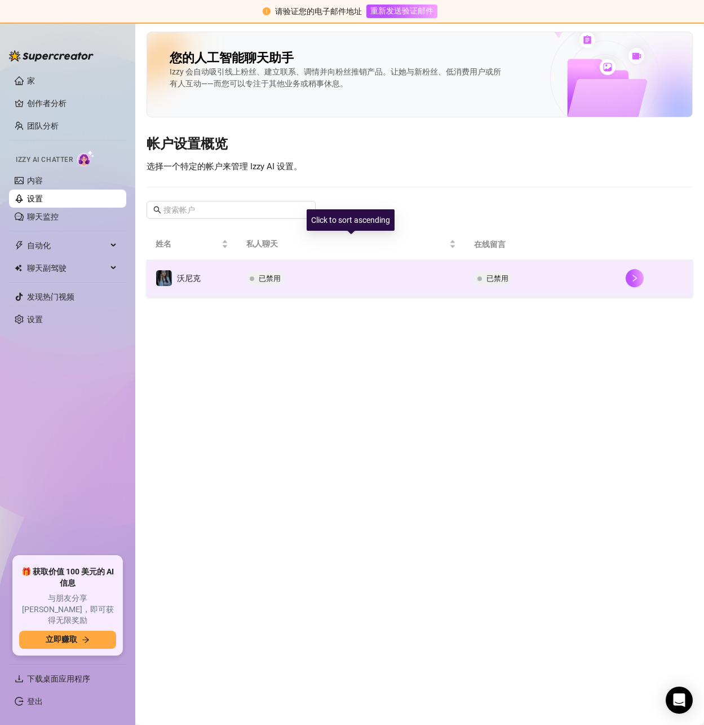
click at [413, 288] on td "已禁用" at bounding box center [351, 278] width 228 height 37
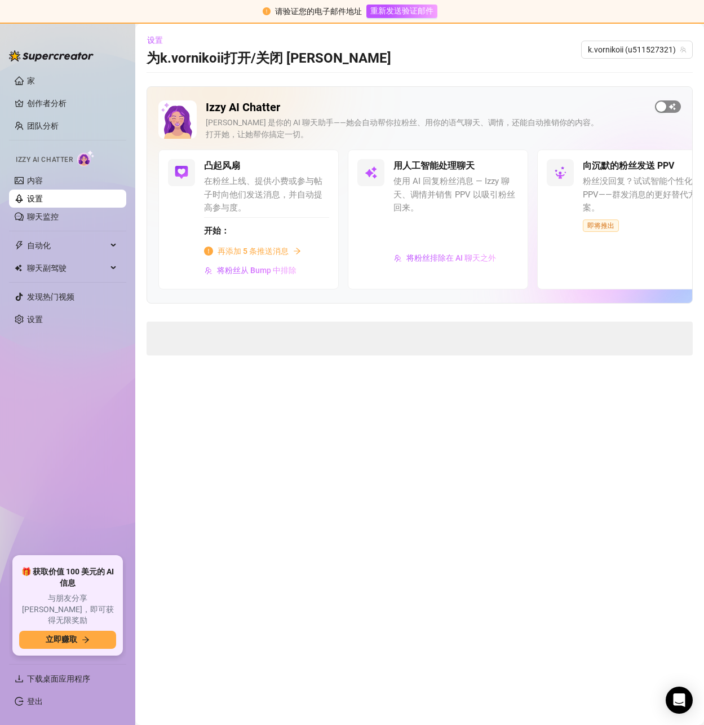
click at [671, 108] on span "button" at bounding box center [668, 106] width 26 height 12
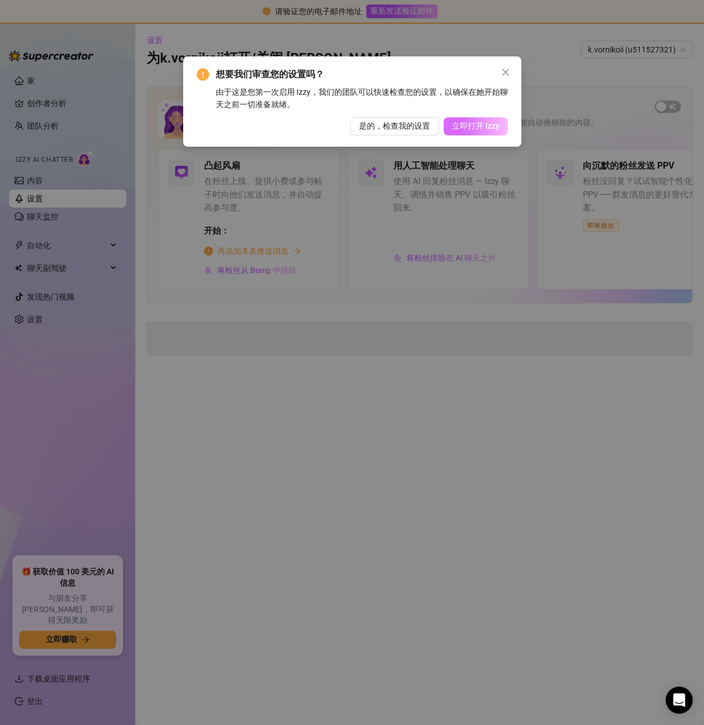
click at [470, 126] on font "立即打开 Izzy" at bounding box center [475, 125] width 47 height 9
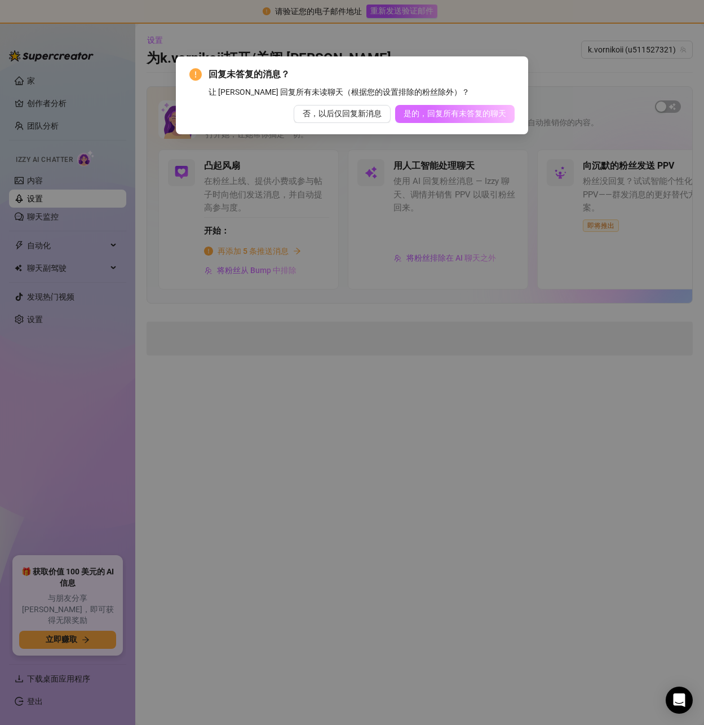
click at [435, 114] on font "是的，回复所有未答复的聊天" at bounding box center [455, 113] width 103 height 9
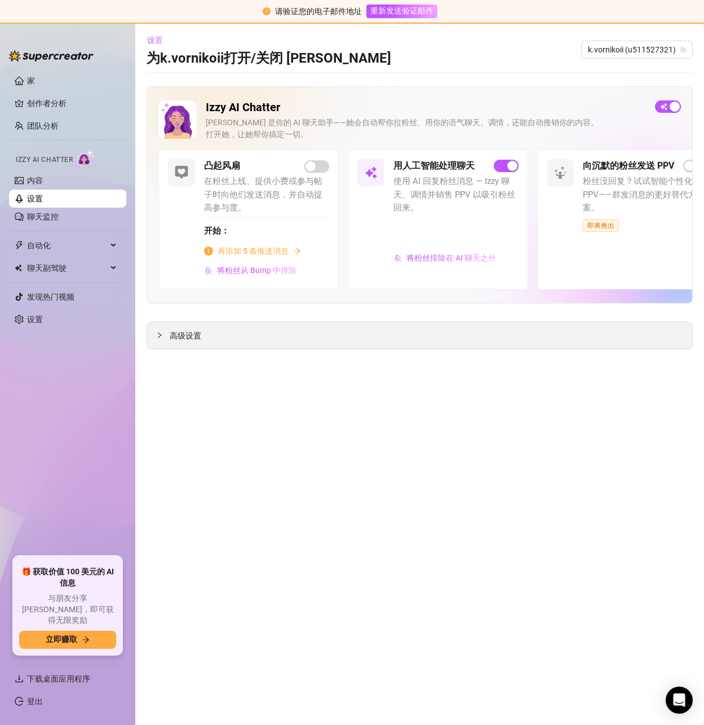
click at [186, 332] on font "高级设置" at bounding box center [186, 335] width 32 height 9
click at [424, 475] on font "再试一次" at bounding box center [420, 473] width 32 height 9
click at [50, 219] on link "聊天监控" at bounding box center [43, 216] width 32 height 9
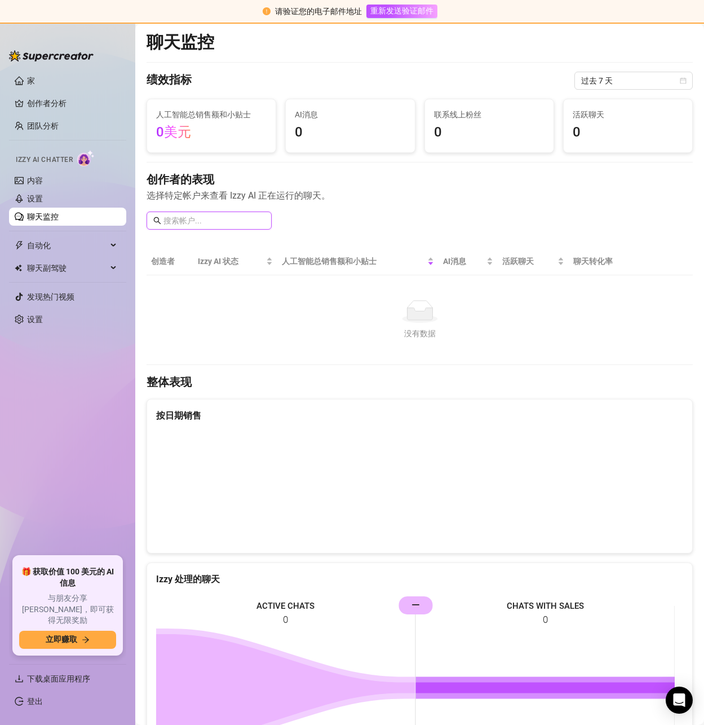
click at [191, 217] on input "text" at bounding box center [215, 220] width 102 height 12
click at [191, 218] on input "text" at bounding box center [215, 220] width 102 height 12
click at [191, 219] on input "text" at bounding box center [215, 220] width 102 height 12
drag, startPoint x: 37, startPoint y: 243, endPoint x: 53, endPoint y: 245, distance: 16.0
click at [37, 243] on font "自动化" at bounding box center [39, 245] width 24 height 9
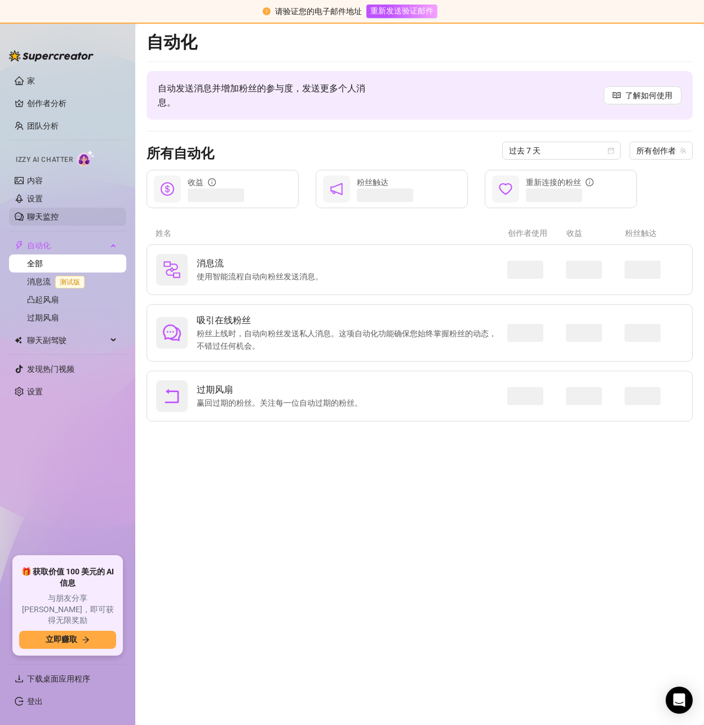
drag, startPoint x: 48, startPoint y: 215, endPoint x: 55, endPoint y: 214, distance: 7.4
click at [48, 214] on link "聊天监控" at bounding box center [43, 216] width 32 height 9
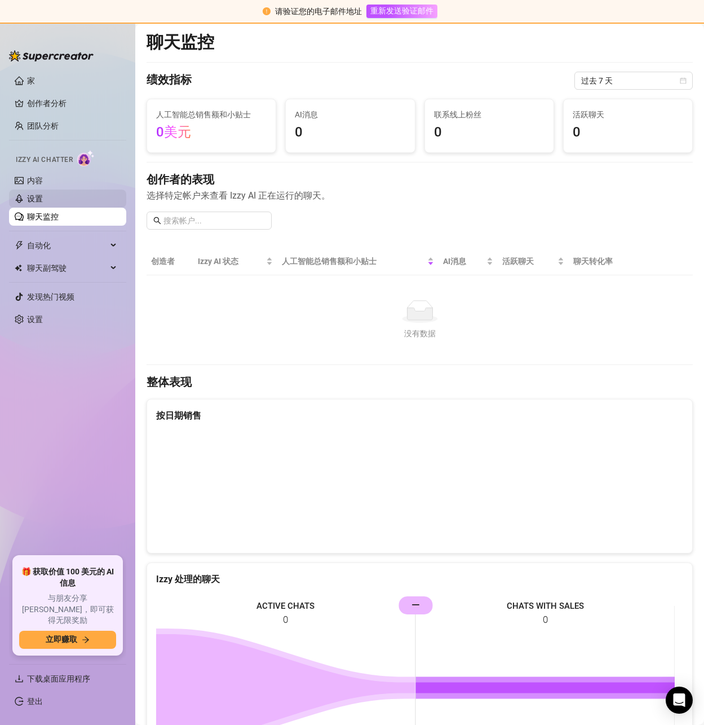
click at [43, 203] on link "设置" at bounding box center [35, 198] width 16 height 9
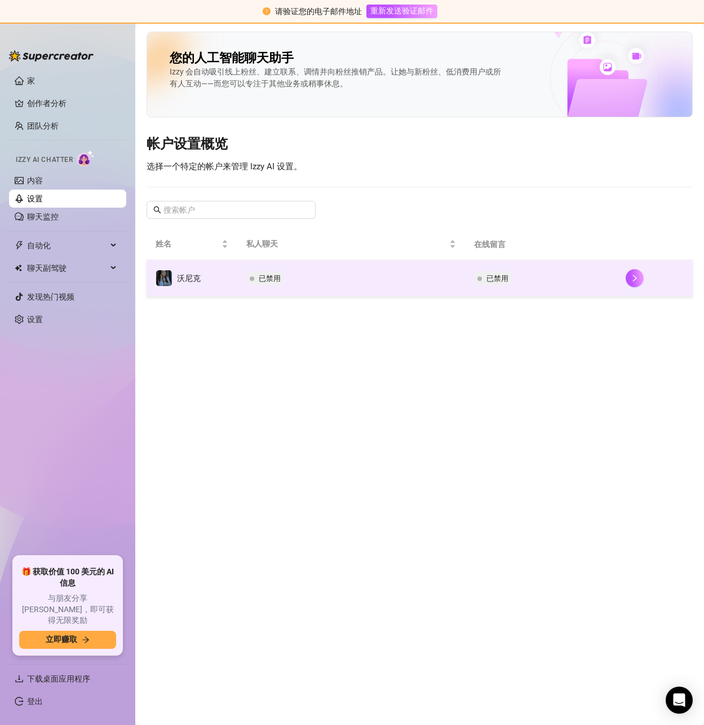
click at [593, 279] on td "已禁用" at bounding box center [541, 278] width 152 height 37
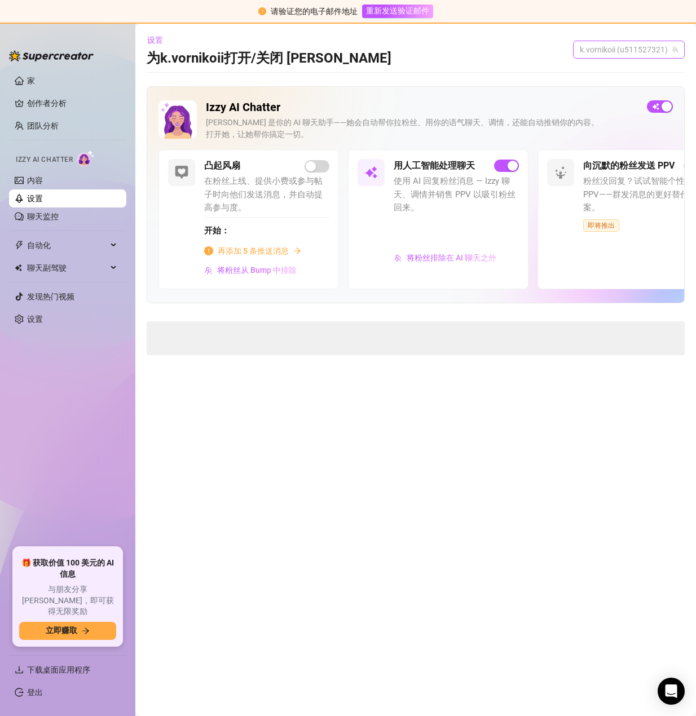
click at [654, 50] on font "k.vornikoii (u511527321)" at bounding box center [624, 49] width 88 height 9
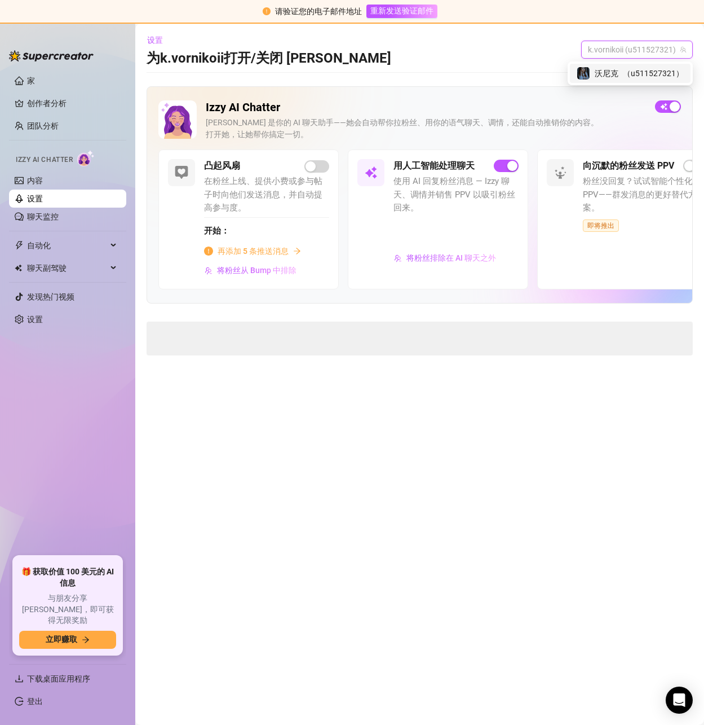
click at [636, 73] on font "u511527321" at bounding box center [653, 73] width 45 height 9
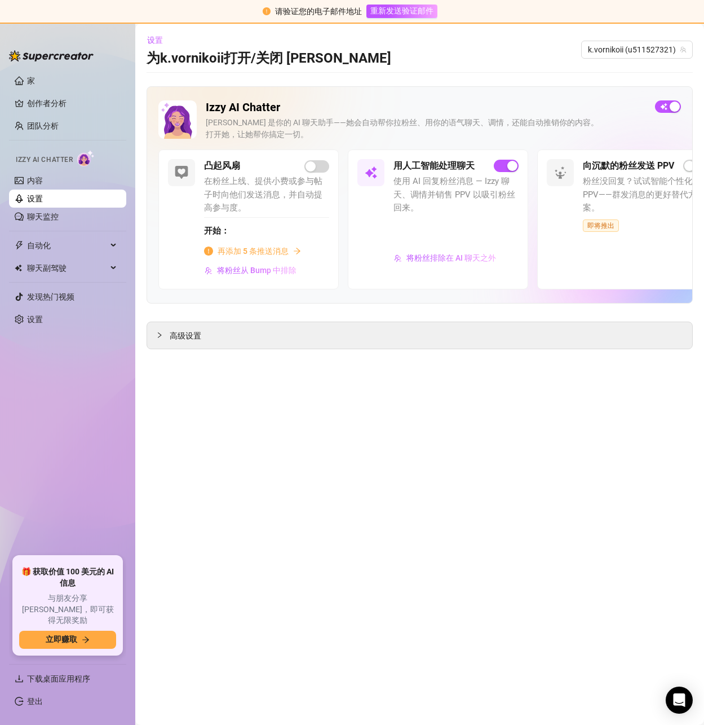
click at [356, 603] on main "设置 为k.vornikoii 打开/关闭 Izzy k.vornikoii (u511527321) Izzy AI Chatter [PERSON_NAM…" at bounding box center [419, 374] width 569 height 701
click at [198, 332] on font "高级设置" at bounding box center [186, 335] width 32 height 9
click at [422, 473] on font "再试一次" at bounding box center [420, 473] width 32 height 9
click at [152, 42] on font "设置" at bounding box center [155, 40] width 16 height 9
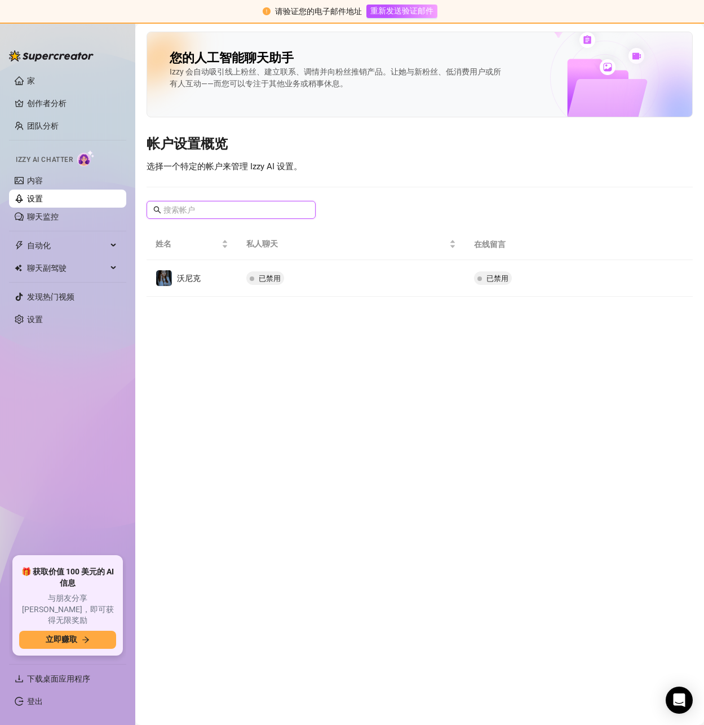
click at [197, 210] on input "text" at bounding box center [232, 210] width 136 height 12
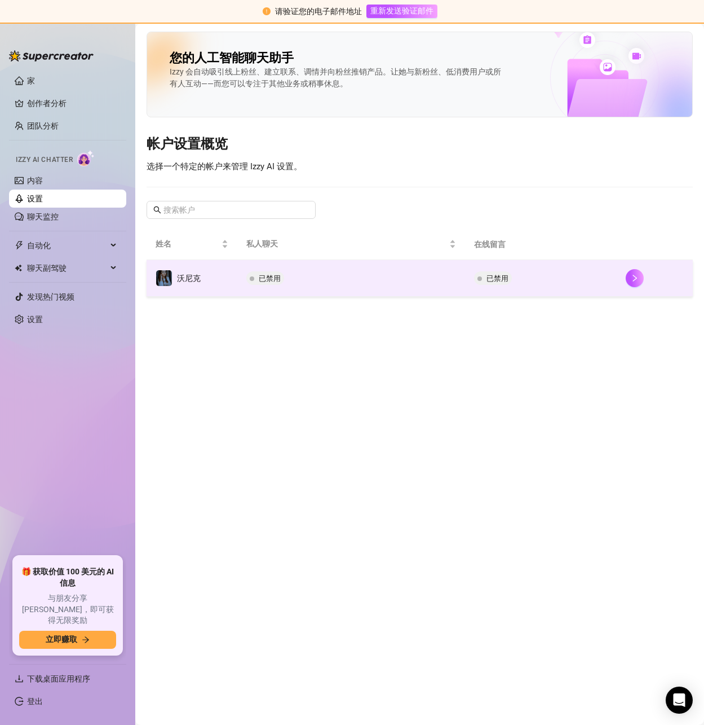
click at [182, 271] on div "沃尼克" at bounding box center [178, 278] width 45 height 17
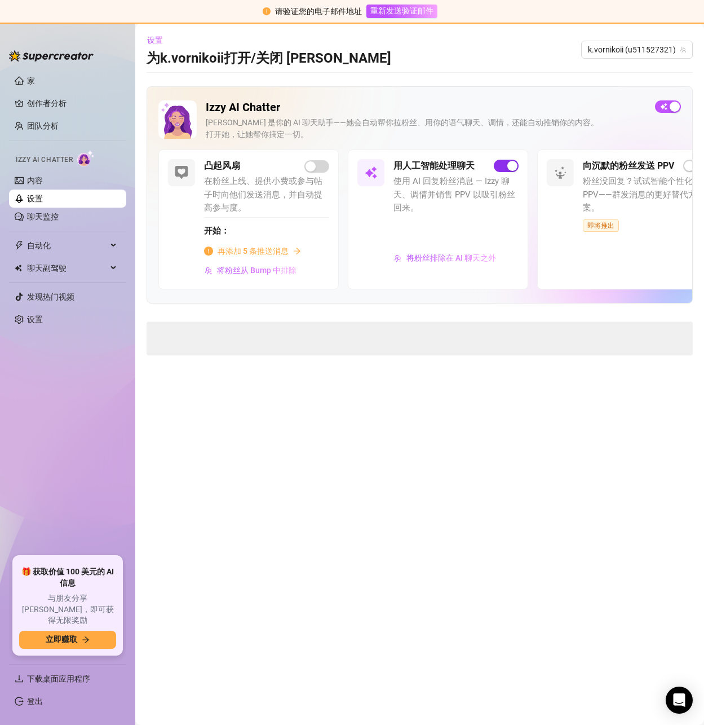
click at [506, 165] on span "button" at bounding box center [506, 166] width 25 height 12
click at [676, 100] on div "Izzy AI Chatter [PERSON_NAME] 是你的 AI 聊天助手——她会自动帮你拉粉丝、用你的语气聊天、调情，还能自动推销你的内容。 打开她…" at bounding box center [420, 194] width 547 height 217
click at [671, 102] on span "button" at bounding box center [668, 106] width 26 height 12
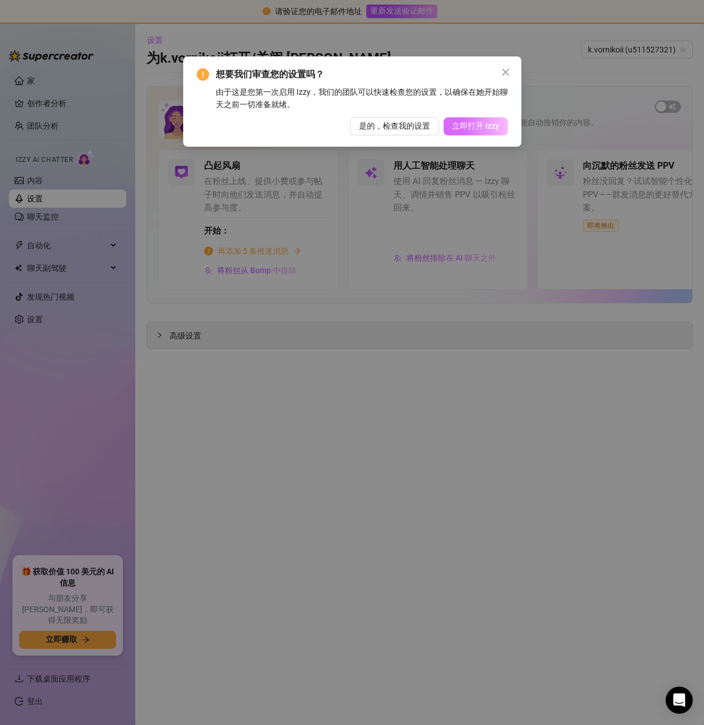
click at [477, 129] on font "立即打开 Izzy" at bounding box center [475, 125] width 47 height 9
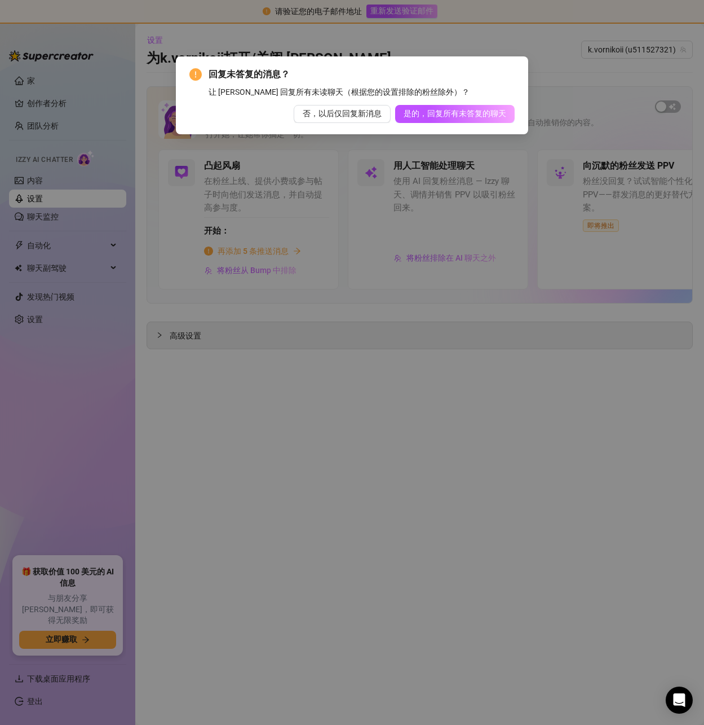
click at [617, 150] on div "回复未答复的消息？ 让 [PERSON_NAME] 回复所有未读聊天（根据您的设置排除的粉丝除外）？ 否，以后仅回复新消息 是的，回复所有未答复的聊天" at bounding box center [352, 362] width 704 height 725
click at [434, 112] on font "是的，回复所有未答复的聊天" at bounding box center [455, 113] width 103 height 9
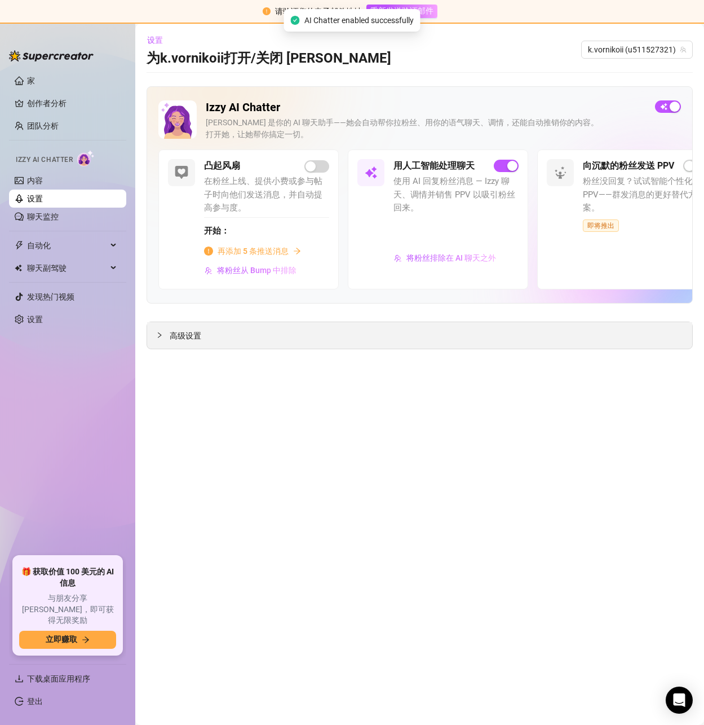
click at [192, 334] on font "高级设置" at bounding box center [186, 335] width 32 height 9
click at [665, 108] on span "button" at bounding box center [668, 106] width 26 height 12
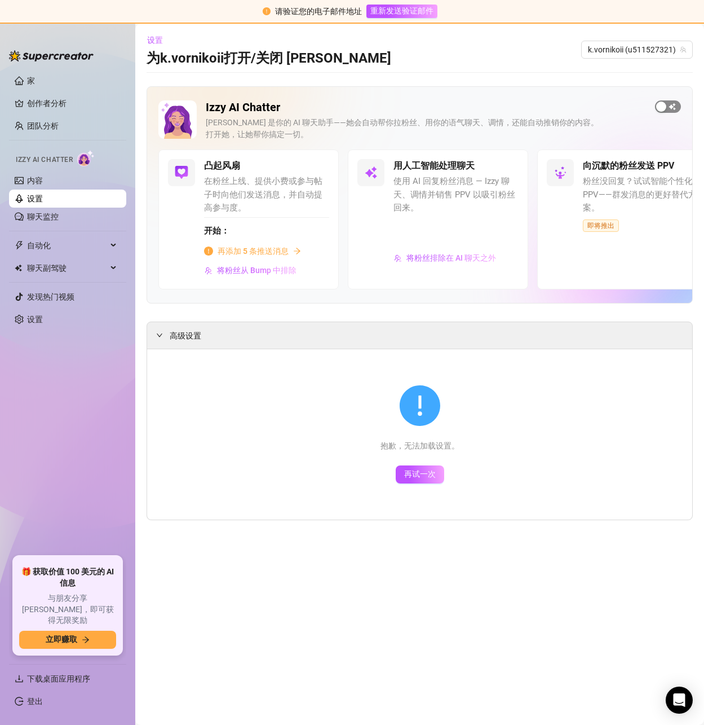
click at [671, 109] on span "button" at bounding box center [668, 106] width 26 height 12
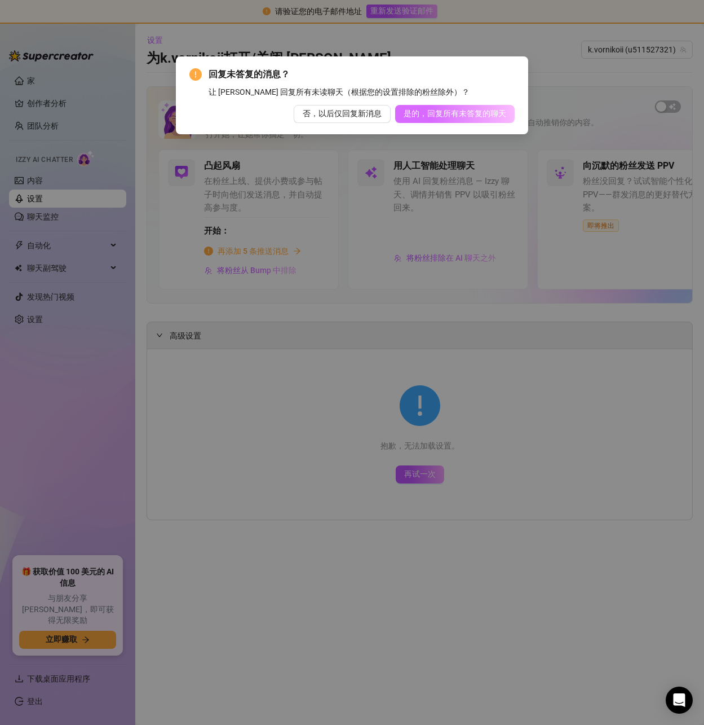
click at [450, 121] on button "是的，回复所有未答复的聊天" at bounding box center [455, 114] width 120 height 18
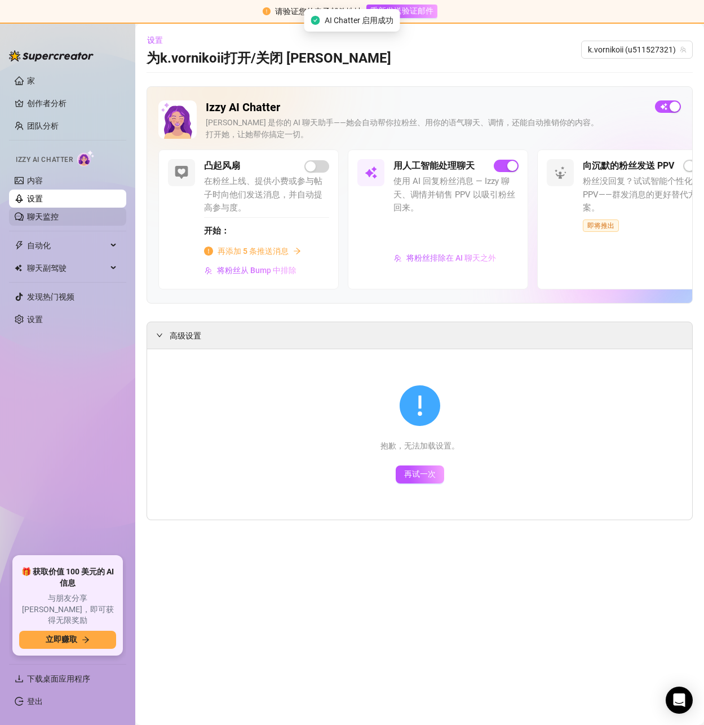
click at [41, 214] on link "聊天监控" at bounding box center [43, 216] width 32 height 9
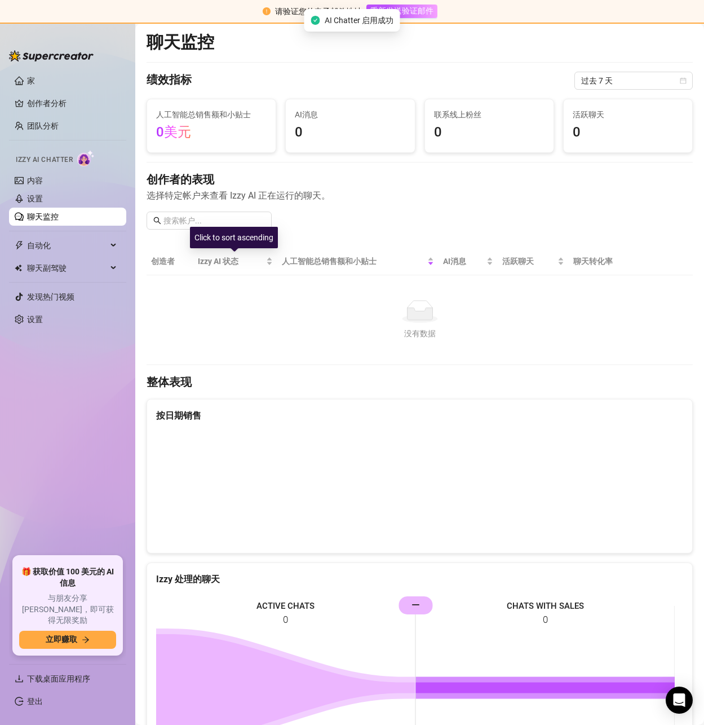
click at [183, 263] on th "创造者" at bounding box center [170, 262] width 47 height 28
click at [155, 261] on font "创造者" at bounding box center [163, 261] width 24 height 9
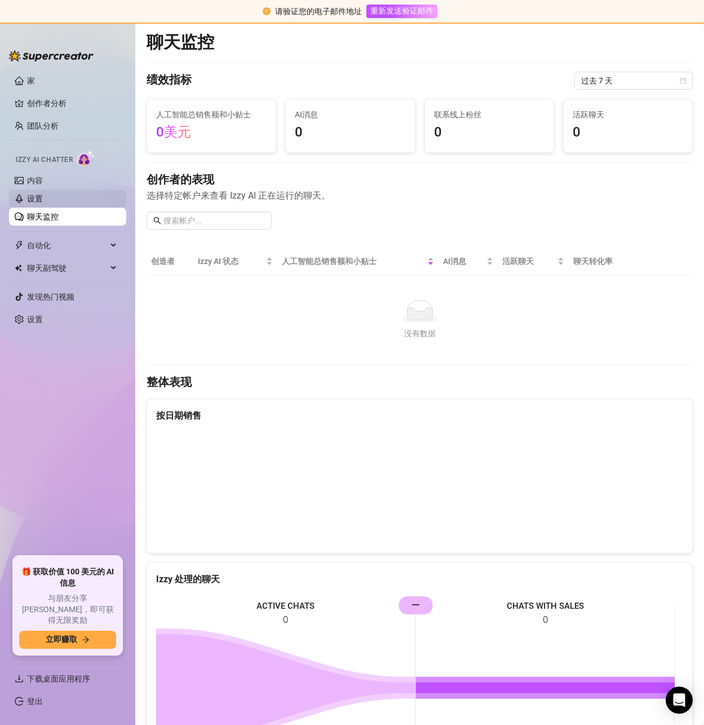
click at [43, 202] on link "设置" at bounding box center [35, 198] width 16 height 9
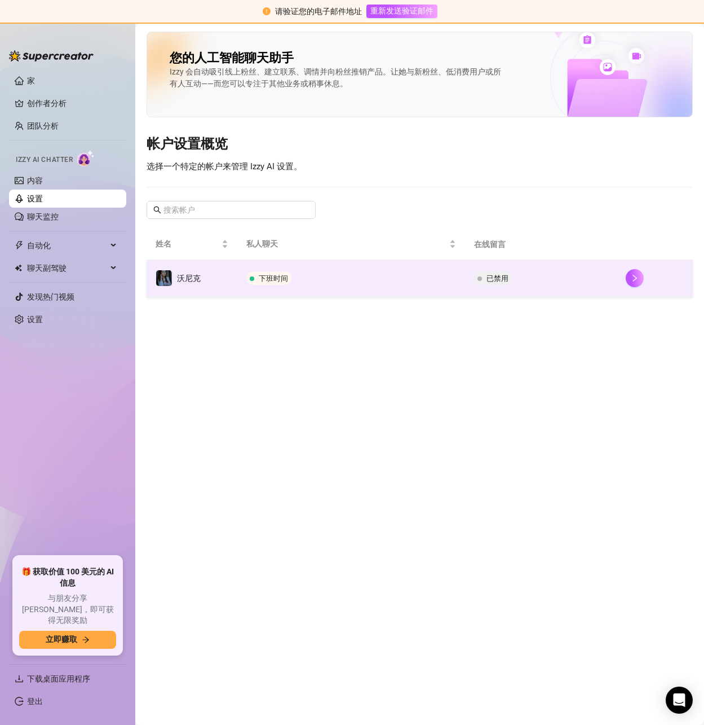
click at [264, 279] on font "下班时间" at bounding box center [273, 278] width 29 height 8
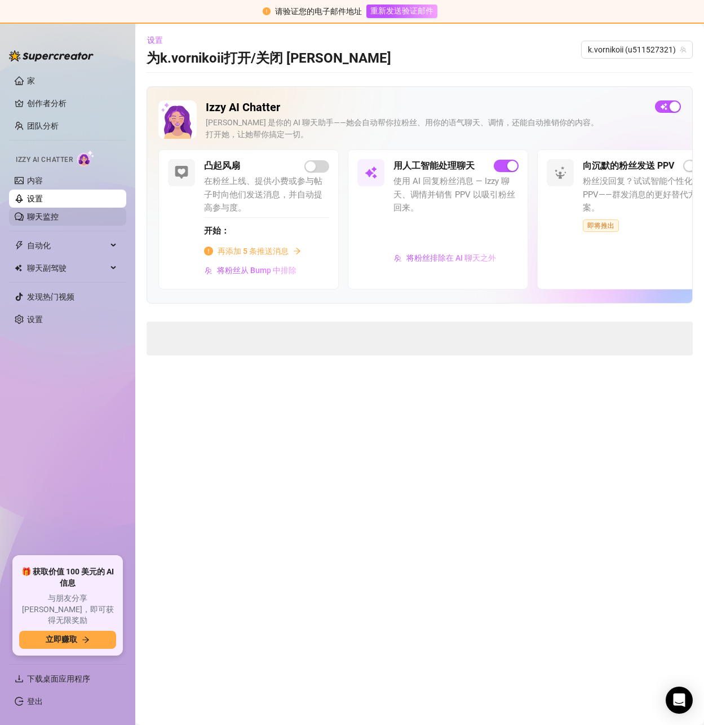
click at [27, 217] on link "聊天监控" at bounding box center [43, 216] width 32 height 9
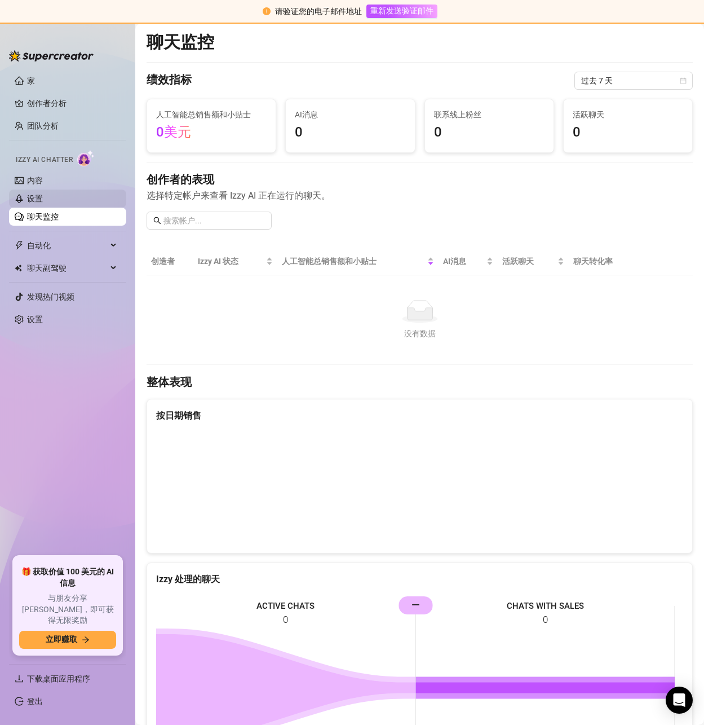
click at [43, 199] on link "设置" at bounding box center [35, 198] width 16 height 9
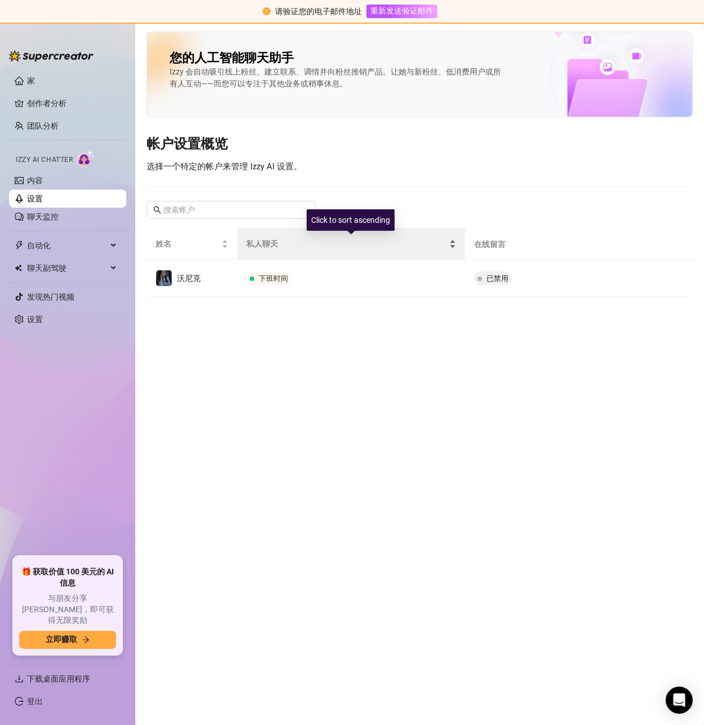
click at [451, 246] on div "私人聊天" at bounding box center [351, 243] width 210 height 12
click at [434, 247] on span "私人聊天" at bounding box center [346, 243] width 201 height 12
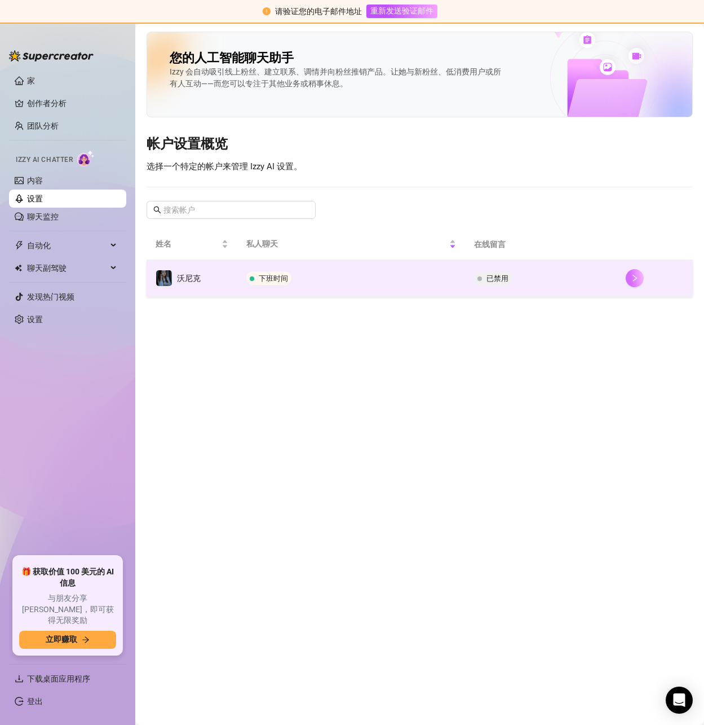
click at [632, 281] on icon "正确的" at bounding box center [635, 278] width 8 height 8
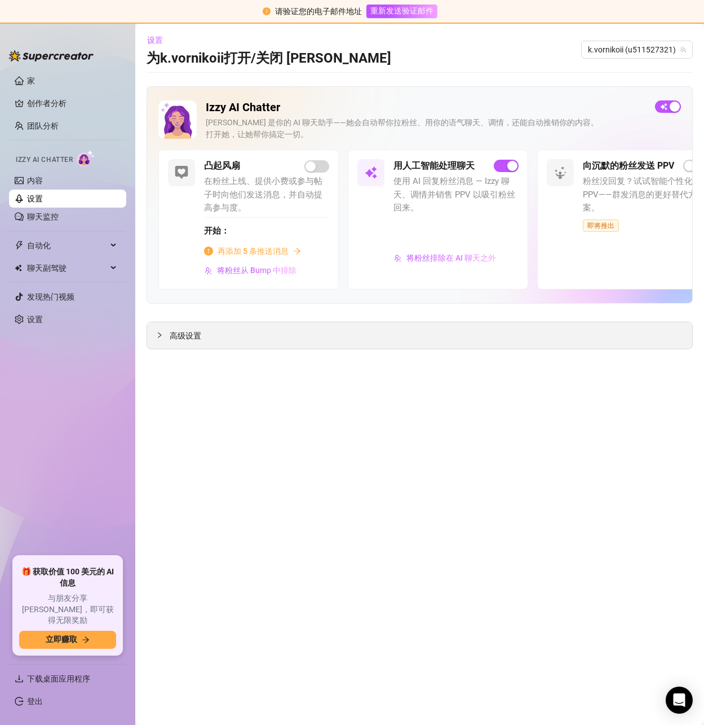
click at [192, 331] on span "高级设置" at bounding box center [186, 335] width 32 height 12
click at [427, 475] on font "再试一次" at bounding box center [420, 473] width 32 height 9
drag, startPoint x: 358, startPoint y: 534, endPoint x: 383, endPoint y: 520, distance: 29.0
click at [359, 534] on main "设置 为k.vornikoii 打开/关闭 Izzy k.vornikoii (u511527321) Izzy AI Chatter [PERSON_NAM…" at bounding box center [419, 374] width 569 height 701
click at [192, 333] on font "高级设置" at bounding box center [186, 335] width 32 height 9
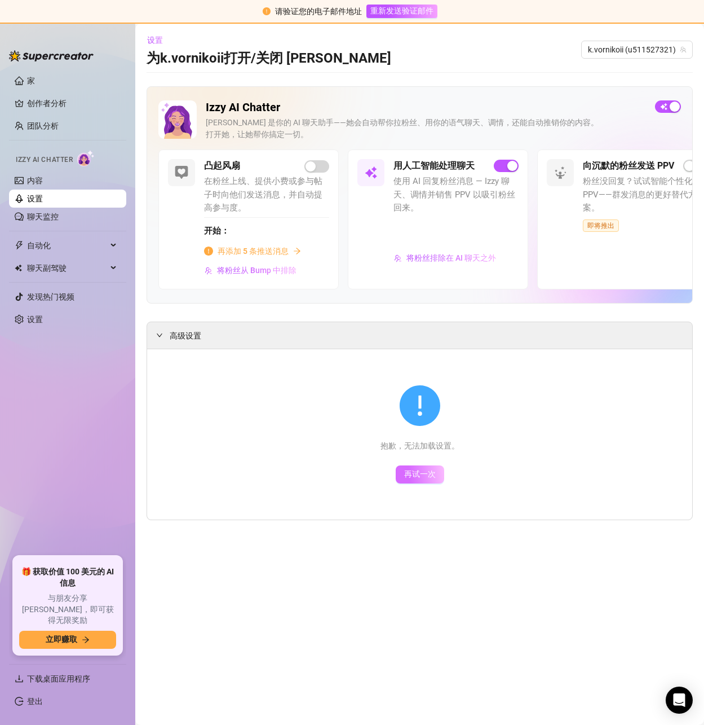
click at [434, 473] on font "再试一次" at bounding box center [420, 473] width 32 height 9
click at [42, 212] on link "聊天监控" at bounding box center [43, 216] width 32 height 9
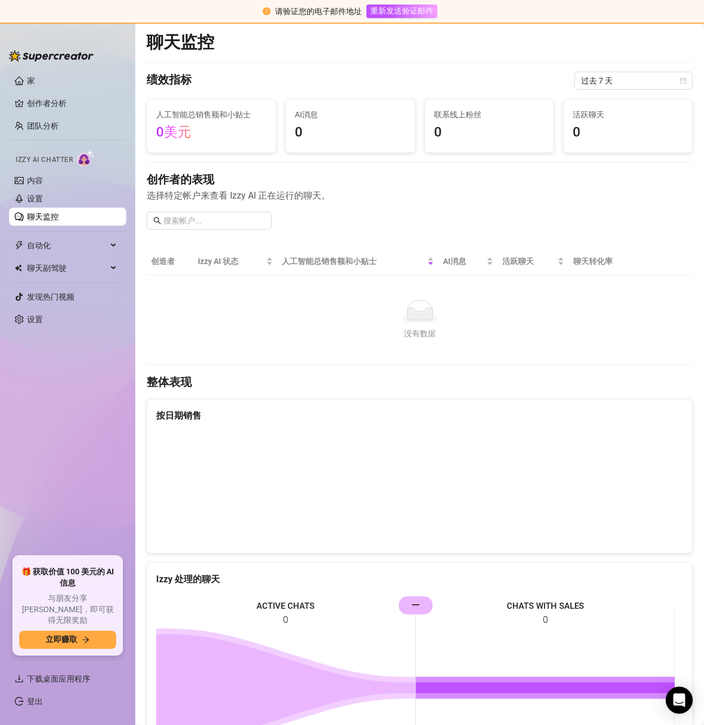
drag, startPoint x: 193, startPoint y: 0, endPoint x: 512, endPoint y: 211, distance: 382.2
click at [513, 214] on div "创作者的表现 选择特定帐户来查看 Izzy AI 正在运行的聊天。" at bounding box center [420, 204] width 547 height 67
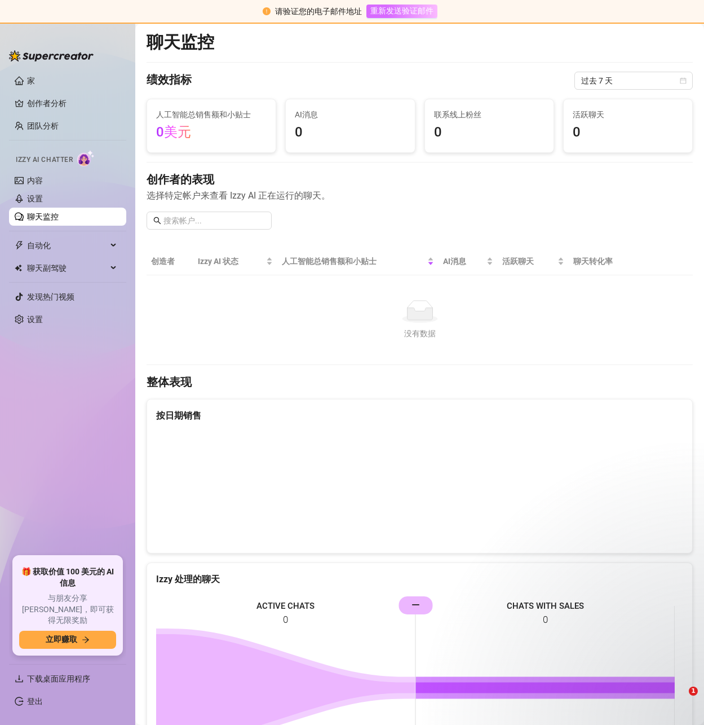
click at [397, 8] on font "重新发送验证邮件" at bounding box center [402, 10] width 63 height 9
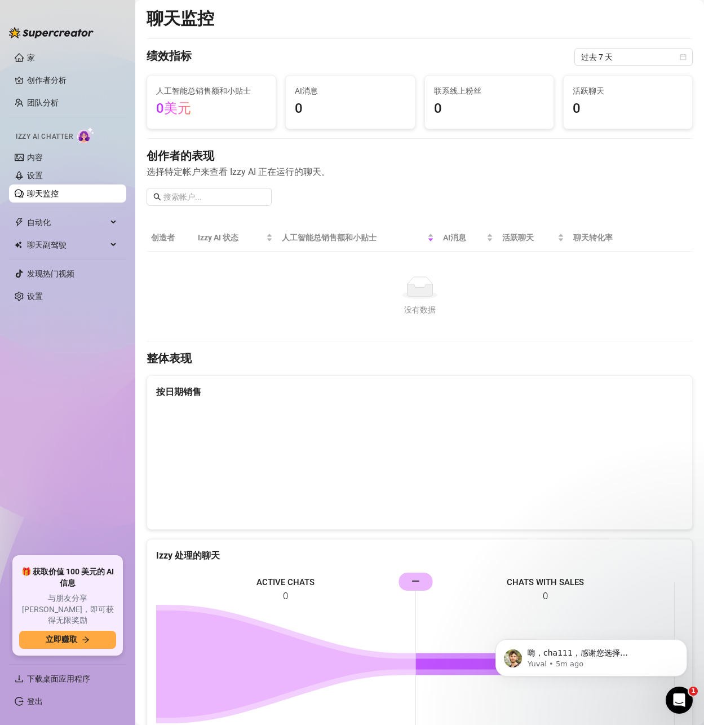
click at [382, 46] on div "聊天监控 绩效指标 过去 7 天 人工智能总销售额和小贴士 0美元 AI消息 0 联系线上粉丝 0 活跃聊天 0 创作者的表现 选择特定帐户来查看 Izzy …" at bounding box center [420, 495] width 547 height 974
click at [59, 189] on link "聊天监控" at bounding box center [43, 193] width 32 height 9
